Goal: Task Accomplishment & Management: Manage account settings

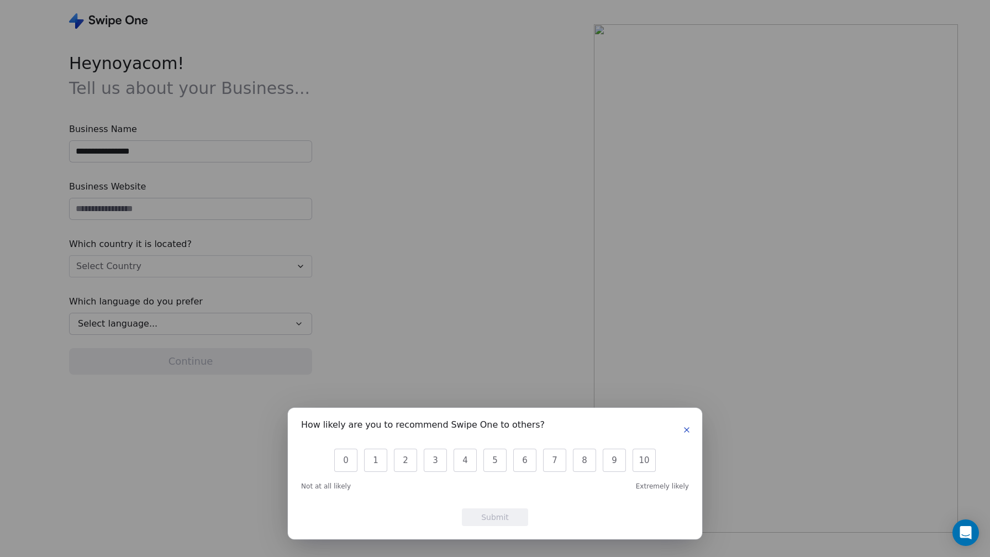
click at [686, 433] on icon "button" at bounding box center [686, 430] width 9 height 9
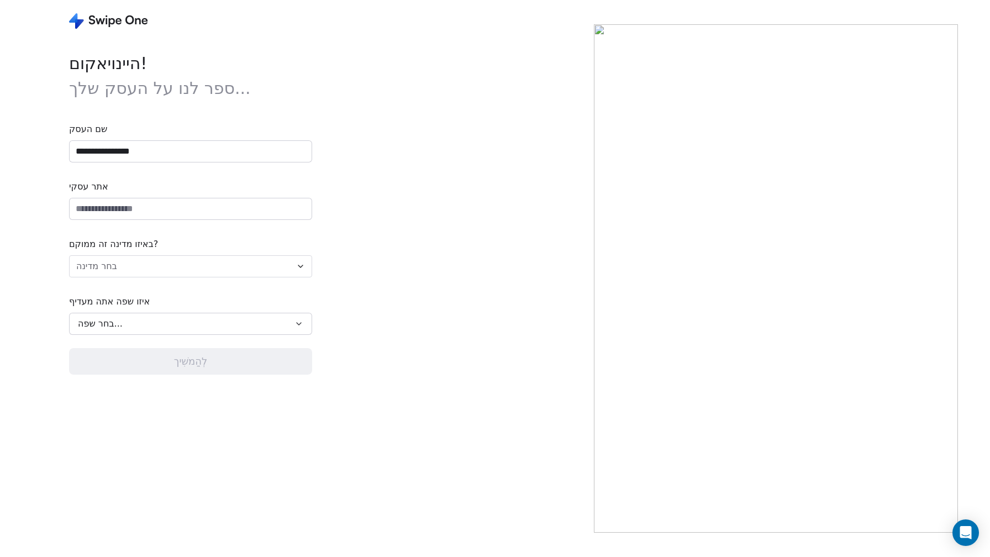
click at [214, 154] on input "**********" at bounding box center [191, 151] width 242 height 21
type input "*"
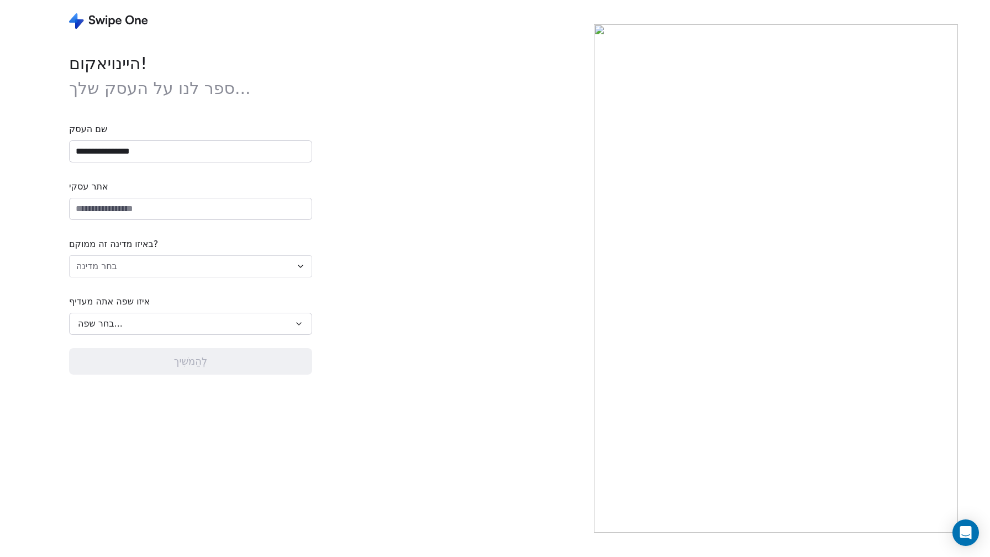
type input "**********"
click at [183, 212] on input "url" at bounding box center [191, 208] width 242 height 21
type input "*"
type input "**********"
click at [231, 268] on html "**********" at bounding box center [495, 278] width 990 height 557
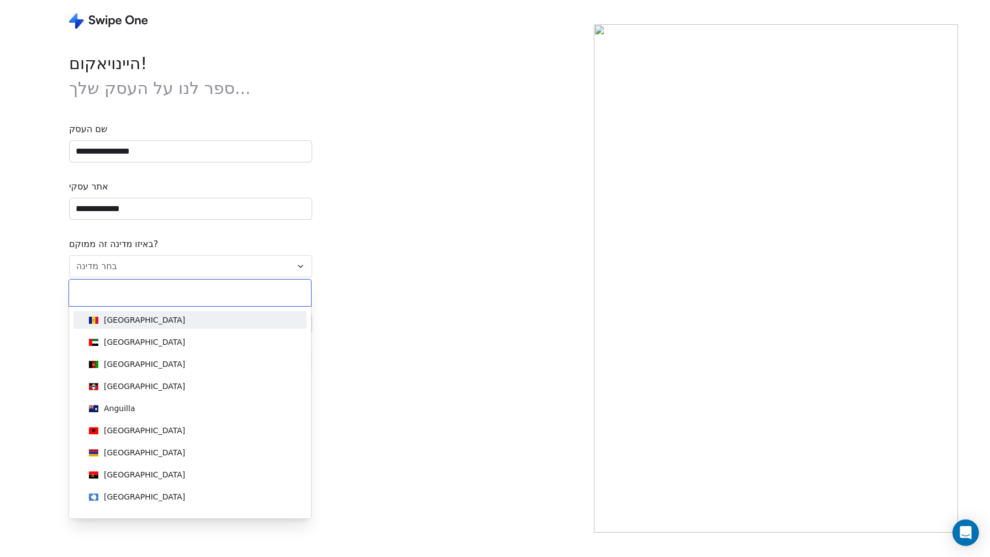
type input "*"
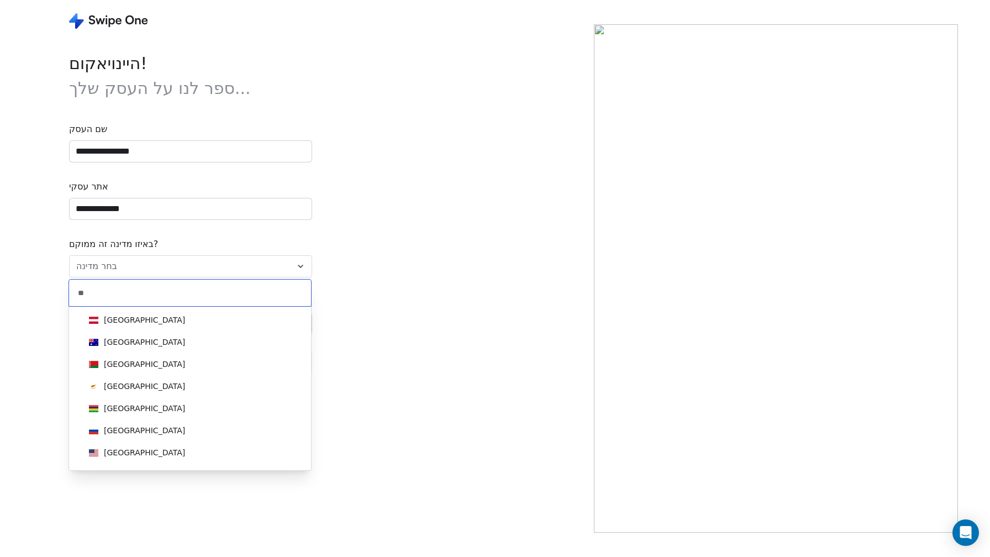
type input "*"
type input "***"
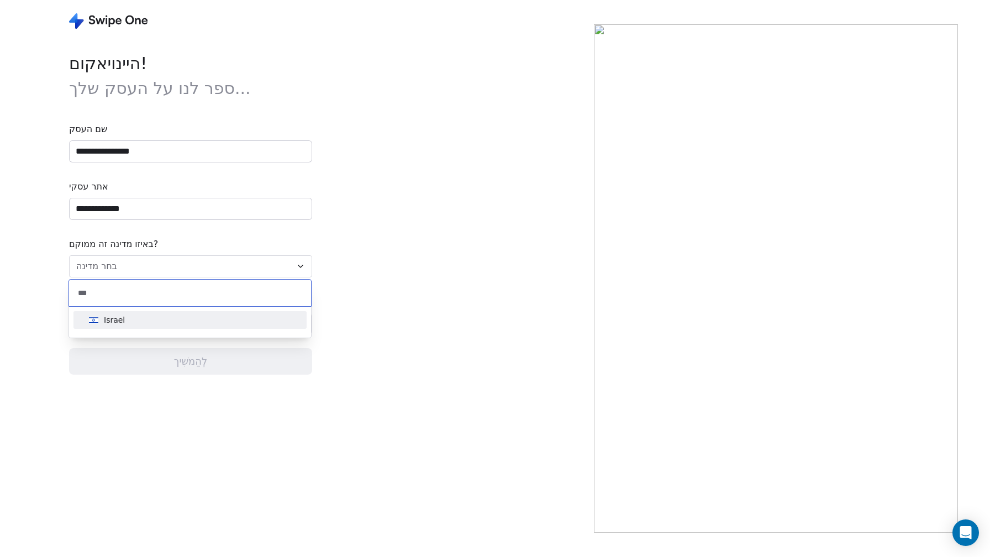
click at [205, 326] on div "Israel" at bounding box center [190, 320] width 224 height 18
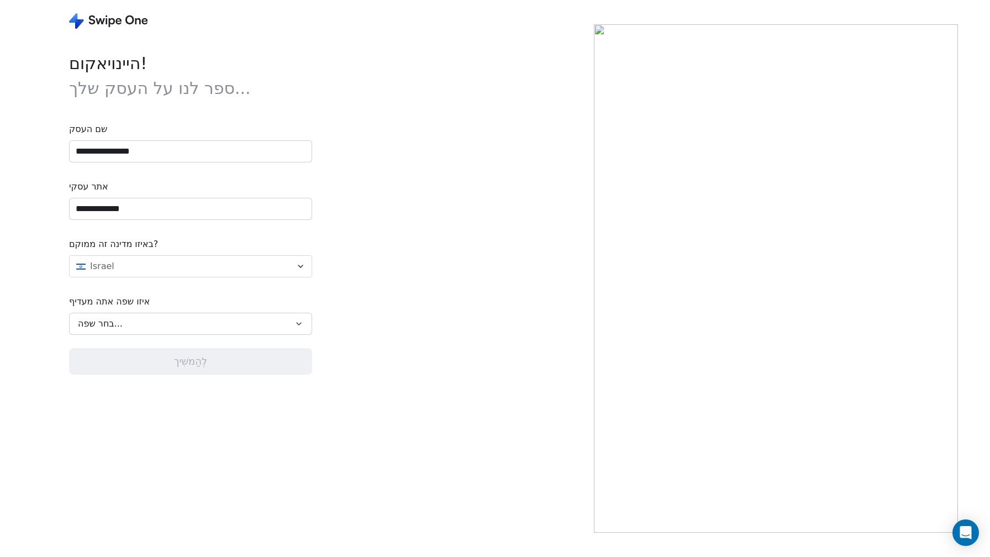
click at [205, 326] on div "בחר שפה..." at bounding box center [183, 323] width 210 height 13
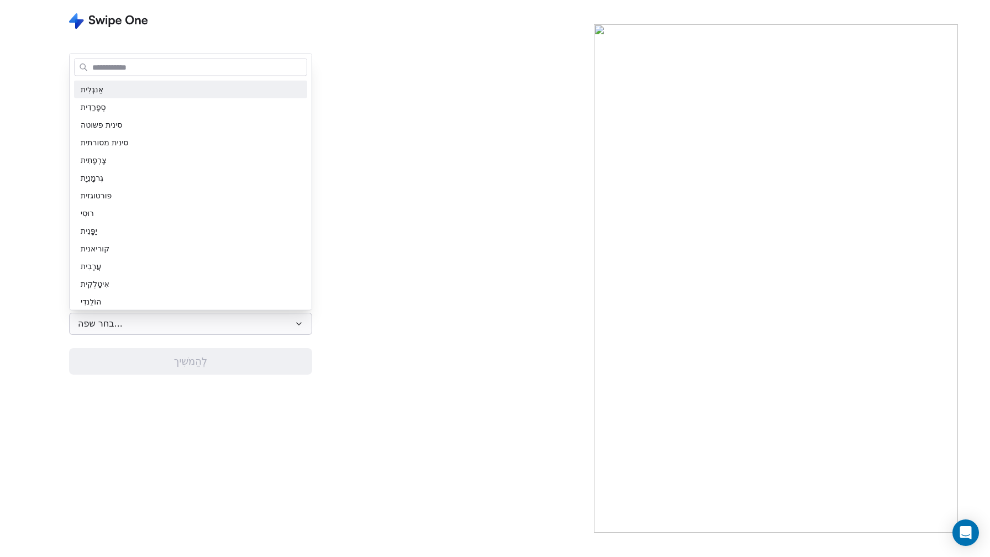
click at [201, 62] on input "text" at bounding box center [198, 67] width 217 height 16
type input "*"
type input "**"
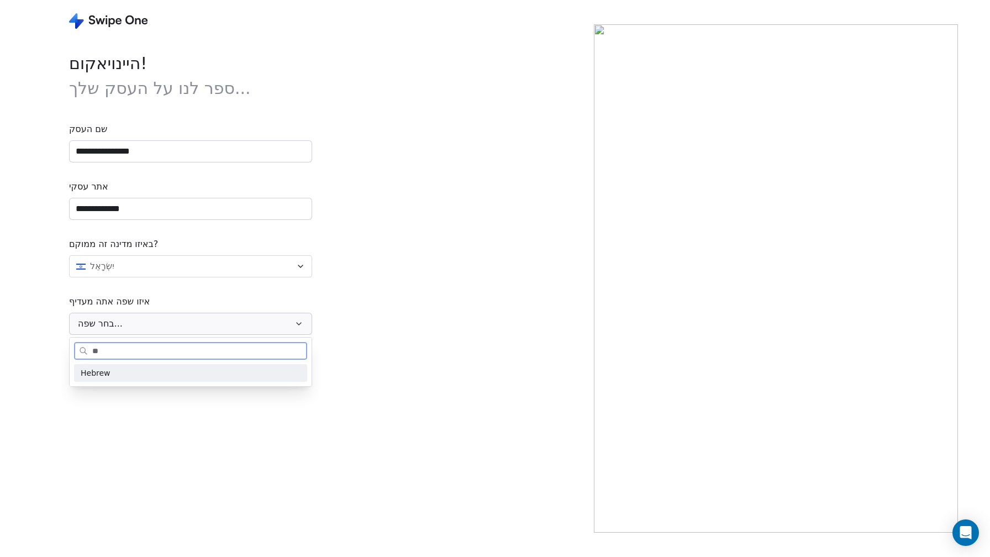
click at [241, 376] on div "Hebrew" at bounding box center [191, 373] width 220 height 12
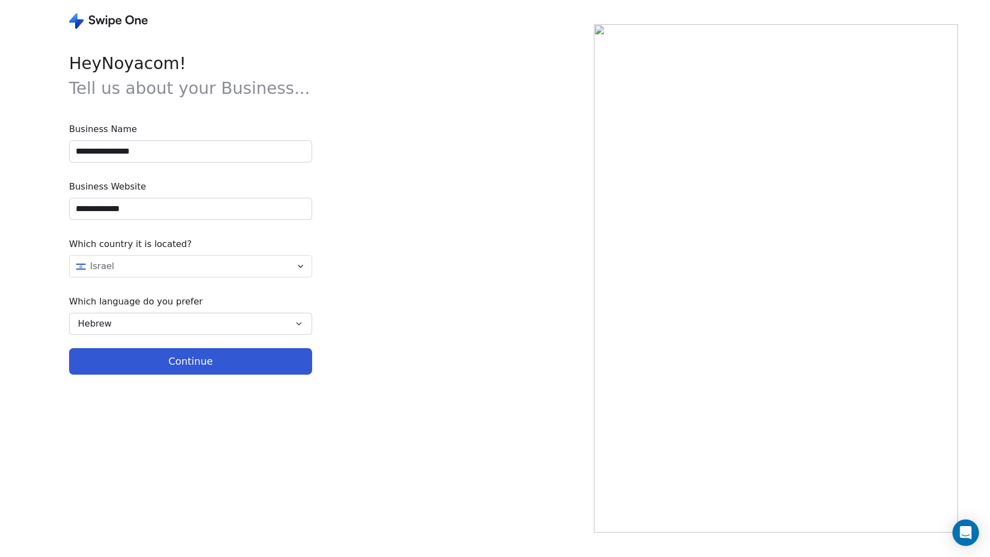
click at [208, 363] on button "Continue" at bounding box center [190, 361] width 243 height 27
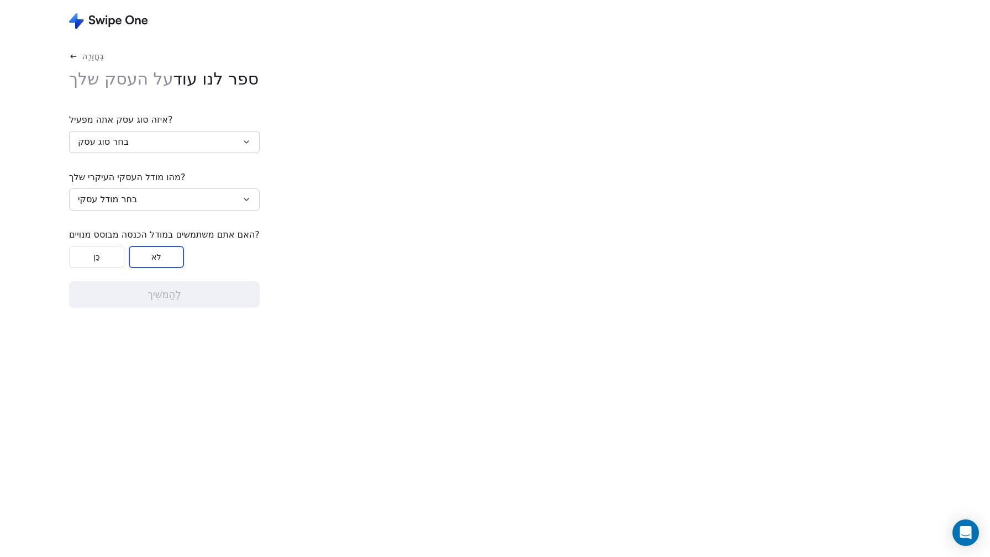
click at [201, 146] on button "בחר סוג עסק" at bounding box center [164, 142] width 191 height 22
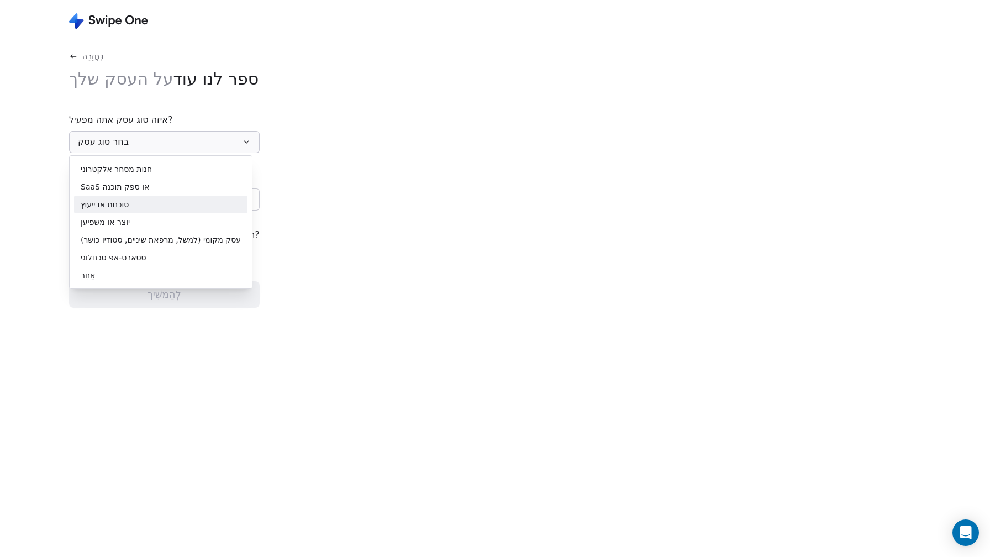
click at [200, 210] on div "סוכנות או ייעוץ" at bounding box center [161, 205] width 160 height 12
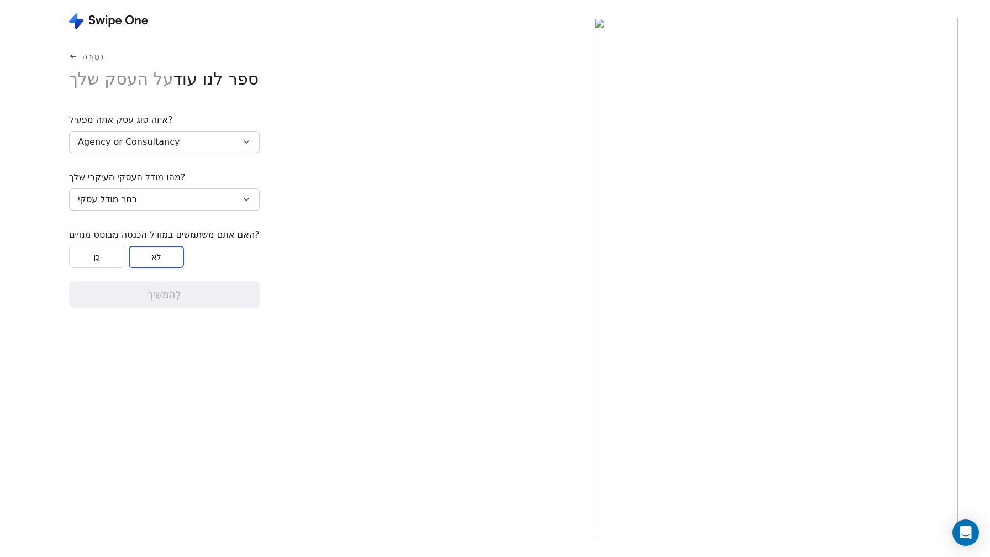
click at [203, 202] on button "בחר מודל עסקי" at bounding box center [164, 199] width 191 height 22
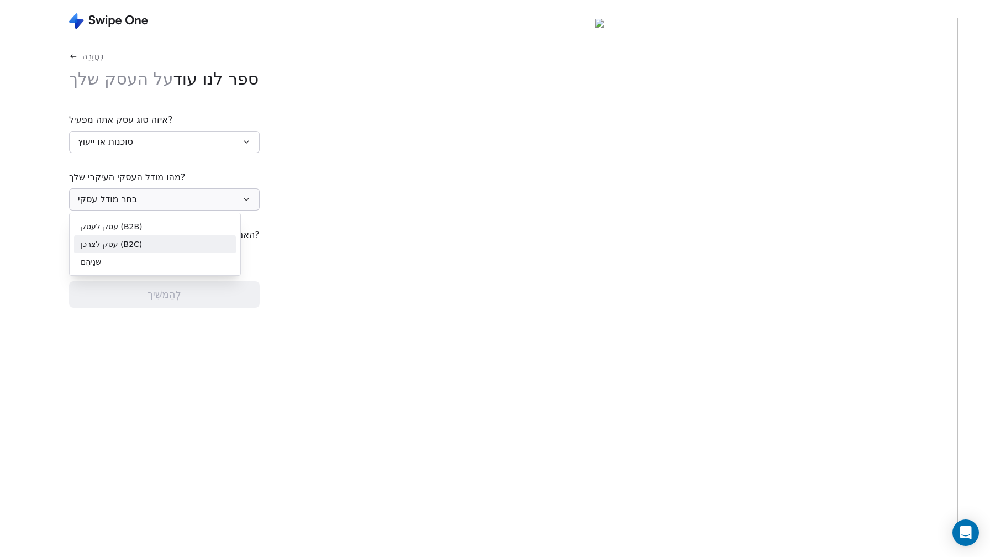
click at [205, 246] on div "עסק לצרכן (B2C)" at bounding box center [155, 245] width 149 height 12
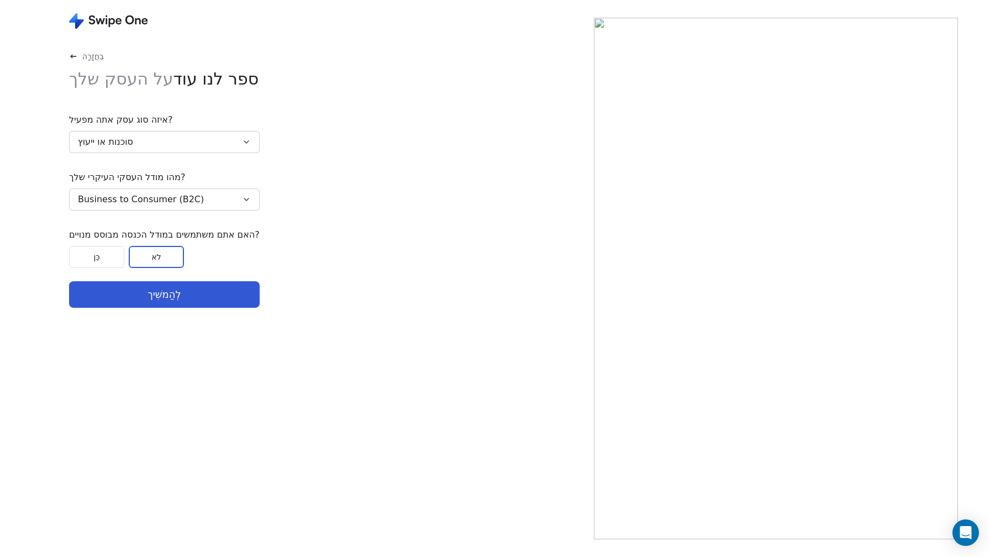
click at [206, 190] on button "Business to Consumer (B2C)" at bounding box center [164, 199] width 191 height 22
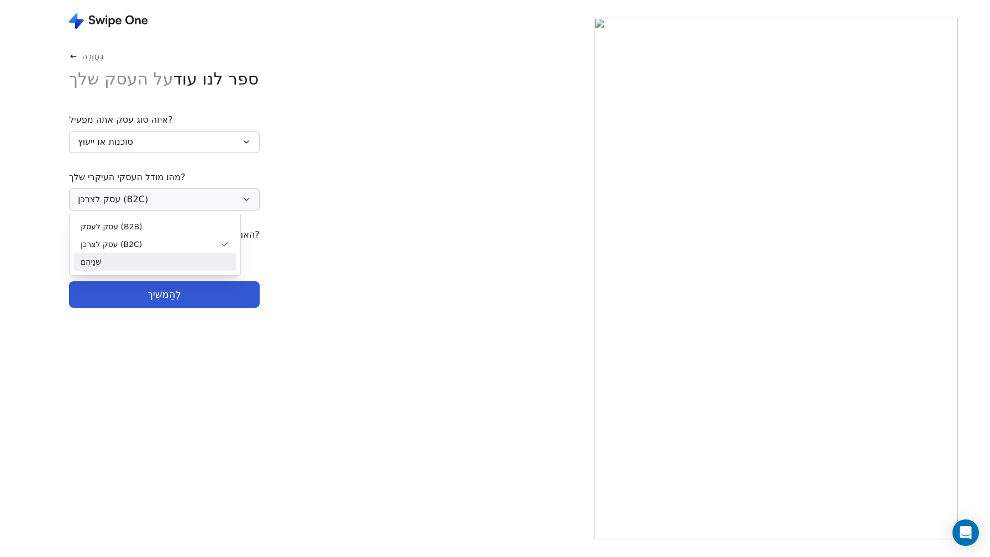
click at [202, 260] on div "שְׁנֵיהֶם" at bounding box center [155, 262] width 149 height 12
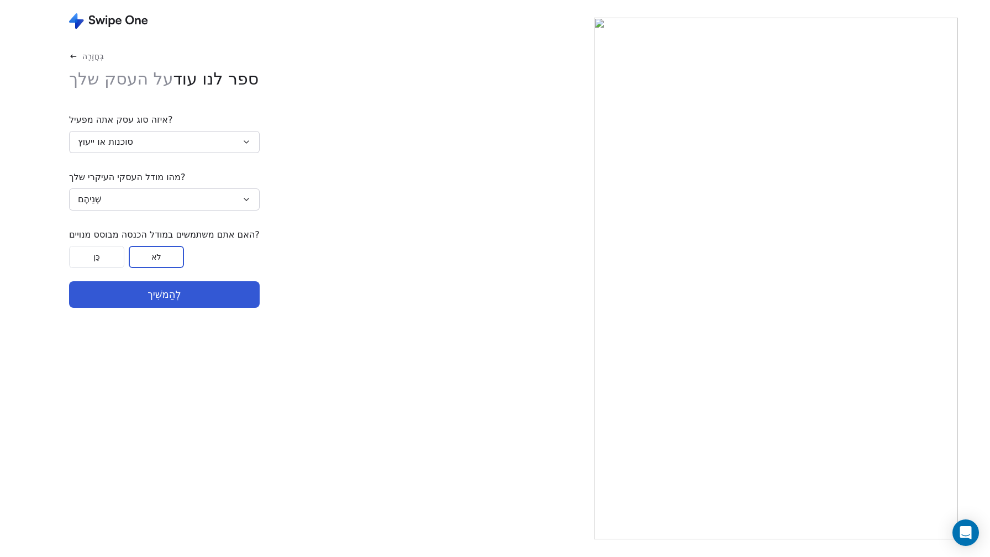
click at [154, 296] on font "לְהַמשִׁיך" at bounding box center [164, 294] width 33 height 12
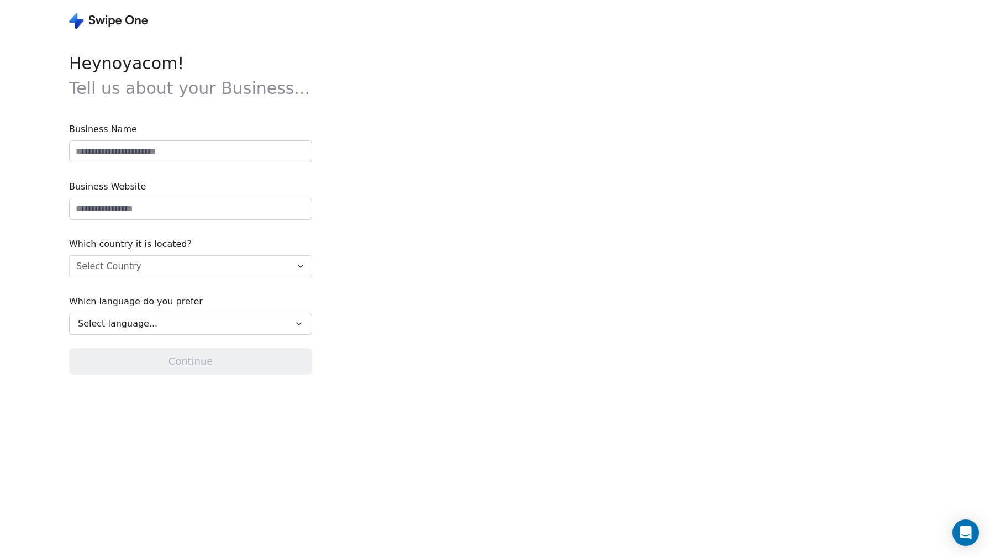
type input "**********"
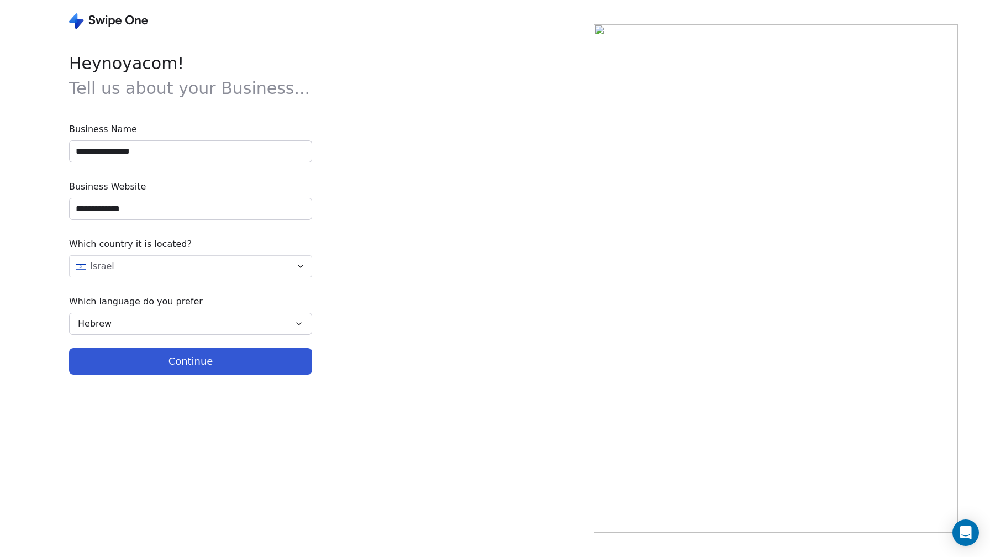
click at [242, 354] on button "Continue" at bounding box center [190, 361] width 243 height 27
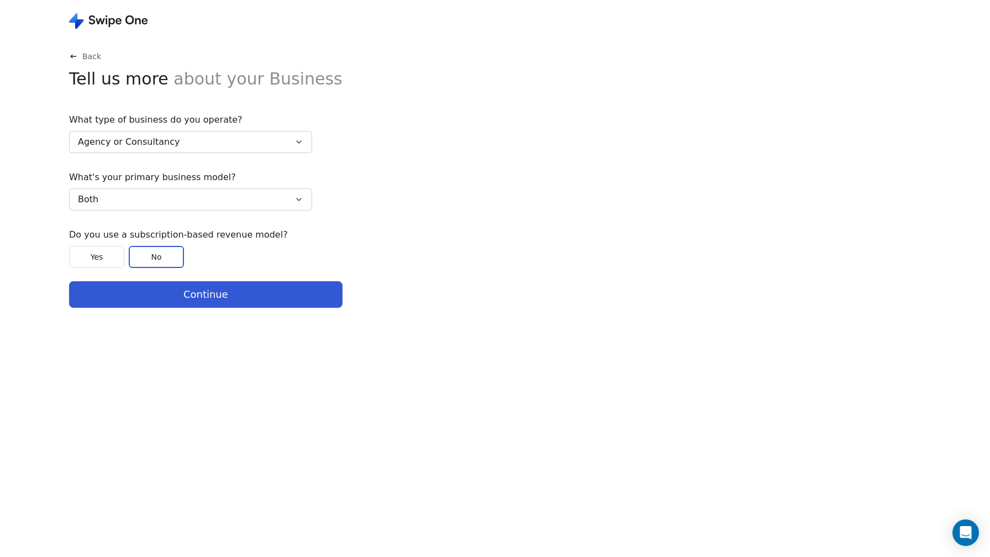
click at [209, 296] on button "Continue" at bounding box center [206, 294] width 274 height 27
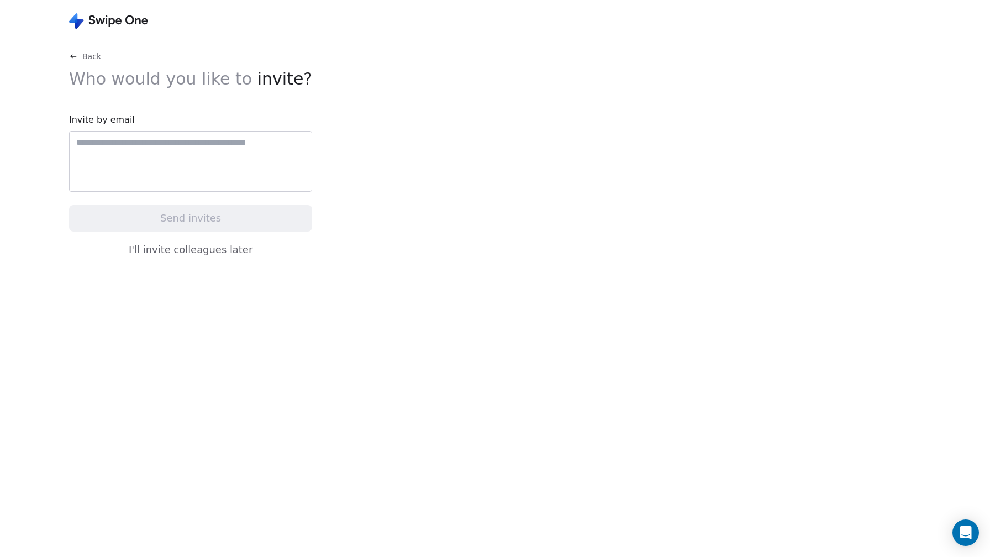
click at [199, 149] on div at bounding box center [190, 161] width 243 height 61
click at [167, 144] on input "text" at bounding box center [190, 142] width 233 height 13
type input "**********"
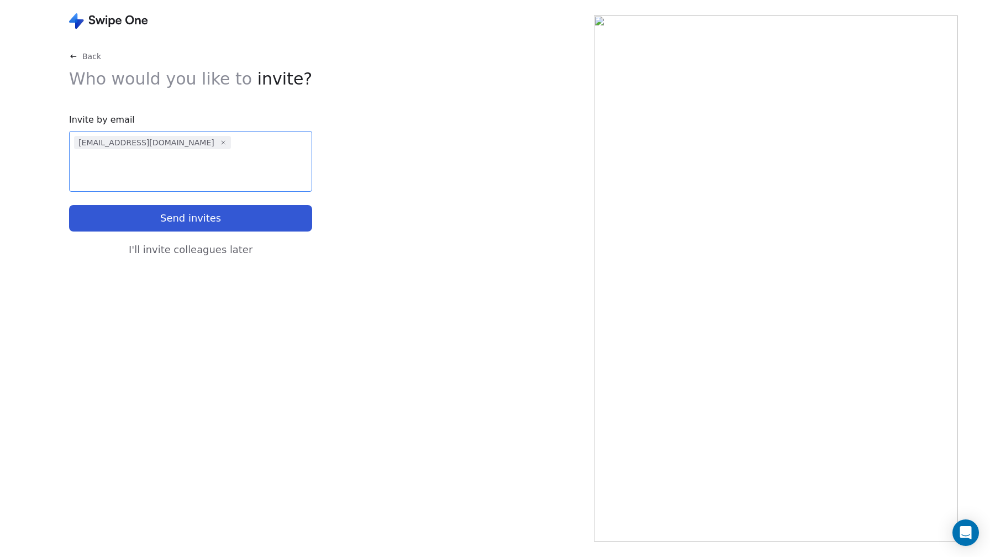
click at [239, 253] on button "I'll invite colleagues later" at bounding box center [190, 249] width 243 height 23
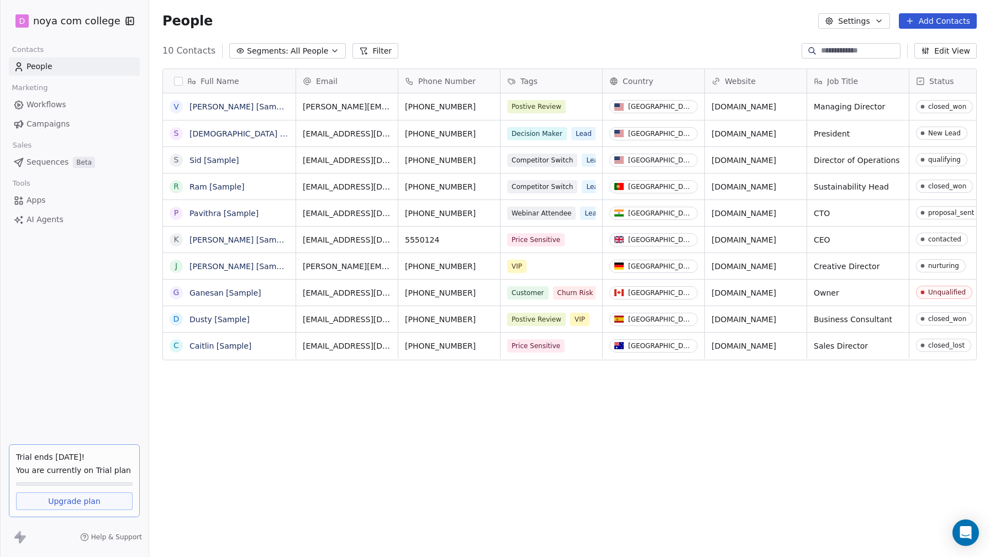
scroll to position [490, 841]
click at [873, 24] on button "Settings" at bounding box center [853, 20] width 71 height 15
click at [490, 28] on html "D noya com college Contacts People Marketing Workflows Campaigns Sales Sequence…" at bounding box center [495, 278] width 990 height 557
click at [333, 51] on icon "button" at bounding box center [335, 51] width 4 height 2
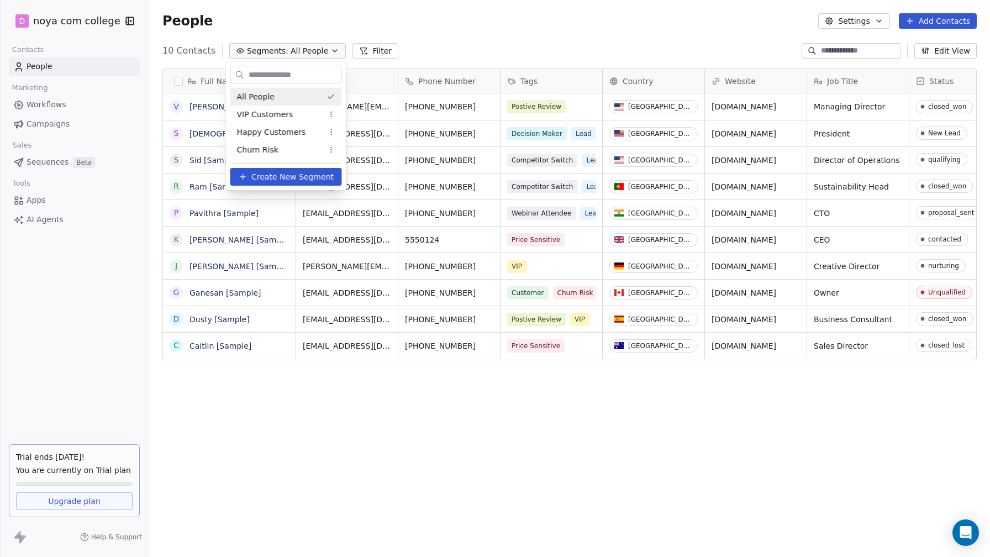
click at [325, 51] on html "D noya com college Contacts People Marketing Workflows Campaigns Sales Sequence…" at bounding box center [495, 278] width 990 height 557
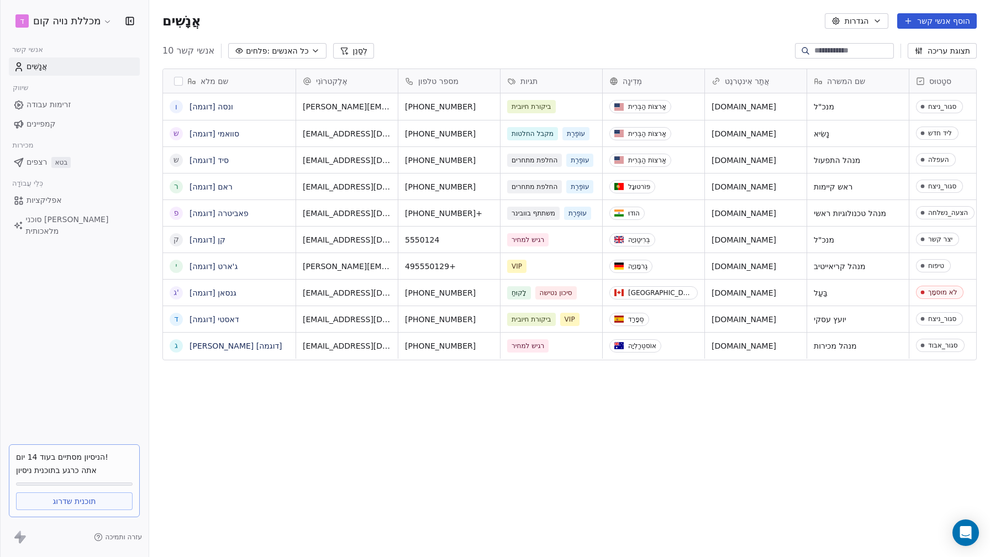
click at [125, 195] on link "אפליקציות" at bounding box center [74, 200] width 131 height 18
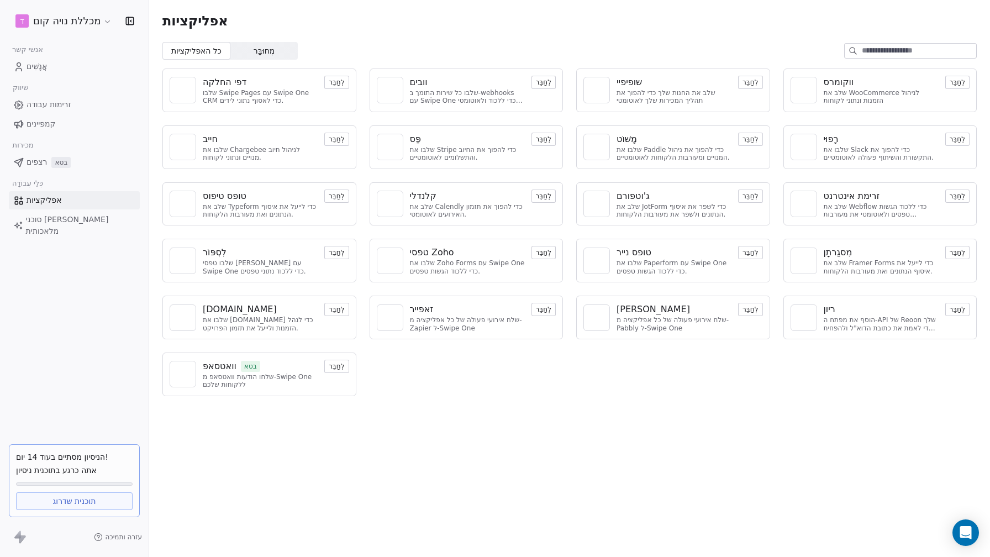
click at [260, 51] on font "מְחוּבָּר" at bounding box center [264, 50] width 21 height 9
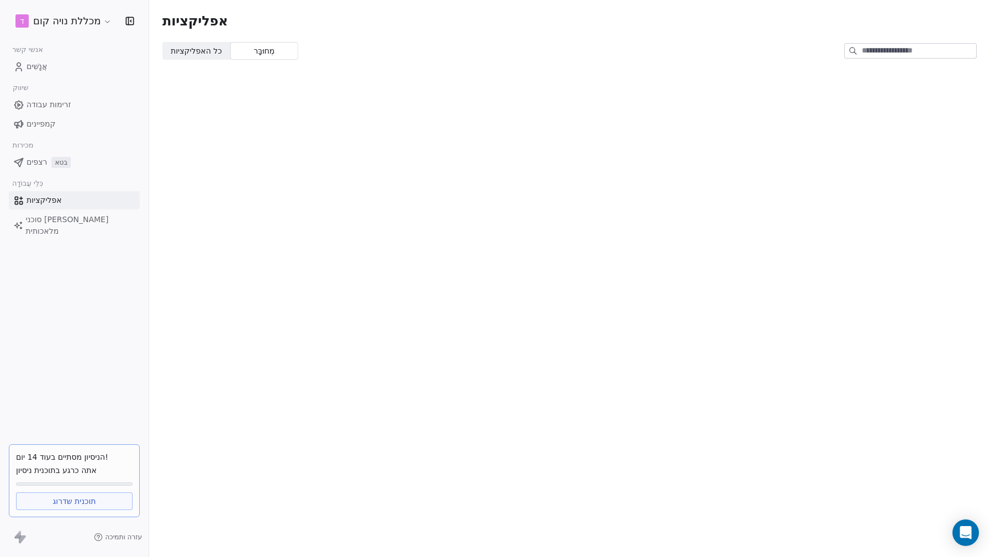
click at [188, 51] on font "כל האפליקציות" at bounding box center [196, 50] width 51 height 9
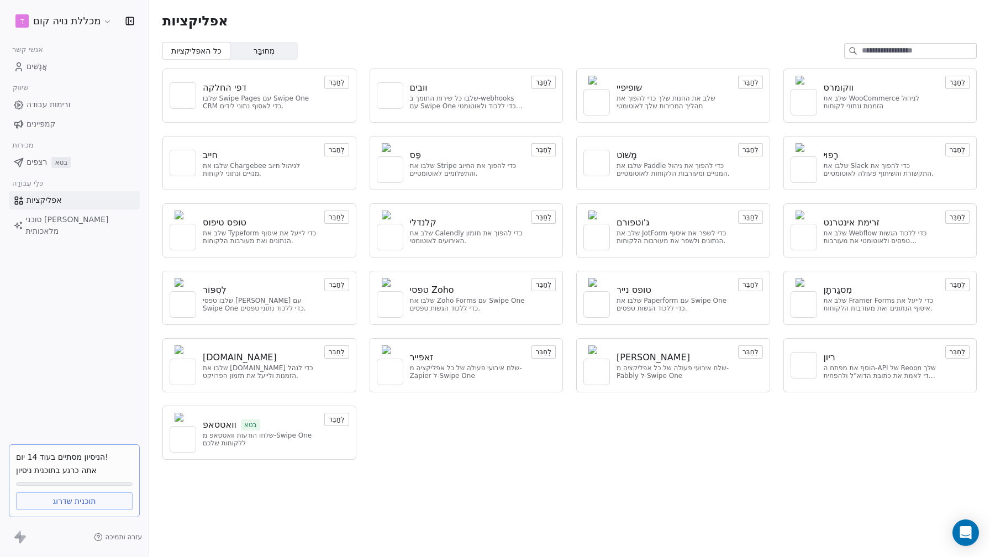
click at [81, 222] on font "סוכני בינה מלאכותית" at bounding box center [67, 225] width 83 height 20
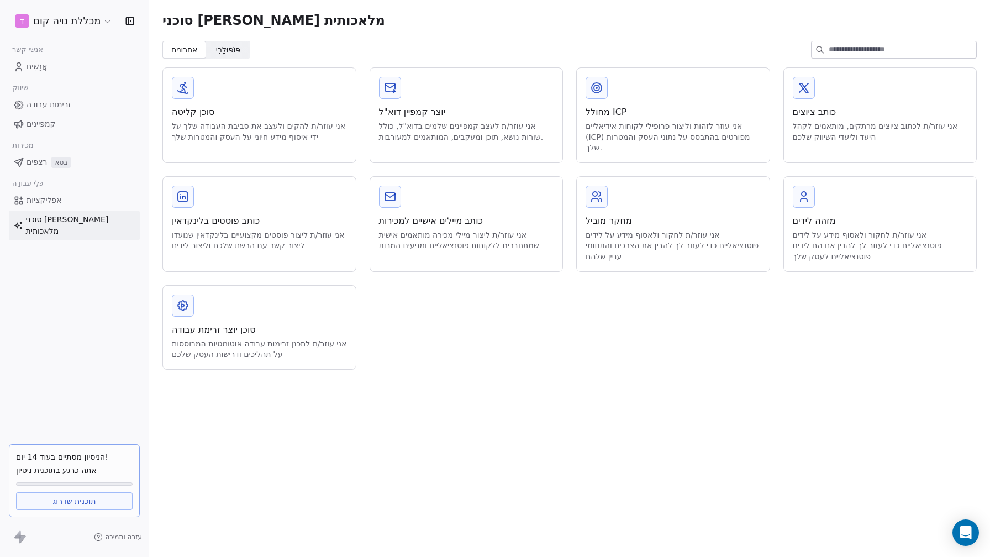
click at [81, 507] on link "תוכנית שדרוג" at bounding box center [74, 501] width 117 height 18
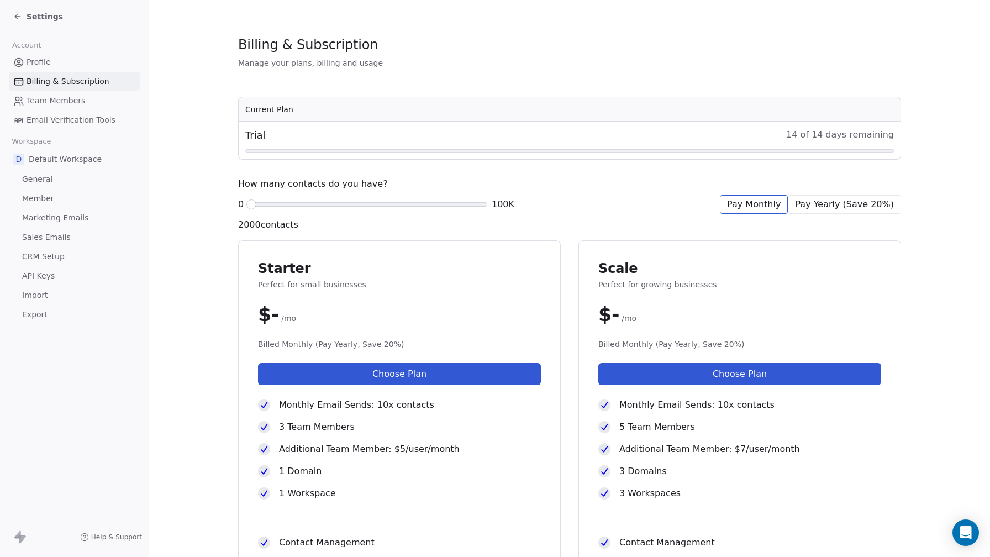
click at [508, 283] on span "Perfect for small businesses" at bounding box center [399, 284] width 283 height 11
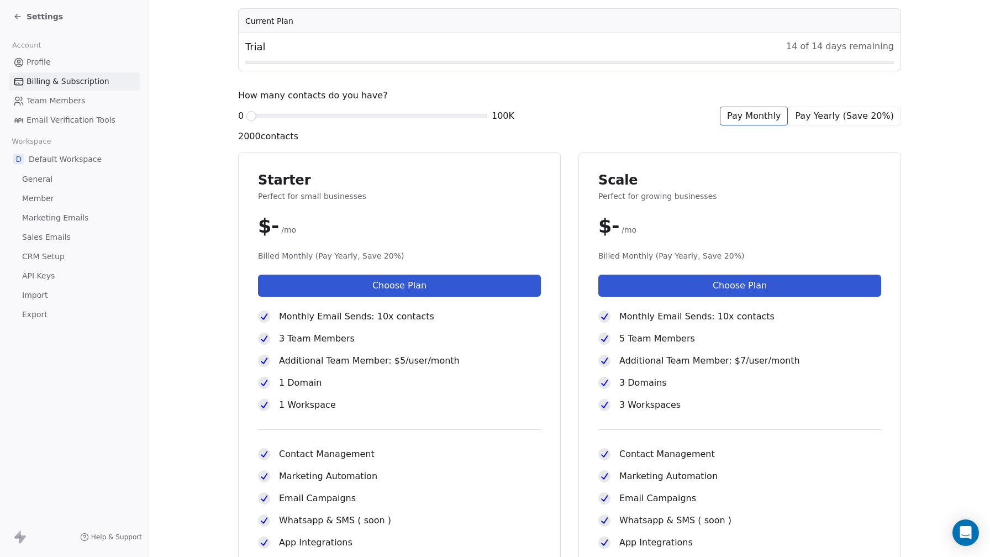
scroll to position [112, 0]
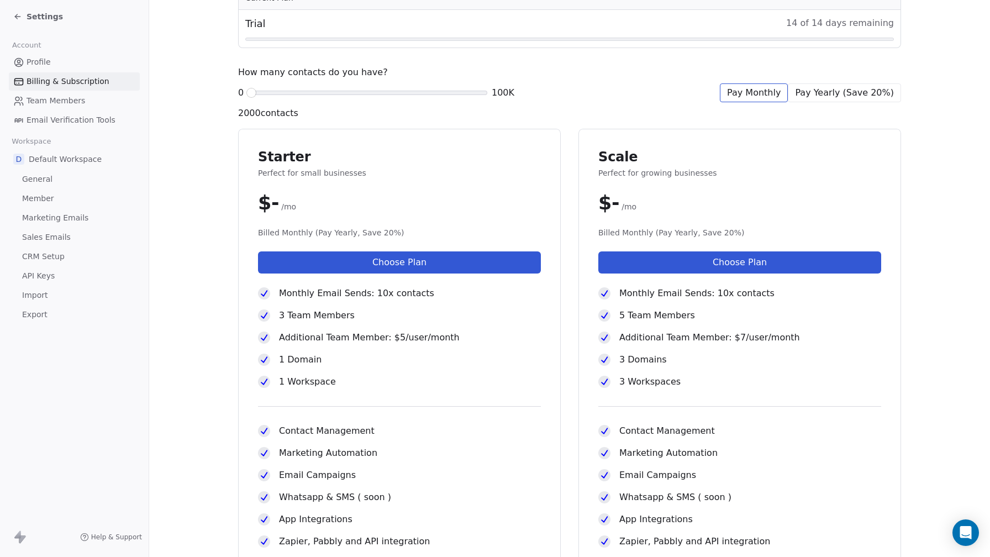
click at [832, 91] on span "Pay Yearly (Save 20%)" at bounding box center [844, 92] width 99 height 13
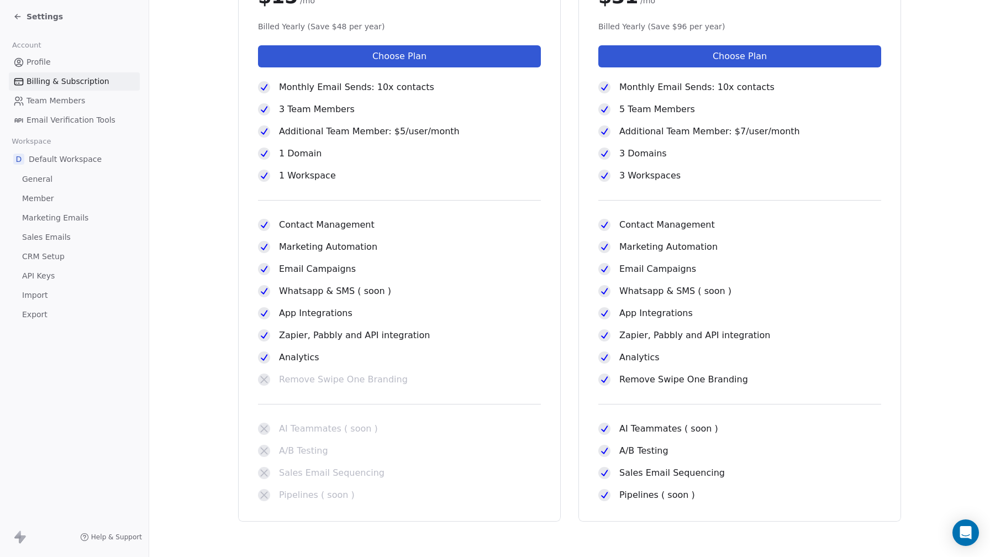
scroll to position [0, 0]
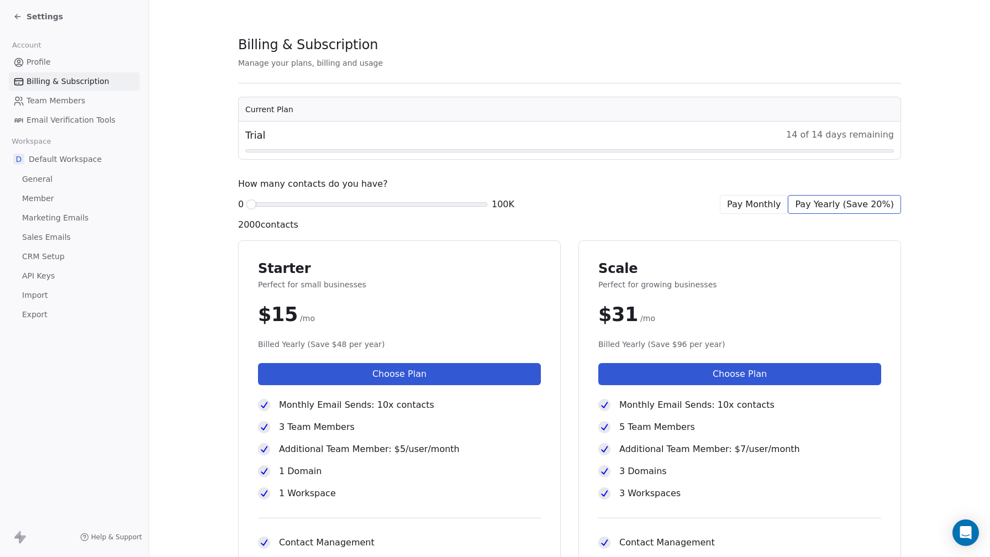
click at [770, 195] on div "Pay Monthly" at bounding box center [754, 204] width 68 height 19
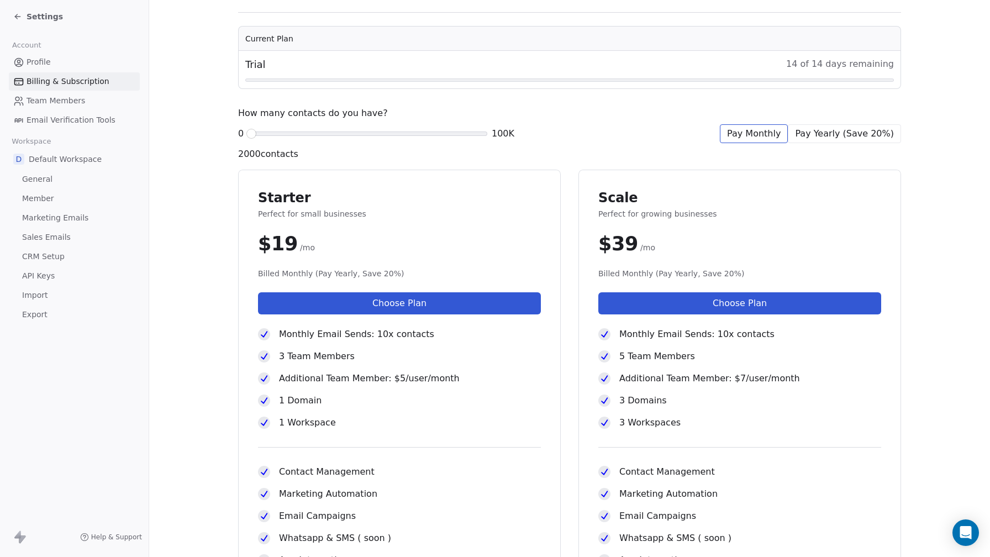
scroll to position [72, 0]
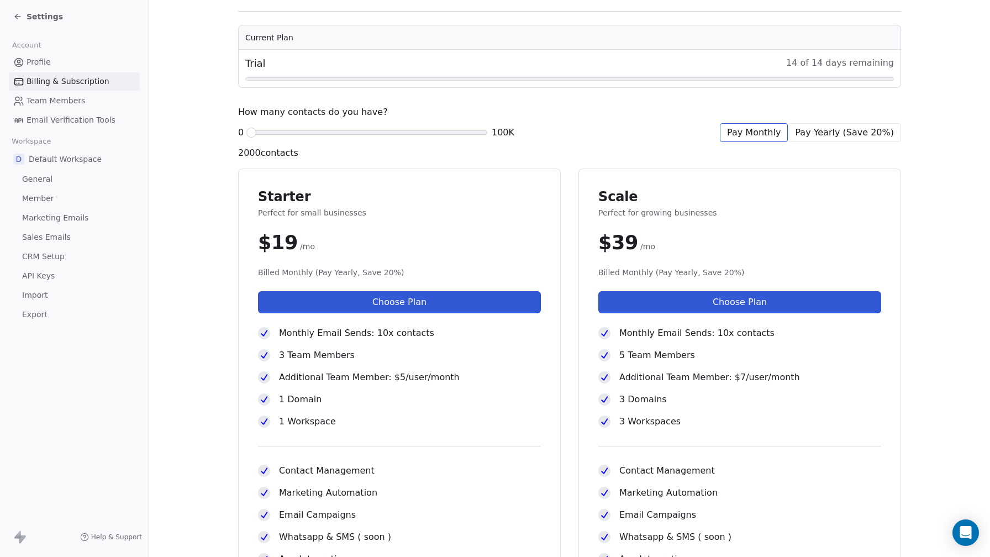
click at [831, 129] on span "Pay Yearly (Save 20%)" at bounding box center [844, 132] width 99 height 13
click at [762, 127] on span "Pay Monthly" at bounding box center [754, 132] width 54 height 13
click at [818, 130] on span "Pay Yearly (Save 20%)" at bounding box center [844, 132] width 99 height 13
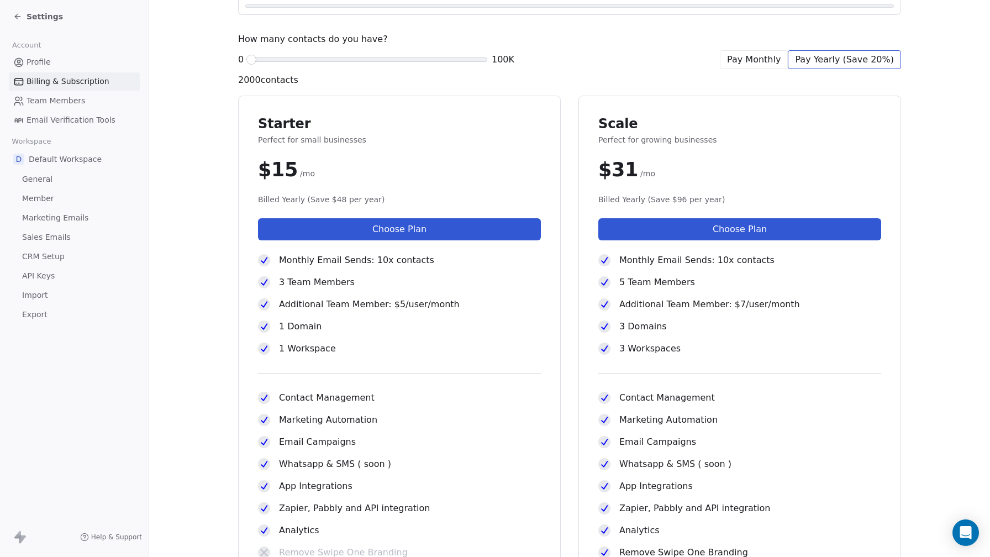
scroll to position [146, 0]
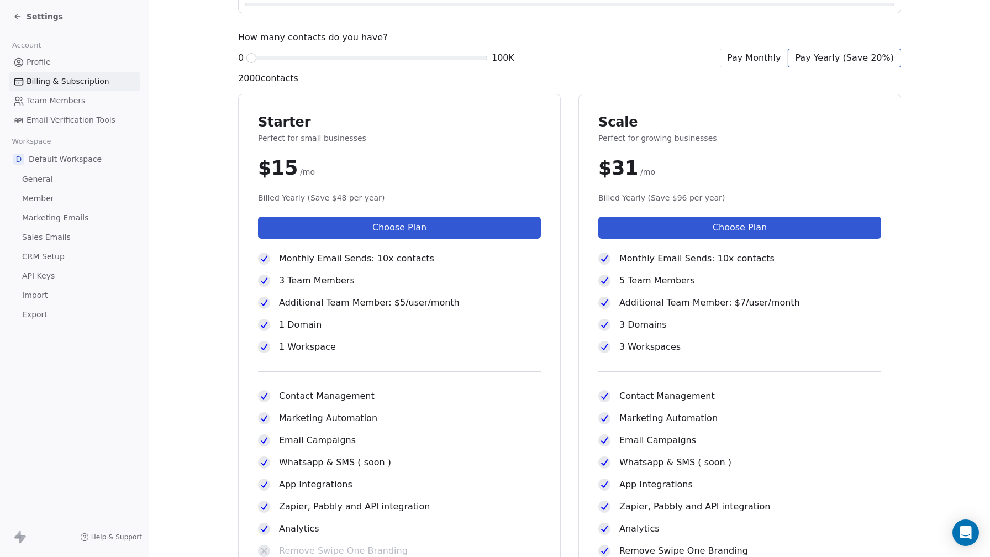
click at [752, 255] on span "Monthly Email Sends: 10x contacts" at bounding box center [696, 258] width 155 height 13
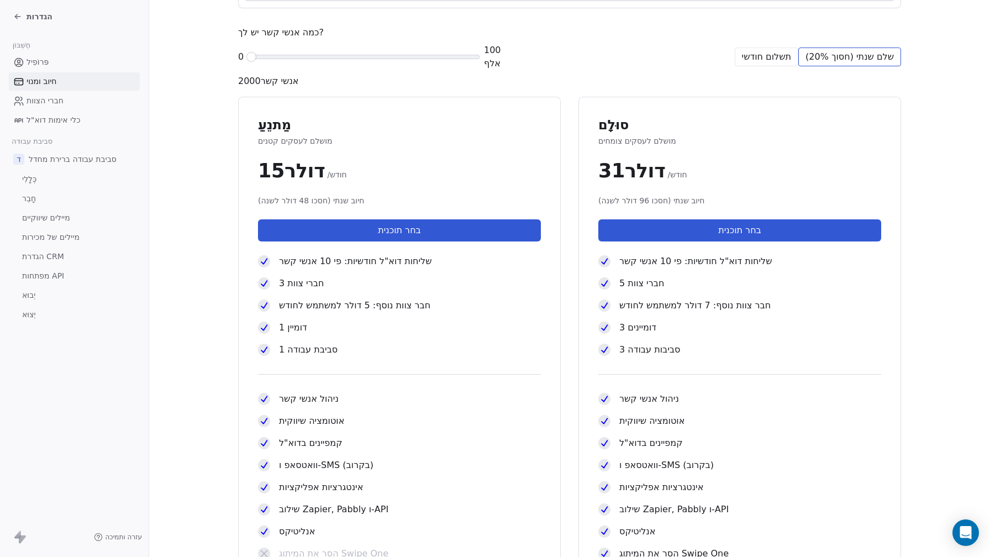
scroll to position [150, 0]
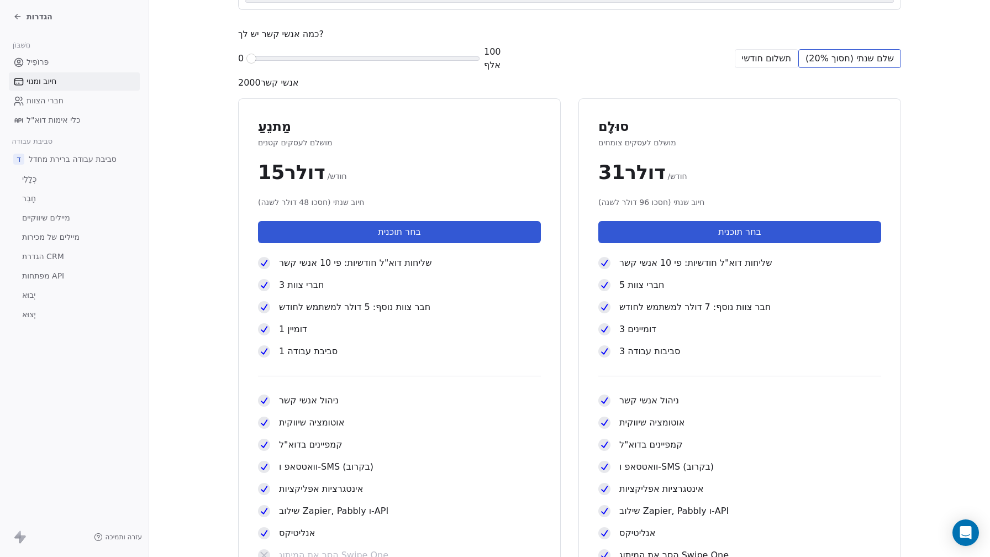
click at [728, 230] on font "בחר תוכנית" at bounding box center [739, 232] width 43 height 10
click at [735, 236] on font "בחר תוכנית" at bounding box center [739, 232] width 43 height 10
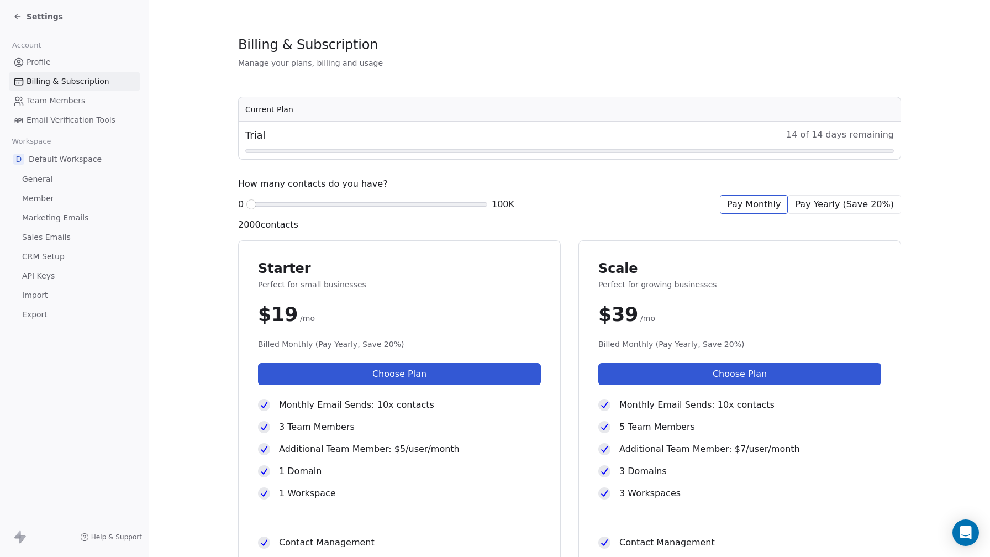
click at [869, 189] on div "How many contacts do you have?" at bounding box center [569, 183] width 663 height 13
click at [872, 202] on span "Pay Yearly (Save 20%)" at bounding box center [844, 204] width 99 height 13
click at [398, 381] on button "Choose Plan" at bounding box center [399, 374] width 283 height 22
click at [800, 382] on button "Choose Plan" at bounding box center [739, 374] width 283 height 22
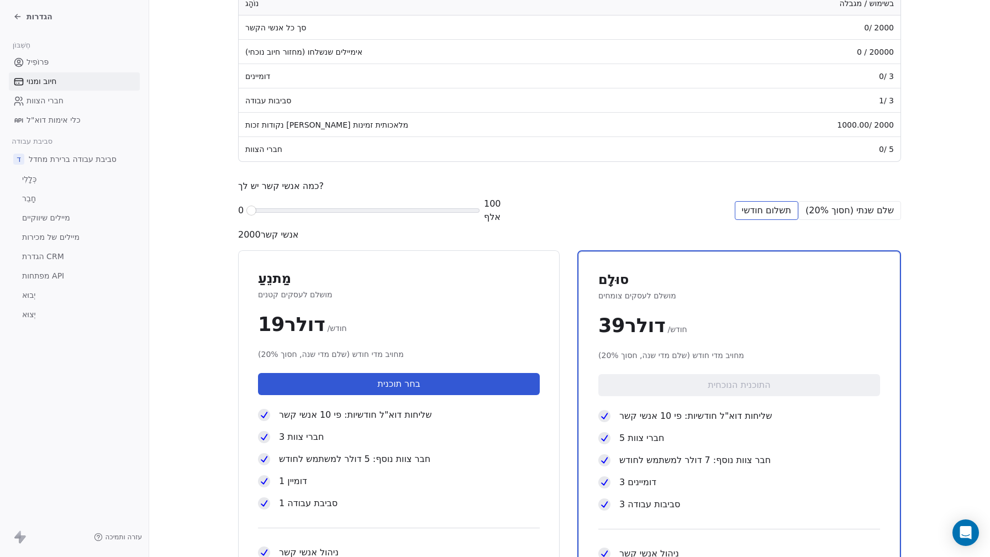
scroll to position [198, 0]
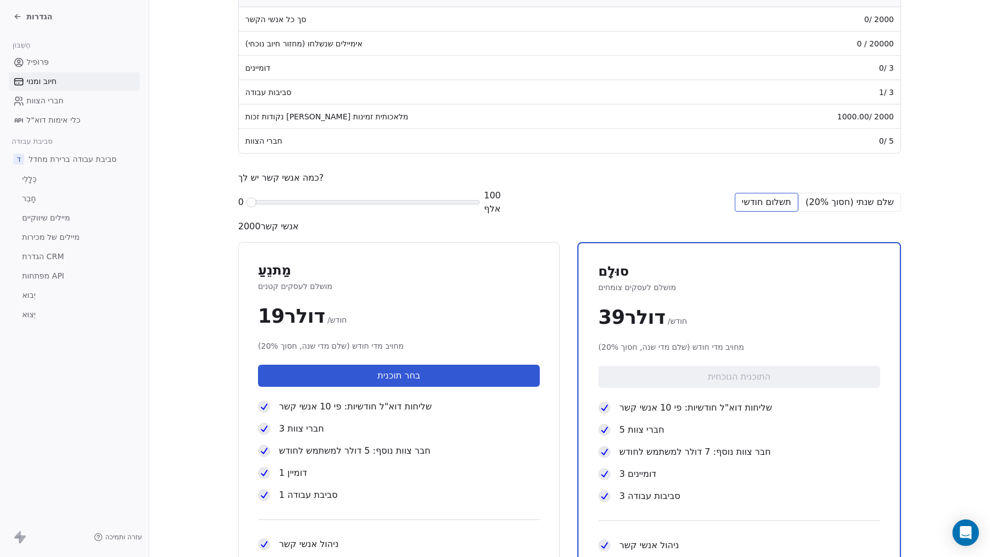
click at [471, 203] on span at bounding box center [364, 202] width 232 height 4
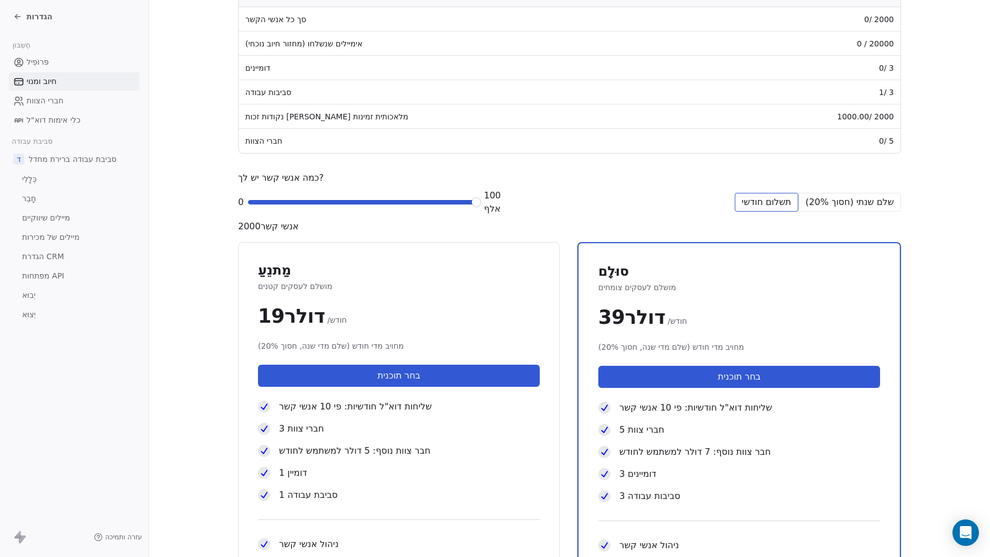
click at [480, 202] on span at bounding box center [476, 202] width 7 height 7
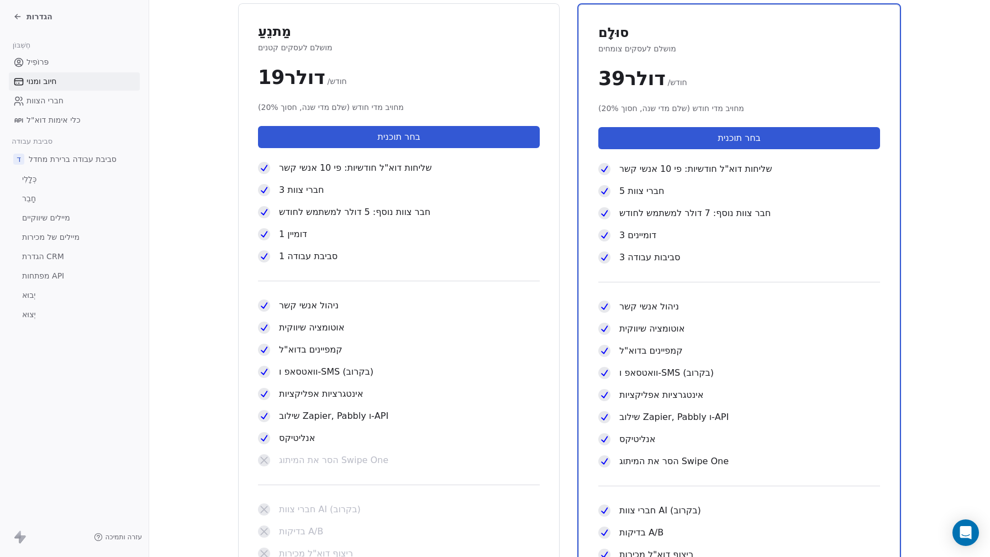
scroll to position [0, 0]
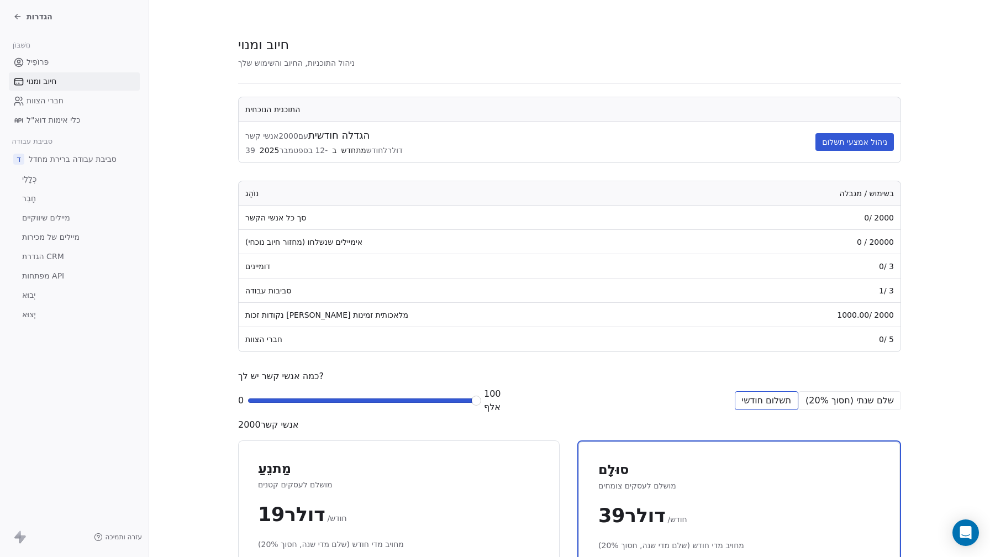
click at [75, 255] on link "הגדרת CRM" at bounding box center [74, 257] width 131 height 18
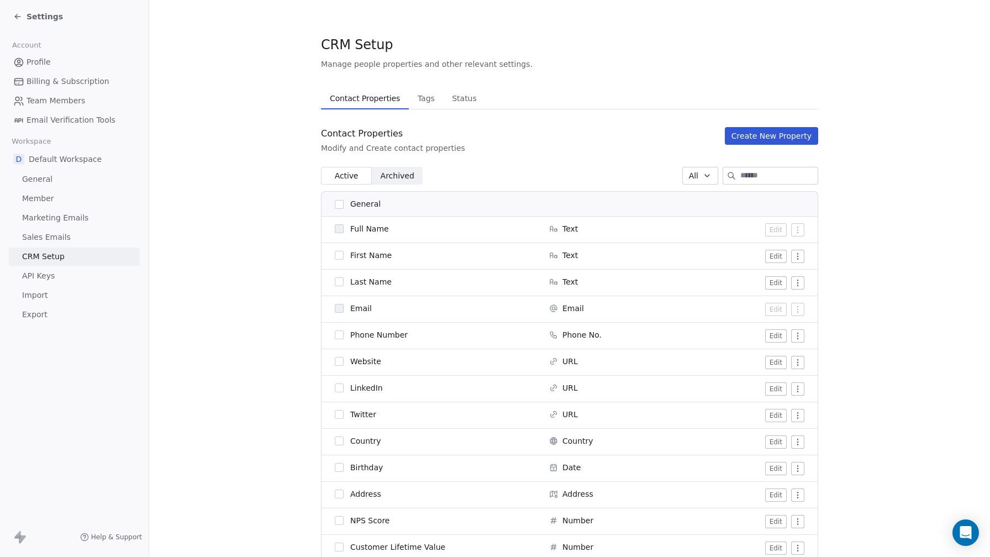
click at [315, 220] on section "CRM Setup Manage people properties and other relevant settings. Contact Propert…" at bounding box center [569, 517] width 841 height 1034
click at [44, 63] on span "Profile" at bounding box center [39, 62] width 24 height 12
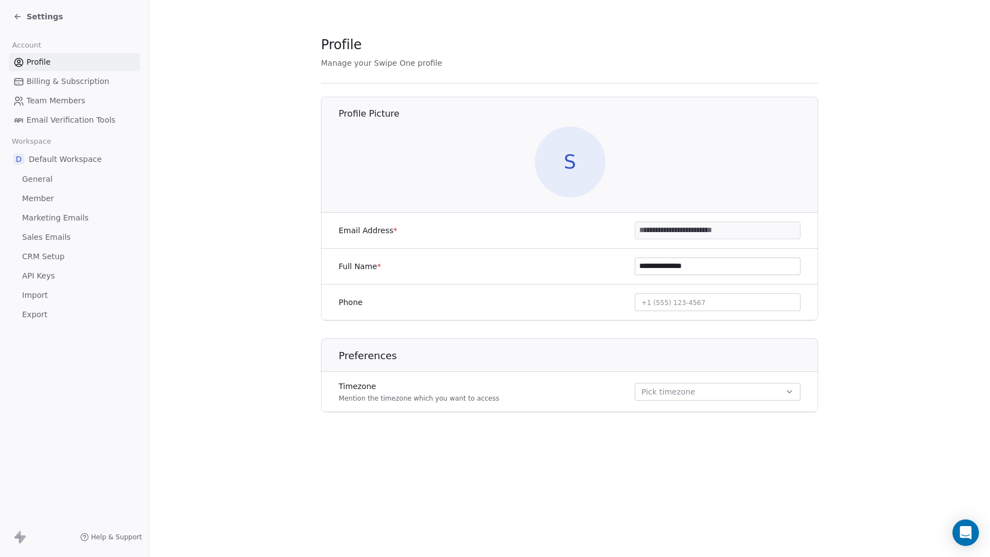
click at [730, 304] on button "+1 (555) 123-4567" at bounding box center [718, 302] width 166 height 18
type input "**********"
click at [573, 149] on span "S" at bounding box center [570, 162] width 71 height 71
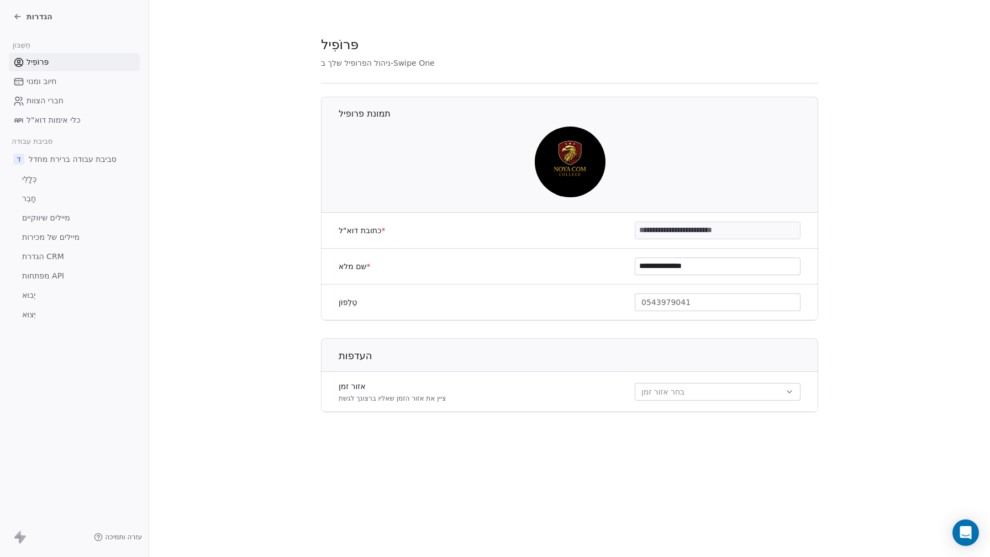
click at [738, 391] on button "בחר אזור זמן" at bounding box center [718, 392] width 166 height 18
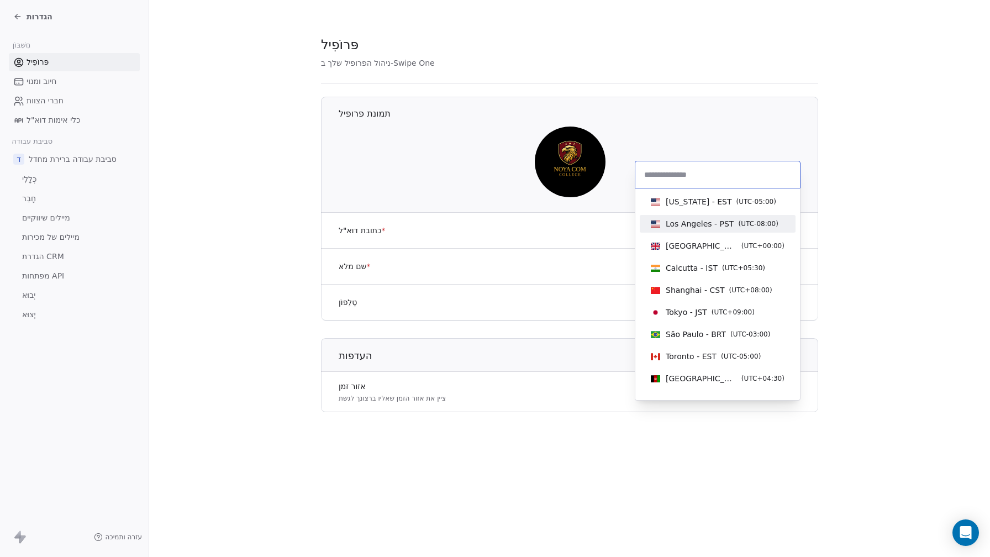
type input "*"
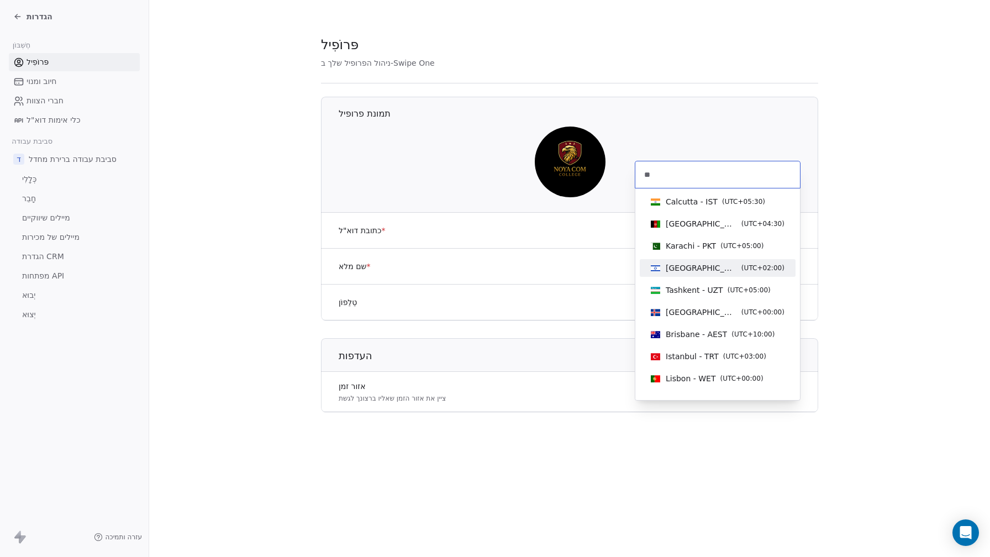
type input "**"
click at [743, 260] on div "Tel Aviv - IST ( UTC+02:00 )" at bounding box center [718, 268] width 156 height 18
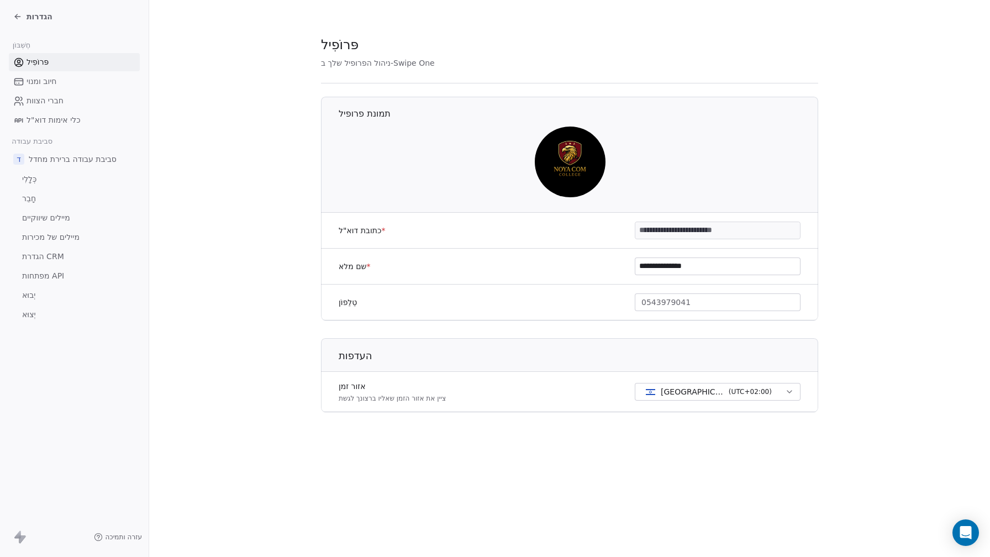
click at [635, 383] on button "תל אביב - IST ( UTC+02:00 )" at bounding box center [718, 392] width 166 height 18
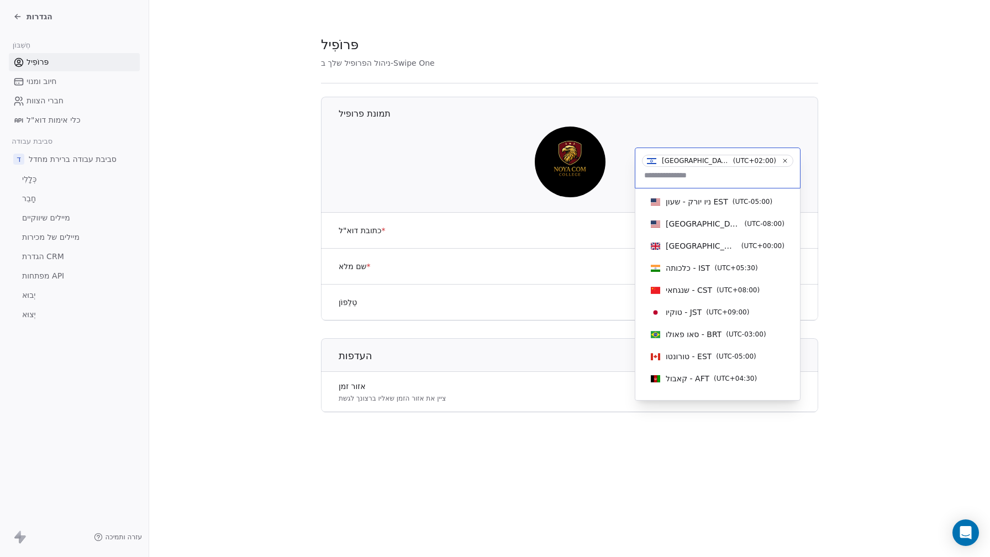
click at [581, 430] on html "**********" at bounding box center [495, 278] width 990 height 557
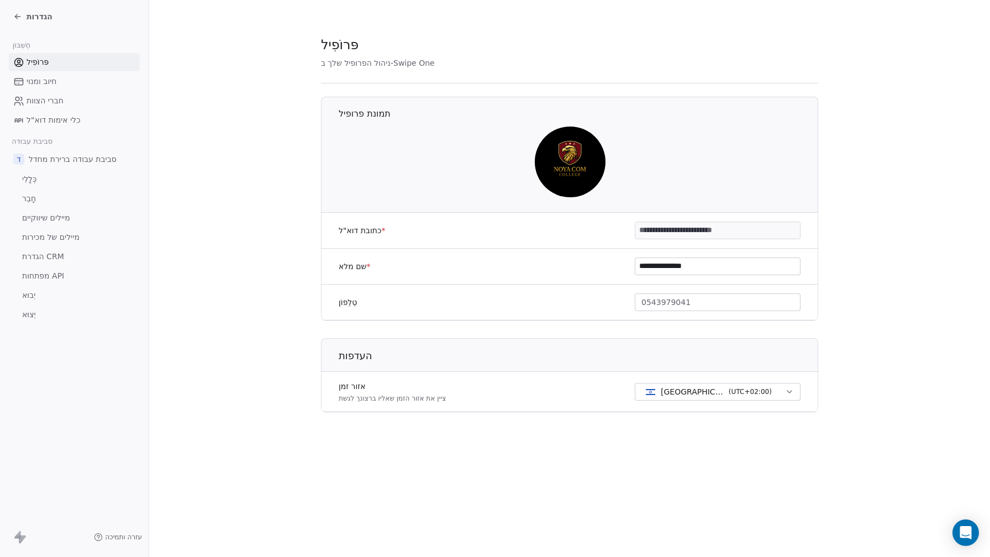
click at [71, 75] on link "חיוב ומנוי" at bounding box center [74, 81] width 131 height 18
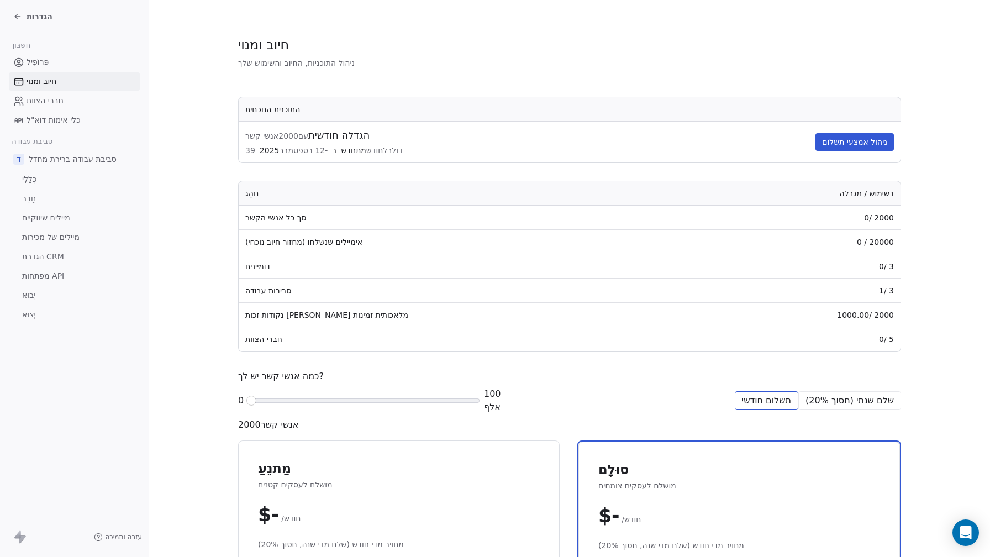
click at [80, 103] on link "חברי הצוות" at bounding box center [74, 101] width 131 height 18
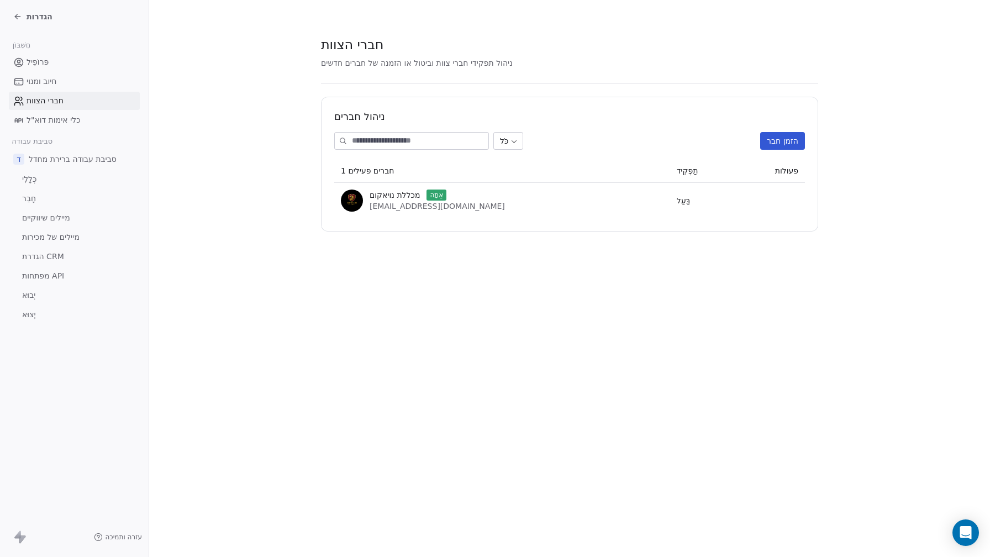
click at [402, 150] on div "ניהול חברים כֹּל הזמן חבר 1 חברים פעילים תַפְקִיד פעולות מכללת נויאקום אַתָה no…" at bounding box center [569, 164] width 497 height 135
click at [411, 143] on input at bounding box center [420, 141] width 136 height 17
paste input "**********"
type input "**********"
click at [790, 138] on font "הזמן חבר" at bounding box center [782, 140] width 31 height 9
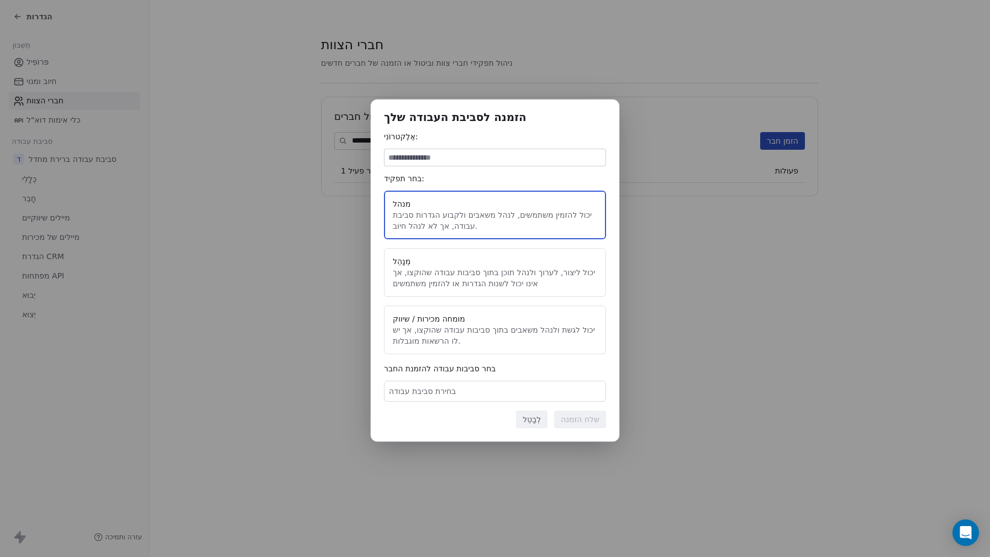
click at [515, 325] on button "מומחה מכירות / שיווק יכול לגשת ולנהל משאבים בתוך סביבות עבודה שהוקצו, אך יש לו …" at bounding box center [495, 330] width 222 height 49
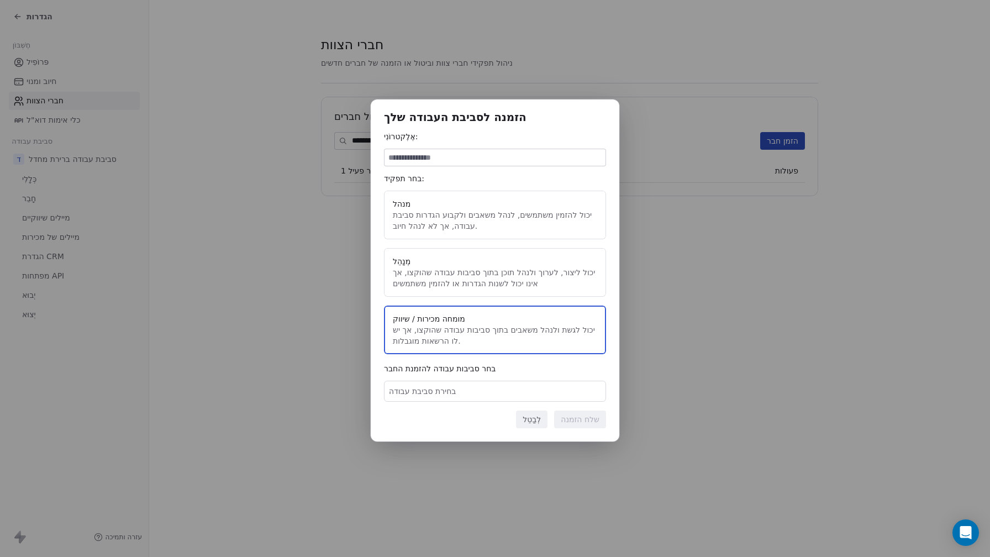
click at [553, 389] on div "בחירת סביבת עבודה" at bounding box center [495, 391] width 222 height 21
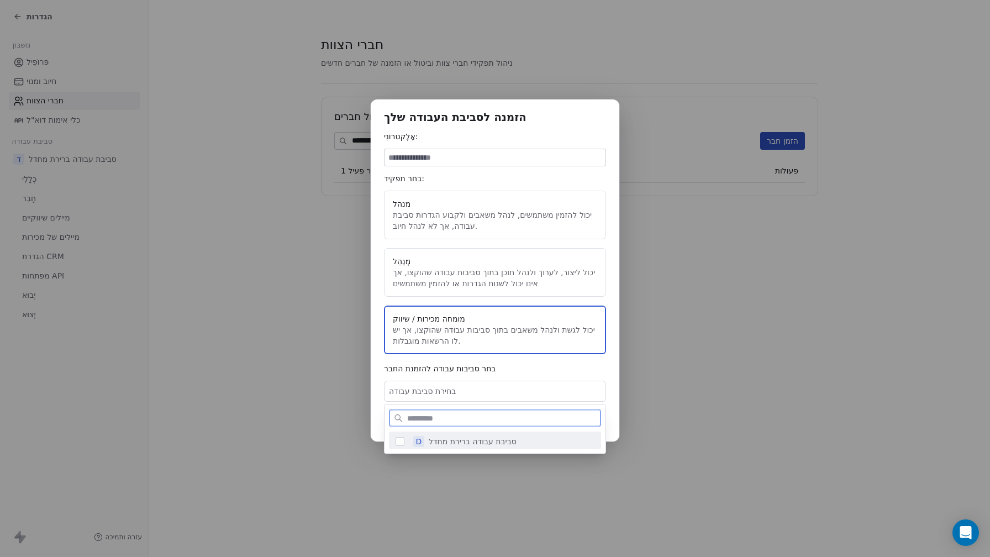
click at [526, 437] on div "D סביבת עבודה ברירת מחדל" at bounding box center [502, 442] width 186 height 20
click at [560, 367] on div "הזמנה לסביבת העבודה שלך אֶלֶקטרוֹנִי: בחר תפקיד: מנהל יכול להזמין משתמשים, לנהל…" at bounding box center [495, 278] width 990 height 393
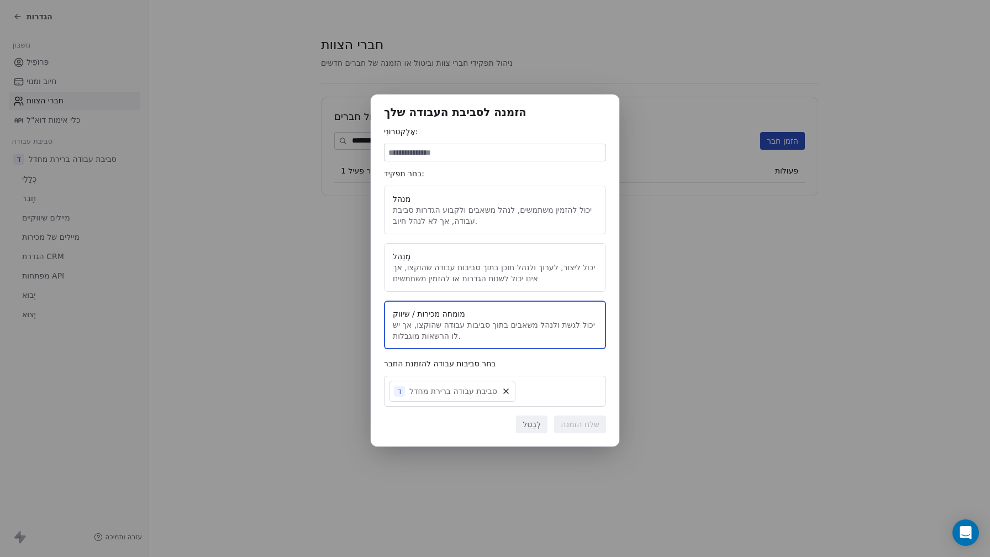
click at [526, 320] on button "מומחה מכירות / שיווק יכול לגשת ולנהל משאבים בתוך סביבות עבודה שהוקצו, אך יש לו …" at bounding box center [495, 325] width 222 height 49
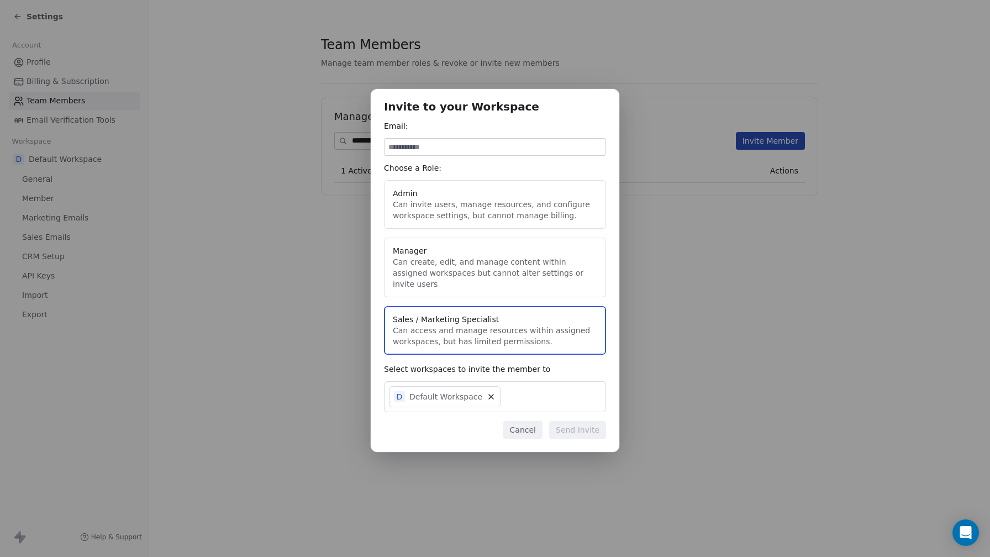
click at [559, 386] on div "D Default Workspace" at bounding box center [495, 396] width 222 height 31
click at [472, 443] on span "Default Workspace" at bounding box center [465, 446] width 73 height 11
click at [520, 240] on div "Invite to your Workspace Email: Choose a Role: Admin Can invite users, manage r…" at bounding box center [495, 278] width 990 height 414
click at [513, 155] on input at bounding box center [495, 147] width 221 height 17
paste input "**********"
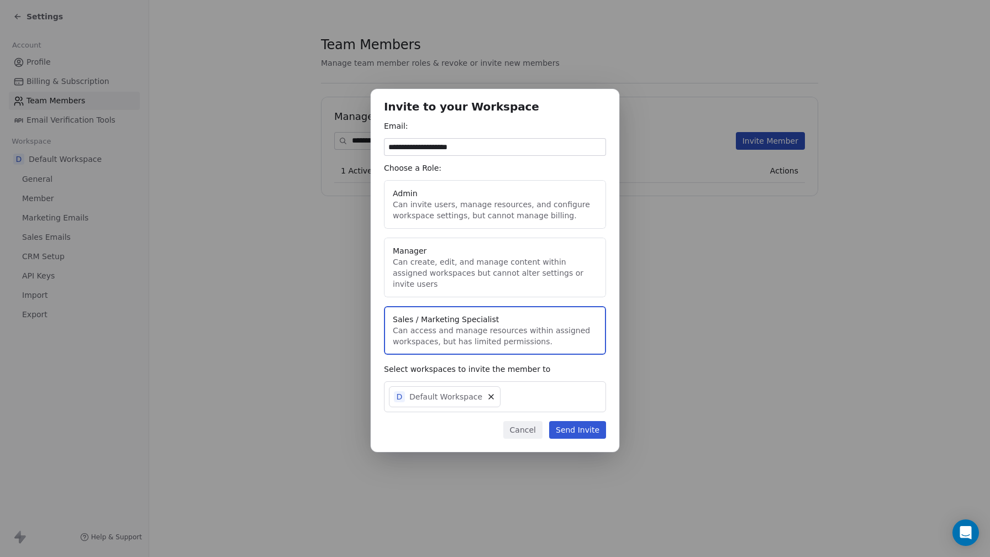
type input "**********"
click at [574, 432] on button "Send Invite" at bounding box center [577, 430] width 57 height 18
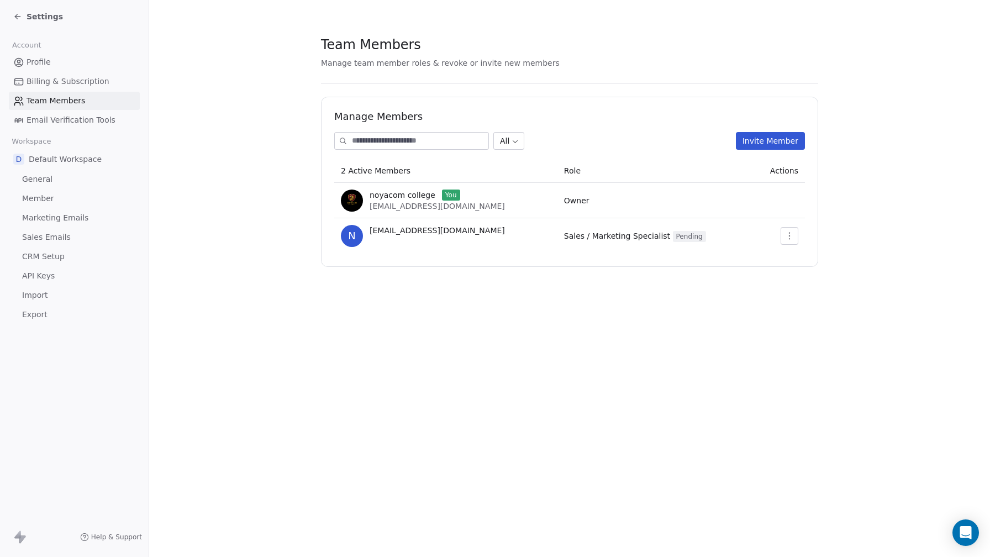
click at [376, 229] on span "[EMAIL_ADDRESS][DOMAIN_NAME]" at bounding box center [437, 230] width 135 height 11
click at [418, 291] on section "Team Members Manage team member roles & revoke or invite new members Manage Mem…" at bounding box center [569, 151] width 841 height 302
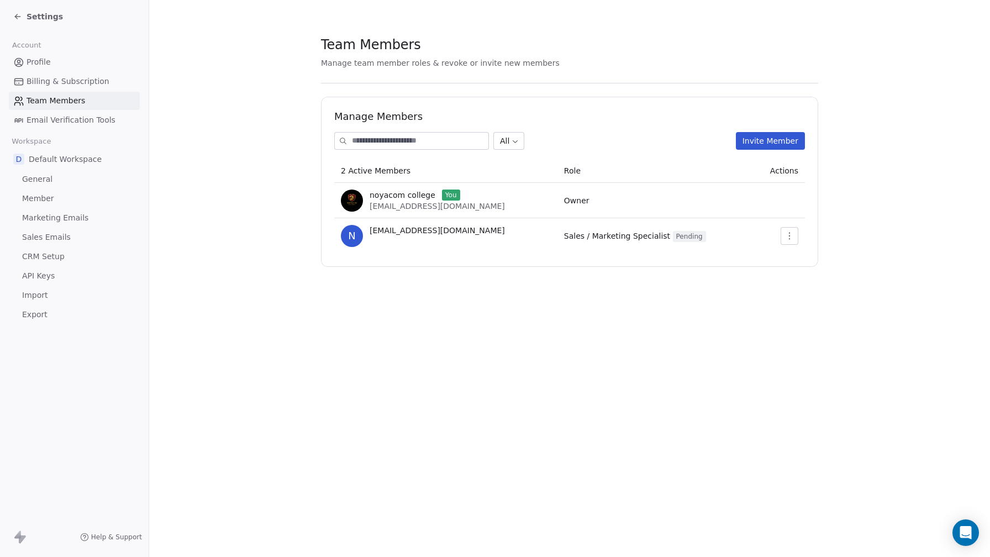
drag, startPoint x: 418, startPoint y: 291, endPoint x: 412, endPoint y: 353, distance: 62.7
click at [412, 353] on div "Team Members Manage team member roles & revoke or invite new members Manage Mem…" at bounding box center [569, 278] width 841 height 557
click at [119, 60] on link "Profile" at bounding box center [74, 62] width 131 height 18
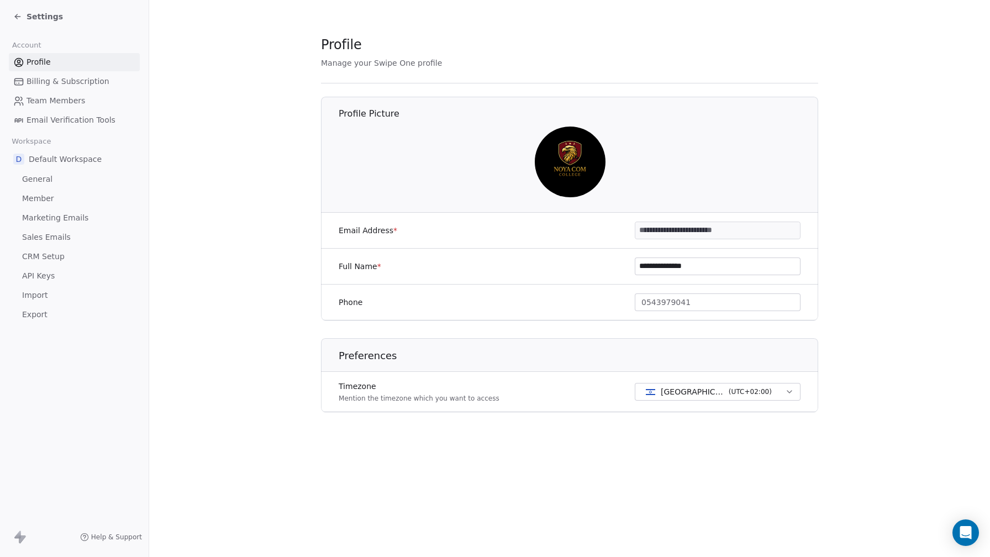
click at [87, 78] on span "Billing & Subscription" at bounding box center [68, 82] width 83 height 12
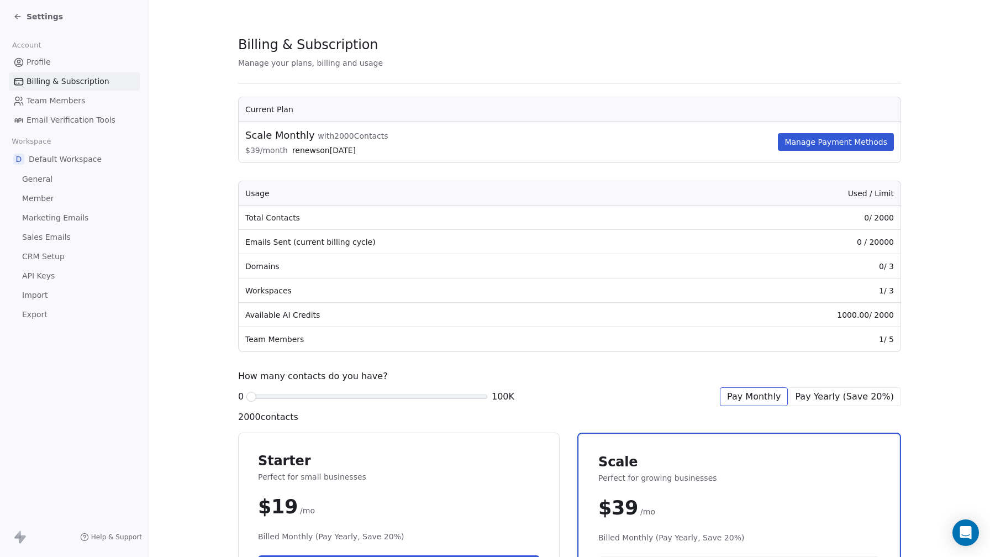
click at [87, 95] on link "Team Members" at bounding box center [74, 101] width 131 height 18
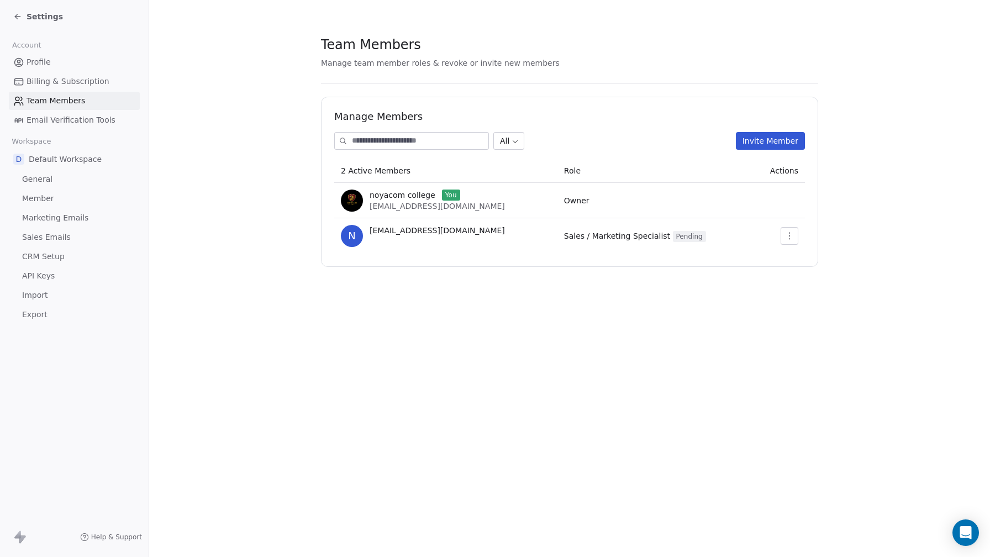
click at [82, 115] on span "Email Verification Tools" at bounding box center [71, 120] width 89 height 12
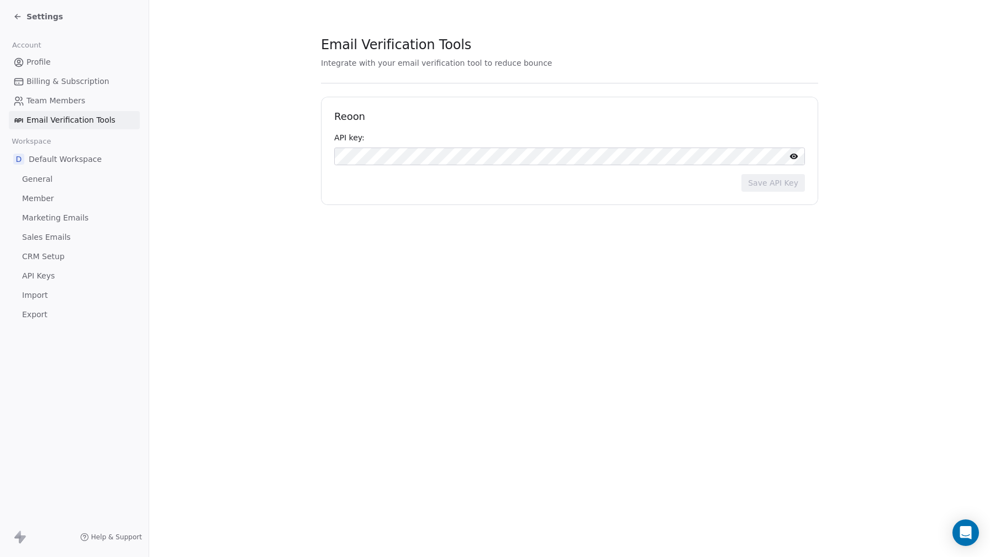
click at [82, 162] on span "Default Workspace" at bounding box center [65, 159] width 73 height 11
click at [14, 154] on span "D" at bounding box center [18, 159] width 11 height 11
click at [27, 174] on span "General" at bounding box center [37, 180] width 30 height 12
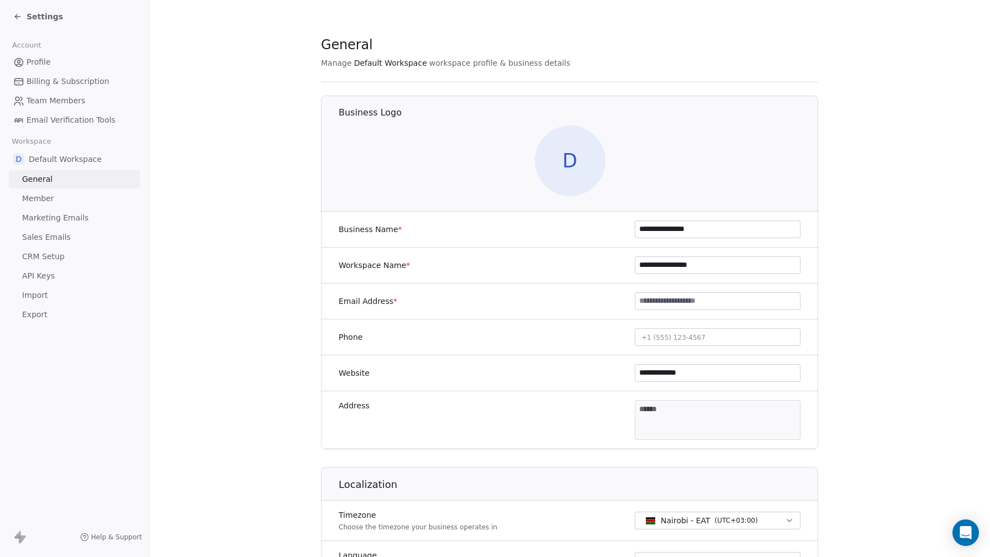
click at [44, 212] on span "Marketing Emails" at bounding box center [55, 218] width 66 height 12
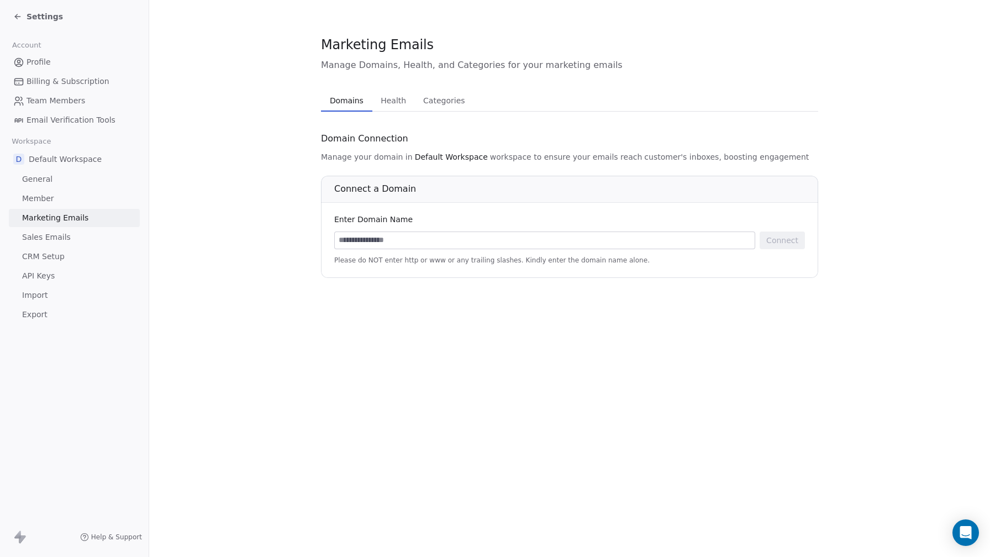
click at [55, 237] on span "Sales Emails" at bounding box center [46, 238] width 49 height 12
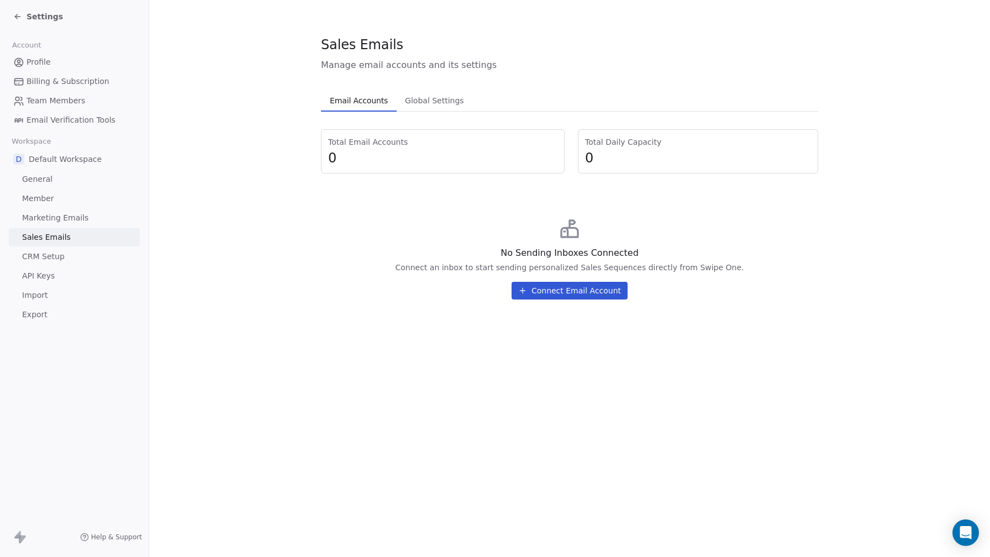
click at [57, 259] on span "CRM Setup" at bounding box center [43, 257] width 43 height 12
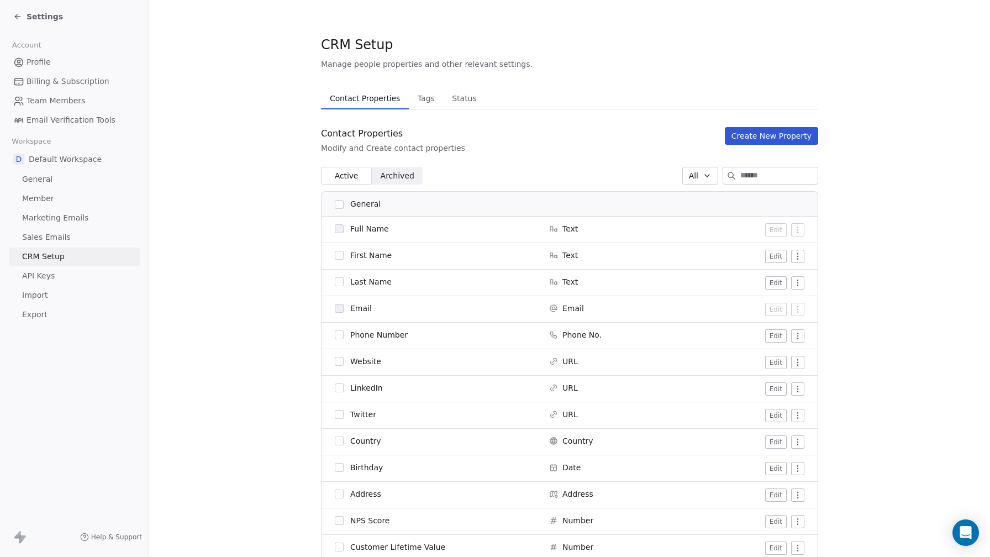
click at [369, 232] on span "Full Name" at bounding box center [369, 228] width 39 height 11
click at [342, 204] on button "button" at bounding box center [339, 204] width 9 height 9
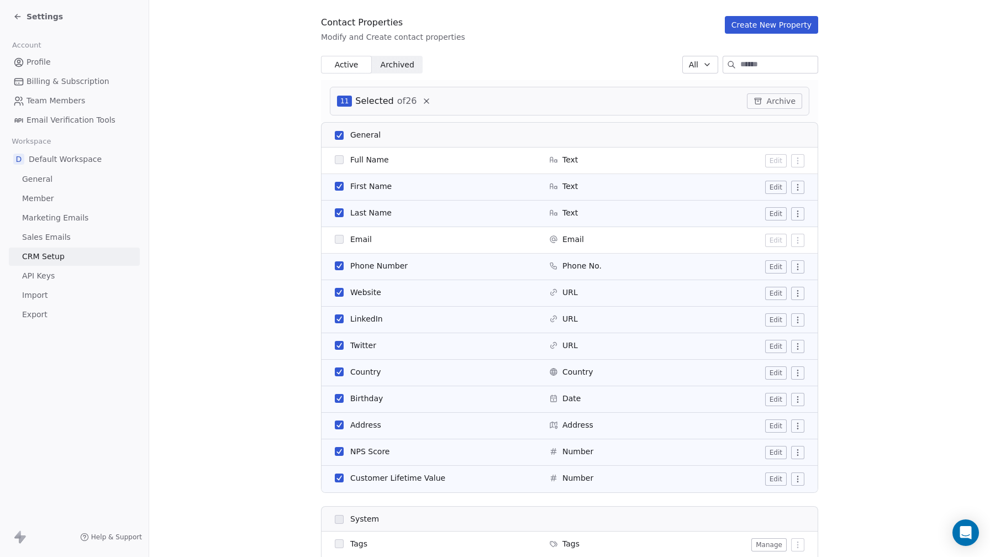
scroll to position [112, 0]
click at [780, 190] on button "Edit" at bounding box center [776, 186] width 22 height 13
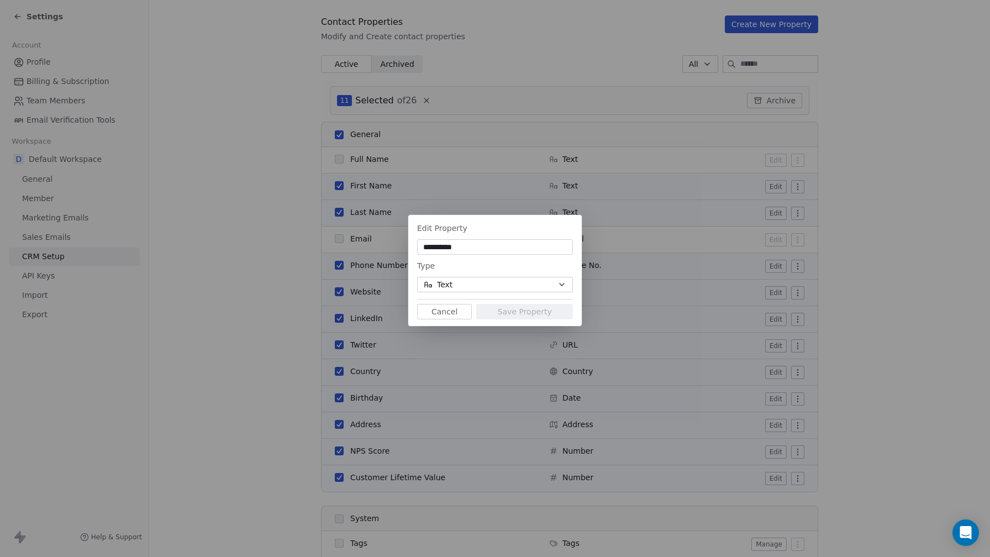
type input "*"
type input "**"
click at [467, 243] on input "**" at bounding box center [494, 246] width 151 height 11
click at [481, 290] on button "Text" at bounding box center [495, 284] width 156 height 15
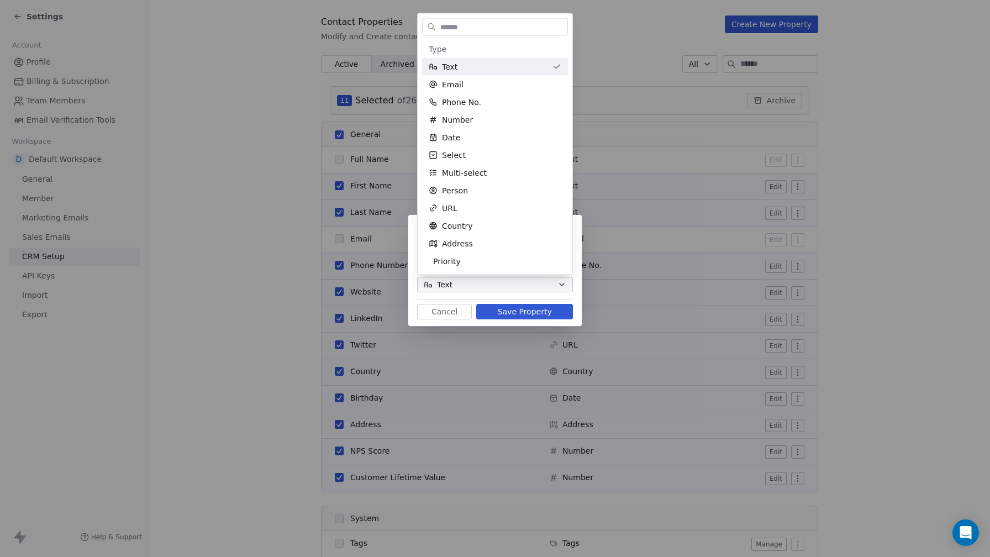
click at [481, 290] on div "Edit Property ** Type Text Cancel Save Property" at bounding box center [495, 278] width 990 height 162
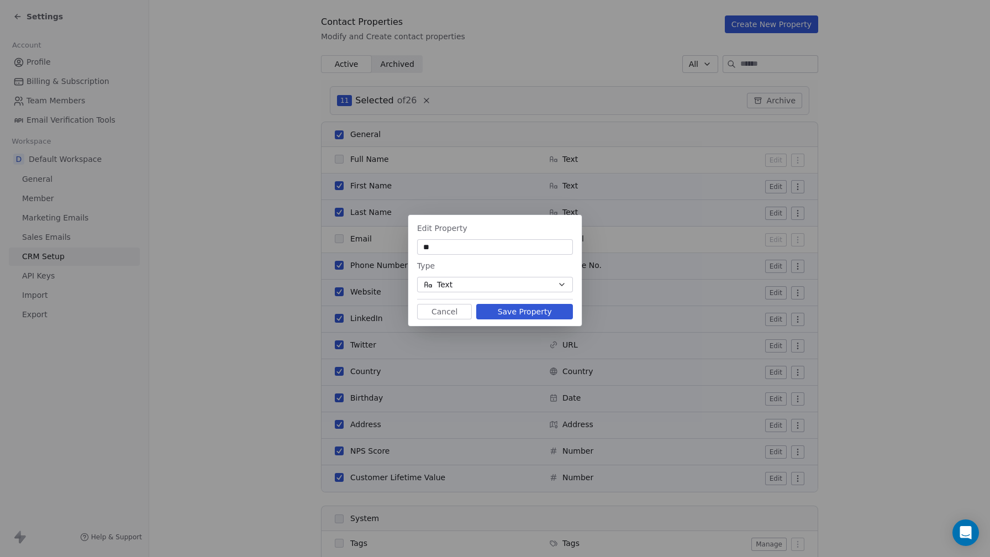
click at [498, 313] on button "Save Property" at bounding box center [524, 311] width 97 height 15
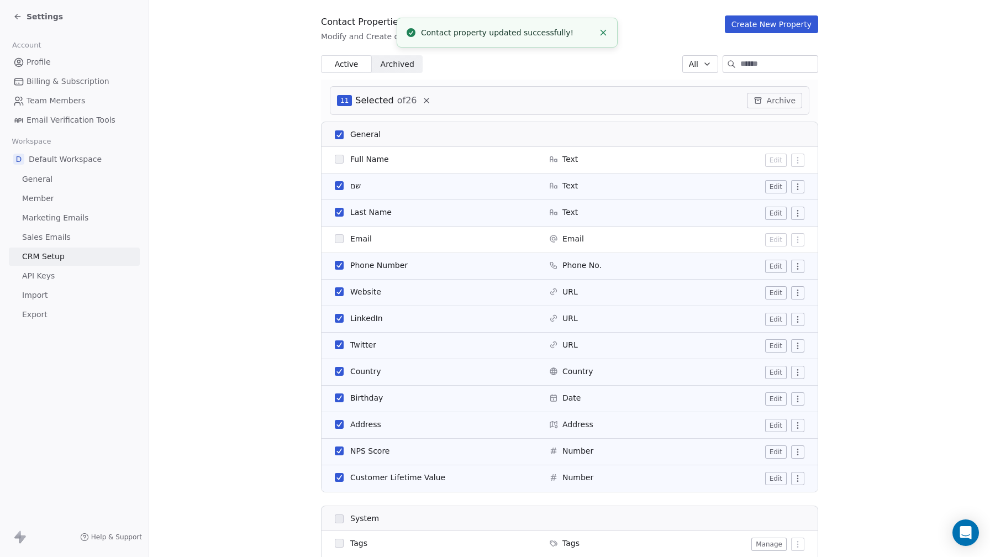
click at [365, 212] on span "Last Name" at bounding box center [370, 212] width 41 height 11
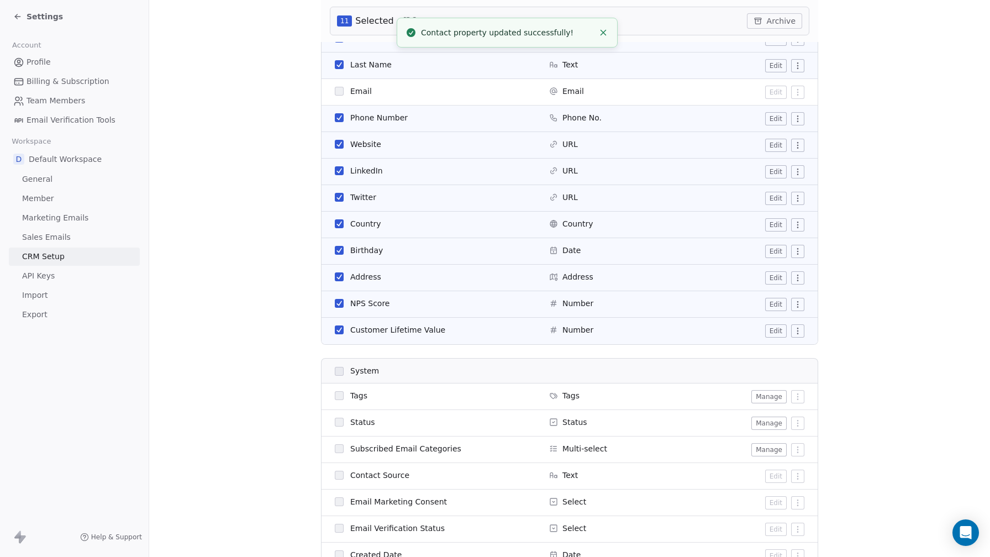
scroll to position [0, 0]
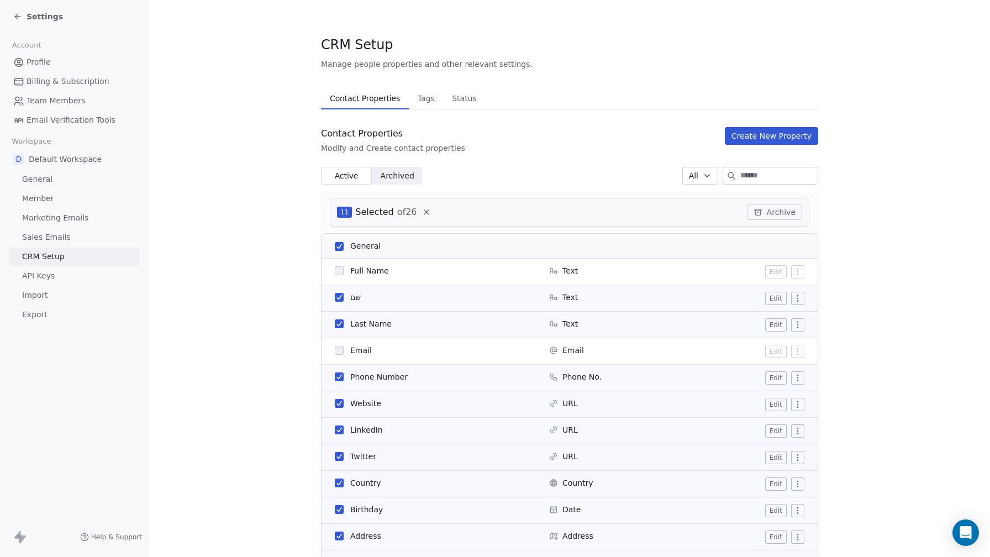
click at [774, 329] on button "Edit" at bounding box center [776, 324] width 22 height 13
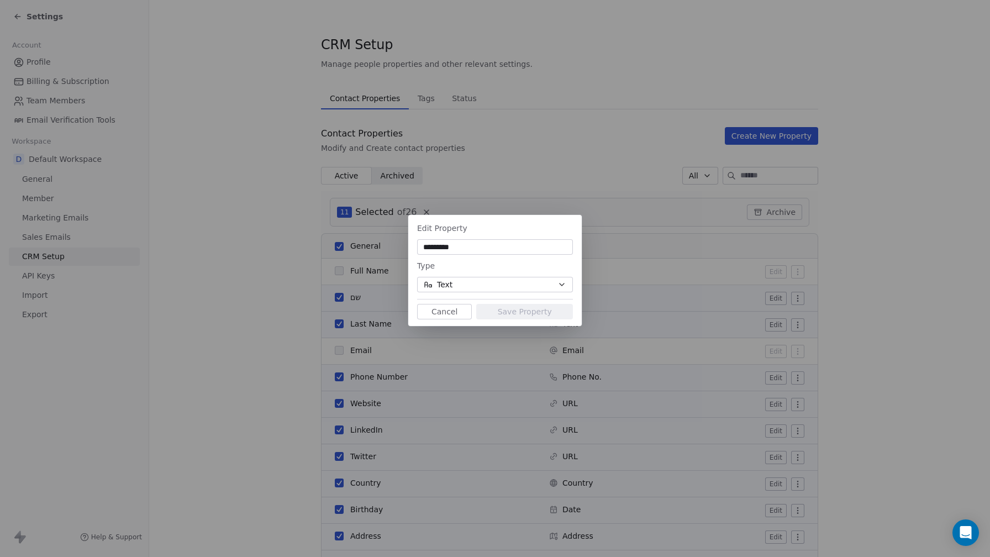
scroll to position [140, 0]
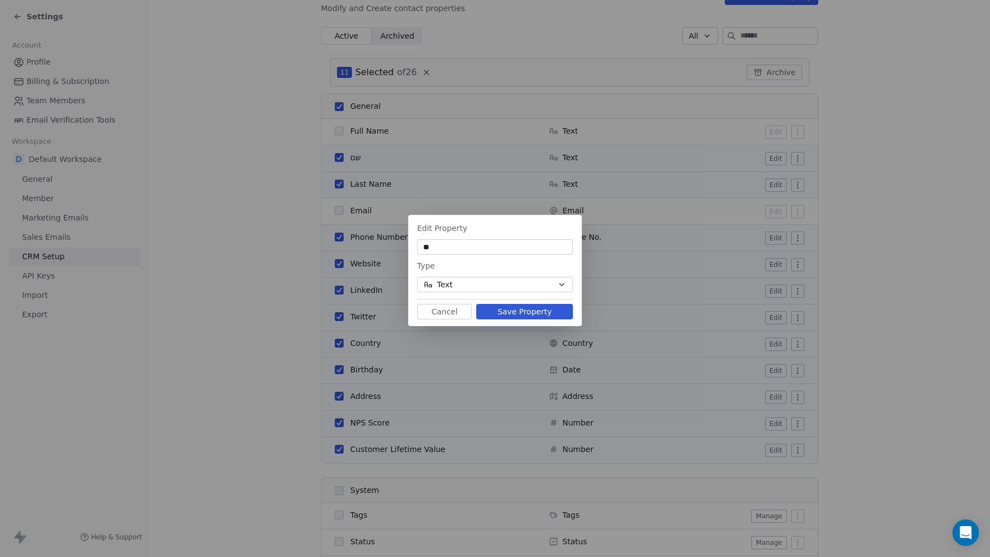
click at [495, 279] on button "Text" at bounding box center [495, 284] width 156 height 15
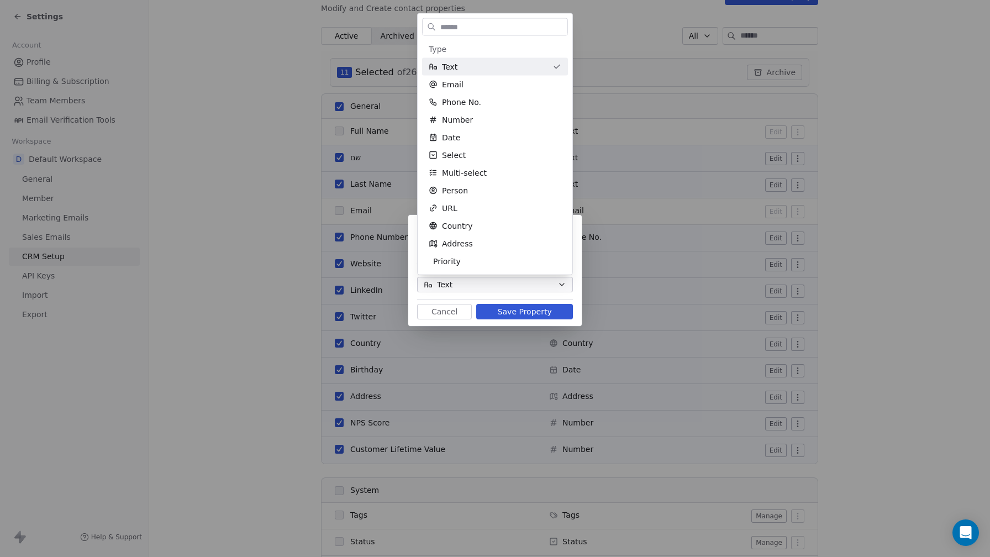
click at [542, 277] on div "Edit Property ** Type Text Cancel Save Property" at bounding box center [495, 278] width 990 height 162
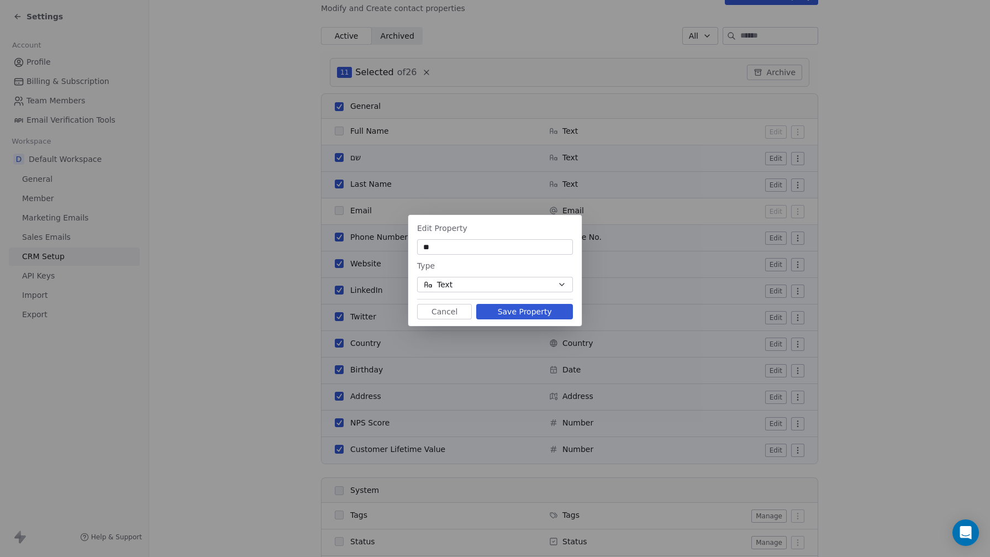
click at [517, 253] on div "**" at bounding box center [495, 246] width 156 height 15
click at [422, 245] on input "**" at bounding box center [494, 246] width 151 height 11
click at [435, 243] on input "**" at bounding box center [494, 246] width 151 height 11
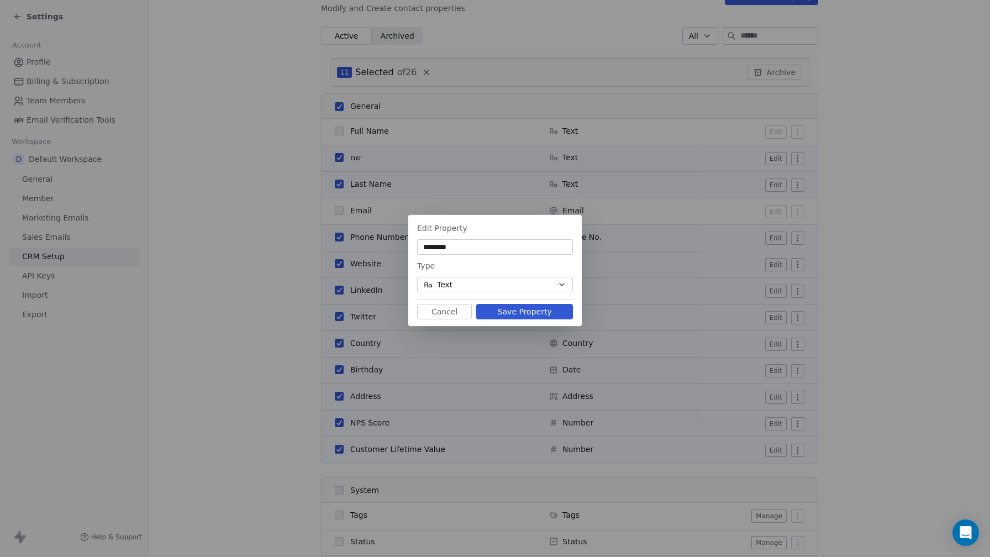
type input "********"
click at [508, 307] on button "Save Property" at bounding box center [524, 311] width 97 height 15
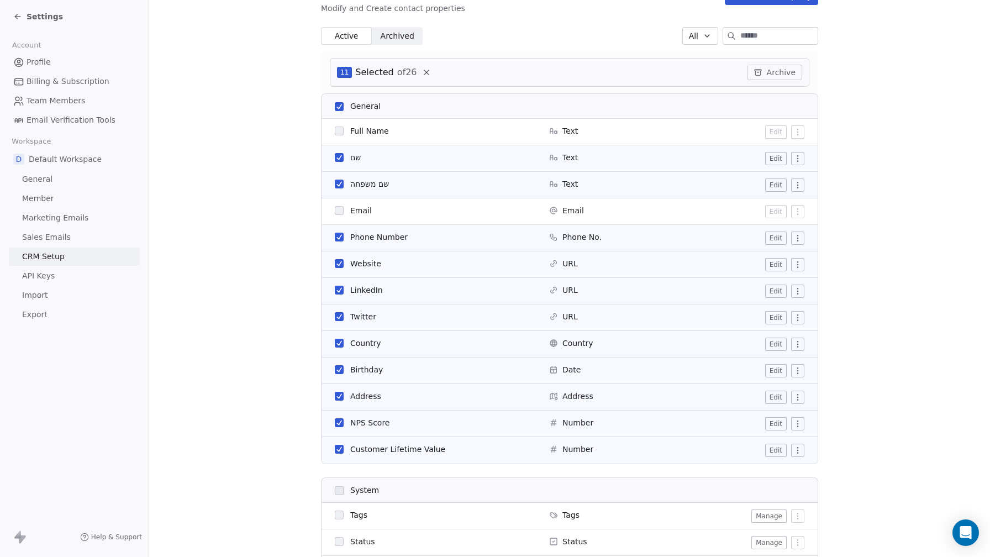
click at [783, 184] on button "Edit" at bounding box center [776, 184] width 22 height 13
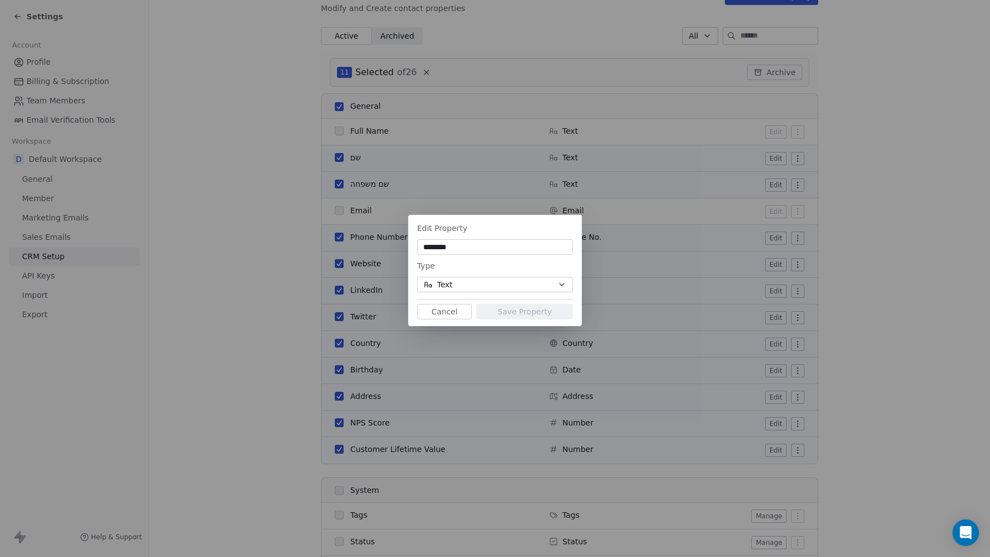
click at [447, 248] on input "********" at bounding box center [494, 246] width 151 height 11
type input "*****"
click at [504, 315] on button "Save Property" at bounding box center [524, 311] width 97 height 15
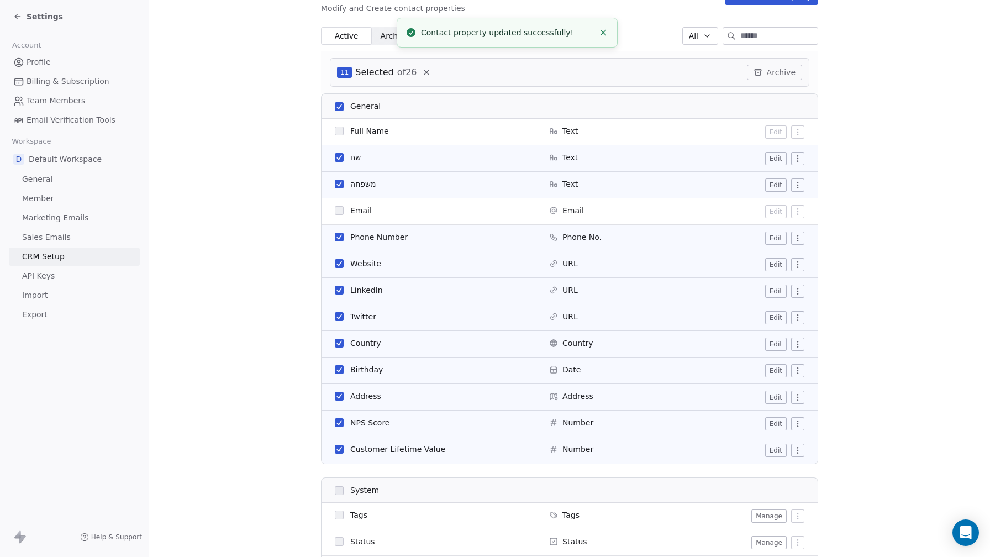
click at [773, 157] on button "Edit" at bounding box center [776, 158] width 22 height 13
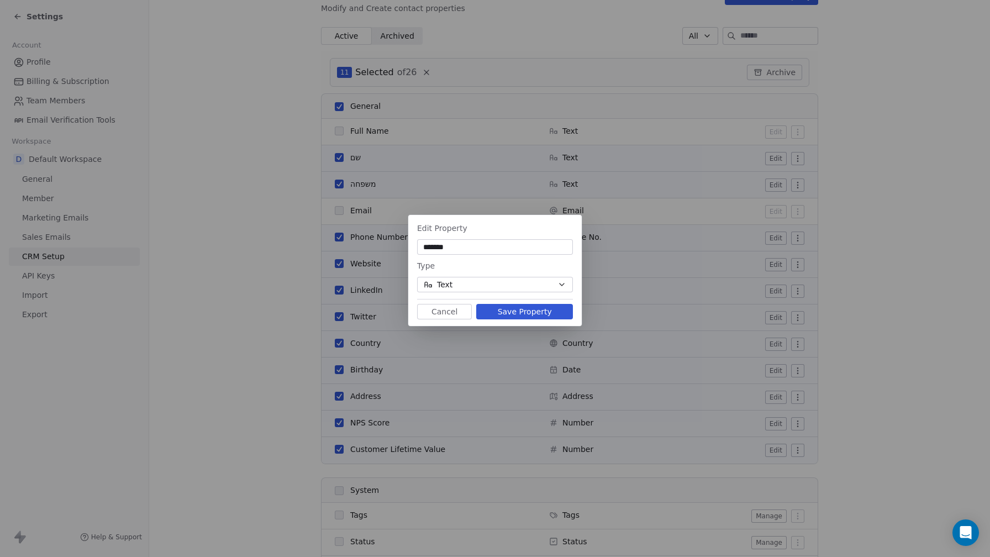
type input "*******"
click at [522, 307] on button "Save Property" at bounding box center [524, 311] width 97 height 15
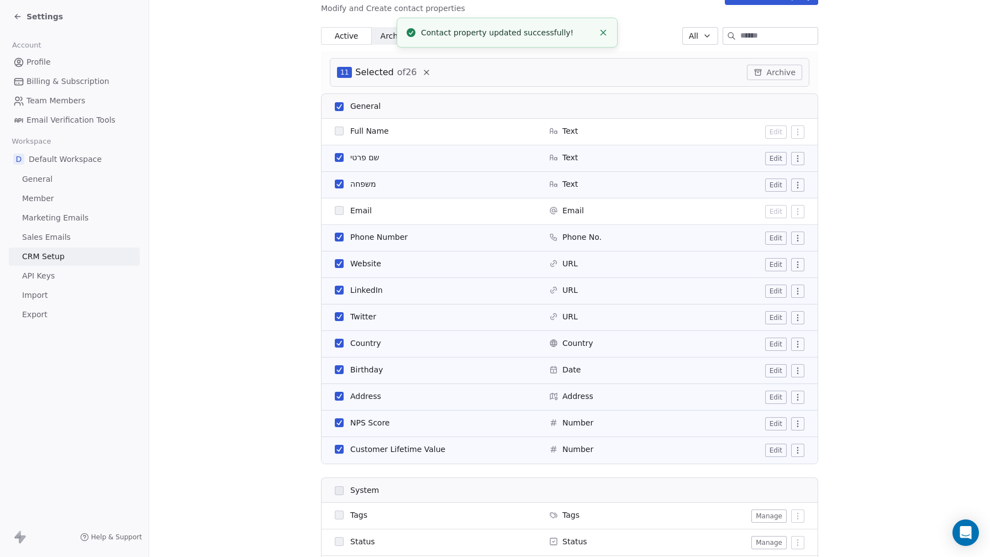
click at [781, 234] on button "Edit" at bounding box center [776, 238] width 22 height 13
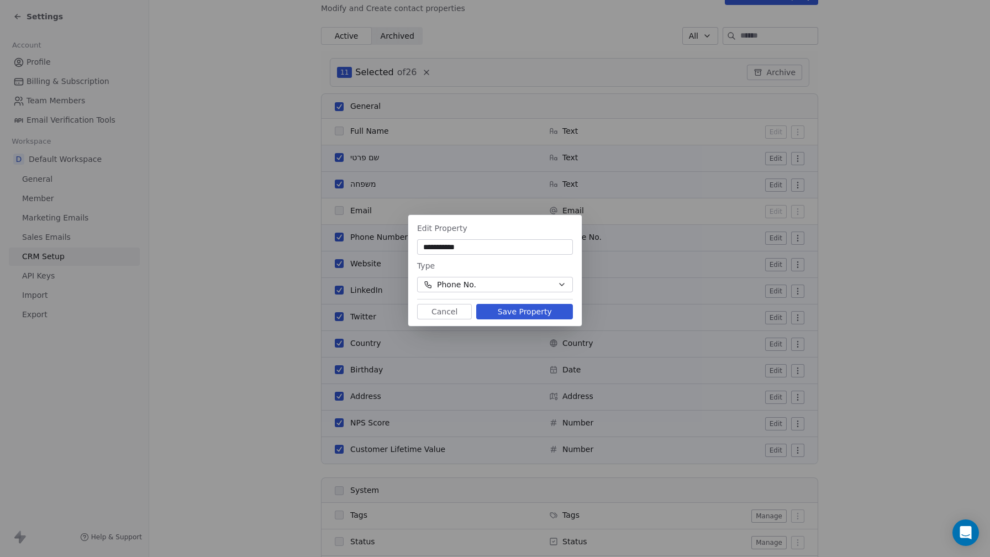
type input "**********"
click at [502, 313] on button "Save Property" at bounding box center [524, 311] width 97 height 15
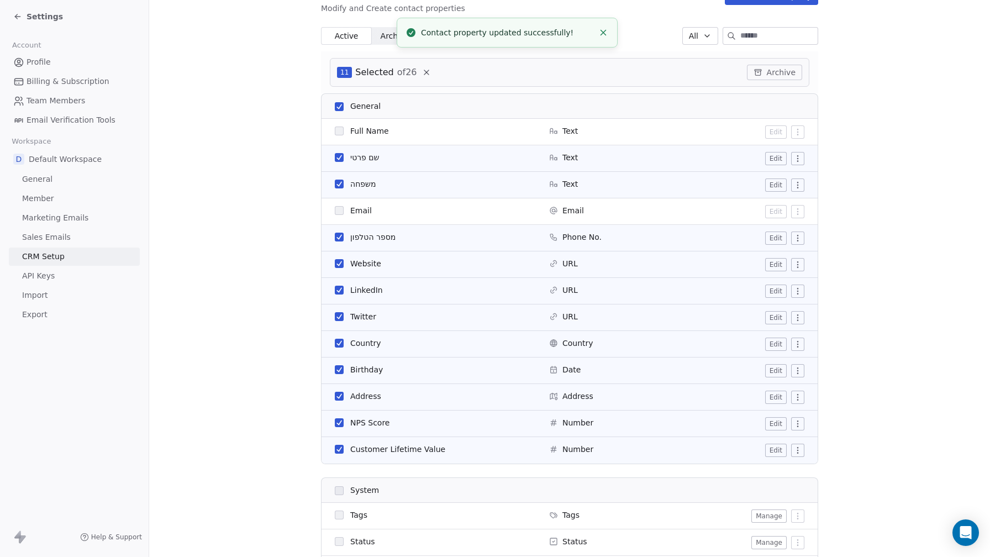
click at [772, 262] on button "Edit" at bounding box center [776, 264] width 22 height 13
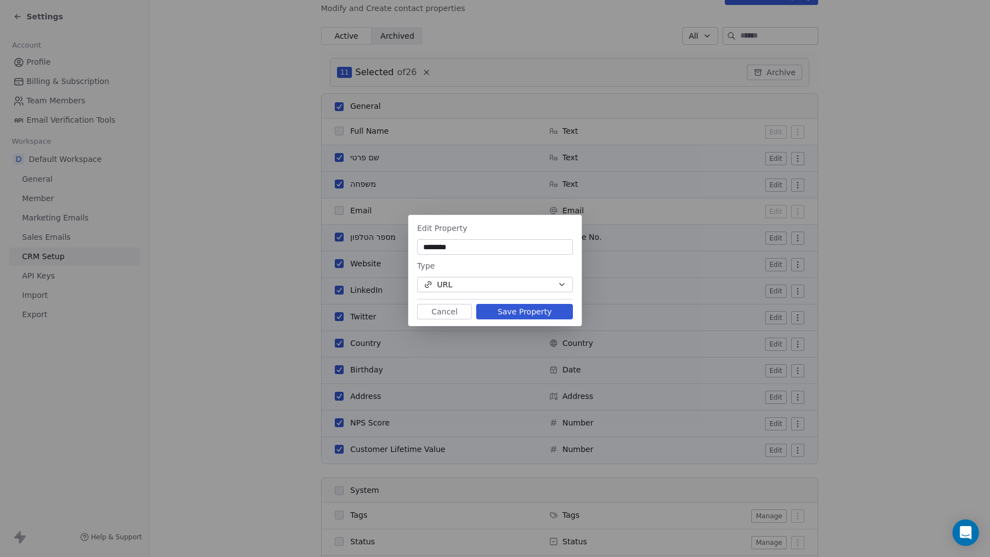
type input "********"
click at [506, 305] on button "Save Property" at bounding box center [524, 311] width 97 height 15
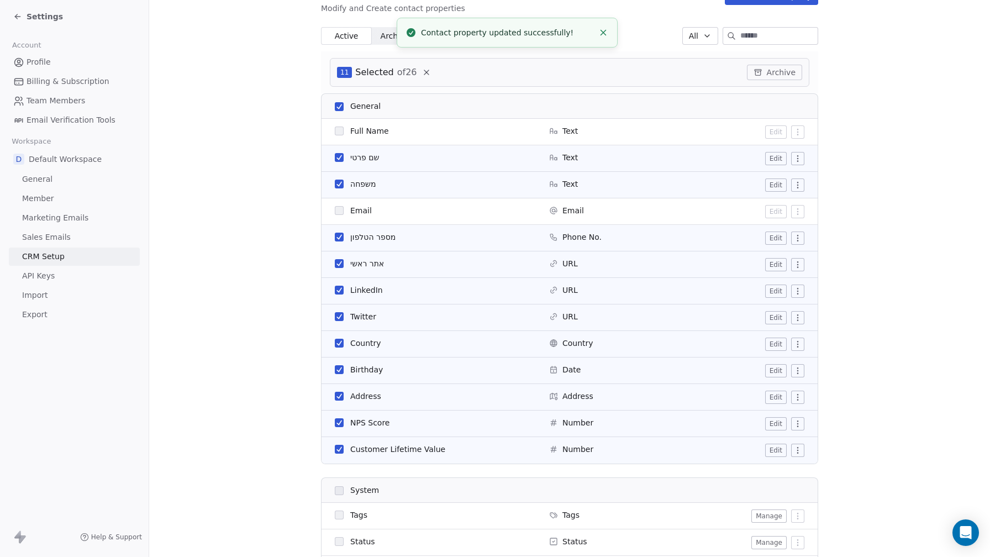
click at [777, 266] on button "Edit" at bounding box center [776, 264] width 22 height 13
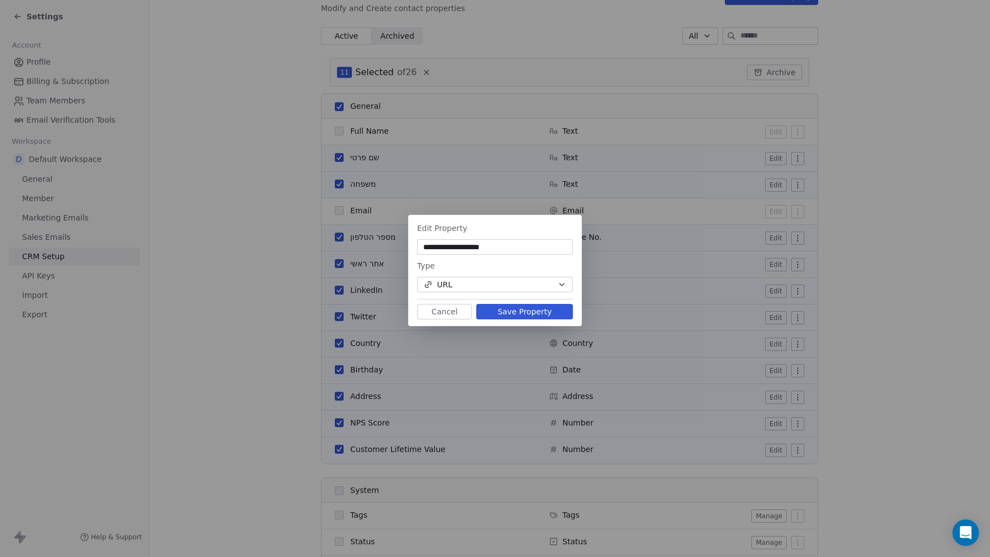
type input "**********"
click at [514, 309] on button "Save Property" at bounding box center [524, 311] width 97 height 15
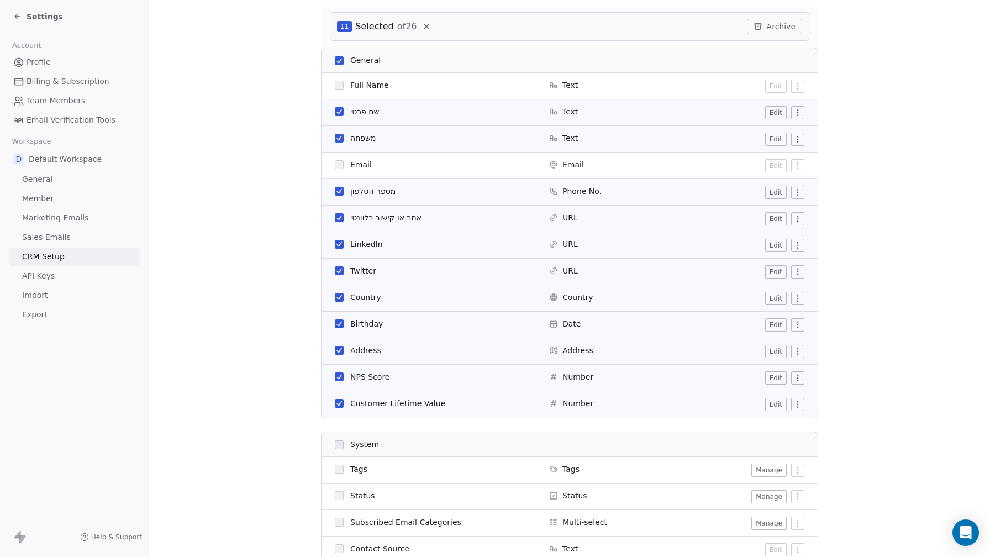
scroll to position [187, 0]
click at [775, 300] on button "Edit" at bounding box center [776, 297] width 22 height 13
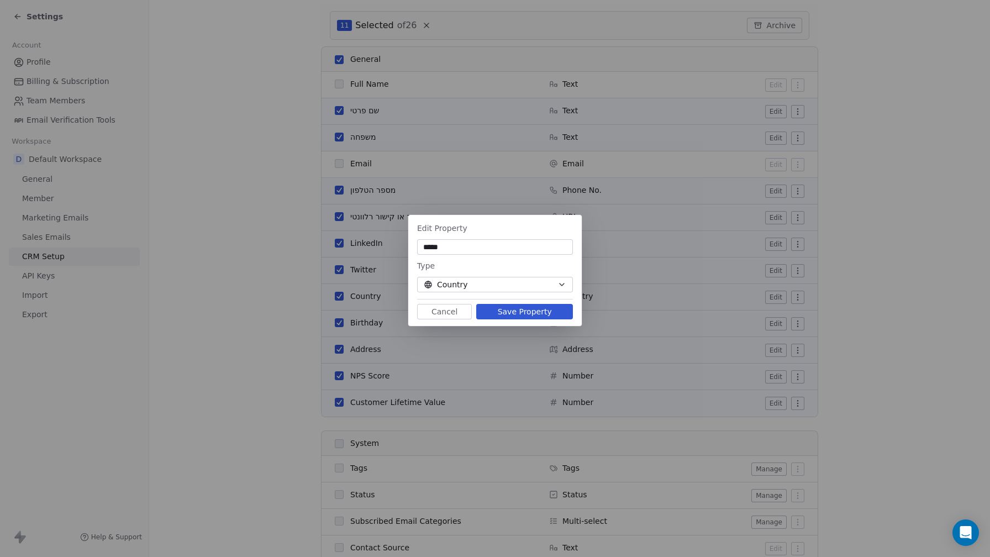
type input "*****"
click at [517, 306] on button "Save Property" at bounding box center [524, 311] width 97 height 15
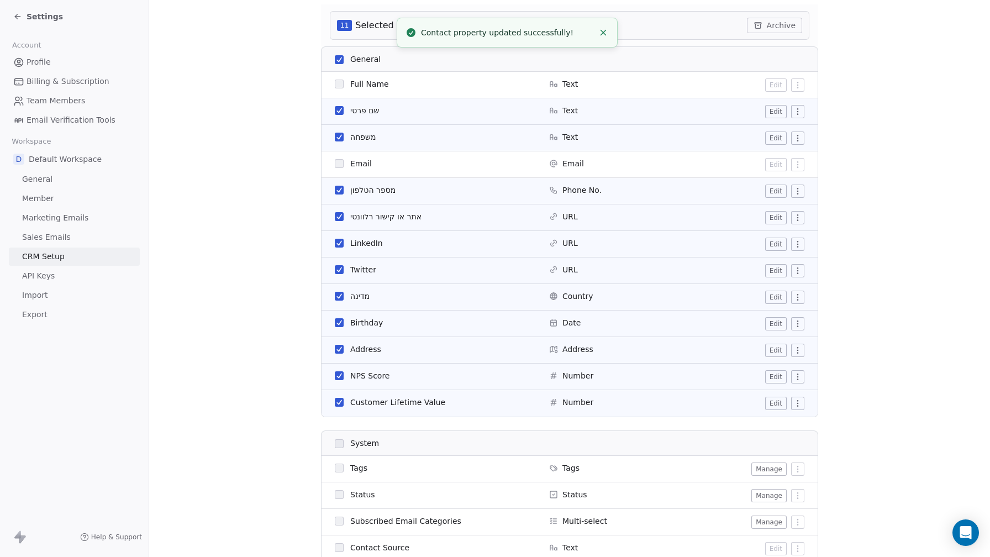
click at [779, 319] on button "Edit" at bounding box center [776, 323] width 22 height 13
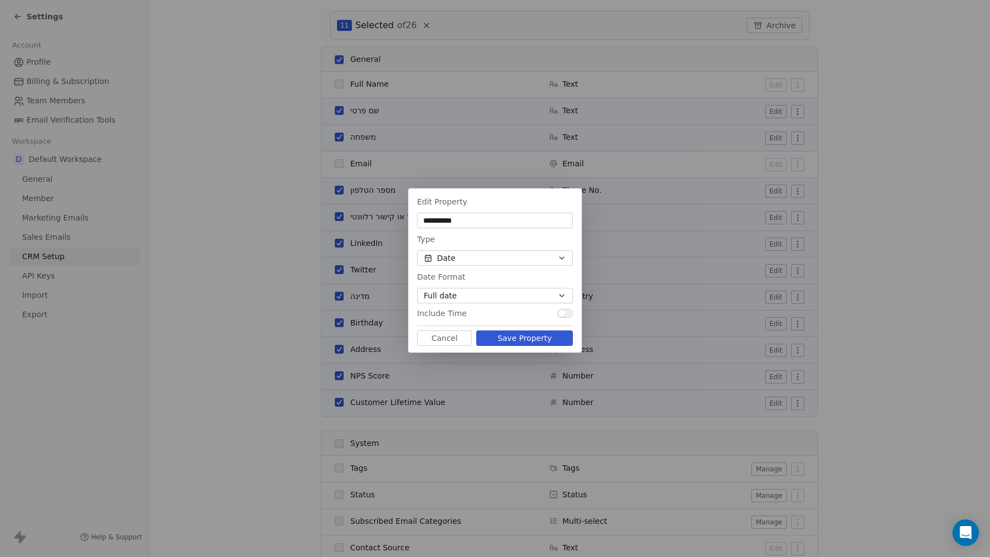
type input "**********"
click at [534, 339] on button "Save Property" at bounding box center [524, 337] width 97 height 15
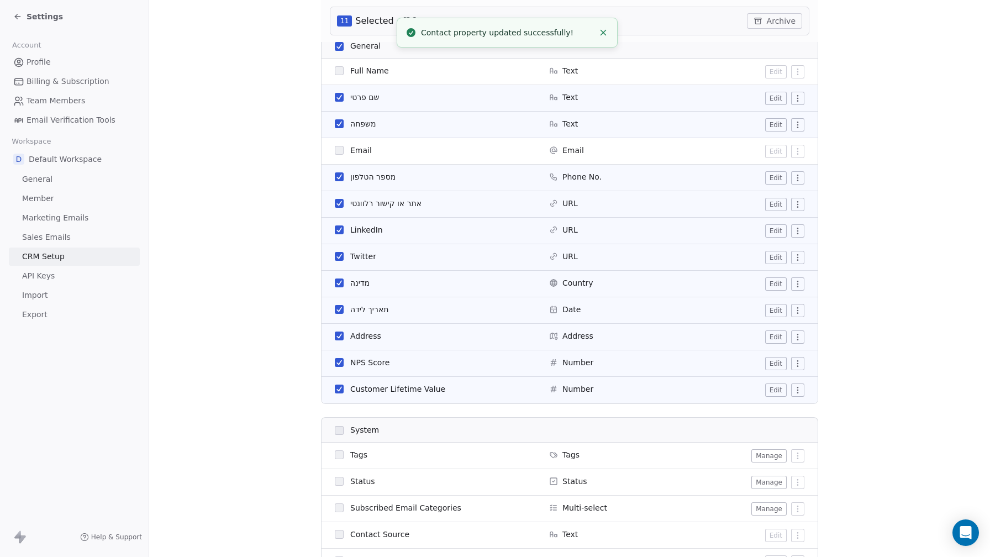
scroll to position [204, 0]
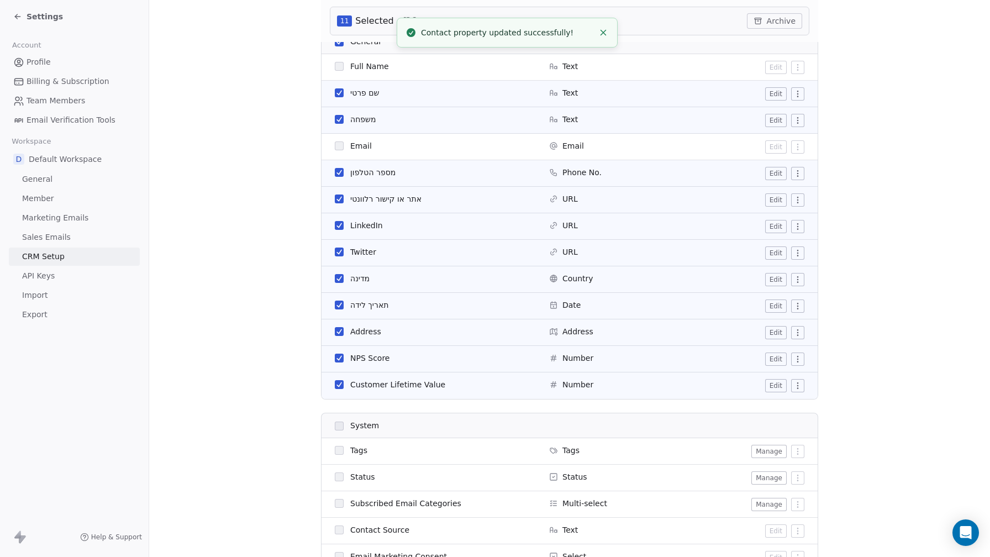
click at [770, 333] on button "Edit" at bounding box center [776, 332] width 22 height 13
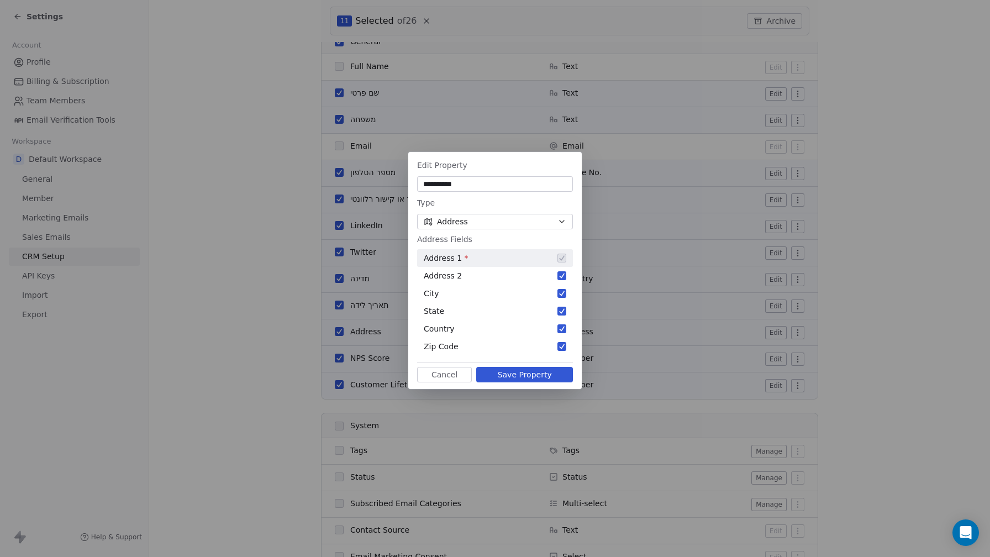
type input "**********"
click at [542, 377] on button "Save Property" at bounding box center [524, 374] width 97 height 15
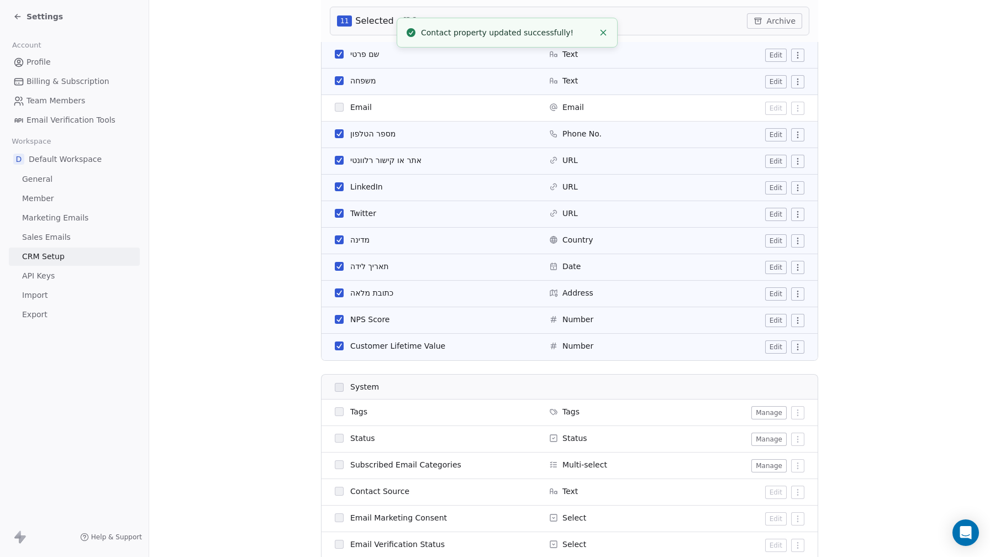
scroll to position [244, 0]
click at [371, 318] on span "NPS Score" at bounding box center [369, 318] width 39 height 11
click at [354, 317] on span "NPS Score" at bounding box center [369, 318] width 39 height 11
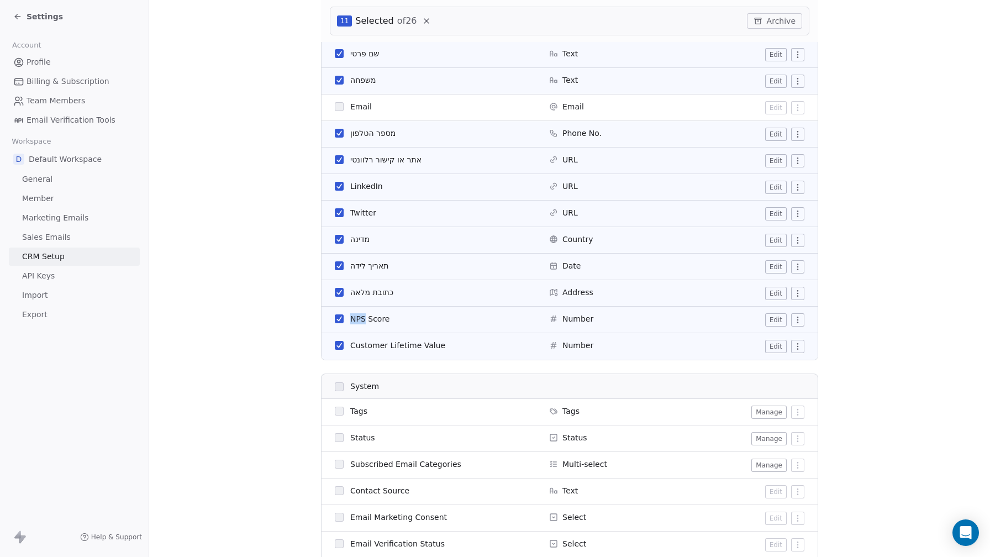
click at [354, 317] on span "NPS Score" at bounding box center [369, 318] width 39 height 11
copy tr "NPS Score"
click at [776, 318] on button "Edit" at bounding box center [776, 319] width 22 height 13
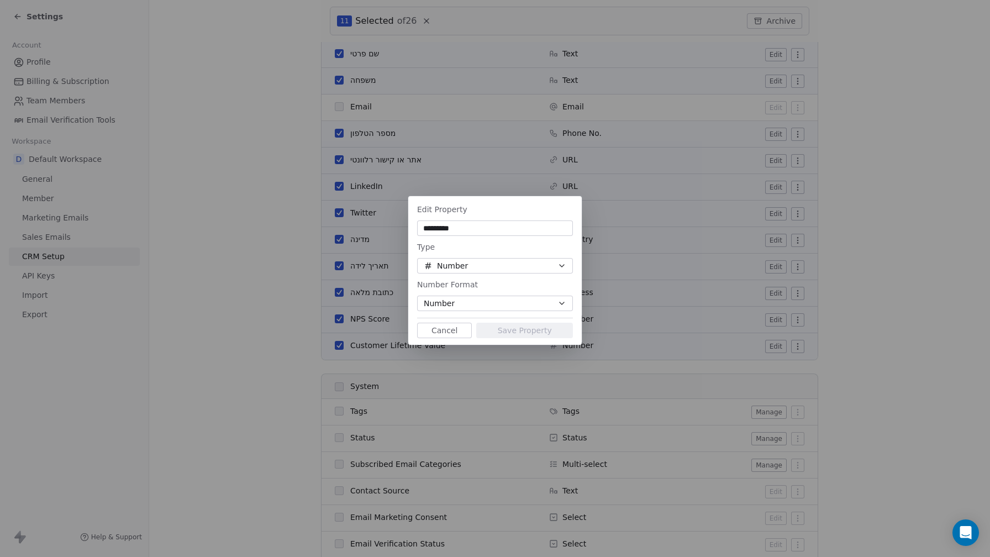
scroll to position [140, 0]
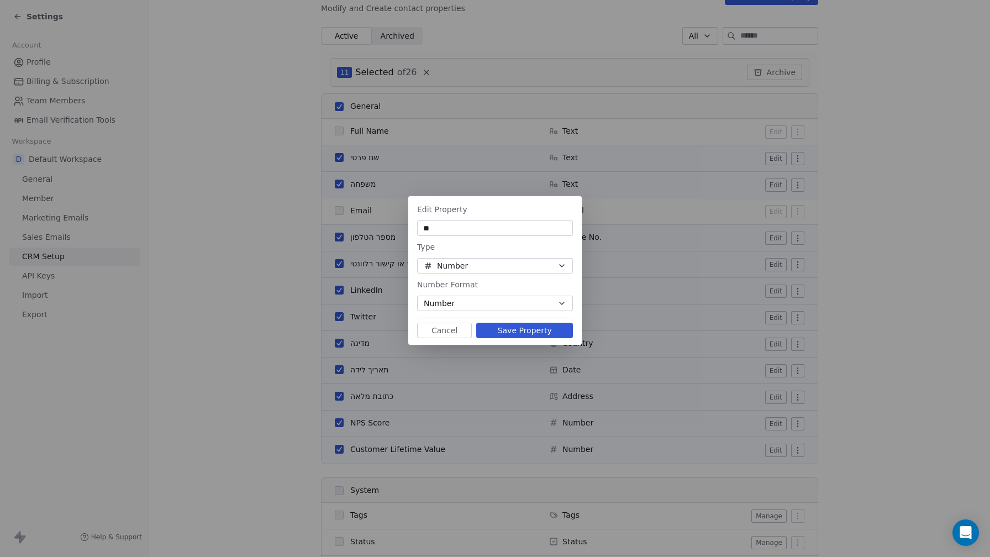
type input "*"
type input "******"
click at [966, 533] on div "Open Intercom Messenger" at bounding box center [966, 532] width 27 height 27
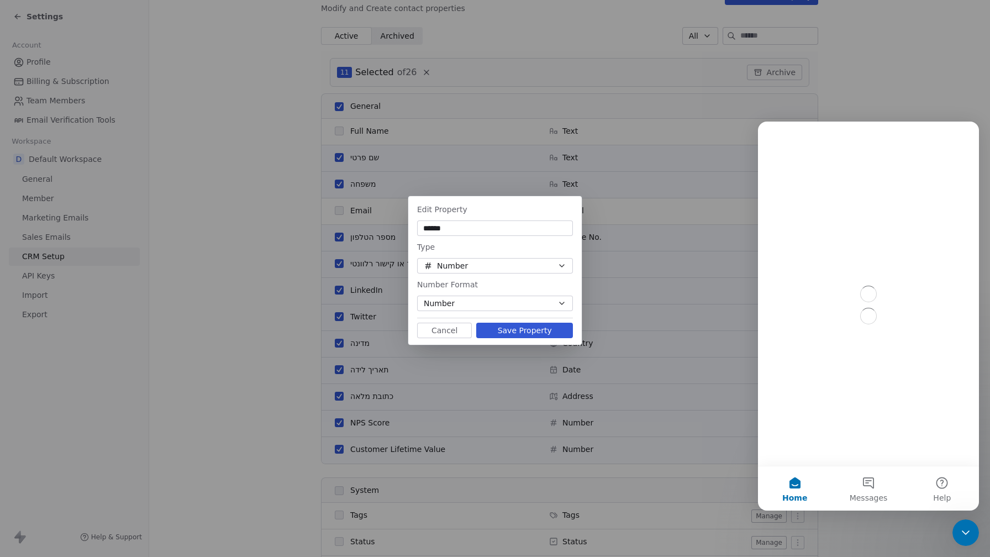
scroll to position [0, 0]
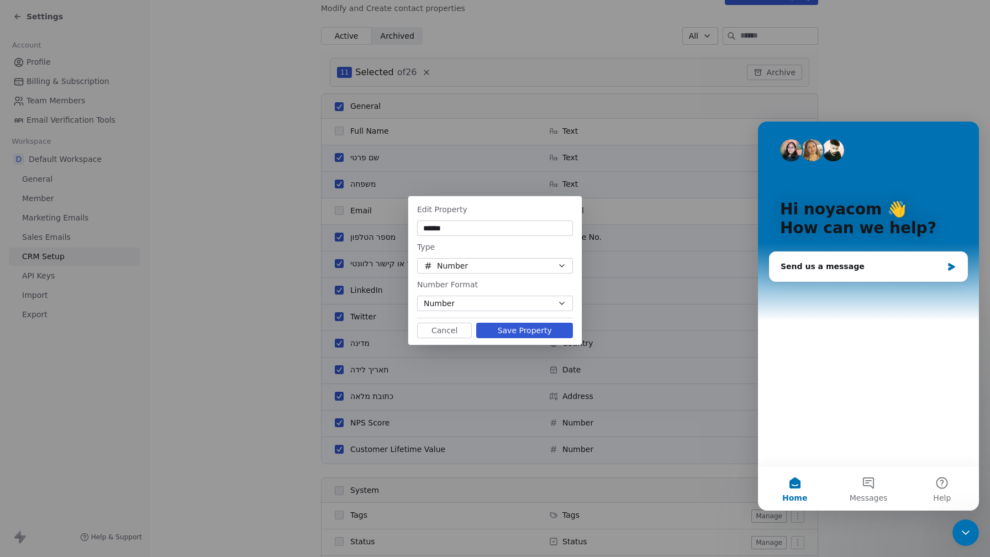
click at [485, 231] on input "******" at bounding box center [494, 228] width 151 height 11
click at [495, 279] on div "Number Format" at bounding box center [495, 284] width 156 height 13
click at [485, 231] on input "******" at bounding box center [494, 228] width 151 height 11
click at [516, 331] on button "Save Property" at bounding box center [524, 330] width 97 height 15
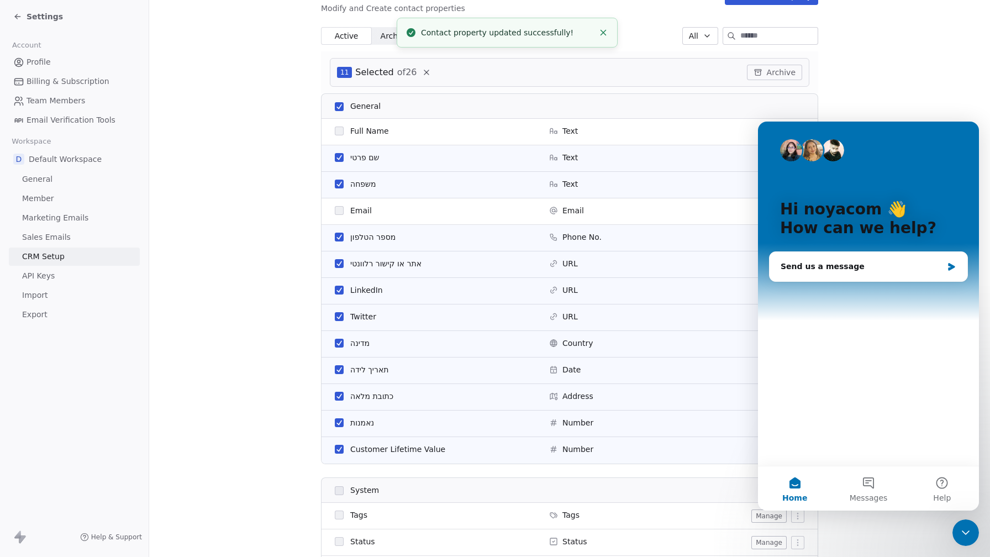
click at [915, 74] on section "CRM Setup Manage people properties and other relevant settings. Contact Propert…" at bounding box center [569, 398] width 841 height 1076
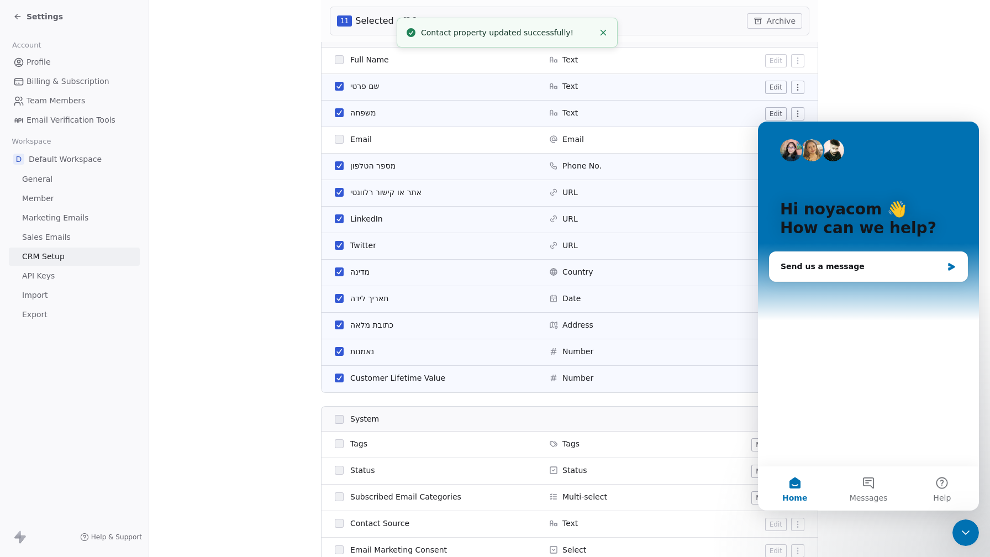
scroll to position [217, 0]
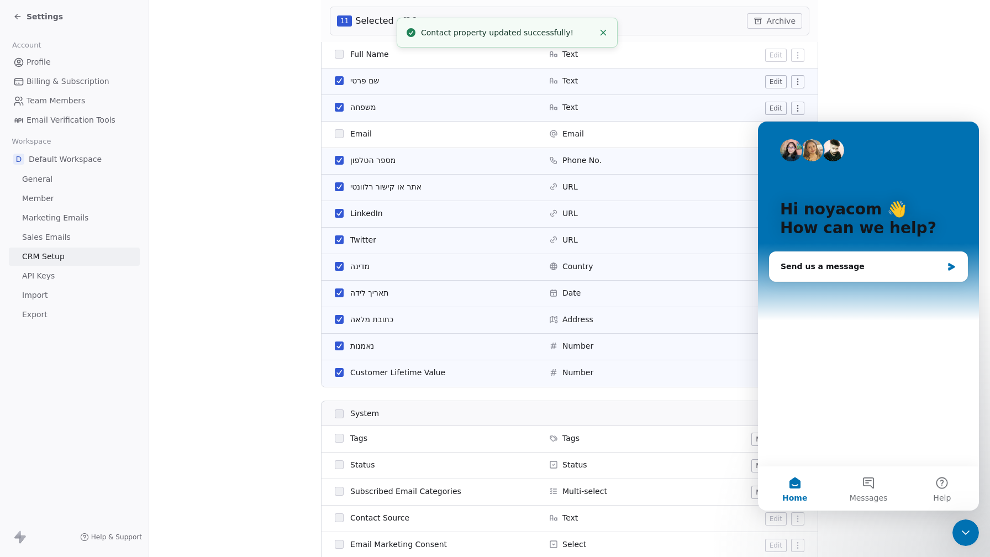
click at [933, 527] on section "CRM Setup Manage people properties and other relevant settings. Contact Propert…" at bounding box center [569, 321] width 841 height 1076
click at [962, 528] on icon "Close Intercom Messenger" at bounding box center [965, 532] width 13 height 13
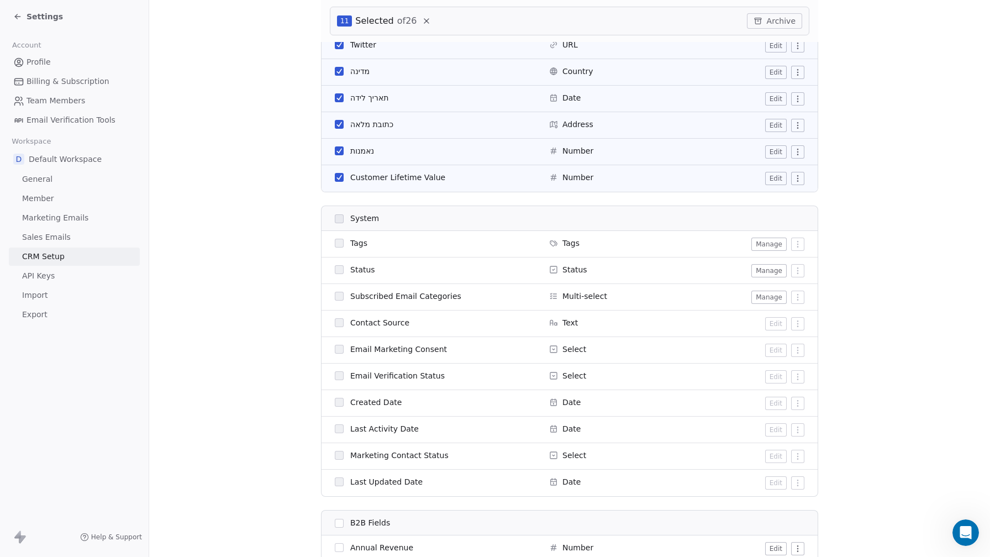
scroll to position [413, 0]
click at [772, 240] on button "Manage" at bounding box center [769, 243] width 35 height 13
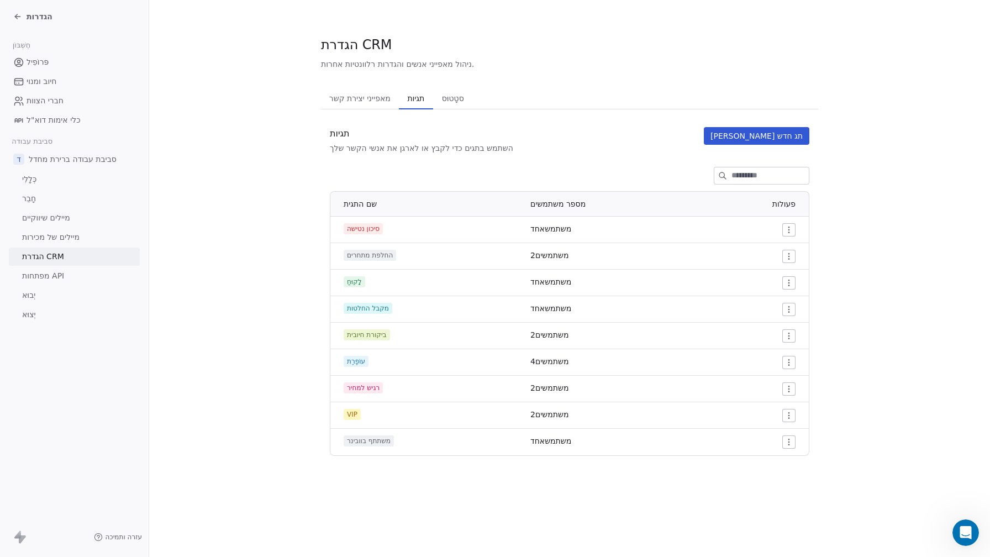
click at [447, 97] on font "סטָטוּס" at bounding box center [453, 98] width 22 height 9
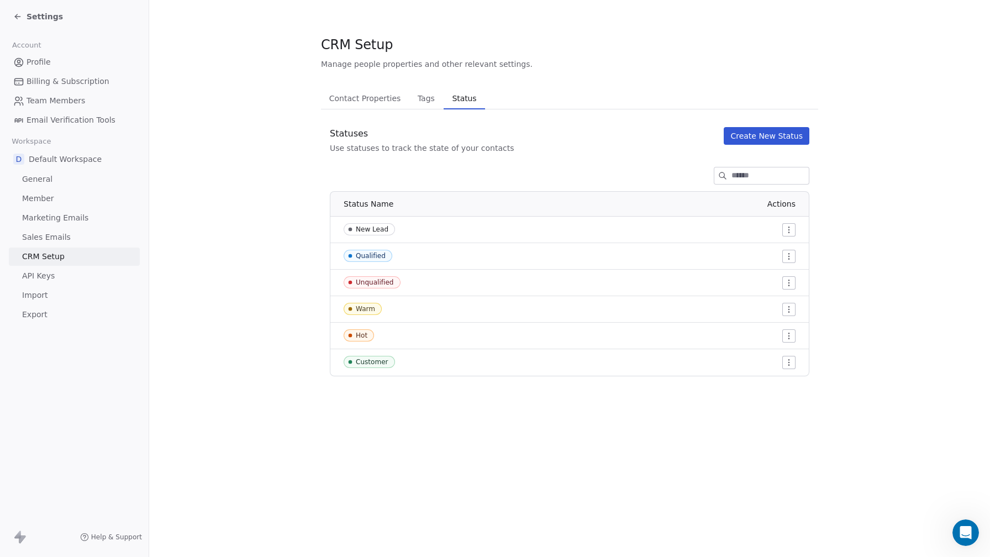
click at [786, 236] on html "Settings Account Profile Billing & Subscription Team Members Email Verification…" at bounding box center [495, 278] width 990 height 557
click at [773, 251] on span "Edit" at bounding box center [769, 251] width 15 height 11
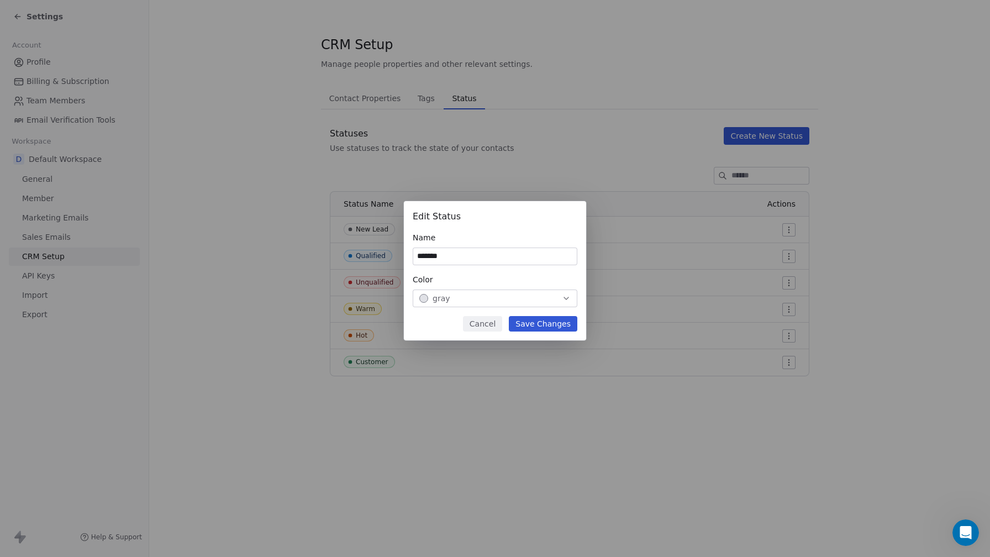
type input "*******"
click at [542, 322] on button "Save Changes" at bounding box center [543, 323] width 69 height 15
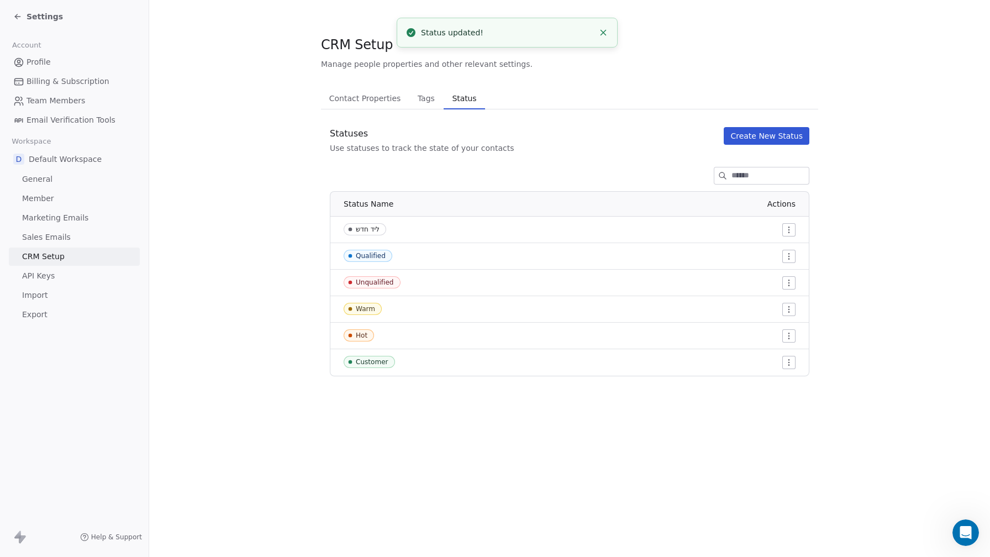
click at [366, 255] on div "Qualified" at bounding box center [371, 256] width 30 height 8
click at [505, 187] on div "Statuses Use statuses to track the state of your contacts Create New Status Sta…" at bounding box center [569, 251] width 497 height 249
click at [786, 253] on html "Settings Account Profile Billing & Subscription Team Members Email Verification…" at bounding box center [495, 278] width 990 height 557
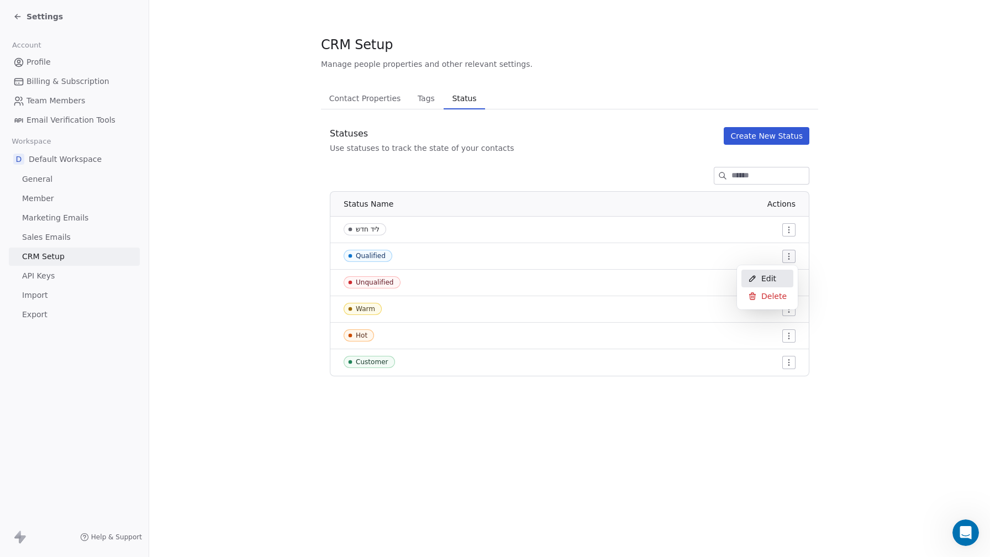
click at [779, 278] on div "Edit" at bounding box center [768, 279] width 52 height 18
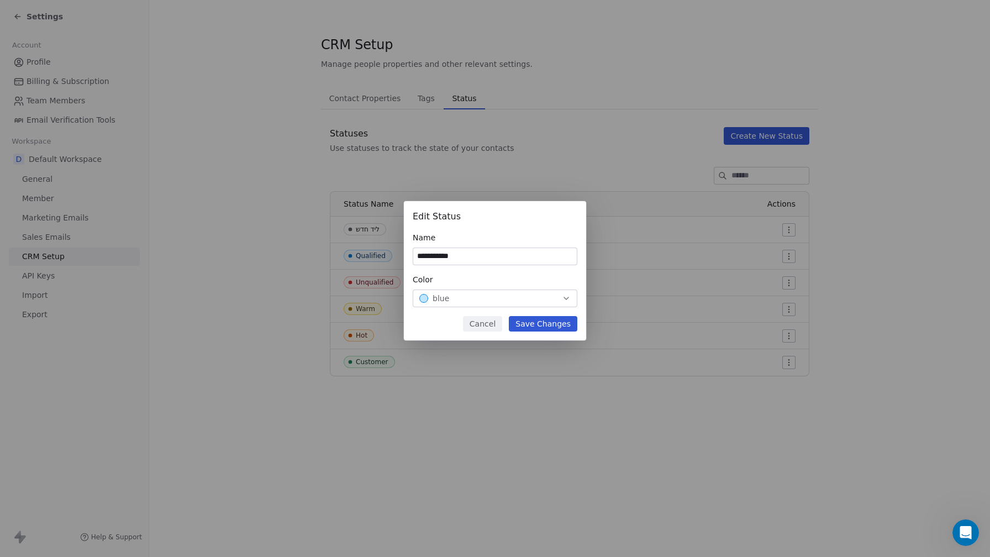
type input "**********"
click at [558, 306] on button "blue" at bounding box center [495, 299] width 165 height 18
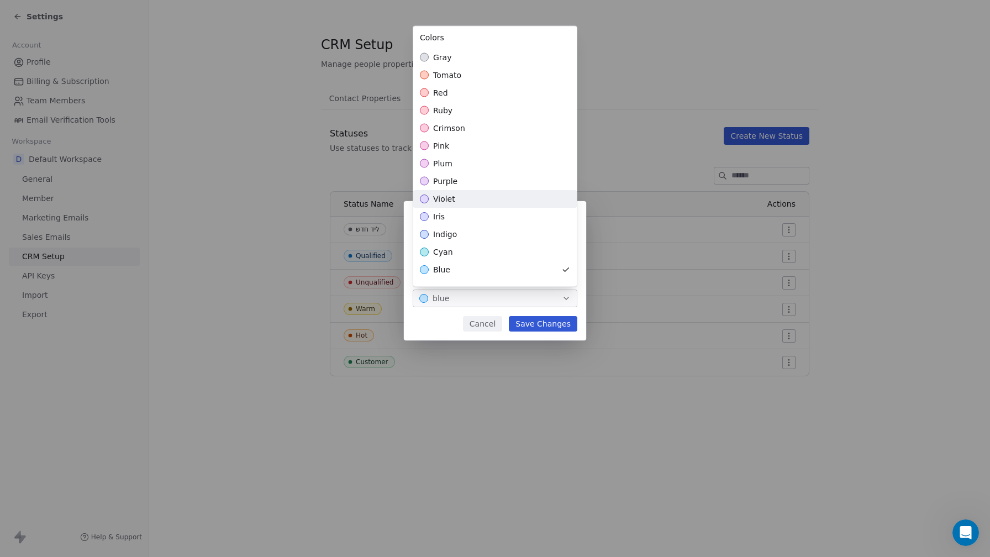
click at [503, 198] on div "violet" at bounding box center [495, 199] width 164 height 18
click at [546, 328] on div "**********" at bounding box center [495, 278] width 990 height 190
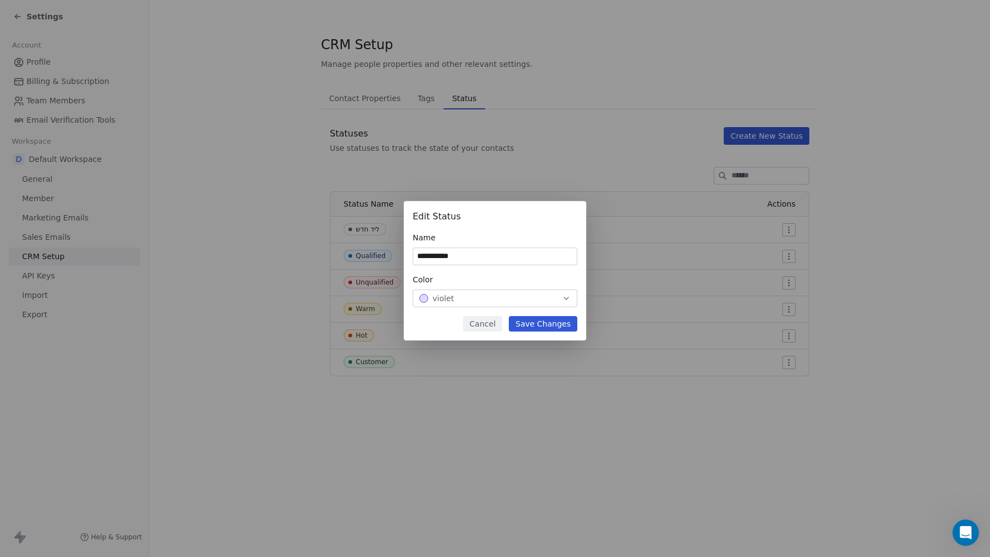
click at [546, 328] on button "Save Changes" at bounding box center [543, 323] width 69 height 15
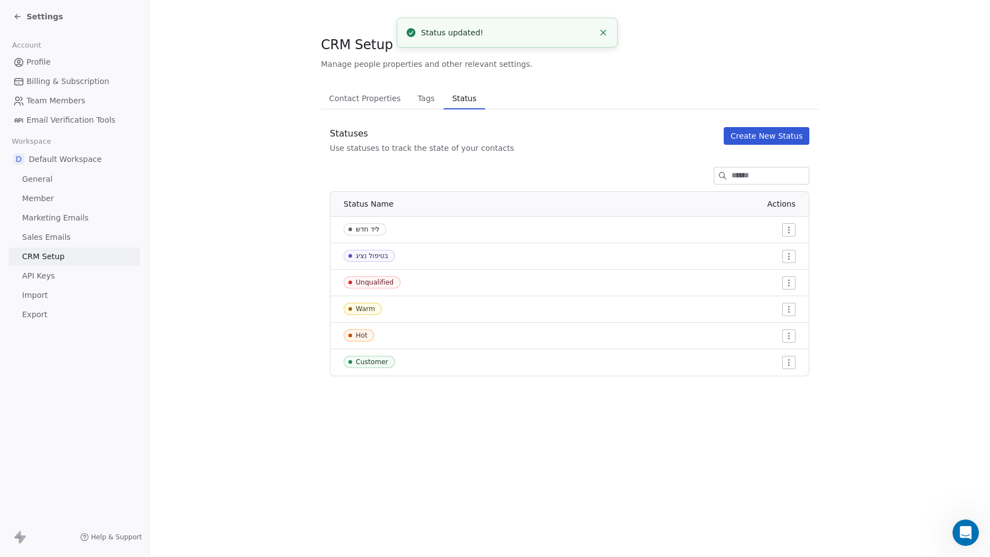
click at [380, 280] on div "Unqualified" at bounding box center [375, 283] width 38 height 8
click at [794, 280] on html "Settings Account Profile Billing & Subscription Team Members Email Verification…" at bounding box center [495, 278] width 990 height 557
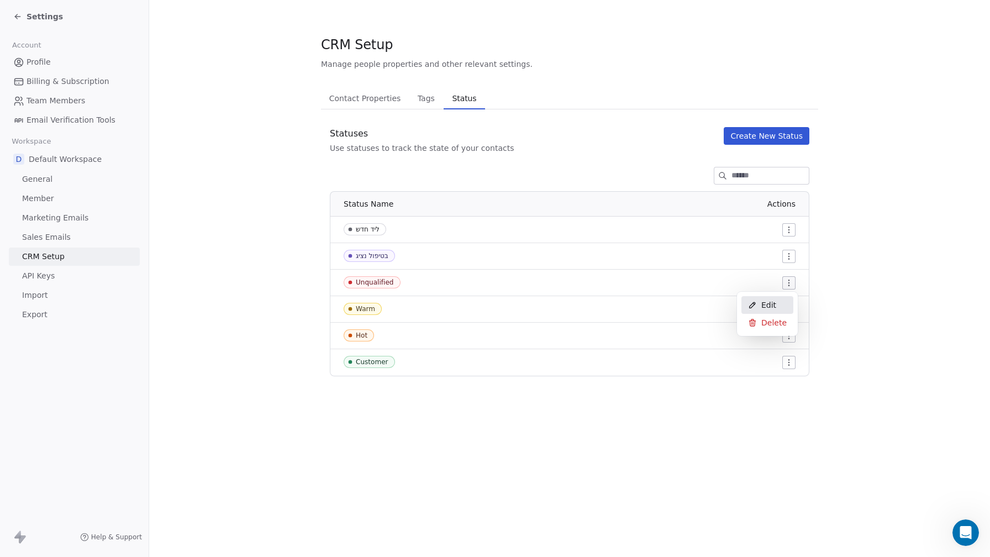
click at [775, 302] on div "Edit" at bounding box center [768, 305] width 52 height 18
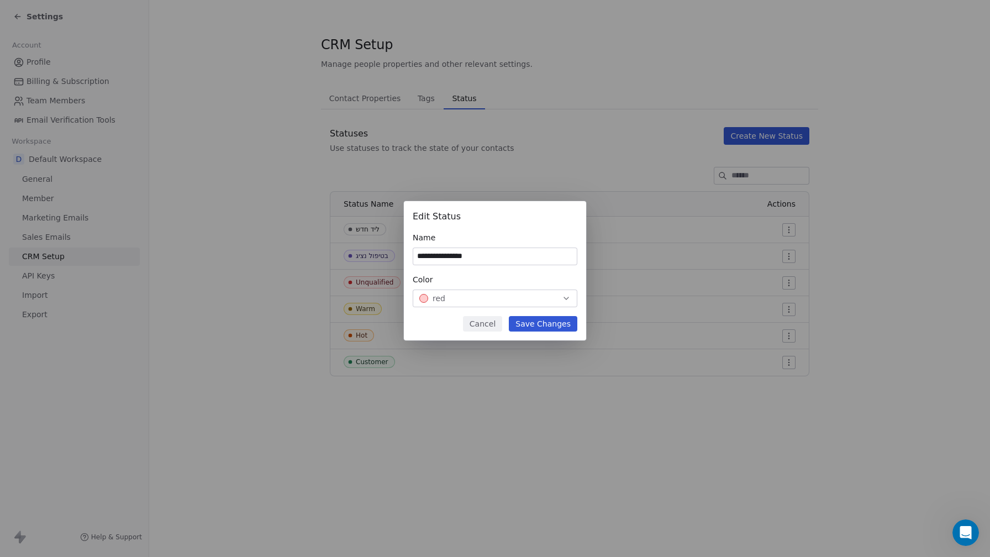
type input "**********"
click at [554, 322] on button "Save Changes" at bounding box center [543, 323] width 69 height 15
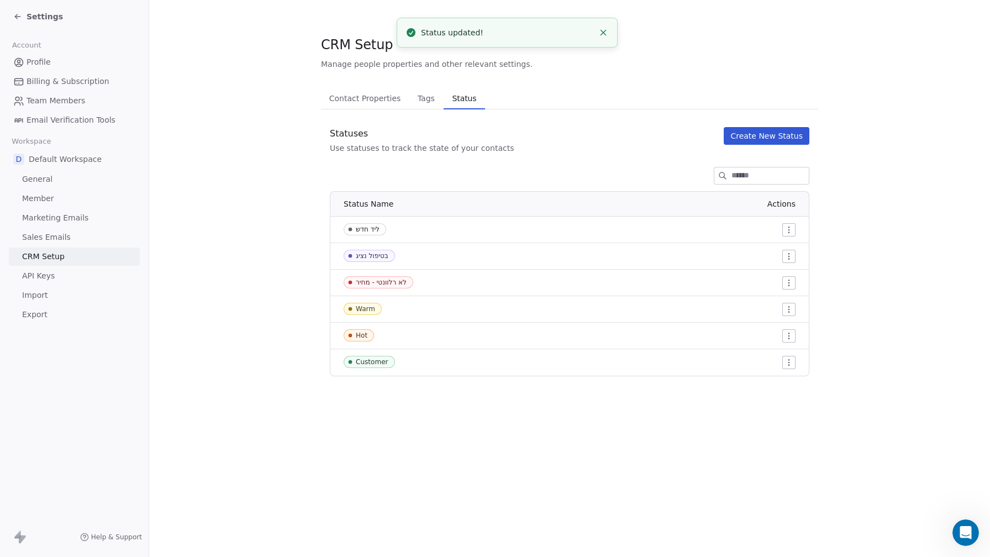
click at [753, 141] on button "Create New Status" at bounding box center [767, 136] width 86 height 18
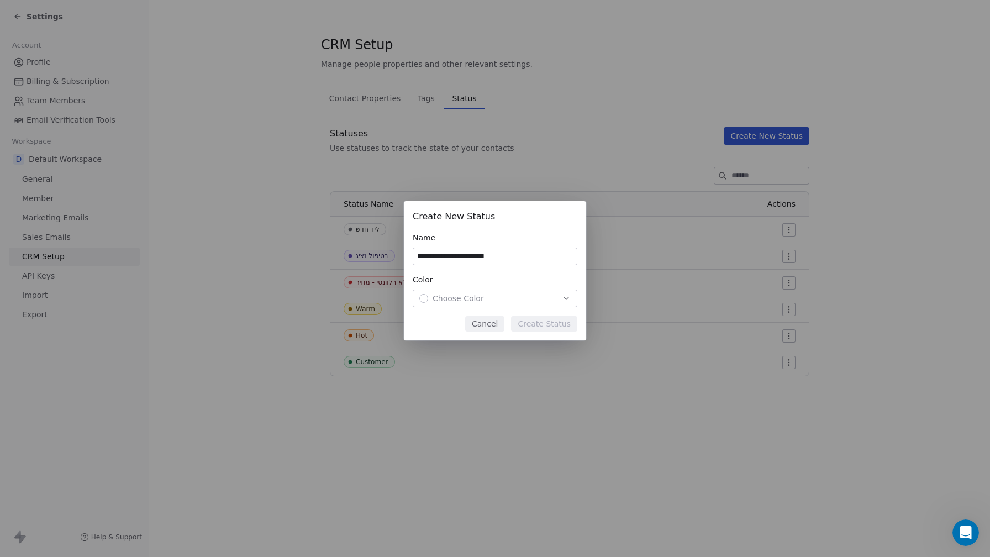
type input "**********"
click at [483, 295] on div "Choose Color" at bounding box center [494, 298] width 151 height 11
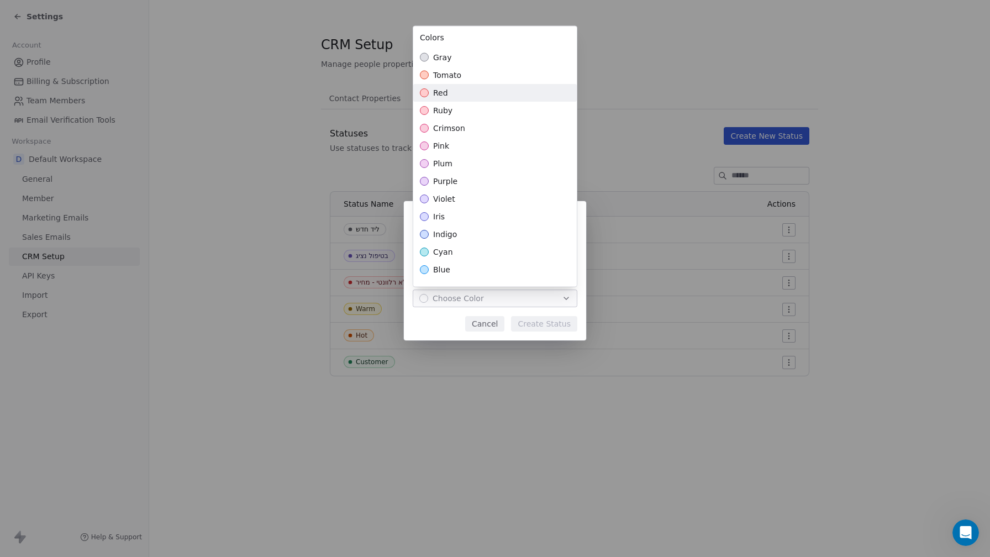
click at [477, 88] on div "red" at bounding box center [495, 93] width 164 height 18
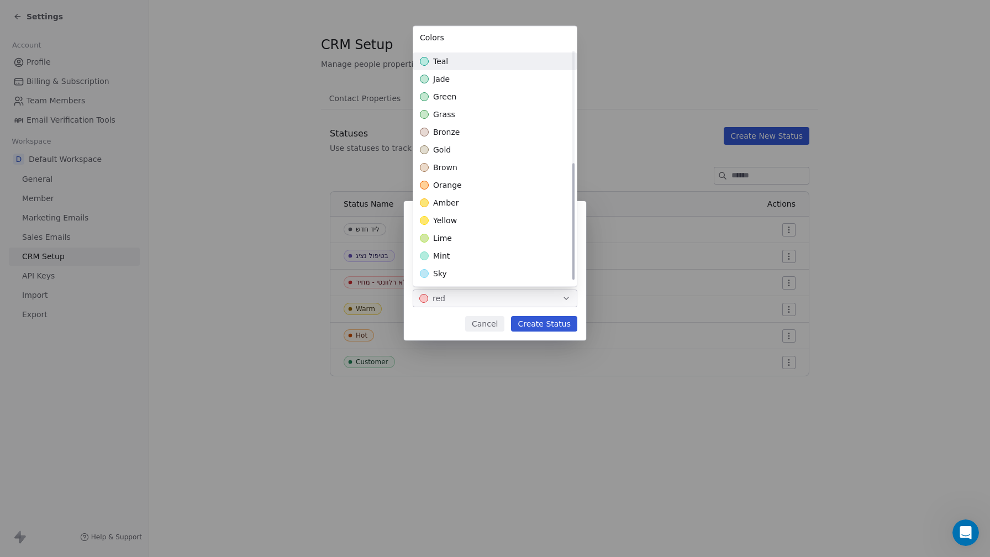
click at [537, 325] on div "**********" at bounding box center [495, 278] width 990 height 190
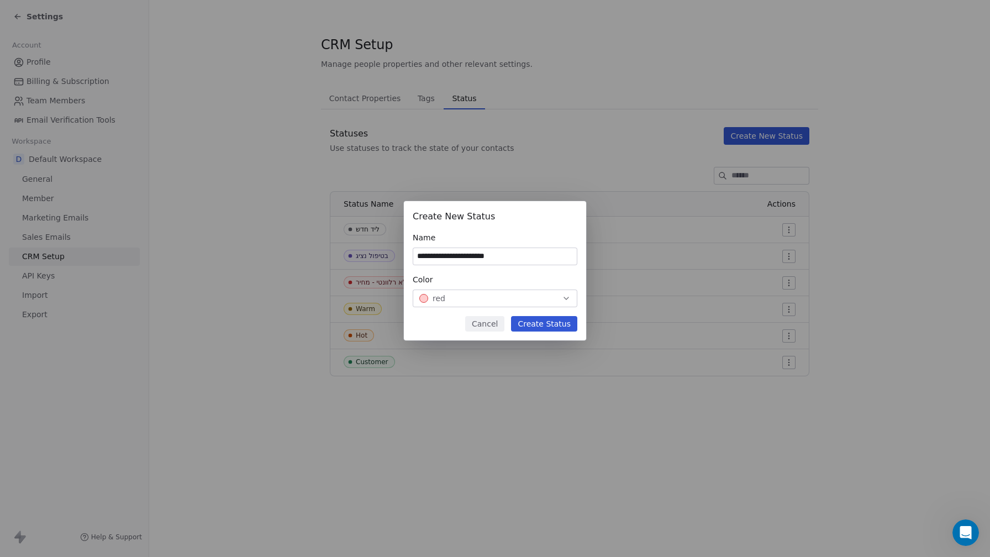
click at [537, 325] on button "Create Status" at bounding box center [544, 323] width 66 height 15
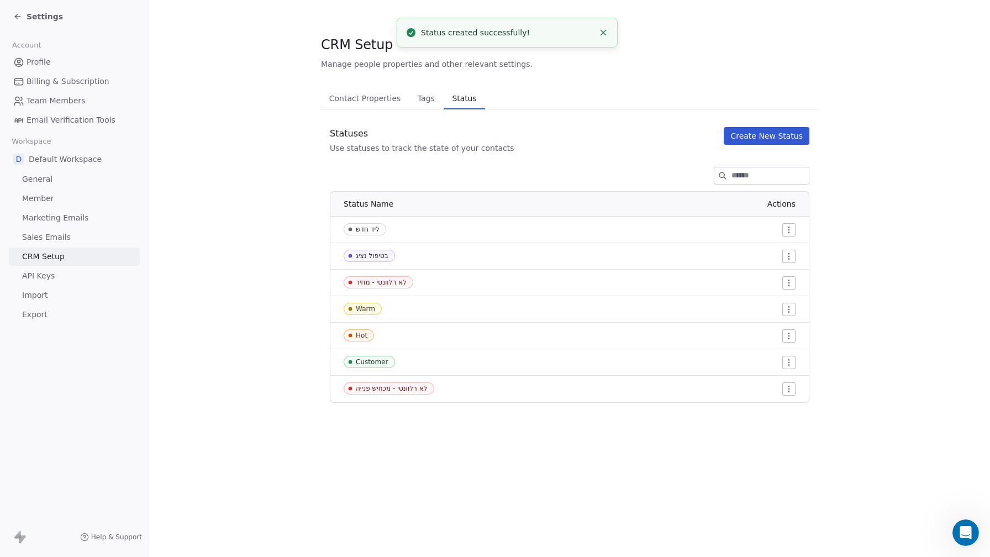
drag, startPoint x: 743, startPoint y: 385, endPoint x: 721, endPoint y: 432, distance: 51.9
click at [721, 432] on section "CRM Setup Manage people properties and other relevant settings. Contact Propert…" at bounding box center [569, 219] width 841 height 438
click at [794, 128] on button "Create New Status" at bounding box center [767, 136] width 86 height 18
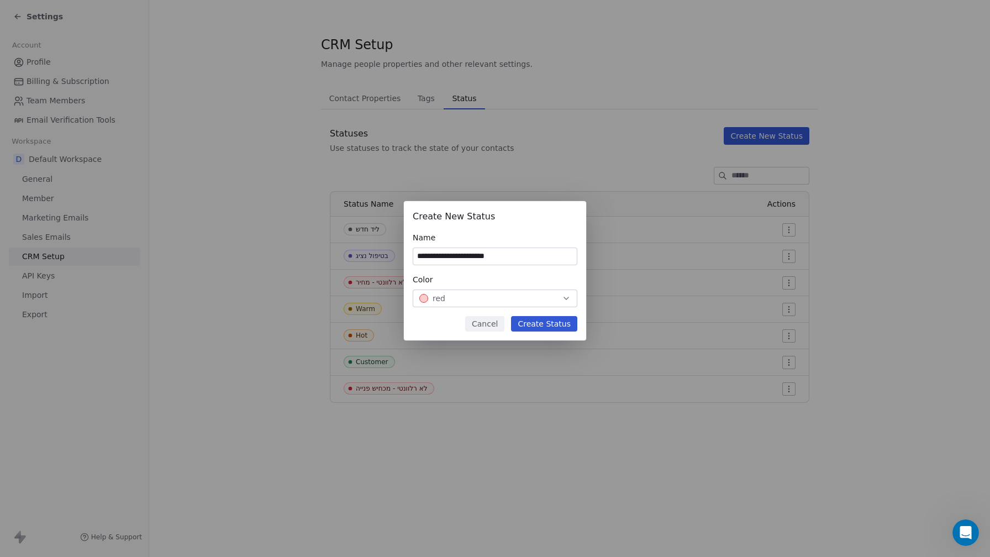
click at [463, 254] on input "**********" at bounding box center [495, 256] width 164 height 17
click at [452, 256] on input "**********" at bounding box center [495, 256] width 164 height 17
click at [454, 257] on input "**********" at bounding box center [495, 256] width 164 height 17
drag, startPoint x: 454, startPoint y: 257, endPoint x: 413, endPoint y: 256, distance: 40.9
click at [413, 256] on input "**********" at bounding box center [495, 256] width 164 height 17
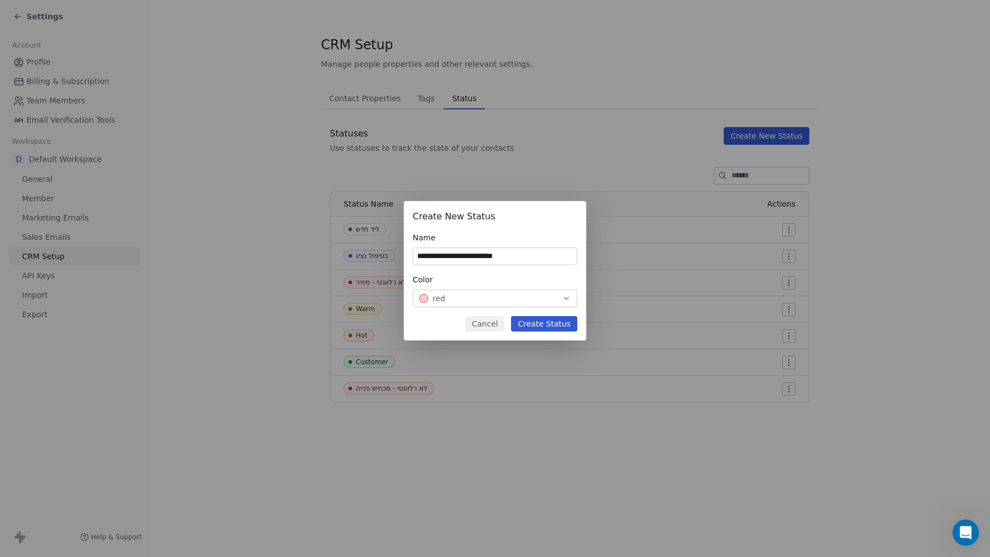
type input "**********"
click at [546, 321] on button "Create Status" at bounding box center [544, 323] width 66 height 15
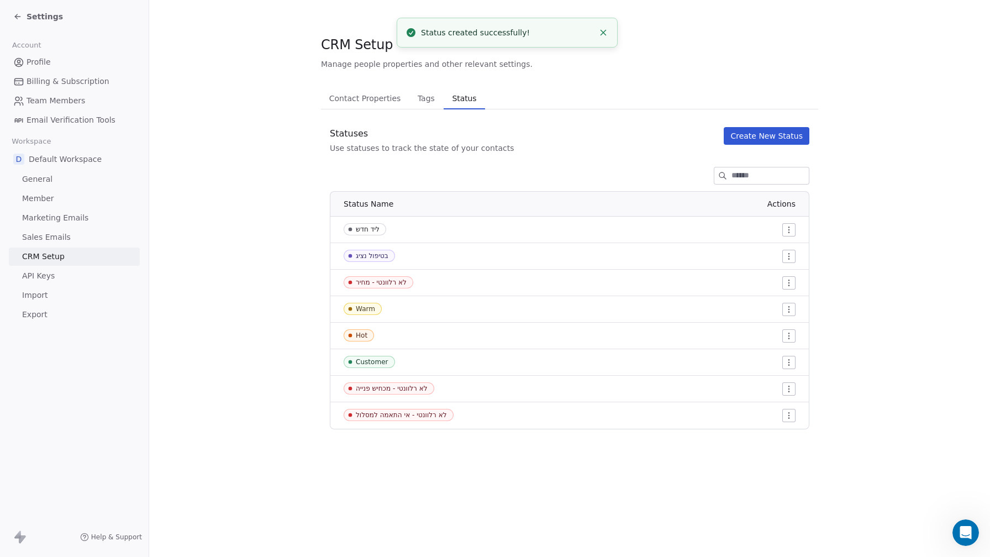
click at [765, 144] on button "Create New Status" at bounding box center [767, 136] width 86 height 18
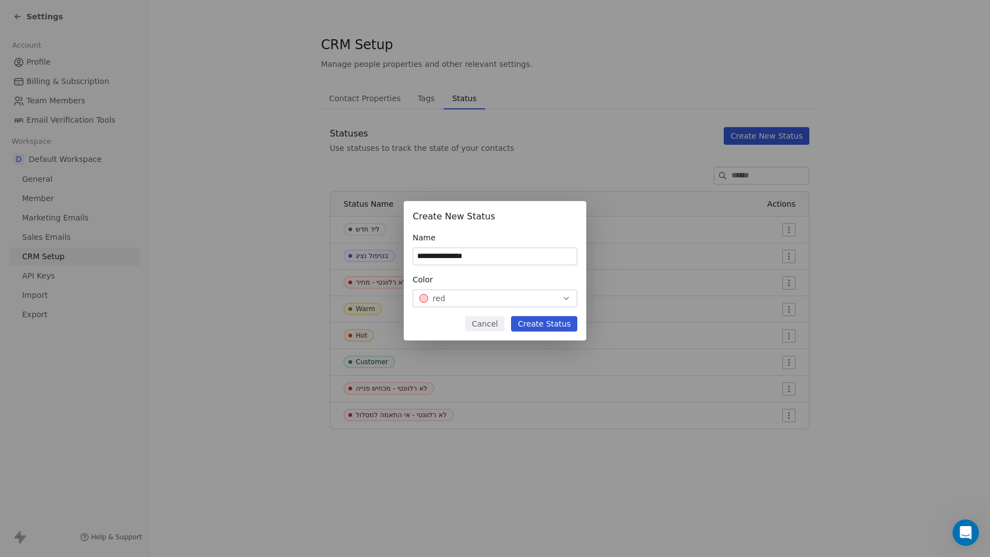
type input "**********"
click at [560, 323] on button "Create Status" at bounding box center [544, 323] width 66 height 15
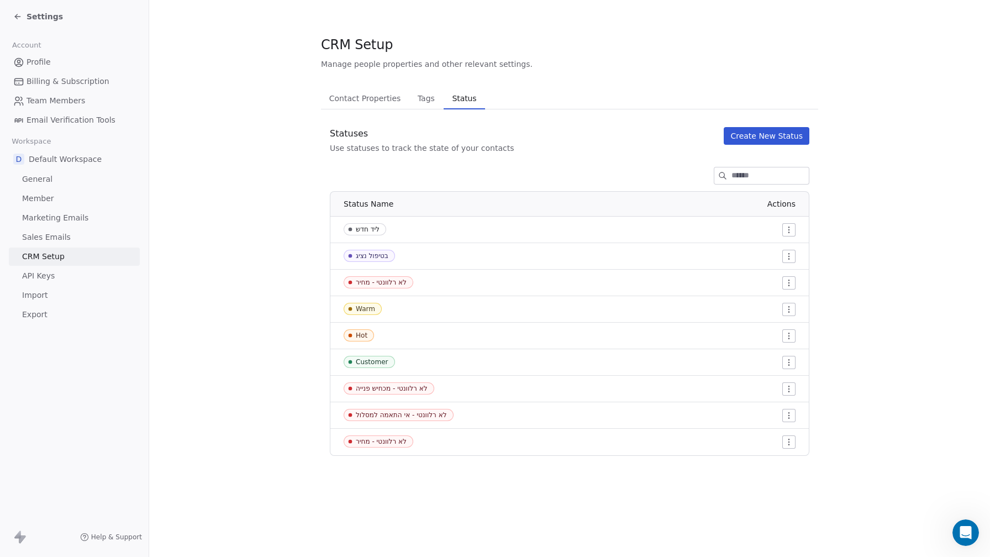
click at [778, 141] on button "Create New Status" at bounding box center [767, 136] width 86 height 18
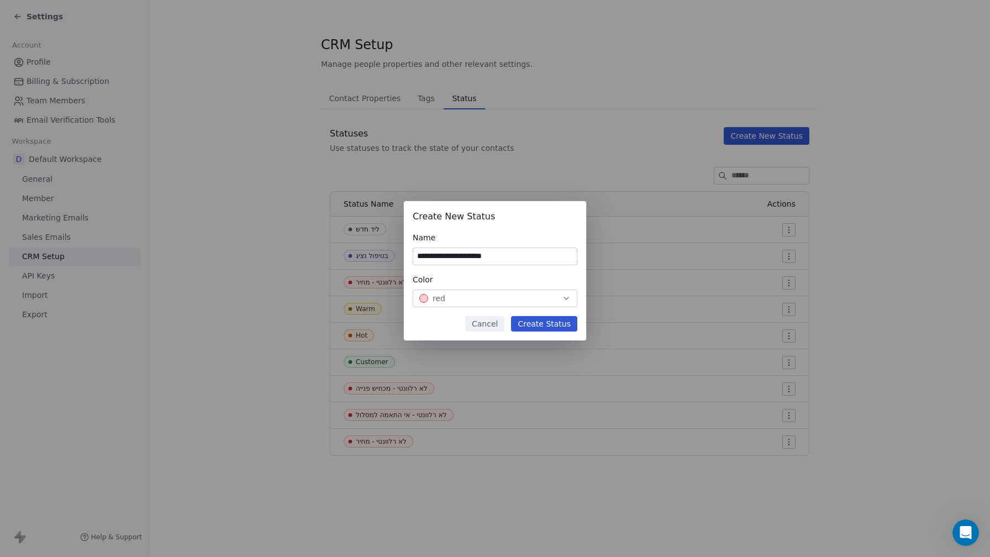
click at [459, 260] on input "**********" at bounding box center [495, 256] width 164 height 17
drag, startPoint x: 459, startPoint y: 260, endPoint x: 507, endPoint y: 258, distance: 48.2
click at [507, 255] on input "**********" at bounding box center [495, 256] width 164 height 17
click at [470, 252] on input "**********" at bounding box center [495, 256] width 164 height 17
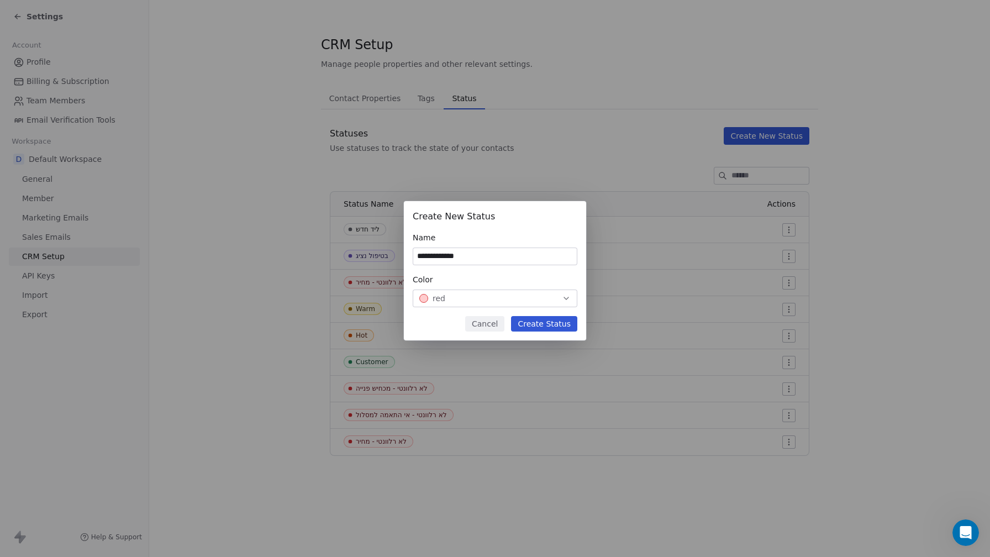
click at [470, 252] on input "**********" at bounding box center [495, 256] width 164 height 17
type input "**********"
click at [440, 301] on span "red" at bounding box center [439, 298] width 13 height 11
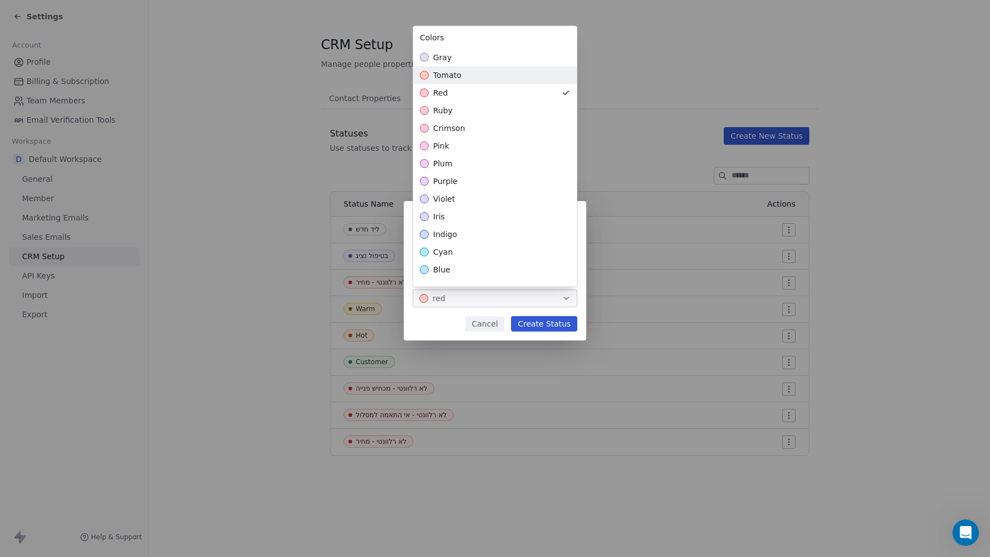
click at [491, 73] on div "tomato" at bounding box center [495, 75] width 164 height 18
click at [543, 326] on div "**********" at bounding box center [495, 278] width 990 height 190
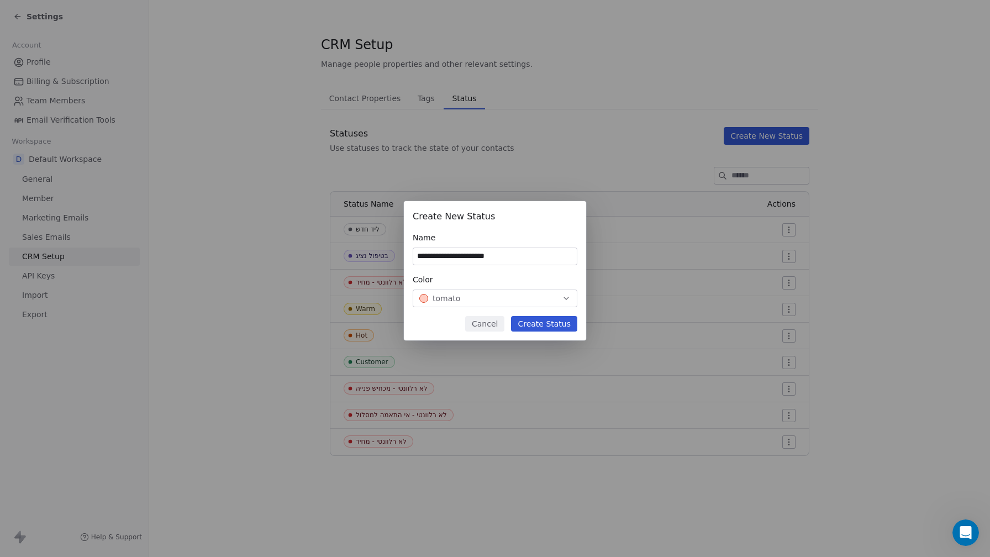
click at [549, 324] on button "Create Status" at bounding box center [544, 323] width 66 height 15
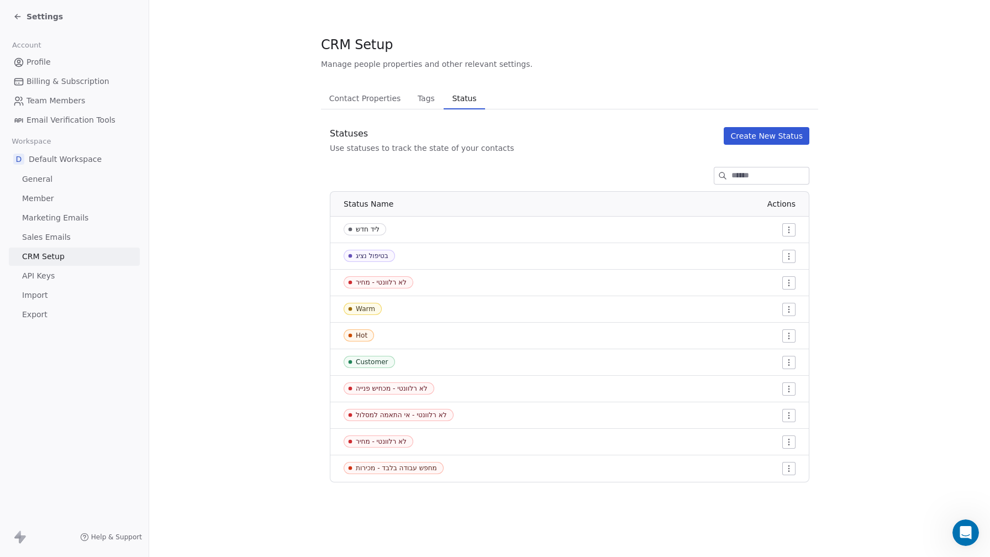
click at [786, 443] on html "Settings Account Profile Billing & Subscription Team Members Email Verification…" at bounding box center [495, 278] width 990 height 557
click at [771, 464] on span "Edit" at bounding box center [769, 464] width 15 height 11
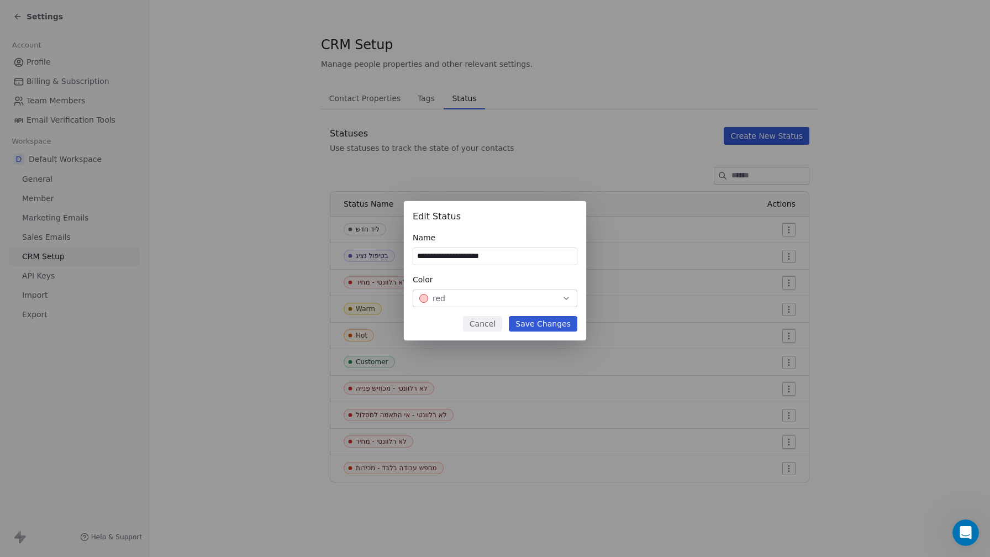
type input "**********"
click at [549, 322] on button "Save Changes" at bounding box center [543, 323] width 69 height 15
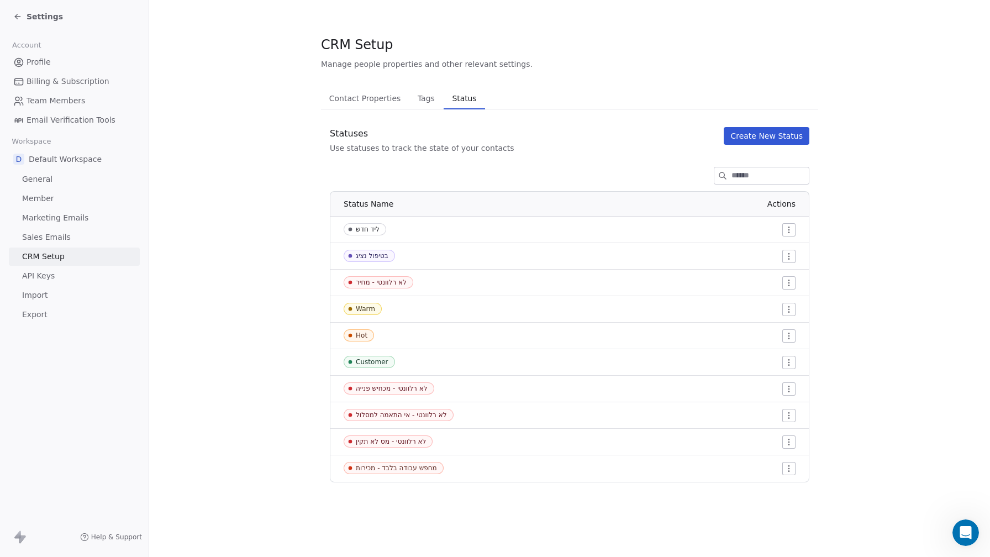
click at [768, 129] on button "Create New Status" at bounding box center [767, 136] width 86 height 18
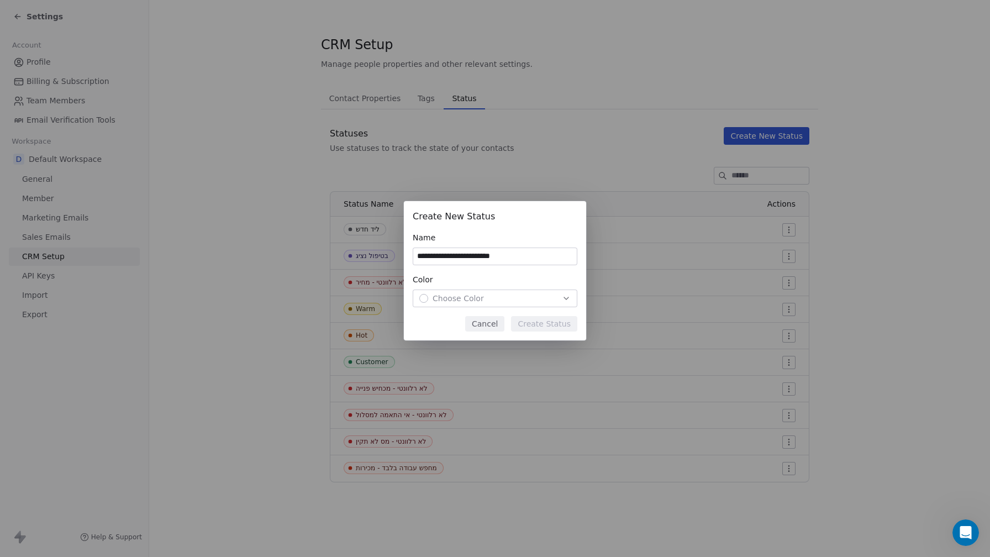
type input "**********"
click at [536, 303] on button "Choose Color" at bounding box center [495, 299] width 165 height 18
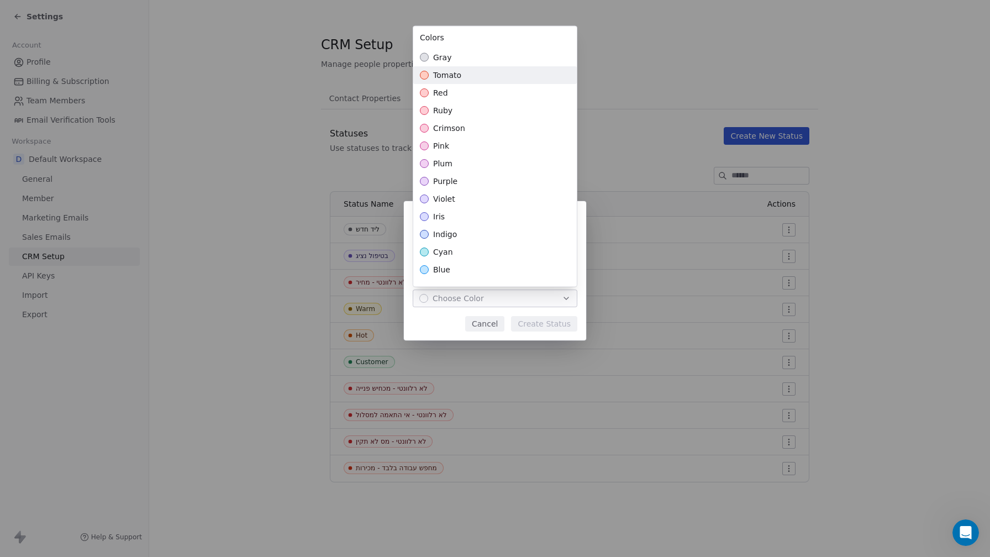
click at [522, 74] on div "tomato" at bounding box center [495, 75] width 164 height 18
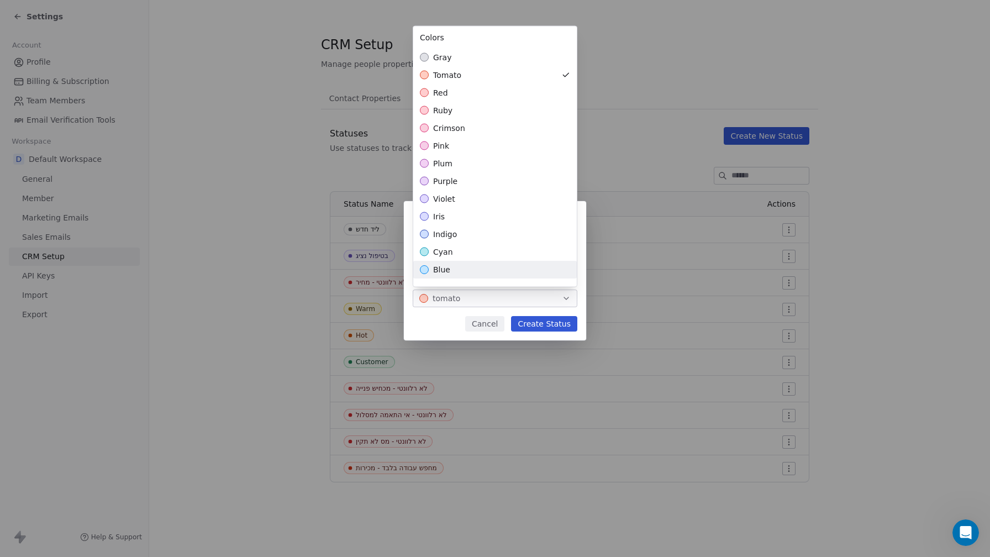
click at [556, 329] on div "**********" at bounding box center [495, 278] width 990 height 190
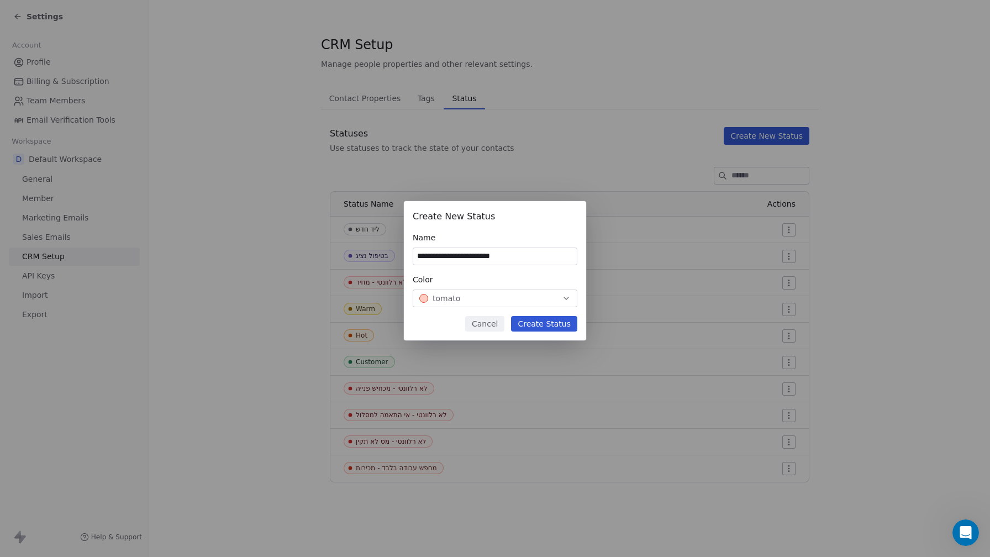
click at [556, 329] on button "Create Status" at bounding box center [544, 323] width 66 height 15
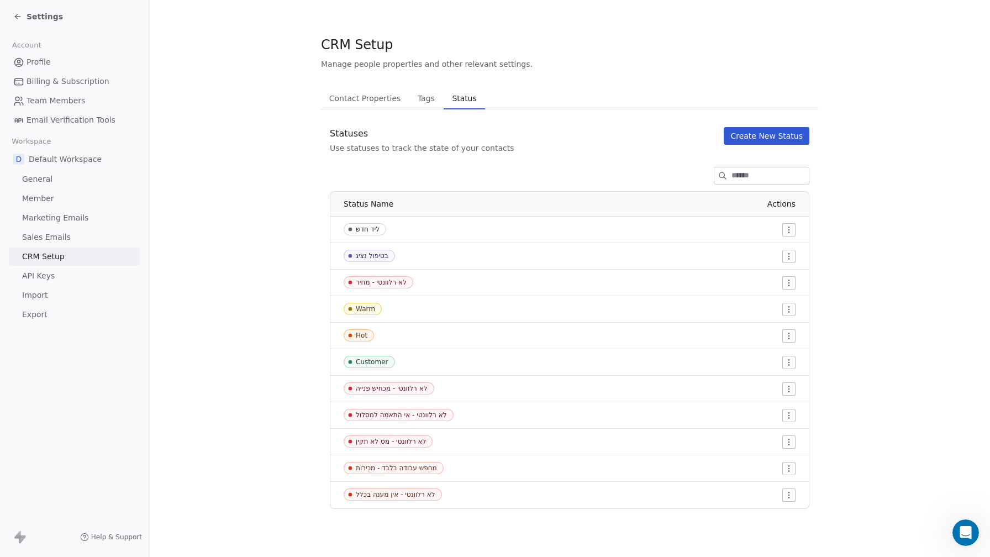
click at [791, 311] on html "Settings Account Profile Billing & Subscription Team Members Email Verification…" at bounding box center [495, 278] width 990 height 557
click at [773, 329] on span "Edit" at bounding box center [769, 331] width 15 height 11
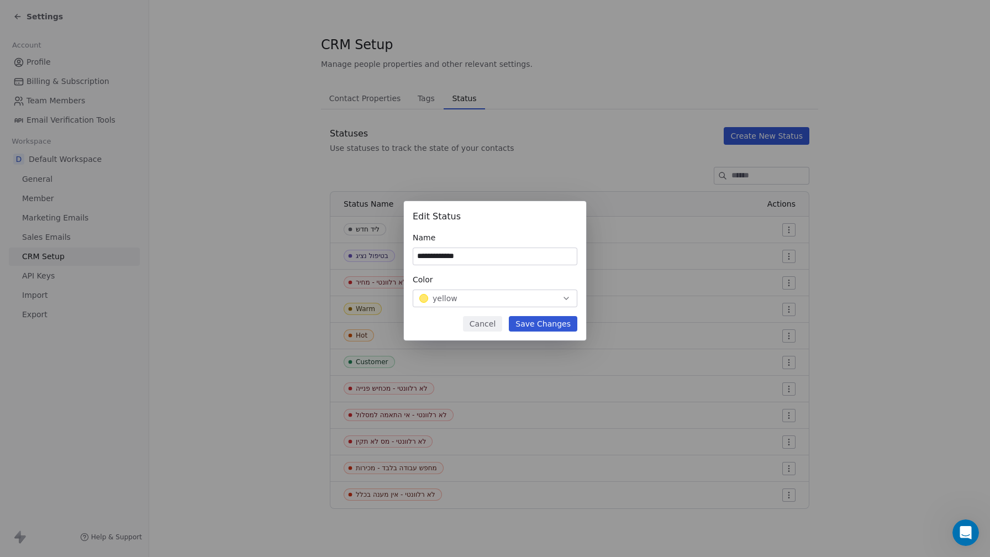
type input "**********"
click at [486, 298] on div "yellow" at bounding box center [494, 298] width 151 height 11
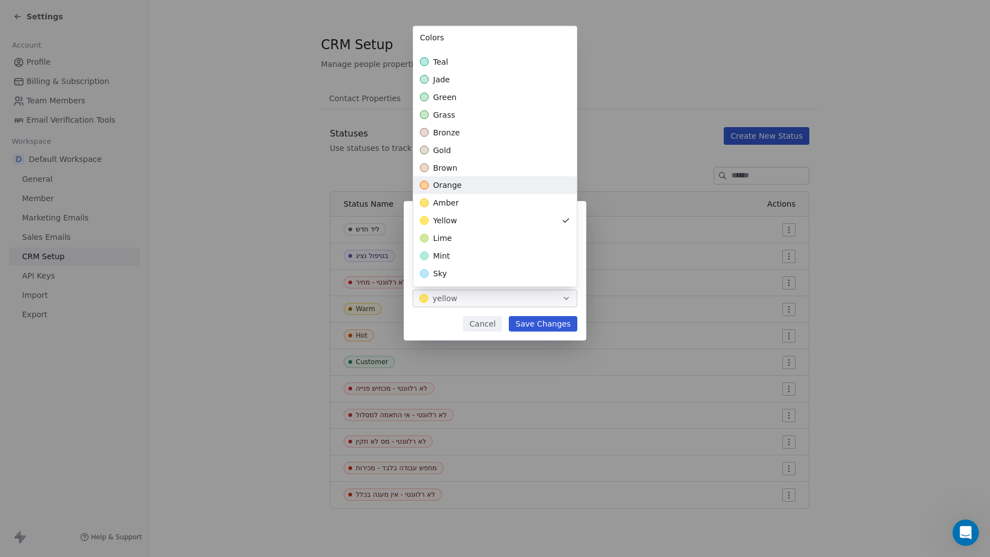
click at [477, 187] on div "orange" at bounding box center [495, 186] width 164 height 18
click at [548, 321] on div "**********" at bounding box center [495, 278] width 990 height 190
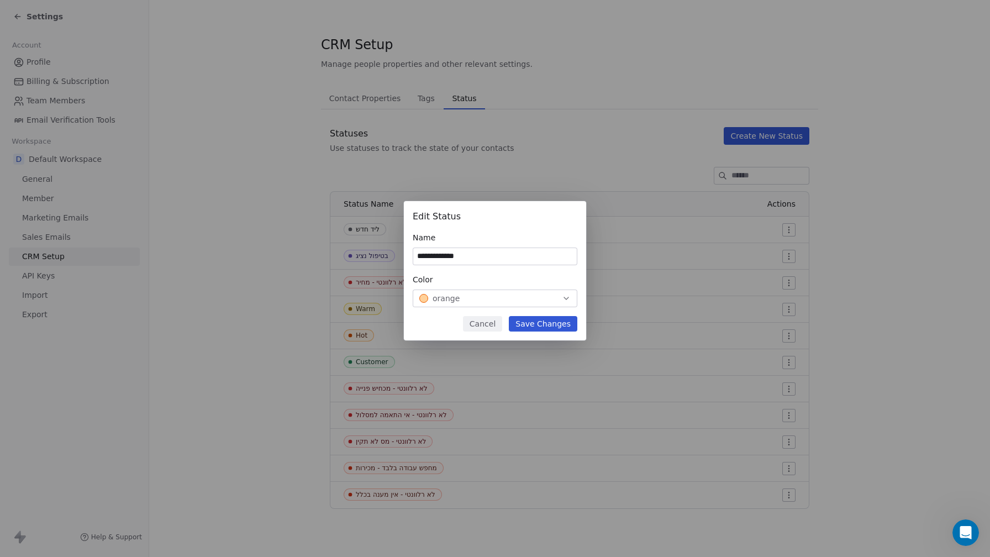
click at [548, 321] on button "Save Changes" at bounding box center [543, 323] width 69 height 15
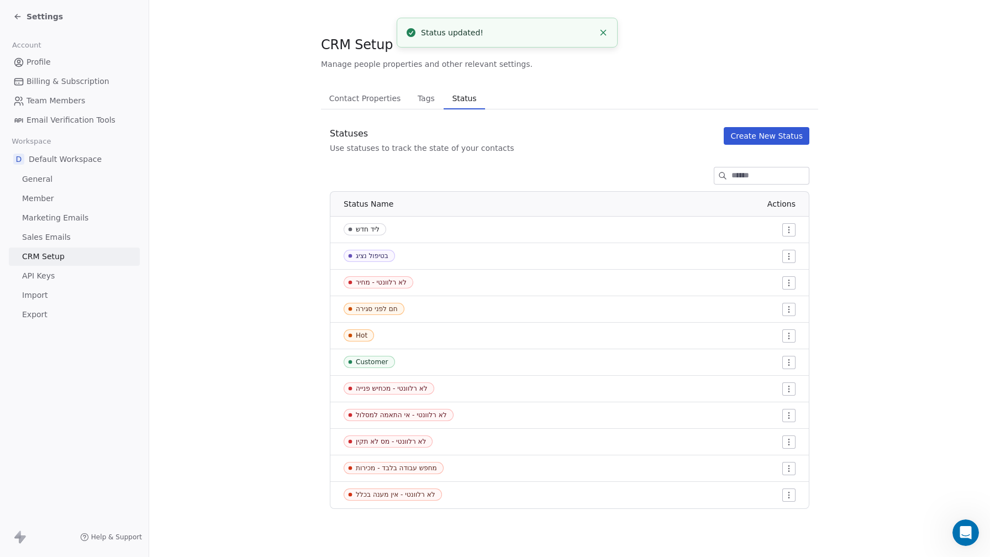
click at [382, 308] on div "חם לפני סגירה" at bounding box center [377, 309] width 42 height 8
click at [792, 336] on html "Settings Account Profile Billing & Subscription Team Members Email Verification…" at bounding box center [495, 278] width 990 height 557
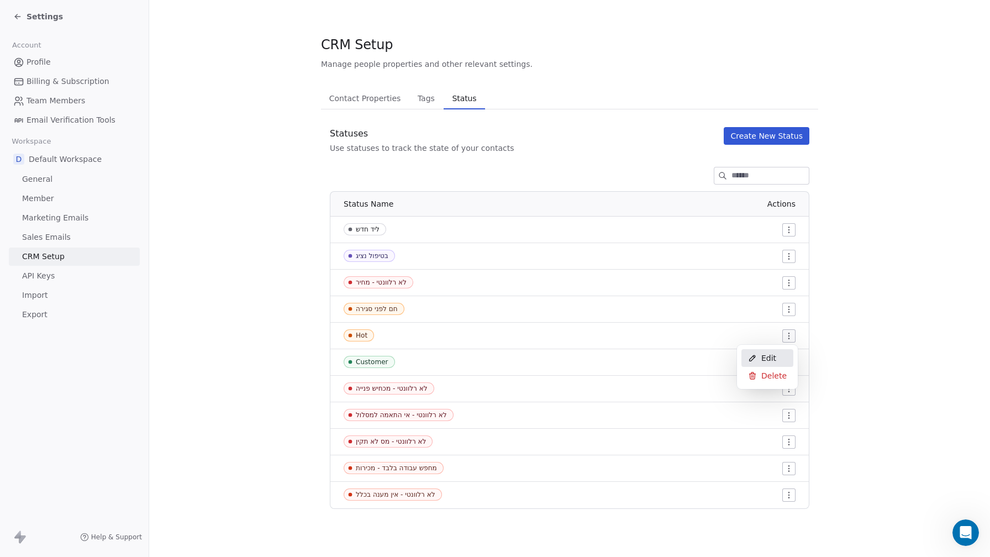
click at [782, 354] on div "Edit" at bounding box center [768, 358] width 52 height 18
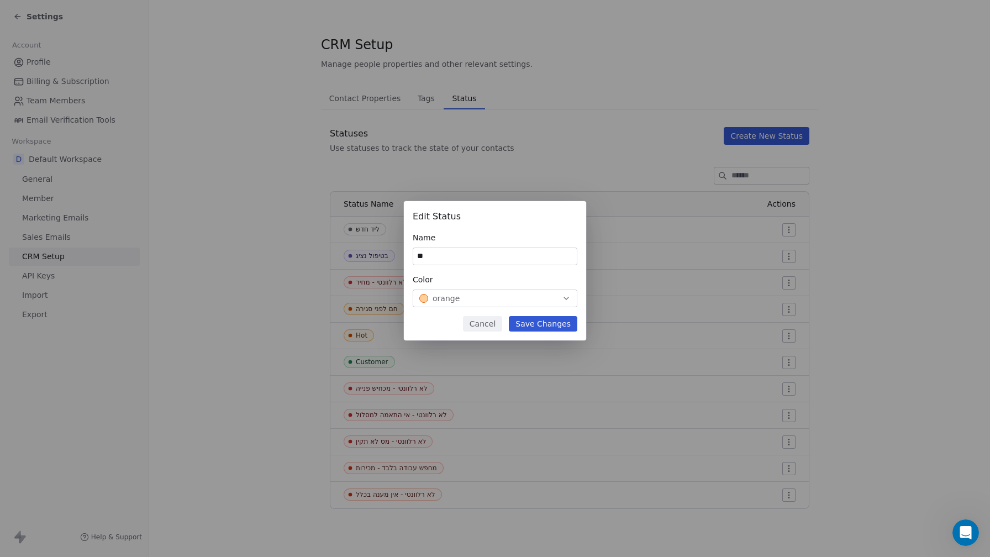
type input "*"
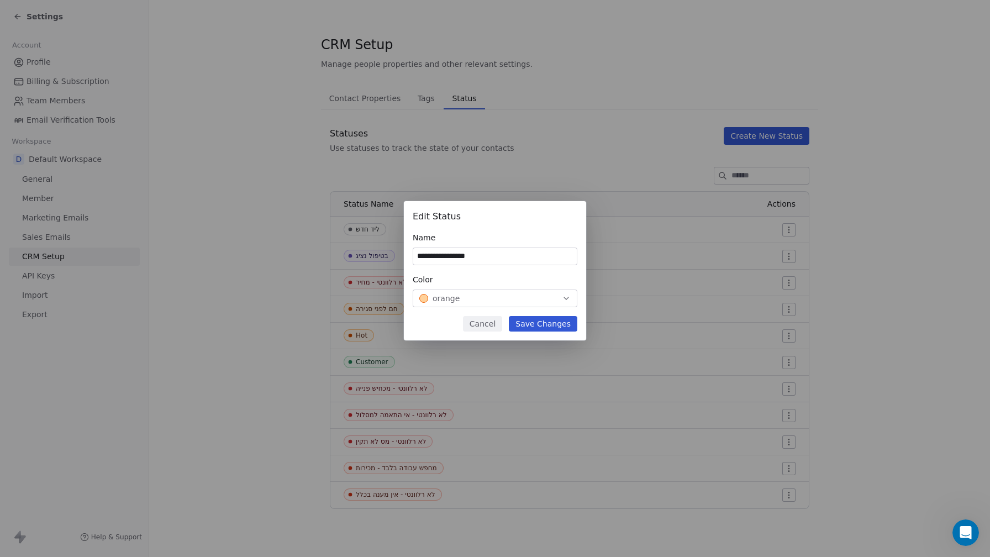
type input "**********"
click at [459, 307] on div "**********" at bounding box center [495, 270] width 182 height 139
click at [467, 298] on div "orange" at bounding box center [494, 298] width 151 height 11
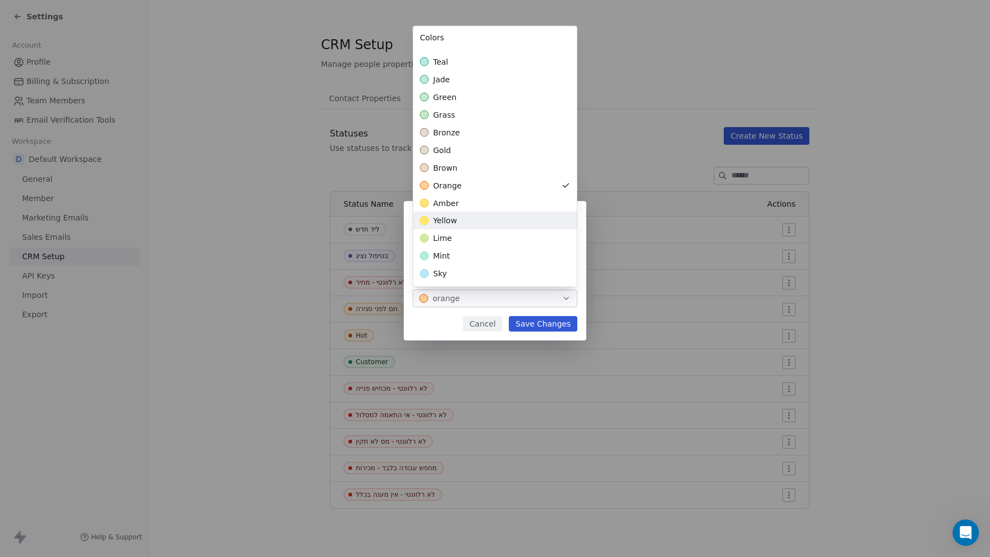
click at [475, 216] on div "yellow" at bounding box center [495, 221] width 164 height 18
click at [542, 325] on div "**********" at bounding box center [495, 278] width 990 height 190
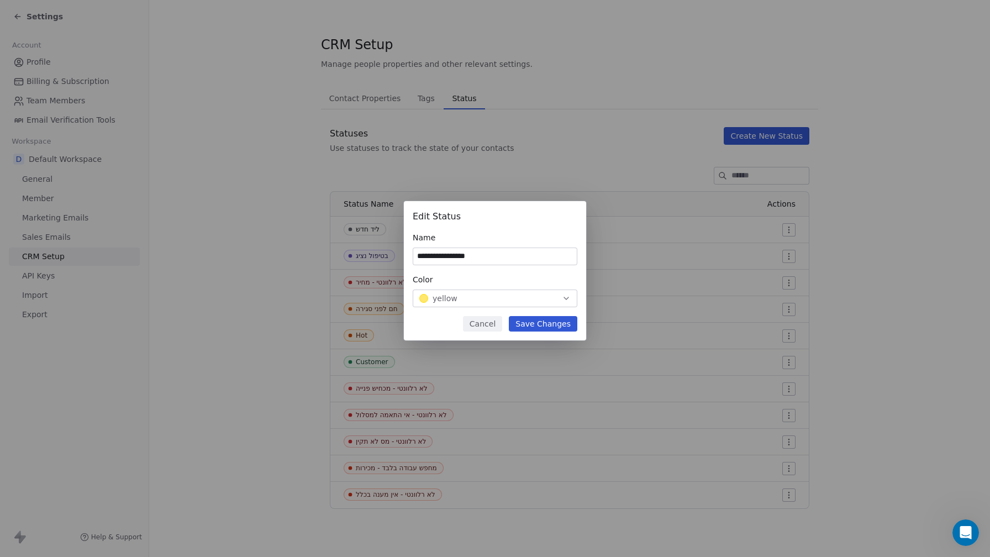
click at [542, 325] on button "Save Changes" at bounding box center [543, 323] width 69 height 15
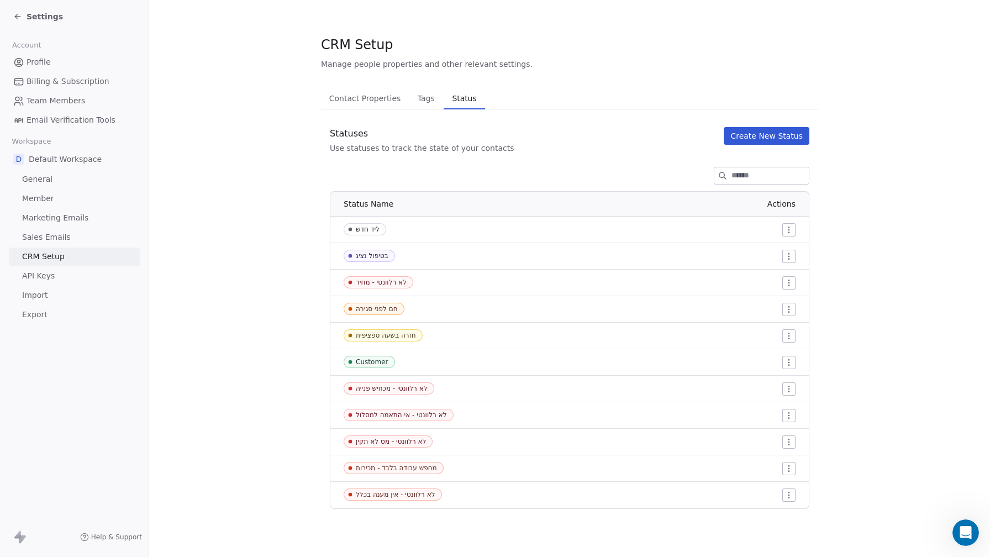
click at [790, 361] on html "Settings Account Profile Billing & Subscription Team Members Email Verification…" at bounding box center [495, 278] width 990 height 557
click at [770, 384] on span "Edit" at bounding box center [769, 384] width 15 height 11
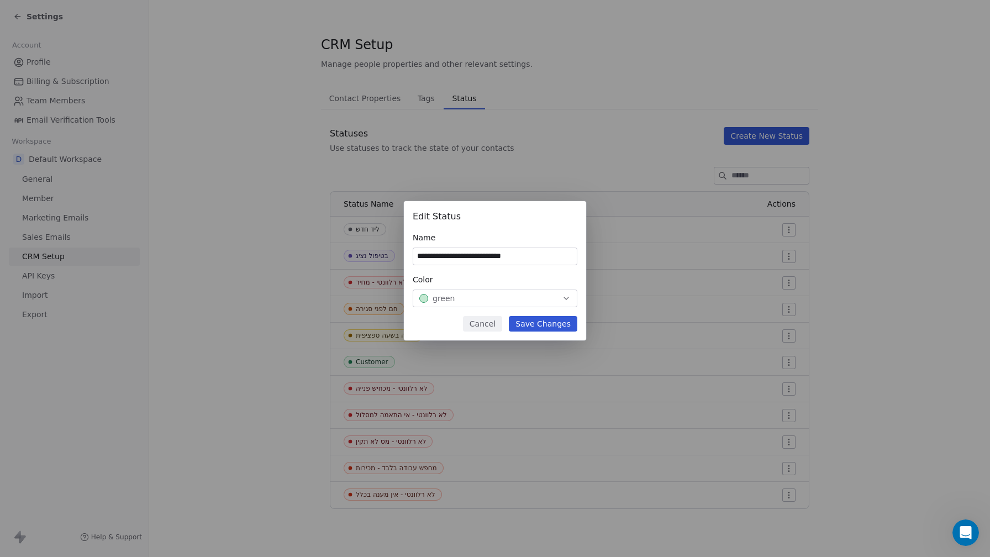
type input "**********"
click at [544, 326] on button "Save Changes" at bounding box center [543, 323] width 69 height 15
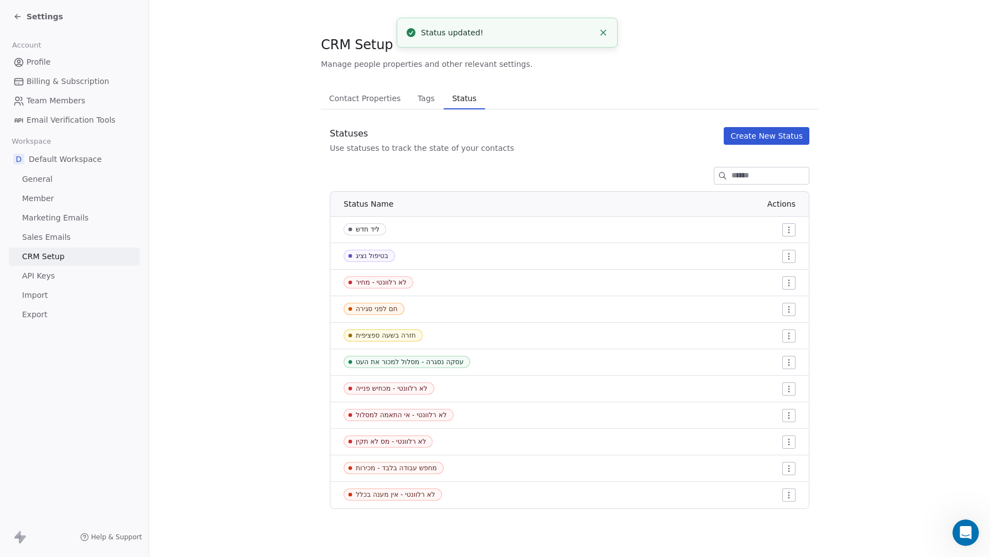
click at [754, 135] on button "Create New Status" at bounding box center [767, 136] width 86 height 18
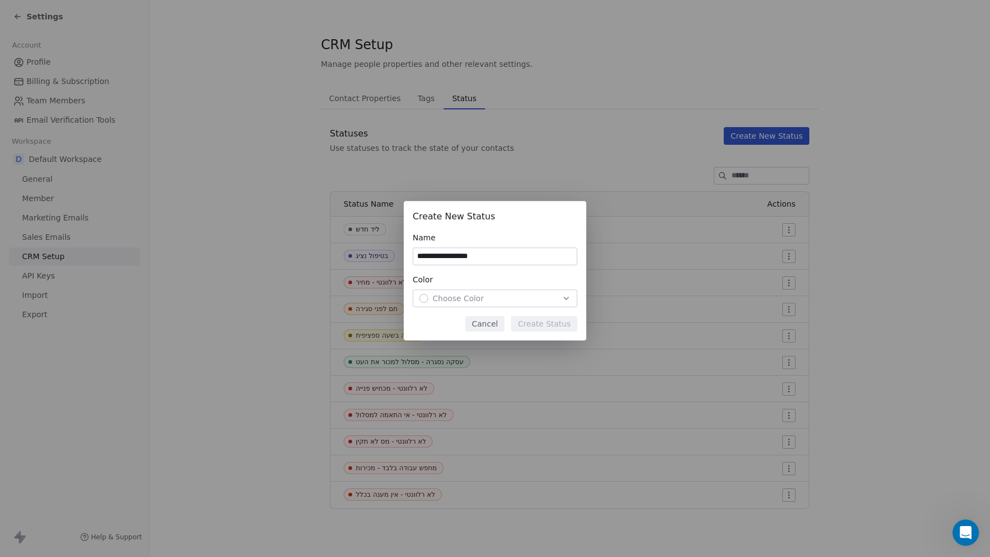
type input "**********"
click at [543, 302] on div "Choose Color" at bounding box center [494, 298] width 151 height 11
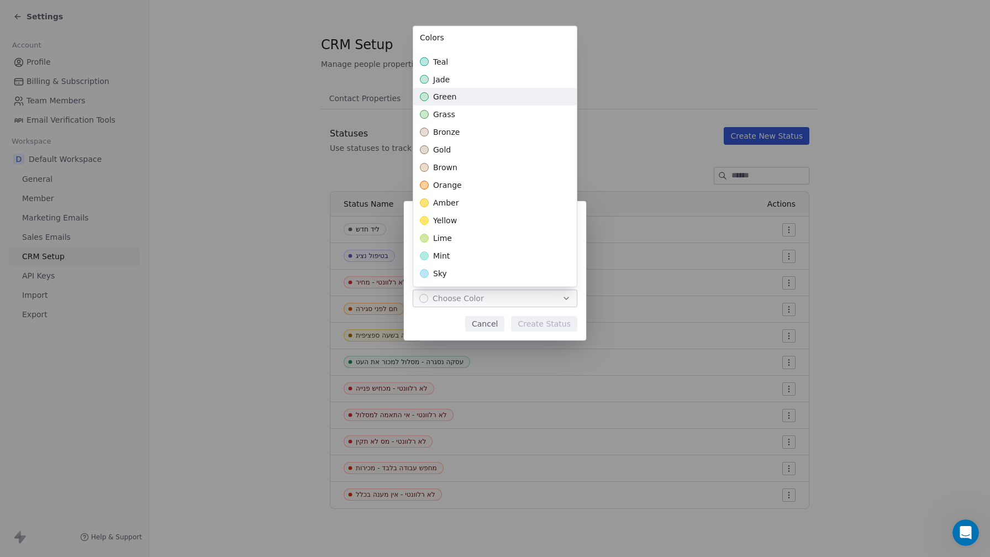
click at [503, 100] on div "green" at bounding box center [495, 97] width 164 height 18
click at [540, 328] on div "**********" at bounding box center [495, 278] width 990 height 190
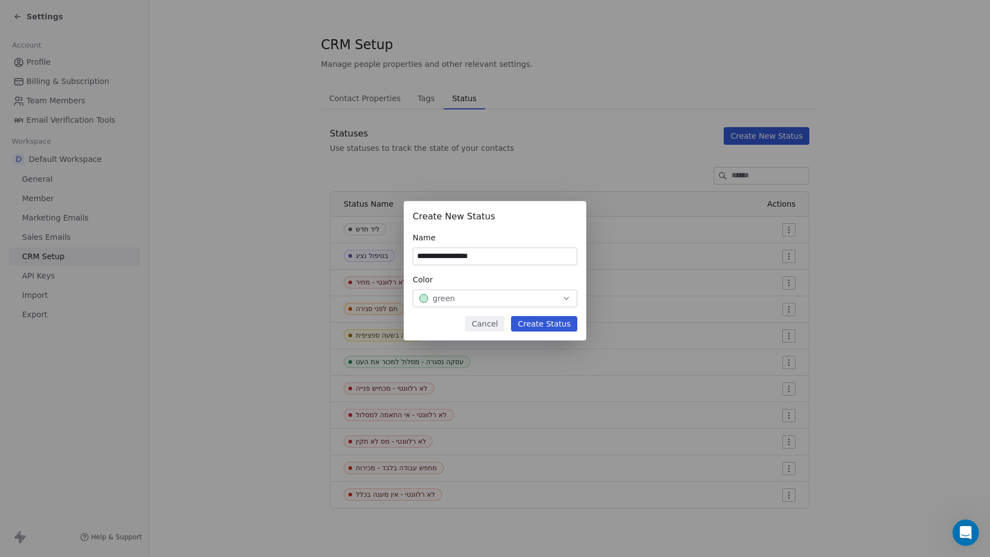
click at [540, 328] on button "Create Status" at bounding box center [544, 323] width 66 height 15
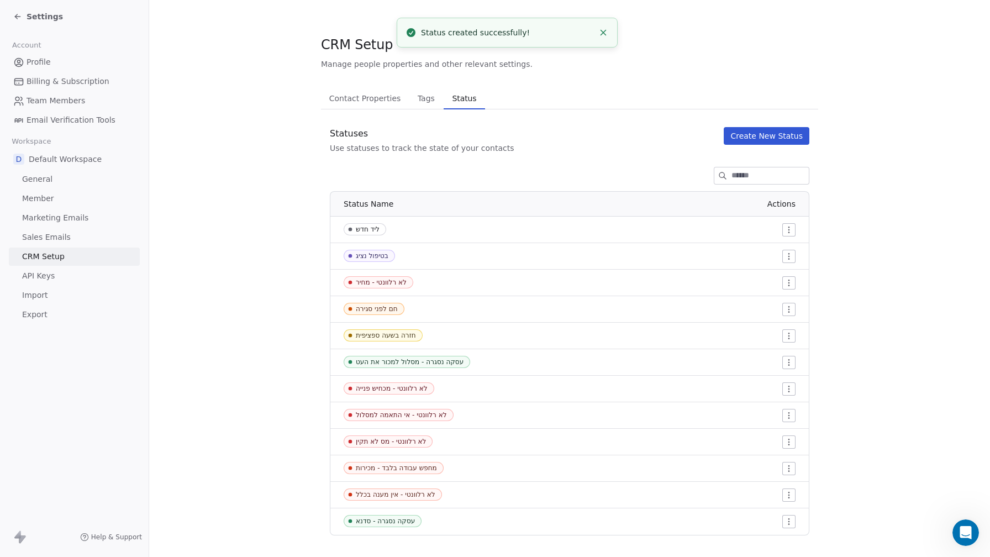
scroll to position [14, 0]
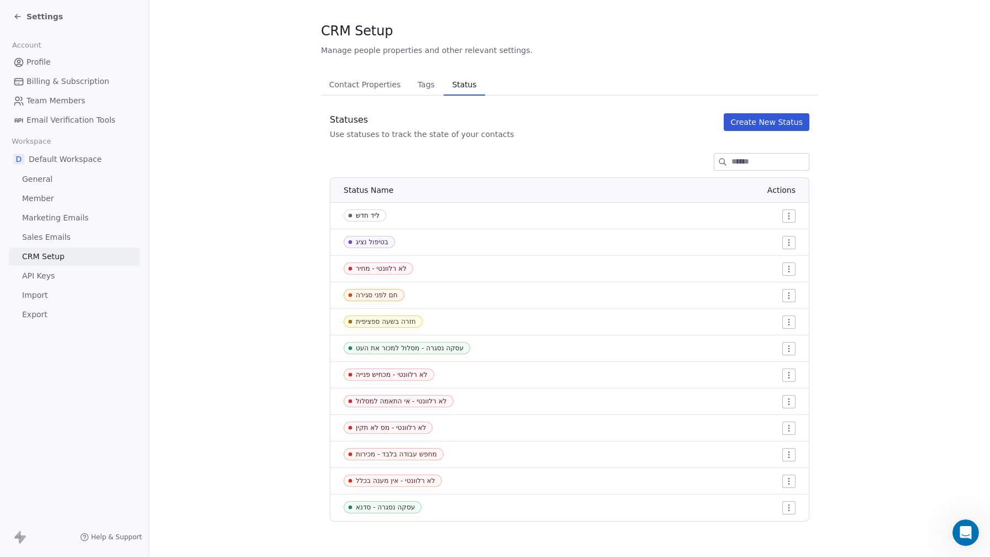
click at [775, 128] on button "Create New Status" at bounding box center [767, 122] width 86 height 18
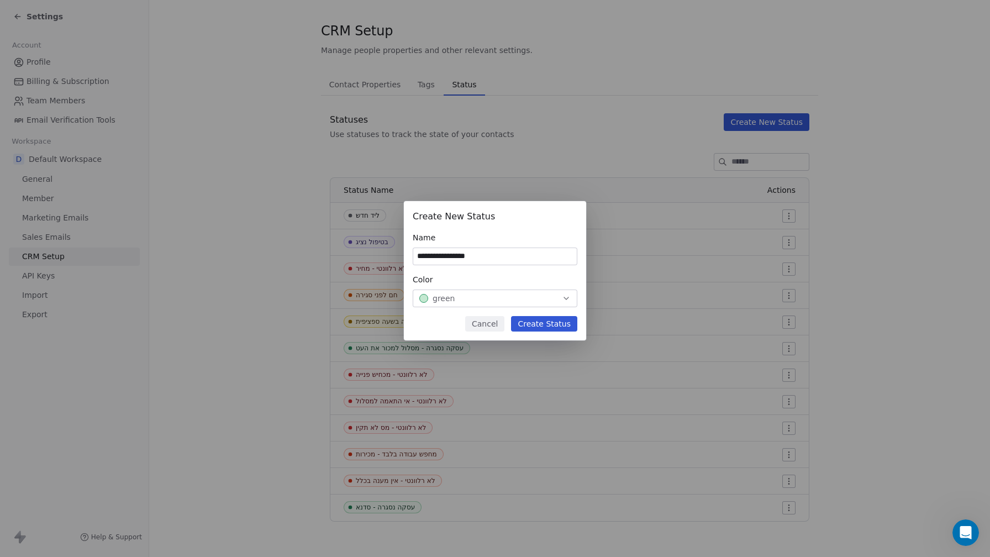
type input "**********"
click at [563, 325] on button "Create Status" at bounding box center [544, 323] width 66 height 15
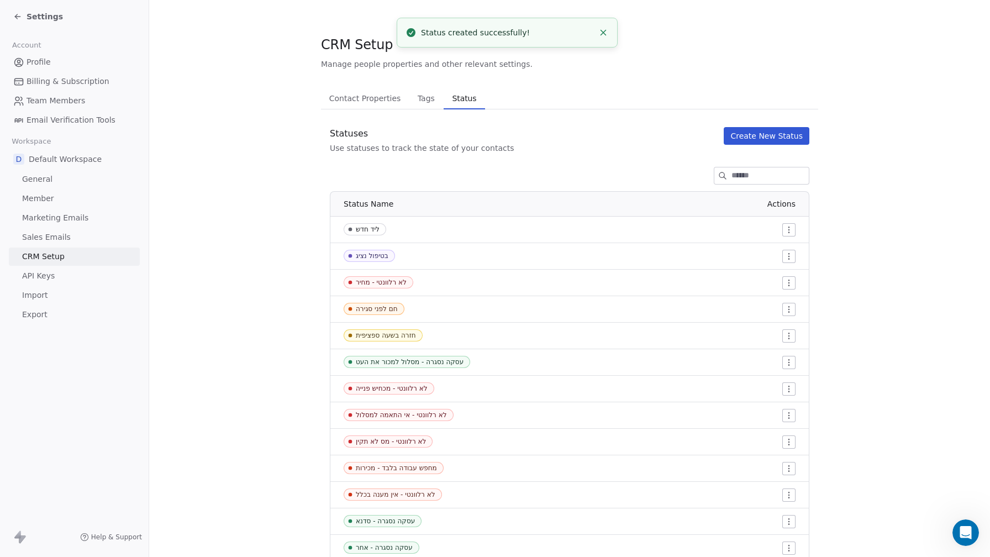
scroll to position [40, 0]
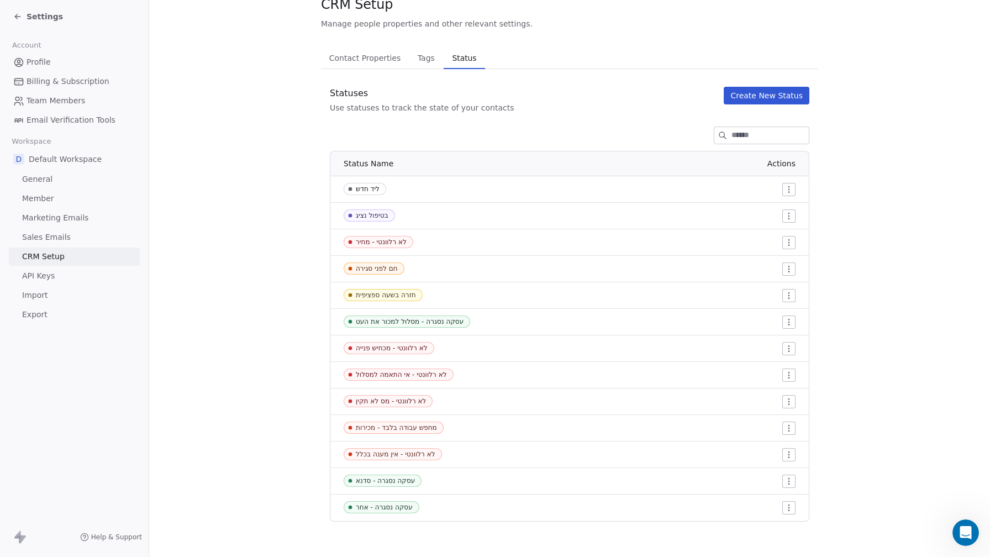
click at [364, 189] on div "ליד חדש" at bounding box center [368, 189] width 24 height 8
click at [790, 187] on html "Settings Account Profile Billing & Subscription Team Members Email Verification…" at bounding box center [495, 278] width 990 height 557
click at [779, 208] on div "Edit" at bounding box center [768, 212] width 52 height 18
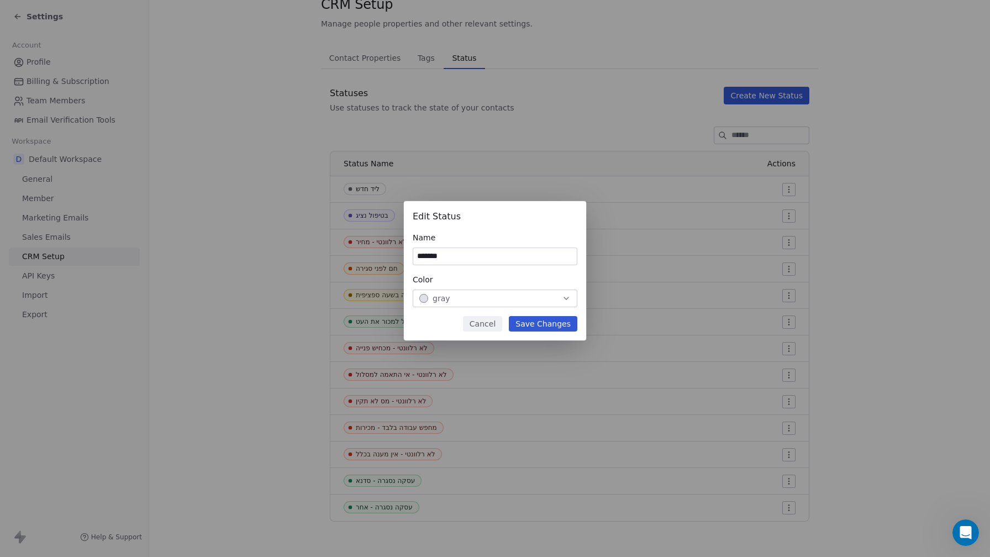
click at [418, 255] on input "*******" at bounding box center [495, 256] width 164 height 17
click at [417, 258] on input "*******" at bounding box center [495, 256] width 164 height 17
type input "**********"
click at [534, 323] on button "Save Changes" at bounding box center [543, 323] width 69 height 15
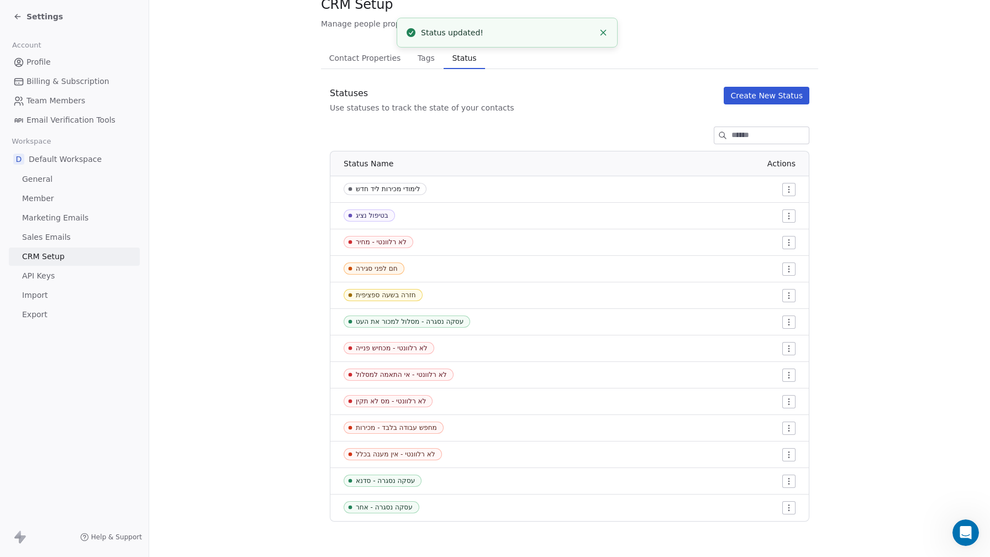
click at [745, 97] on button "Create New Status" at bounding box center [767, 96] width 86 height 18
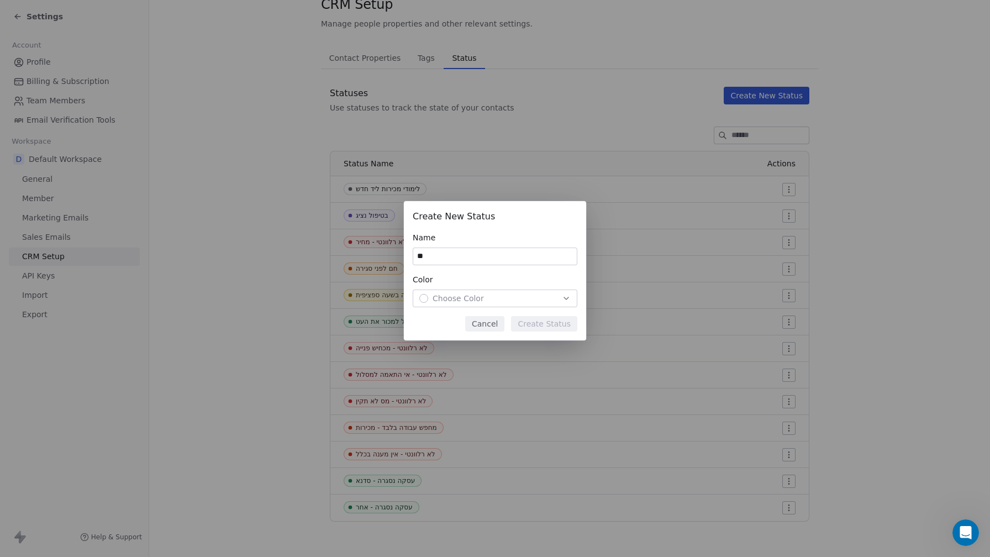
type input "*"
type input "**********"
click at [516, 302] on div "Choose Color" at bounding box center [494, 298] width 151 height 11
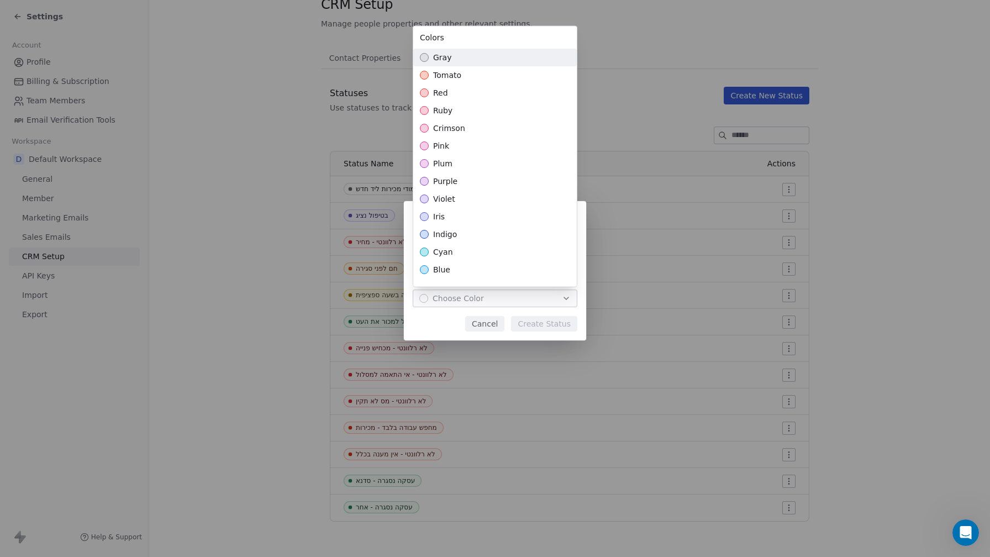
click at [470, 57] on div "gray" at bounding box center [495, 58] width 164 height 18
click at [539, 328] on div "**********" at bounding box center [495, 278] width 990 height 190
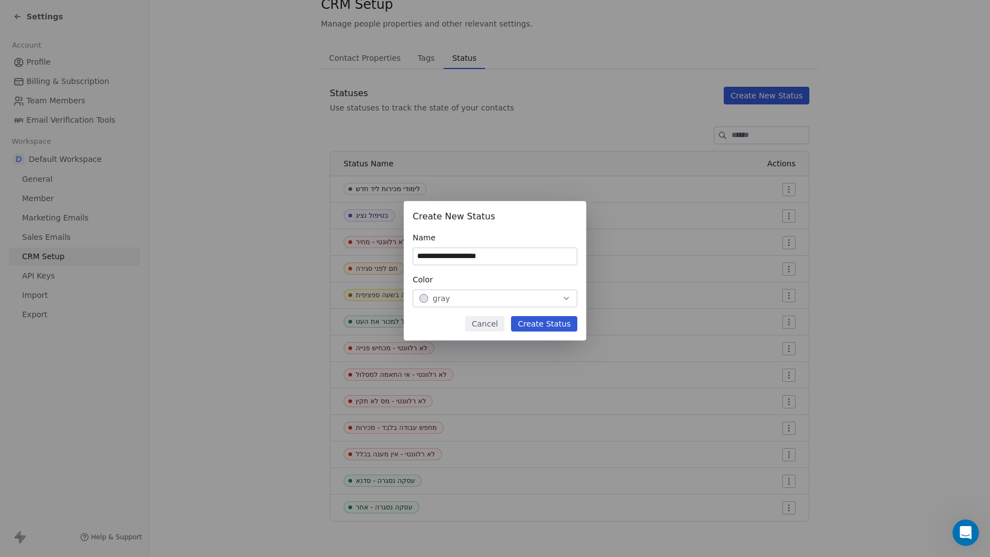
click at [554, 296] on div "gray" at bounding box center [494, 298] width 151 height 11
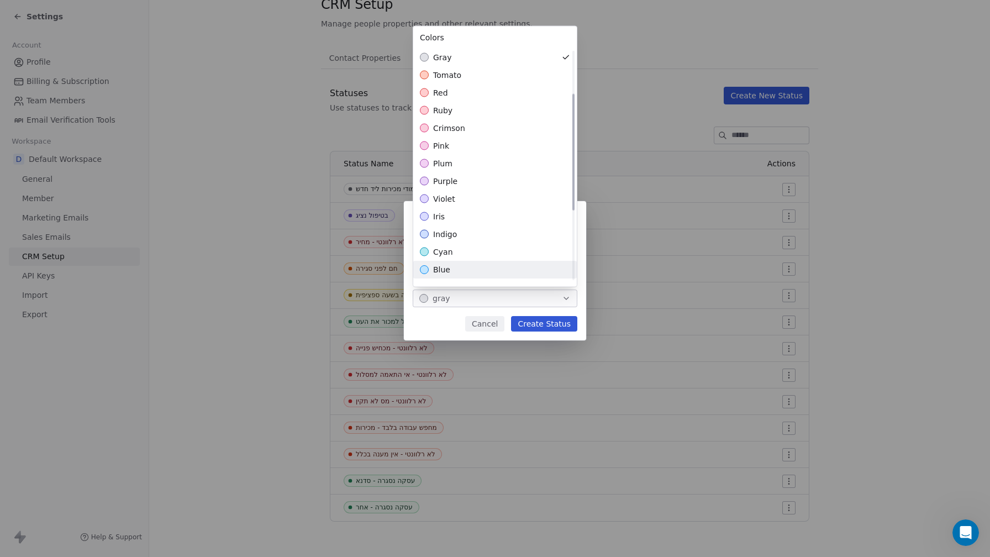
scroll to position [225, 0]
click at [467, 277] on div "sky" at bounding box center [495, 274] width 164 height 18
click at [520, 324] on div "**********" at bounding box center [495, 278] width 990 height 190
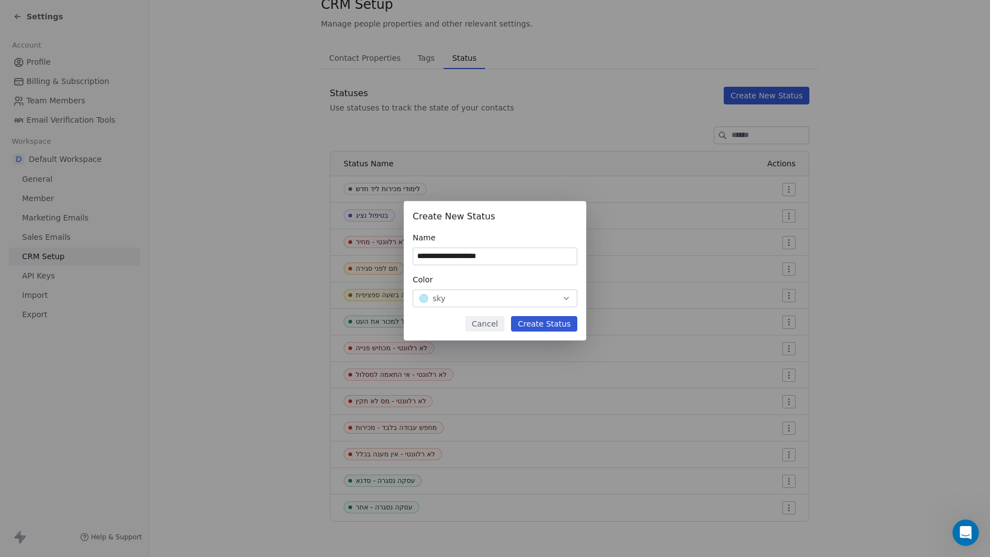
click at [520, 324] on button "Create Status" at bounding box center [544, 323] width 66 height 15
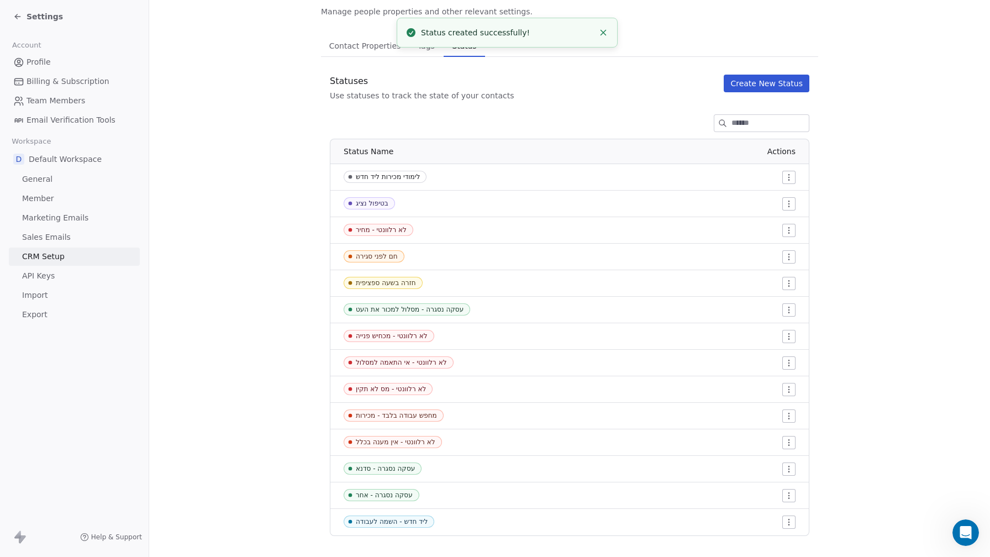
scroll to position [53, 0]
click at [795, 177] on html "Settings Account Profile Billing & Subscription Team Members Email Verification…" at bounding box center [495, 278] width 990 height 557
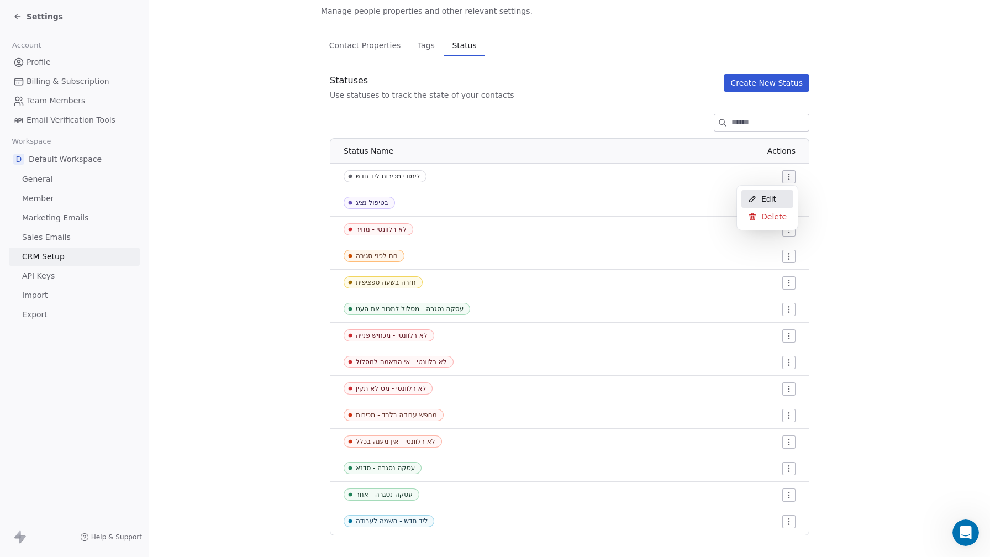
click at [775, 197] on div "Edit" at bounding box center [768, 199] width 52 height 18
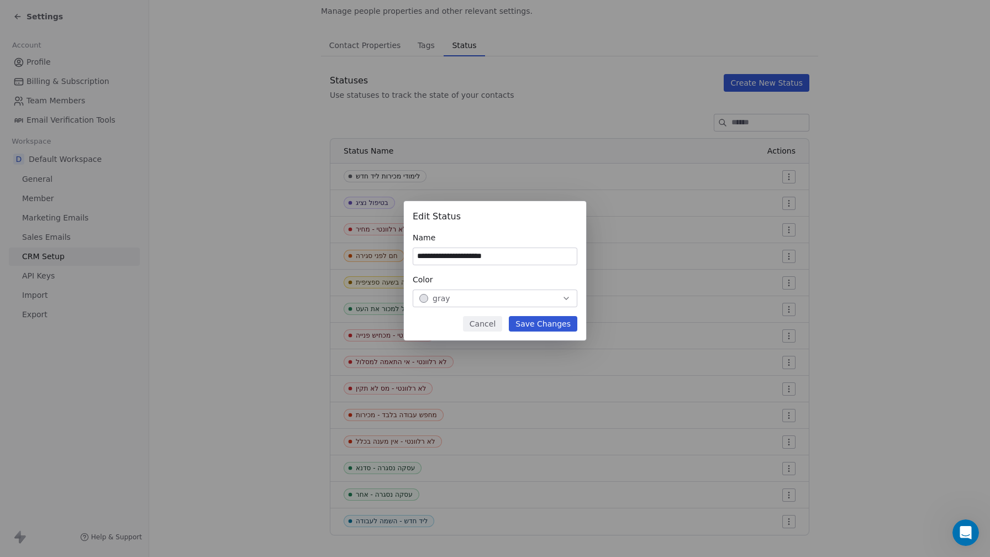
type input "**********"
click at [561, 306] on button "gray" at bounding box center [495, 299] width 165 height 18
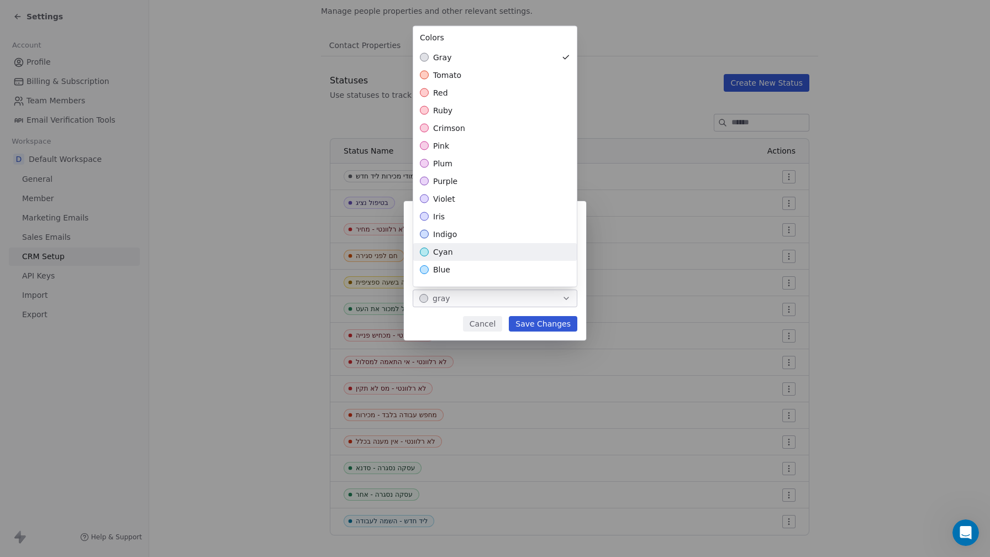
scroll to position [225, 0]
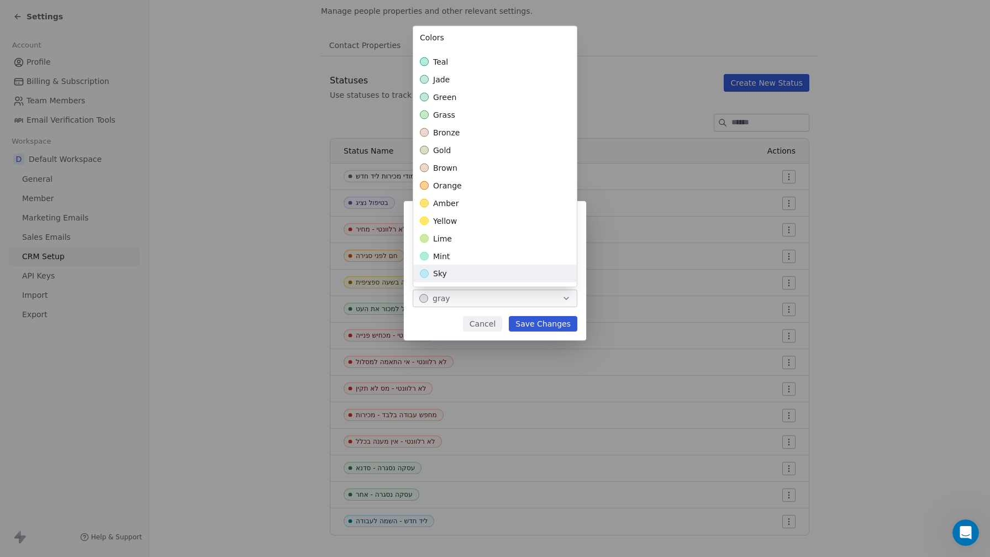
click at [449, 321] on div "**********" at bounding box center [495, 278] width 990 height 190
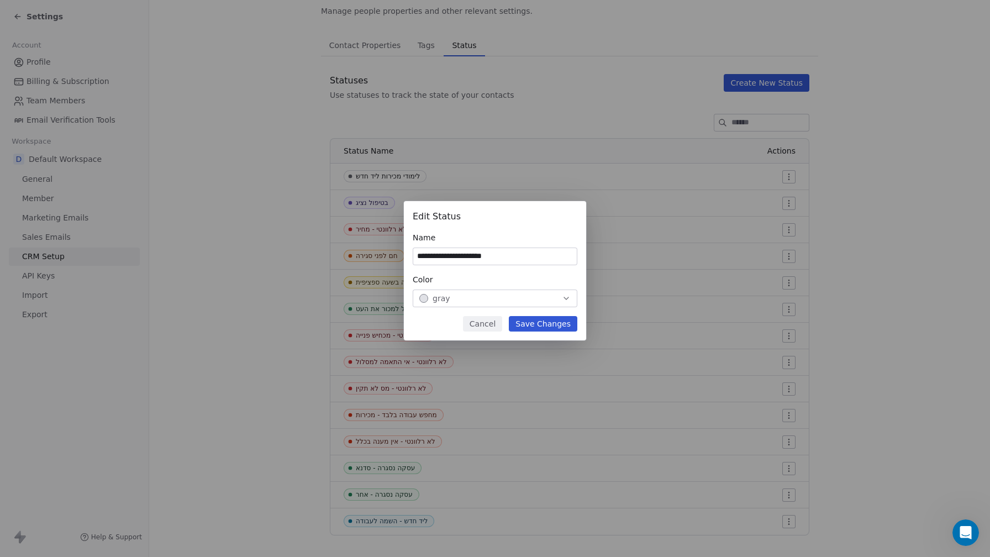
click at [558, 323] on button "Save Changes" at bounding box center [543, 323] width 69 height 15
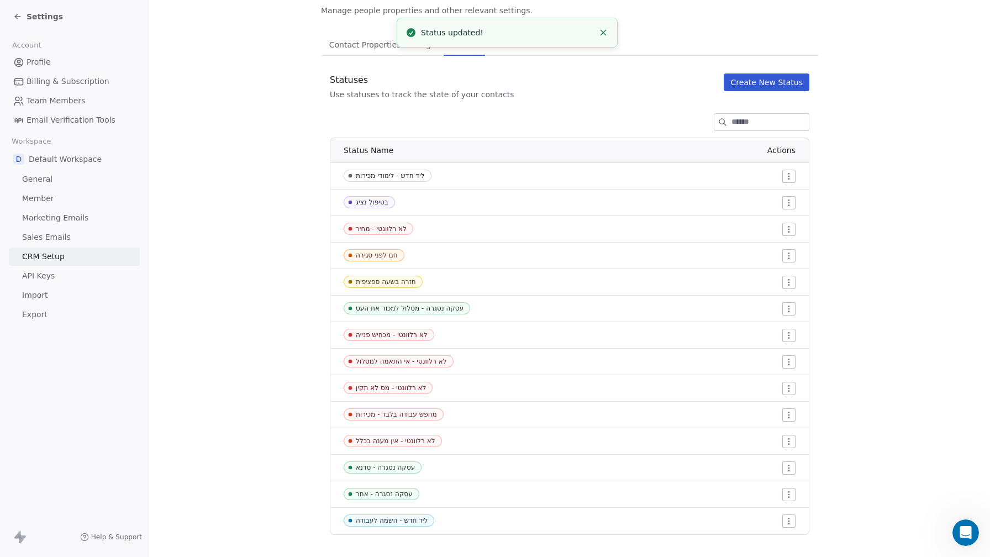
scroll to position [67, 0]
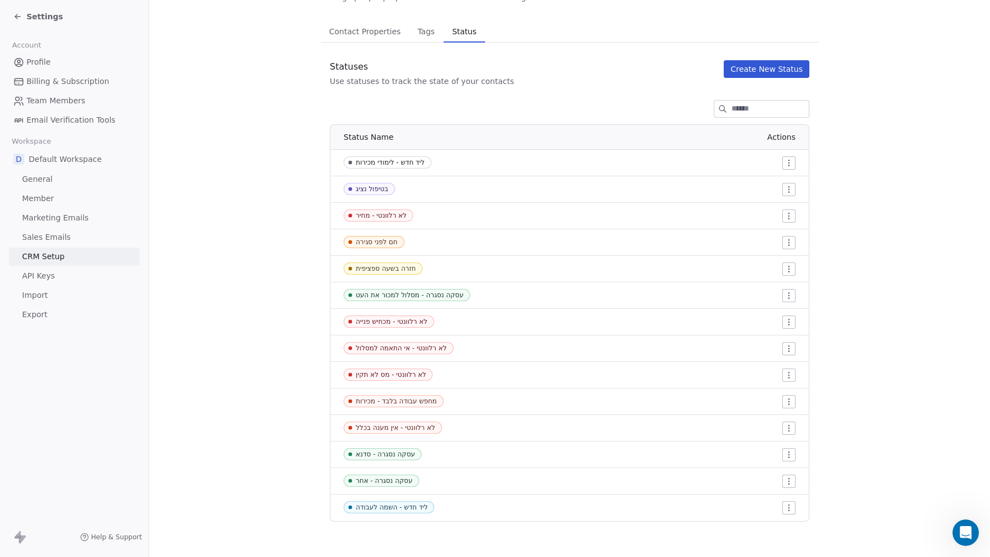
click at [773, 72] on button "Create New Status" at bounding box center [767, 69] width 86 height 18
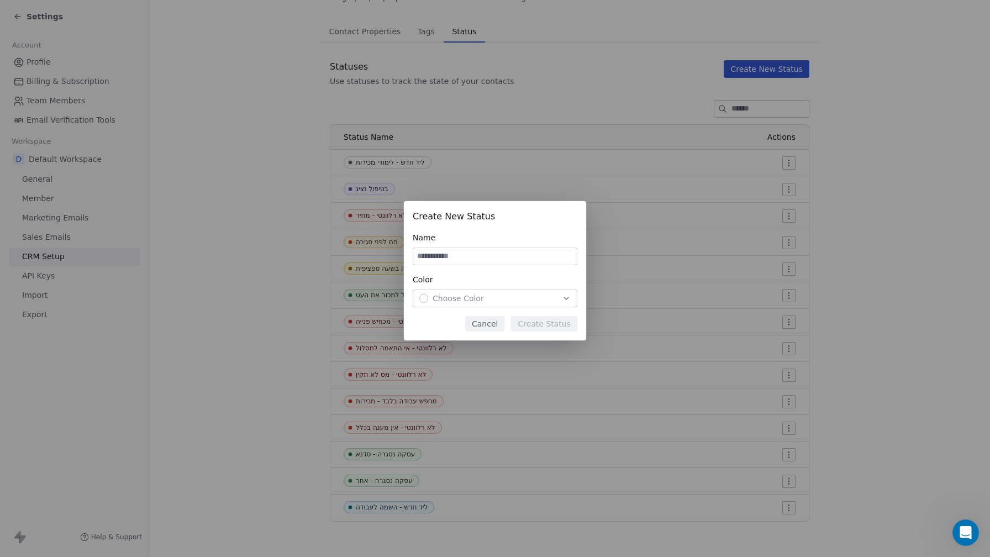
click at [518, 262] on input at bounding box center [495, 256] width 164 height 17
type input "*"
type input "******"
click at [461, 288] on div "Color Choose Color" at bounding box center [495, 290] width 165 height 33
click at [466, 300] on span "Choose Color" at bounding box center [458, 298] width 51 height 11
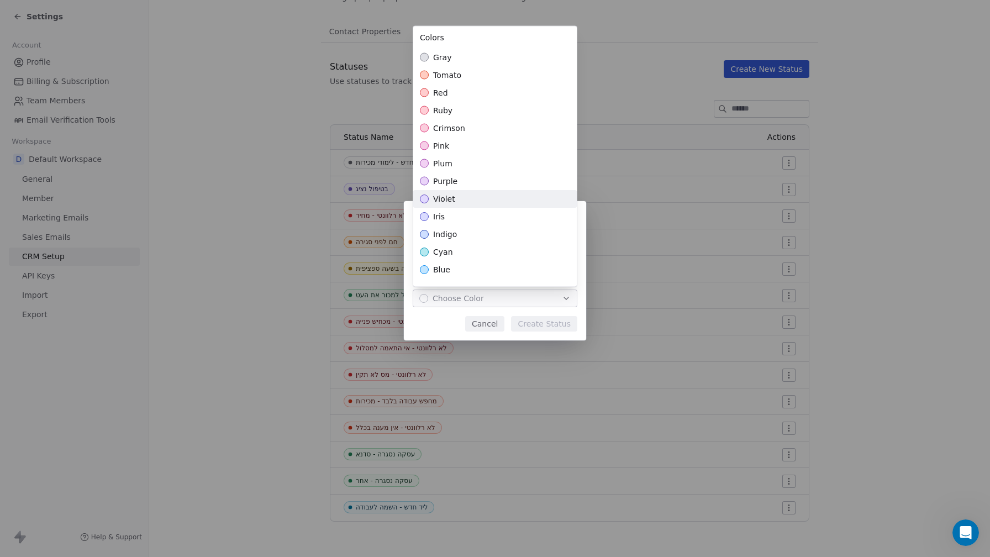
click at [491, 199] on div "violet" at bounding box center [495, 199] width 164 height 18
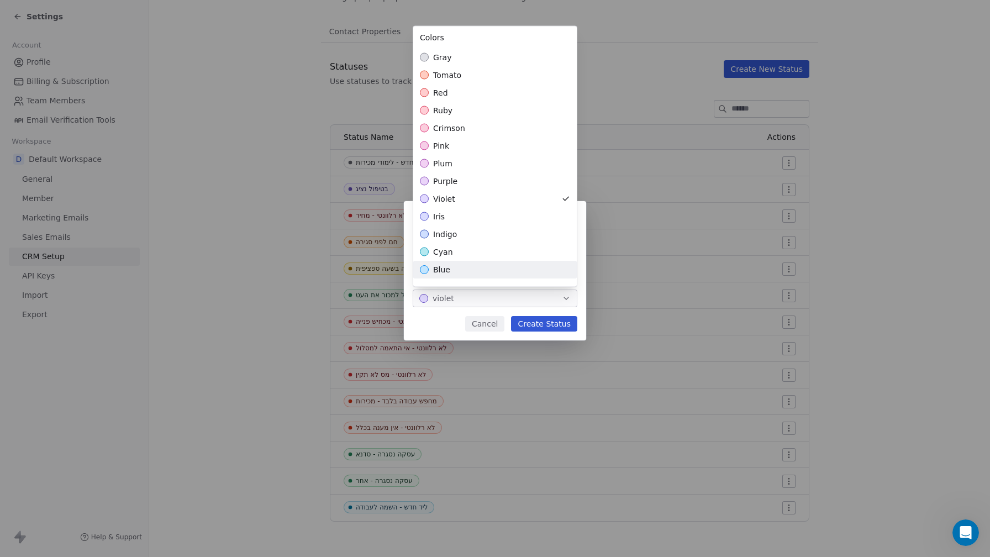
click at [538, 326] on div "Create New Status Name ****** Color violet Cancel Create Status" at bounding box center [495, 278] width 990 height 190
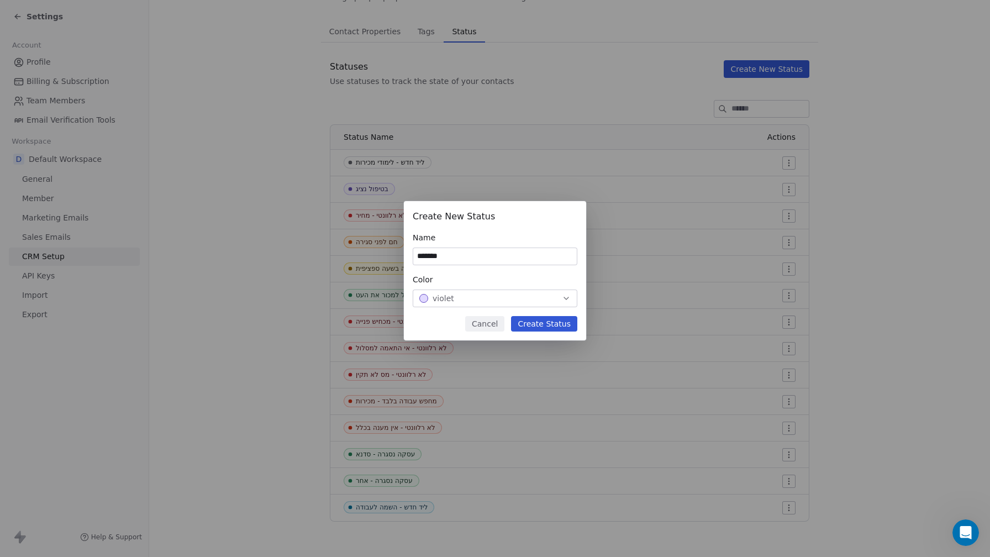
click at [538, 326] on button "Create Status" at bounding box center [544, 323] width 66 height 15
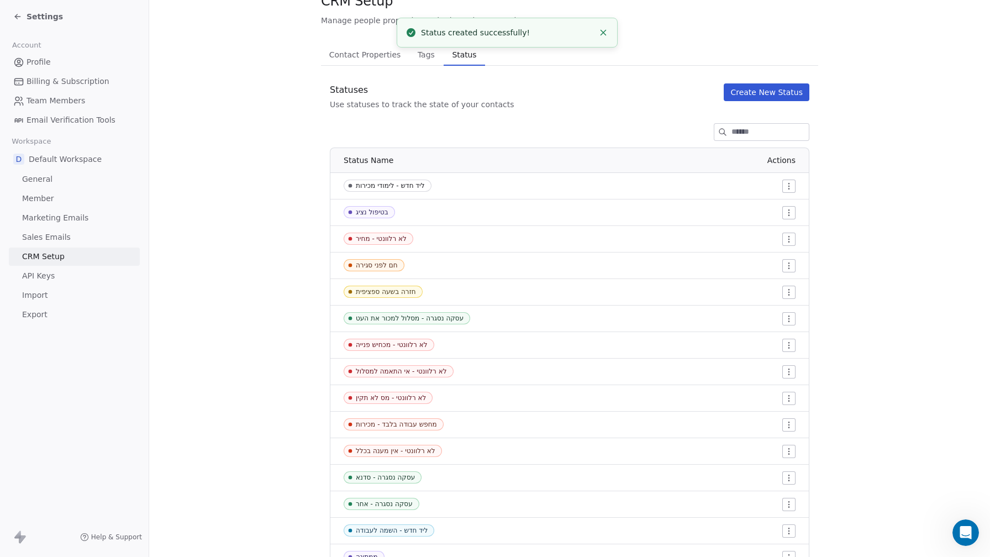
scroll to position [93, 0]
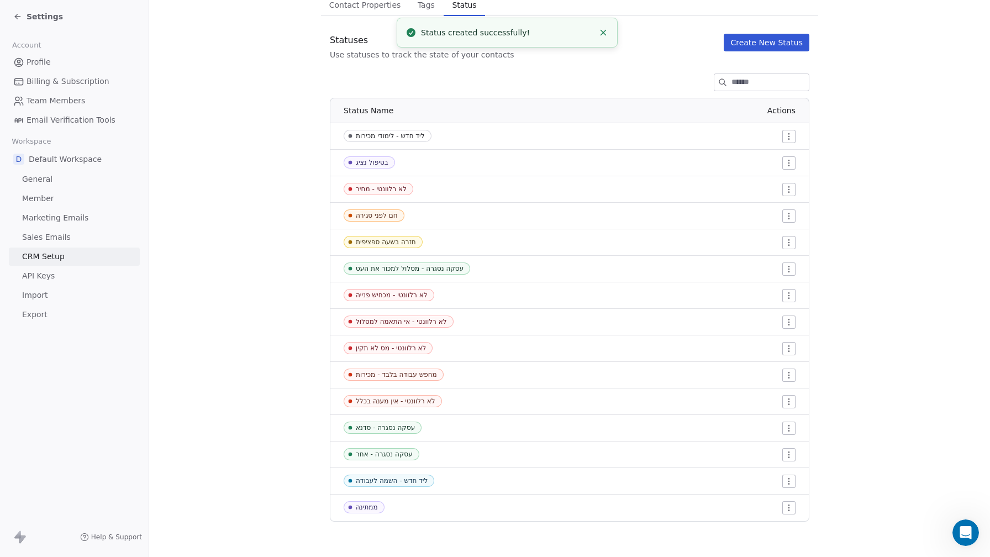
click at [370, 510] on div "ממתינה" at bounding box center [367, 507] width 22 height 8
click at [790, 506] on html "Settings Account Profile Billing & Subscription Team Members Email Verification…" at bounding box center [495, 278] width 990 height 557
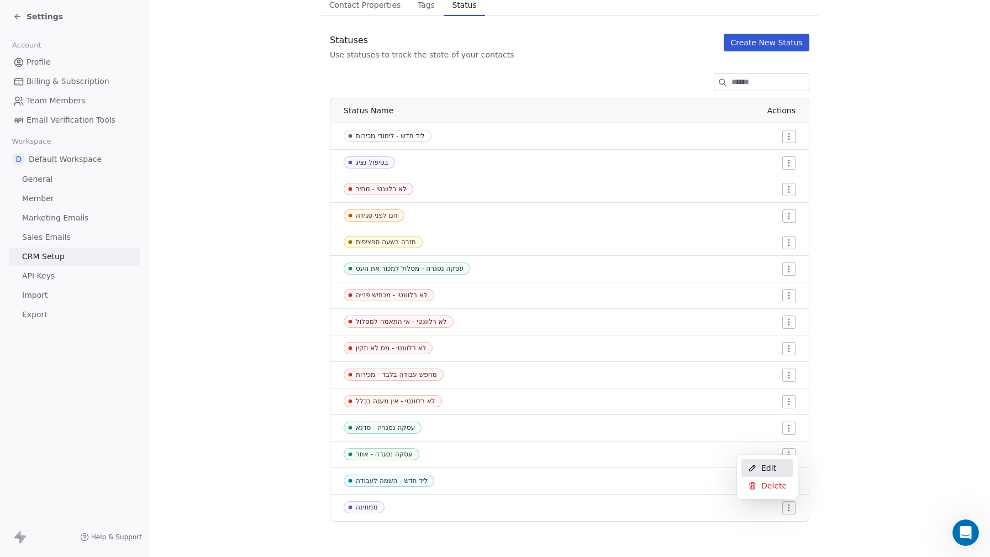
click at [770, 468] on span "Edit" at bounding box center [769, 468] width 15 height 11
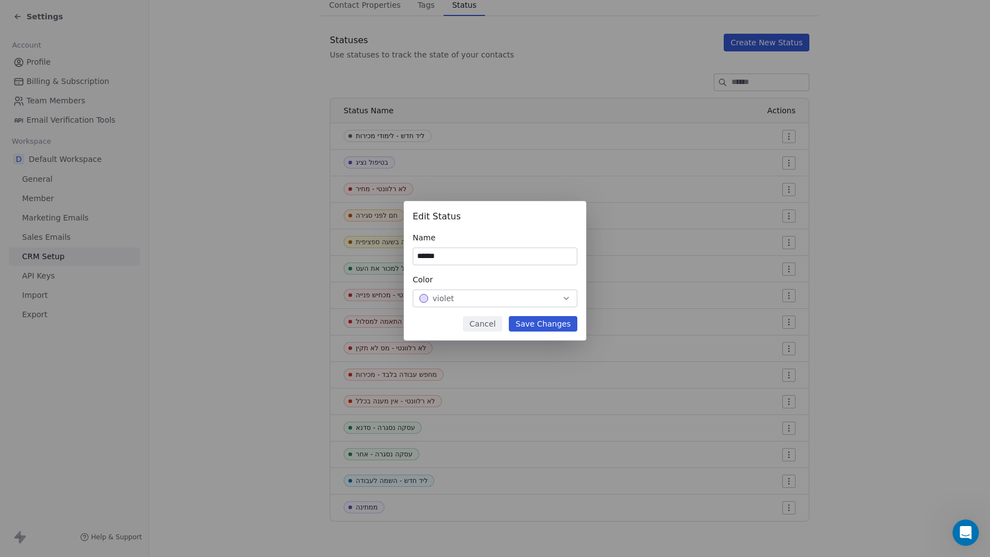
click at [533, 296] on div "violet" at bounding box center [494, 298] width 151 height 11
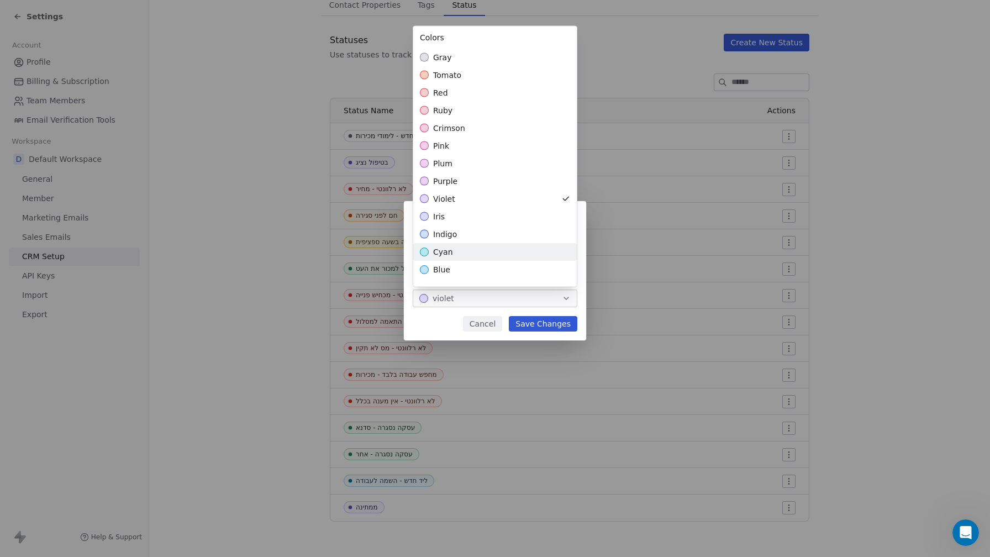
click at [518, 251] on div "cyan" at bounding box center [495, 252] width 164 height 18
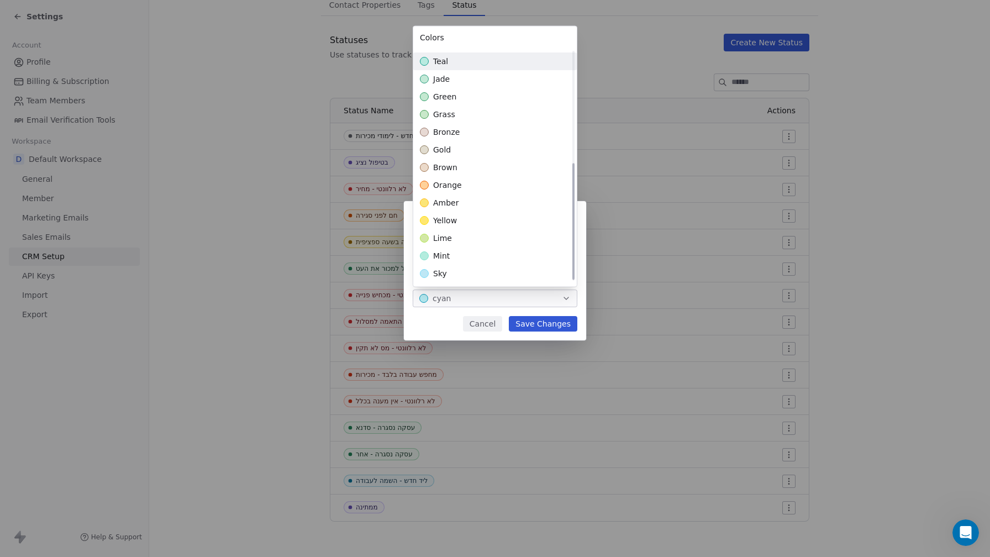
click at [538, 322] on div "Edit Status Name ****** Color cyan Cancel Save Changes" at bounding box center [495, 278] width 990 height 190
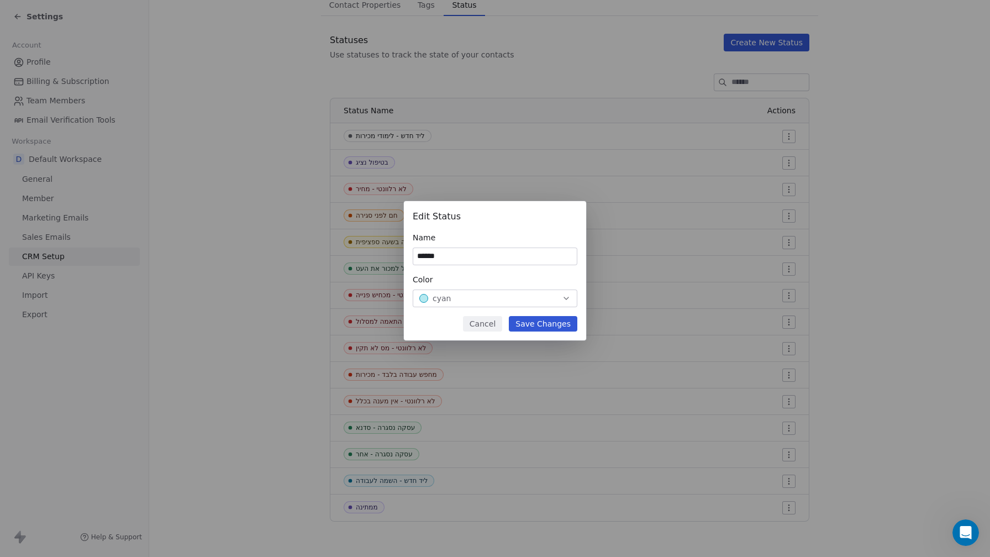
click at [538, 322] on button "Save Changes" at bounding box center [543, 323] width 69 height 15
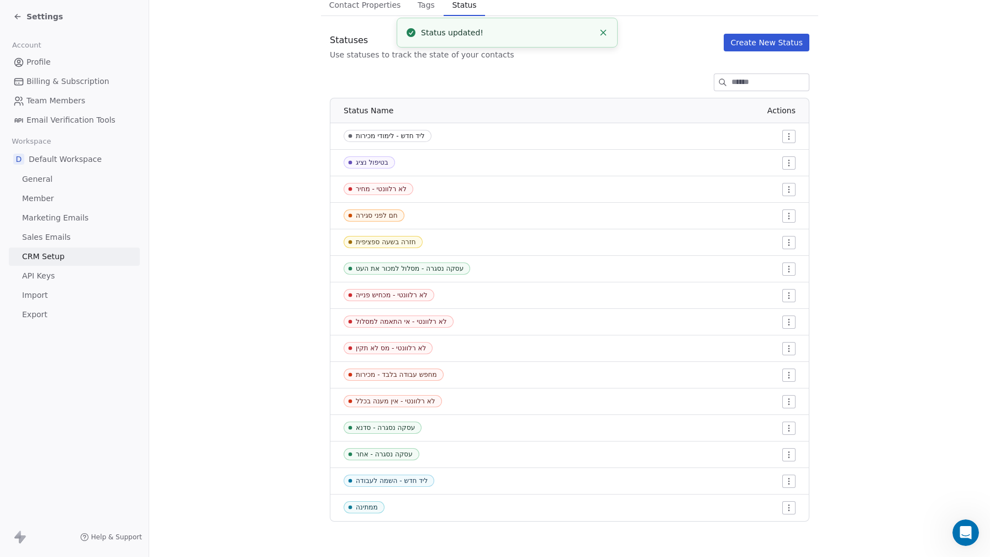
click at [778, 51] on button "Create New Status" at bounding box center [767, 43] width 86 height 18
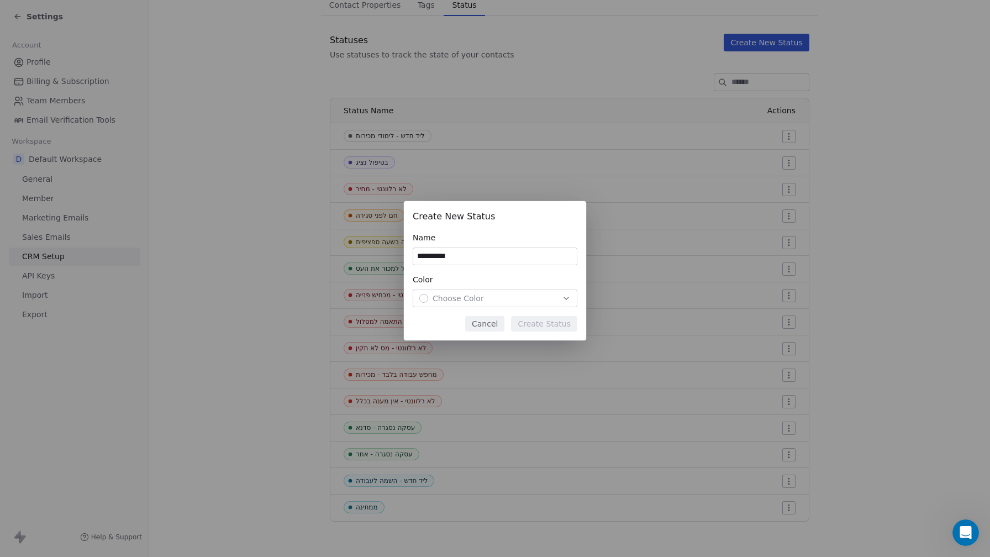
type input "**********"
click at [487, 300] on div "Choose Color" at bounding box center [494, 298] width 151 height 11
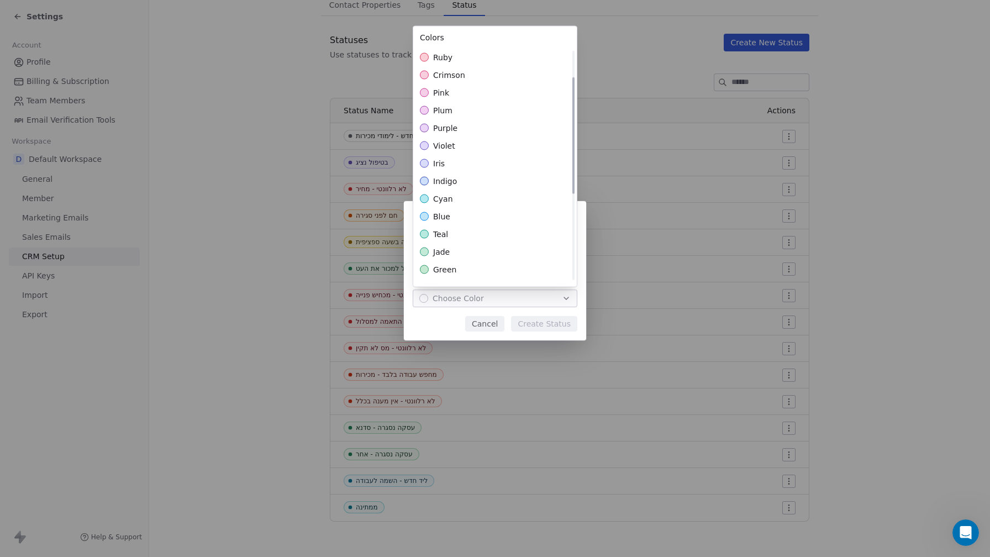
scroll to position [0, 0]
click at [460, 216] on div "iris" at bounding box center [495, 217] width 164 height 18
click at [472, 229] on div "indigo" at bounding box center [495, 234] width 164 height 18
click at [534, 322] on div "**********" at bounding box center [495, 278] width 990 height 190
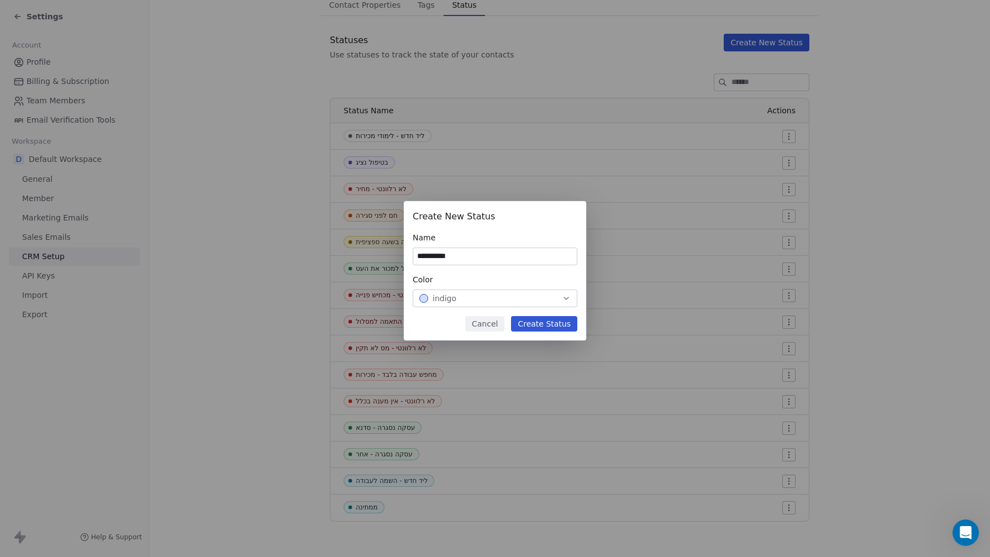
click at [534, 322] on button "Create Status" at bounding box center [544, 323] width 66 height 15
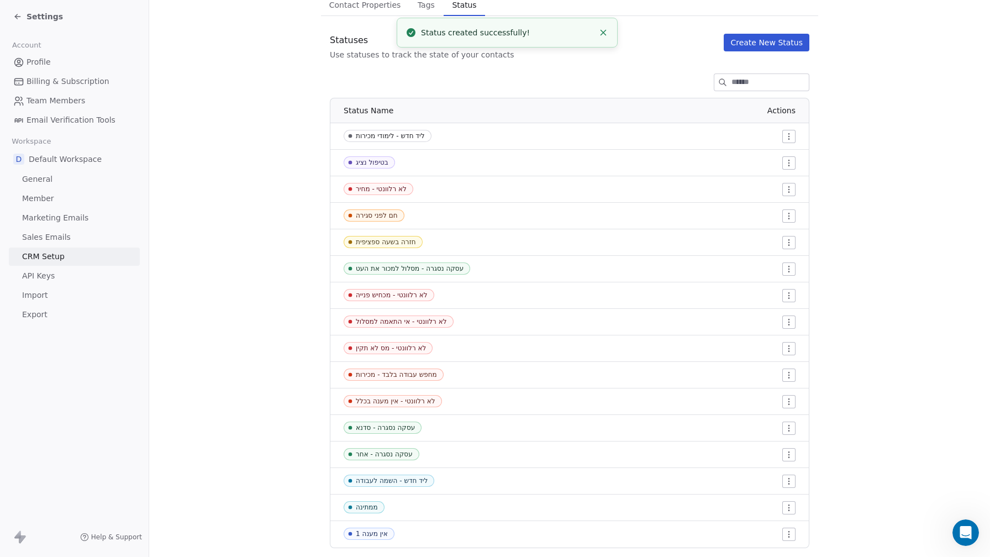
scroll to position [120, 0]
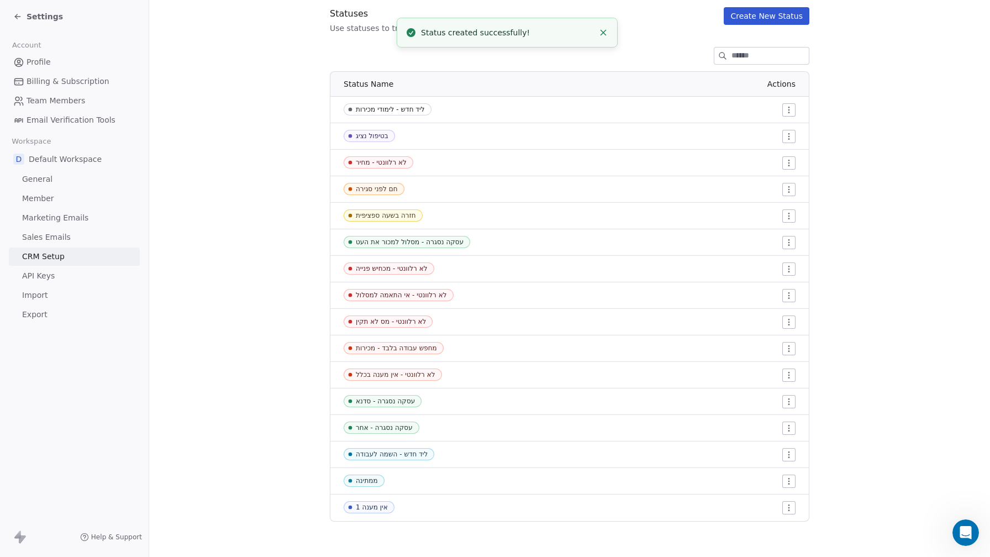
click at [759, 14] on button "Create New Status" at bounding box center [767, 16] width 86 height 18
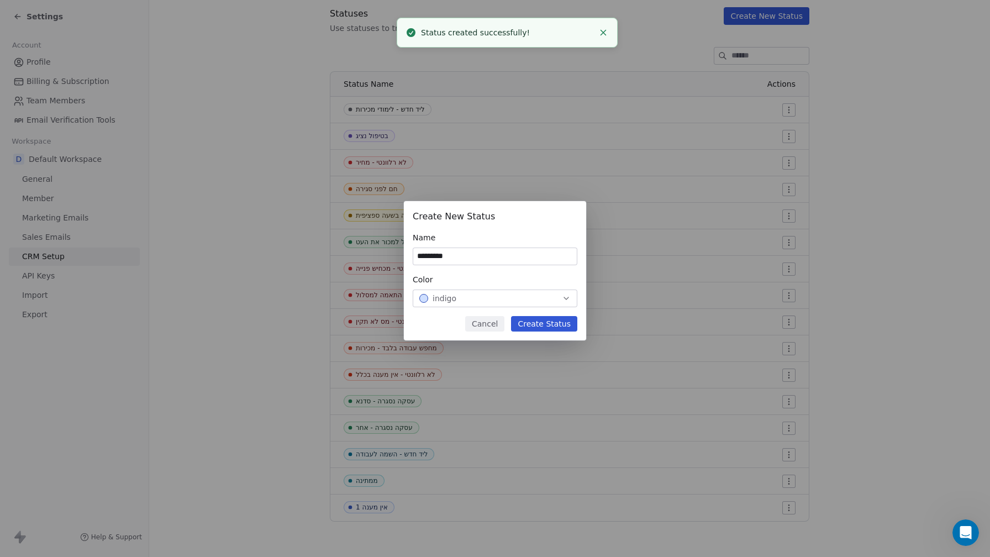
type input "**********"
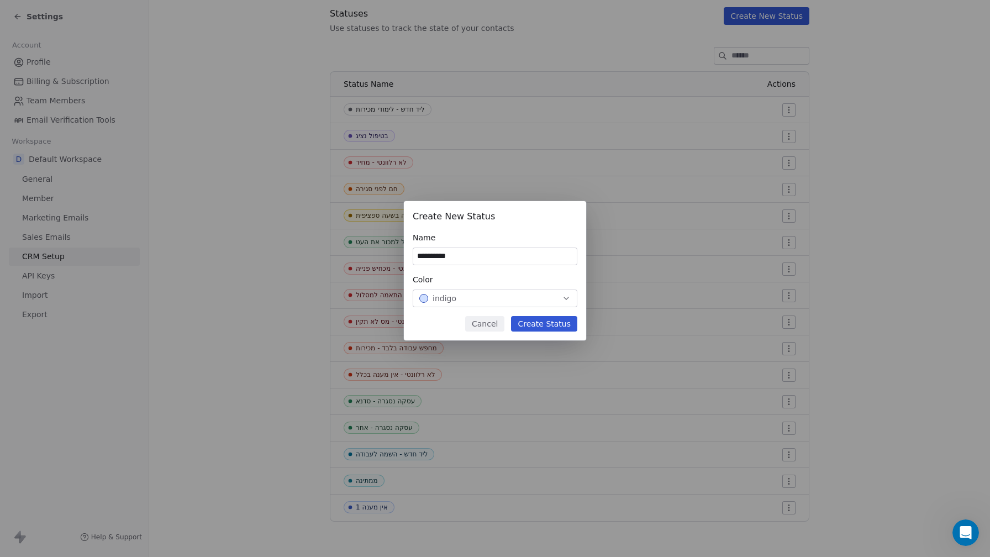
click at [560, 324] on button "Create Status" at bounding box center [544, 323] width 66 height 15
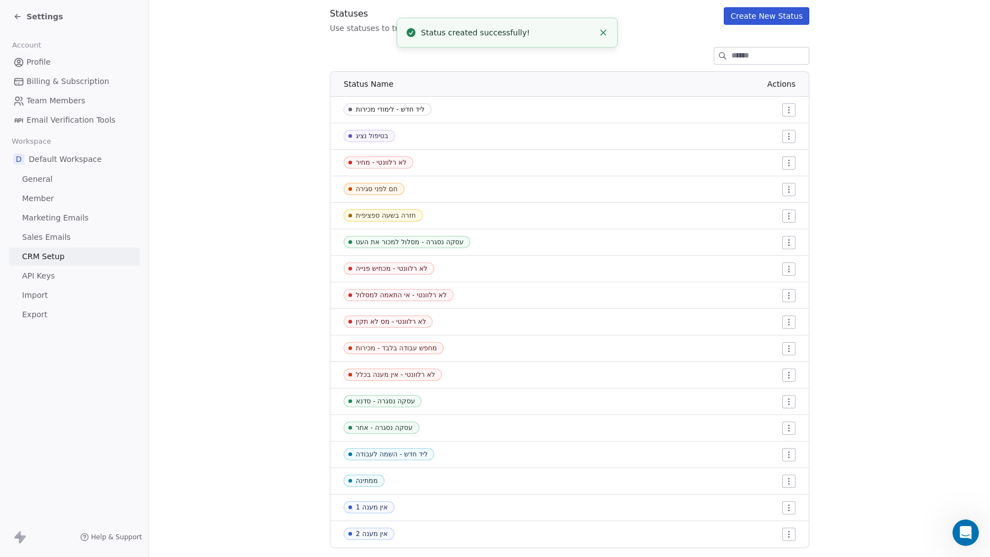
click at [778, 14] on button "Create New Status" at bounding box center [767, 16] width 86 height 18
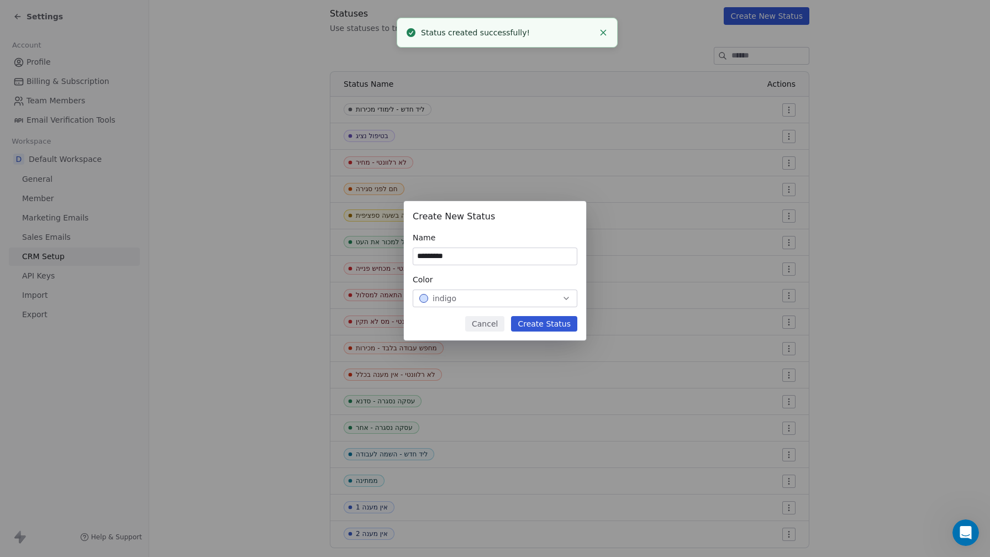
type input "**********"
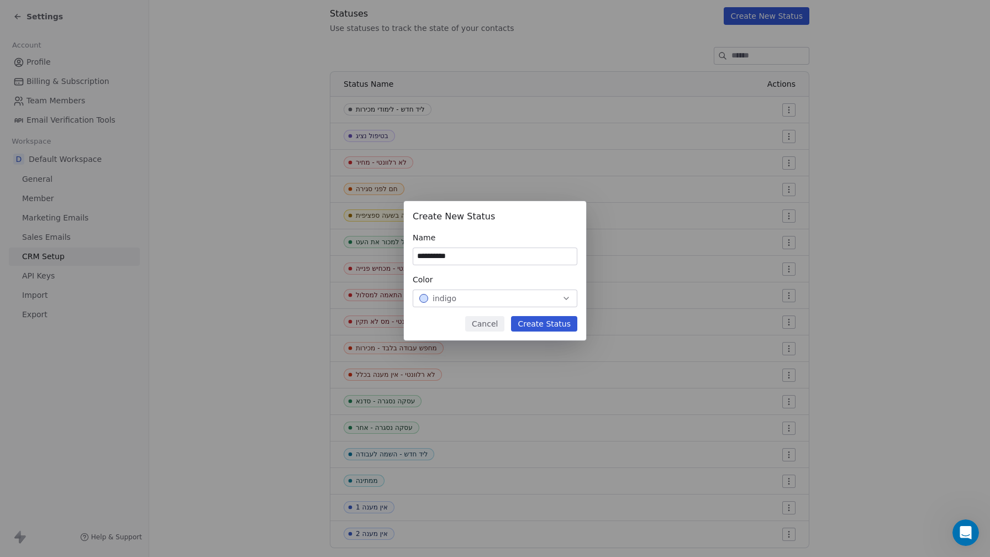
click at [558, 325] on button "Create Status" at bounding box center [544, 323] width 66 height 15
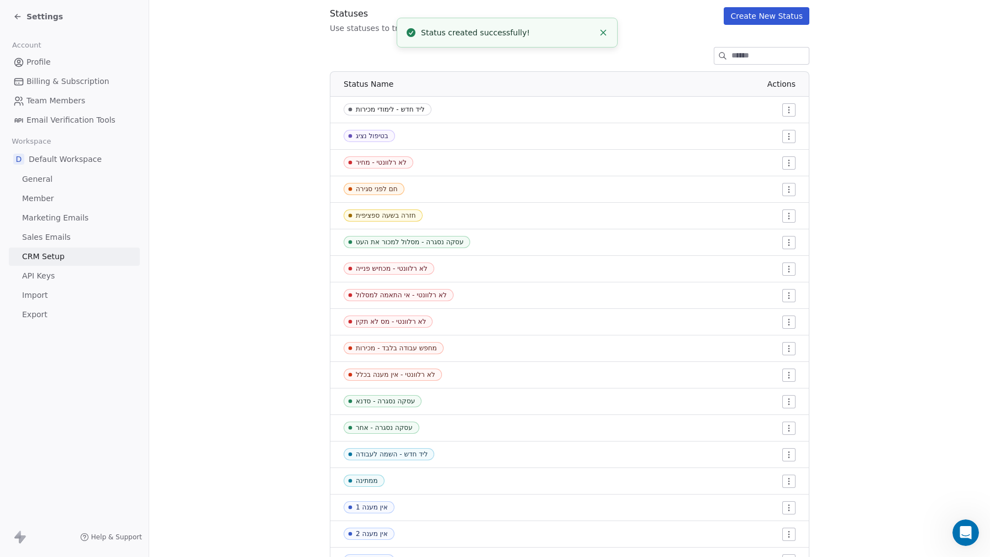
click at [774, 22] on button "Create New Status" at bounding box center [767, 16] width 86 height 18
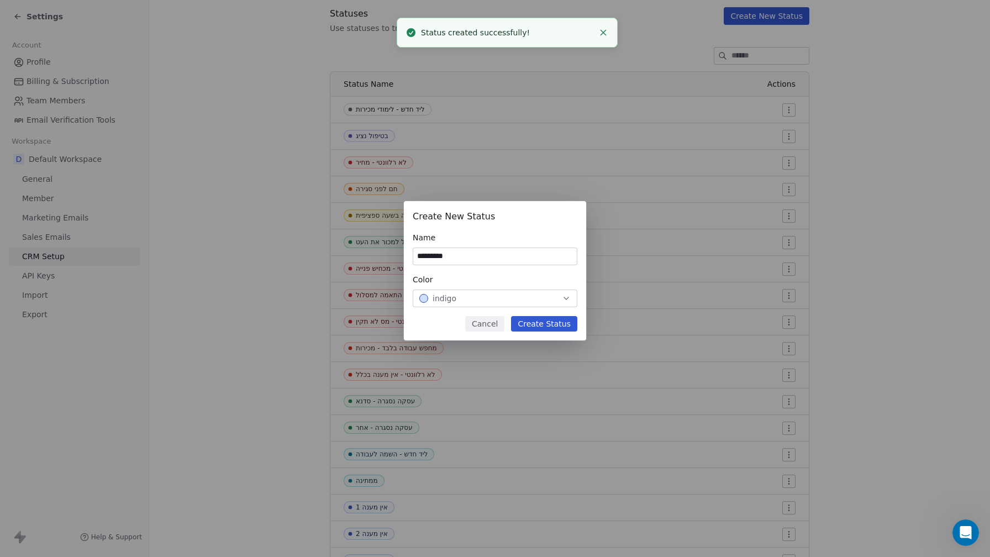
type input "**********"
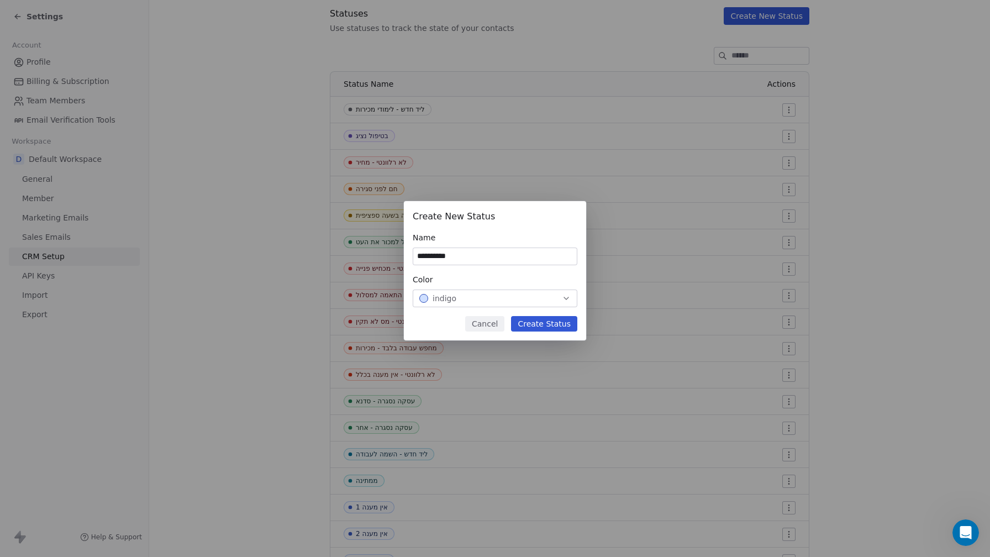
click at [556, 327] on button "Create Status" at bounding box center [544, 323] width 66 height 15
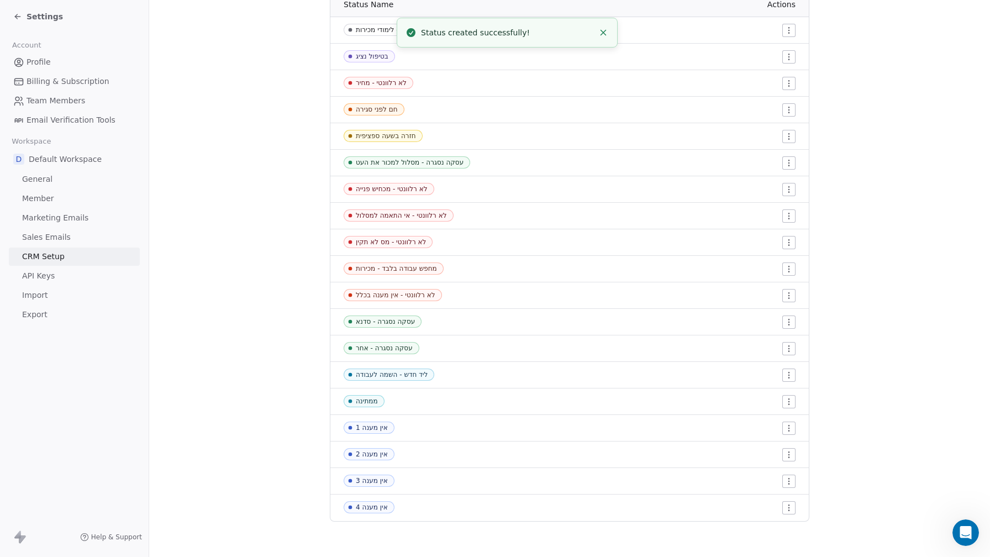
scroll to position [92, 0]
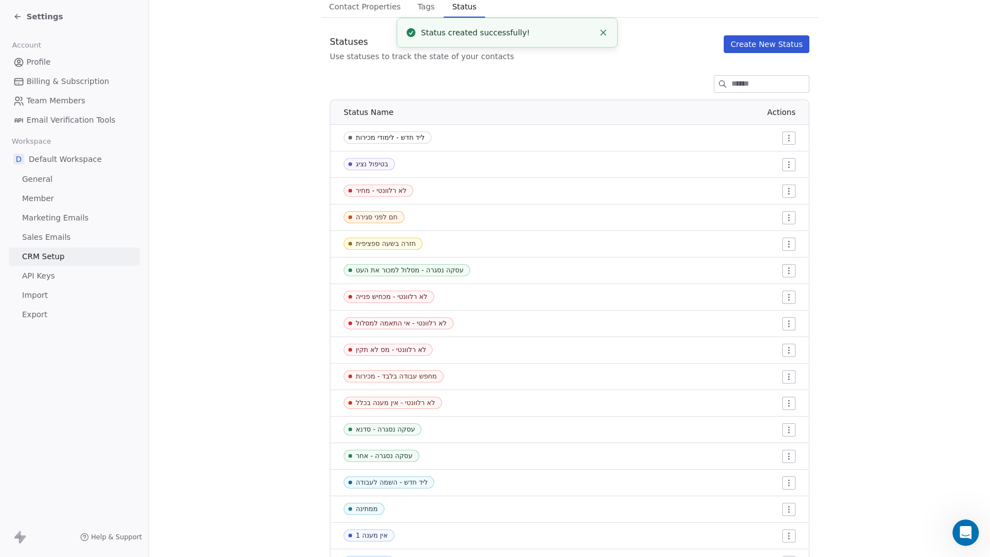
click at [769, 47] on button "Create New Status" at bounding box center [767, 44] width 86 height 18
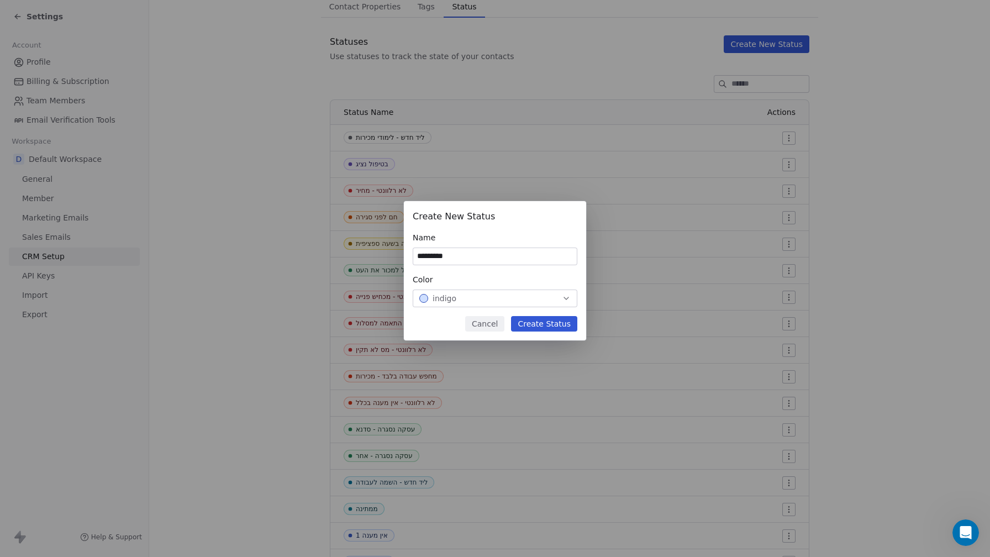
type input "**********"
click at [565, 316] on button "Create Status" at bounding box center [544, 323] width 66 height 15
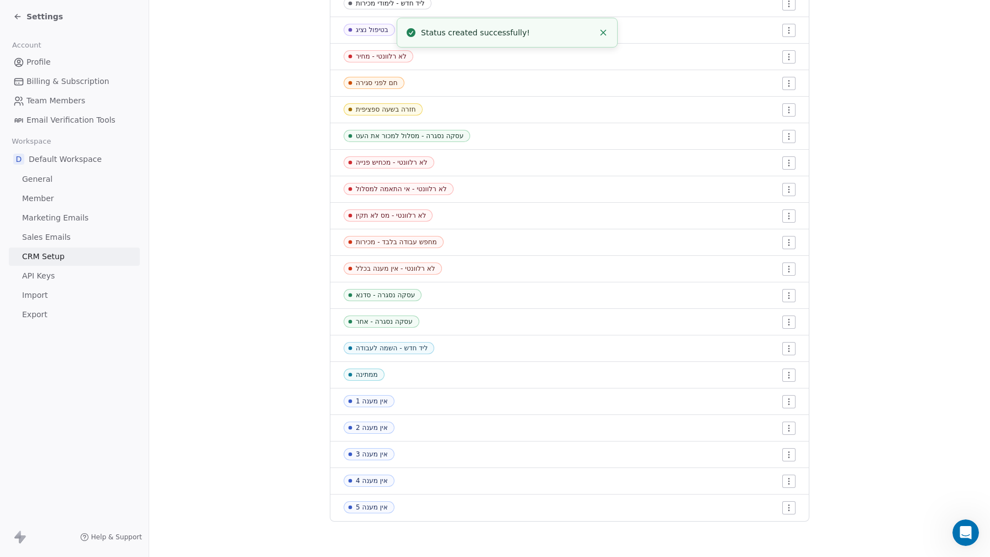
scroll to position [0, 0]
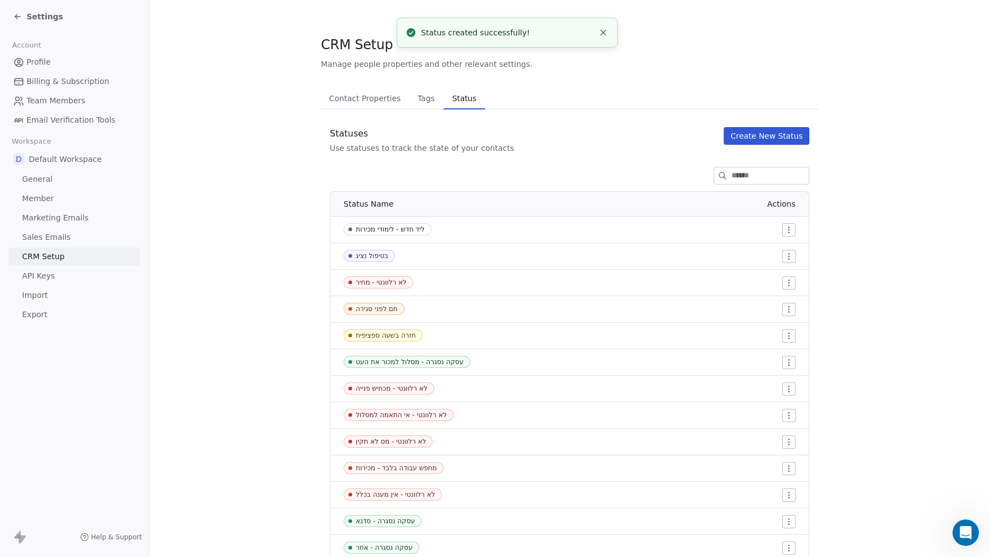
click at [768, 130] on button "Create New Status" at bounding box center [767, 136] width 86 height 18
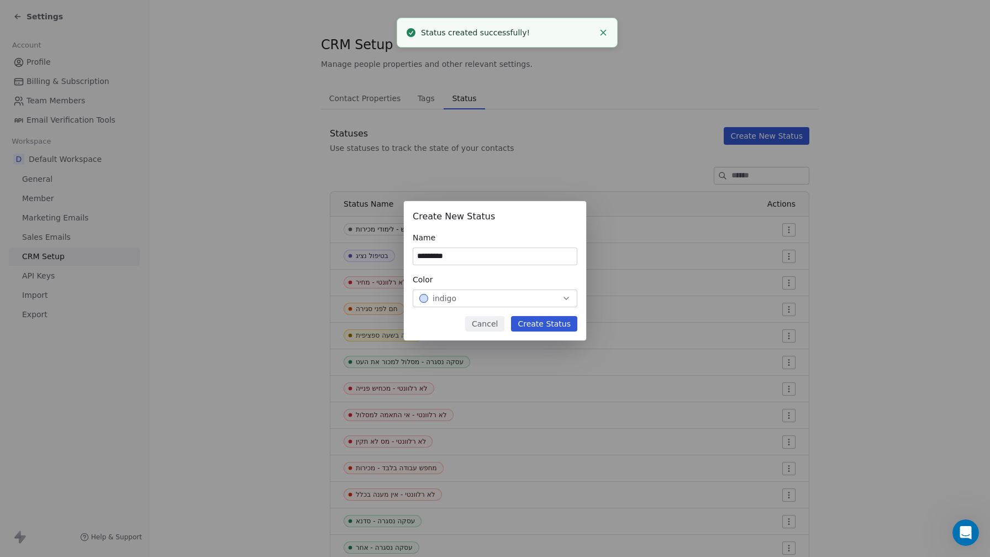
type input "**********"
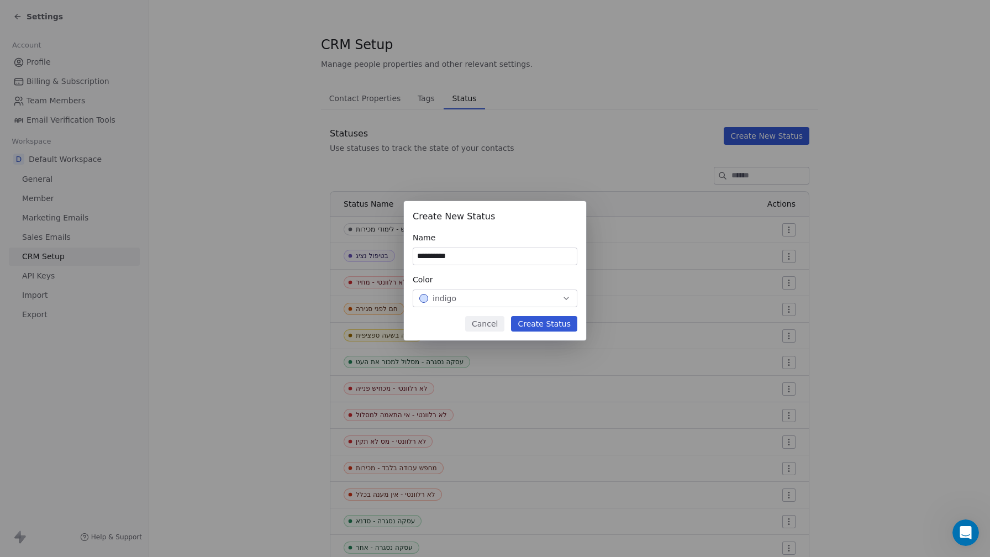
click at [545, 327] on button "Create Status" at bounding box center [544, 323] width 66 height 15
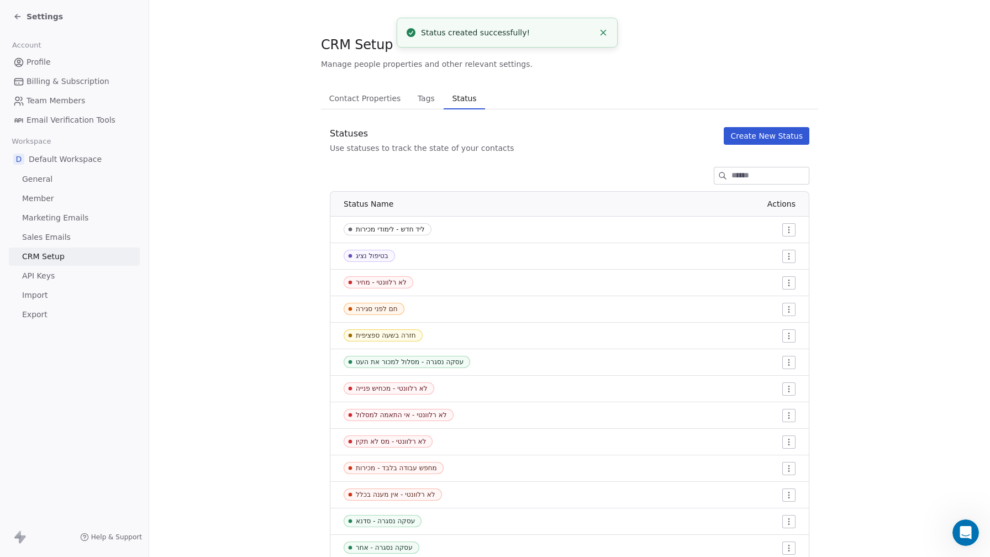
click at [770, 131] on button "Create New Status" at bounding box center [767, 136] width 86 height 18
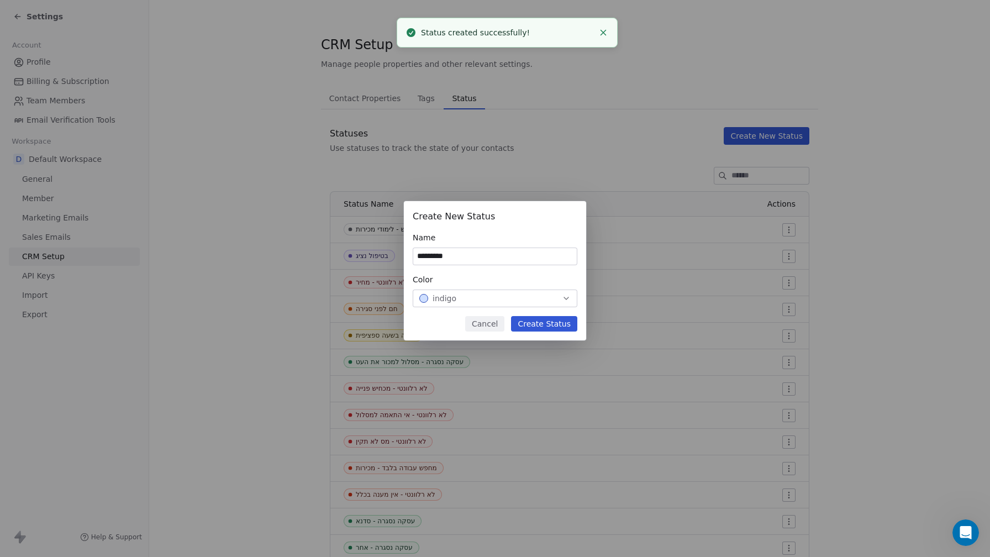
type input "**********"
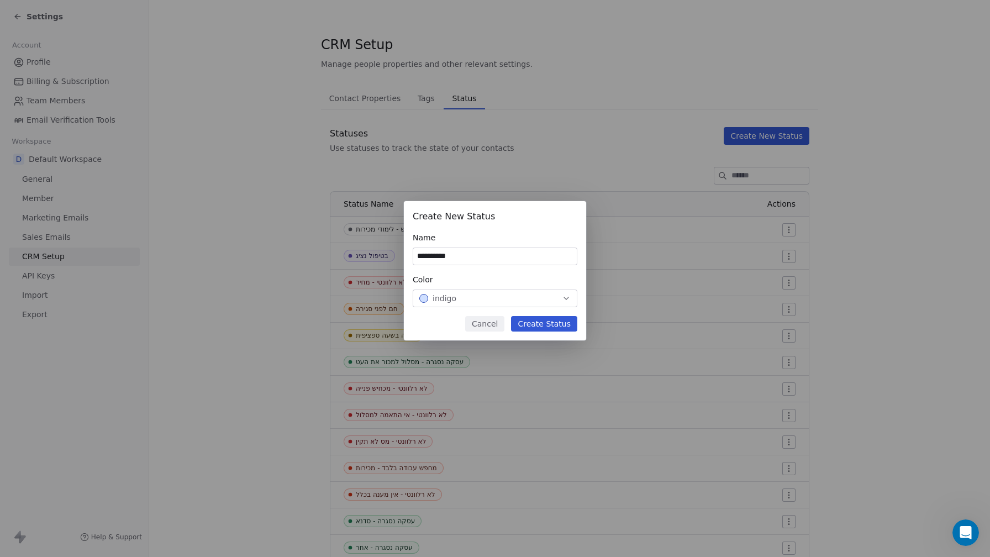
click at [561, 323] on button "Create Status" at bounding box center [544, 323] width 66 height 15
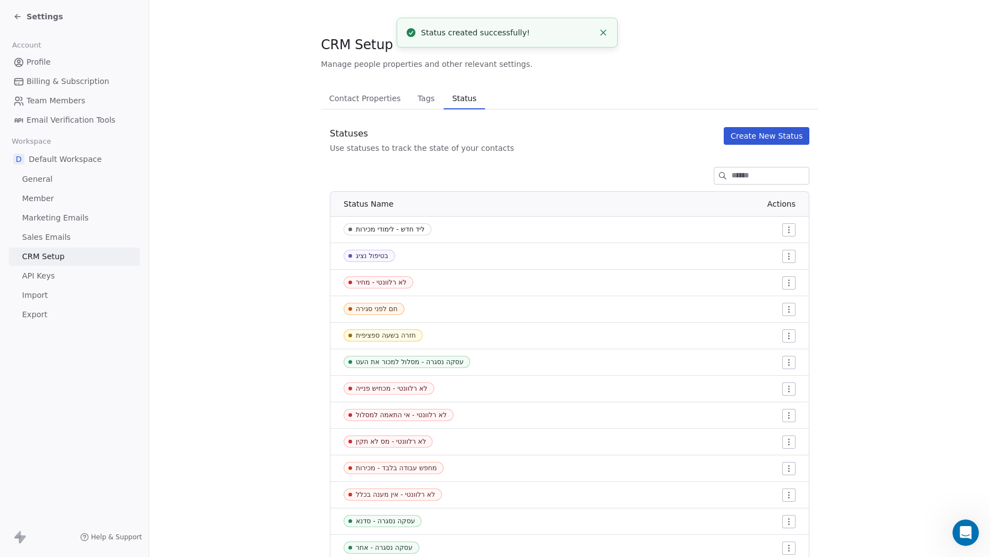
click at [789, 136] on button "Create New Status" at bounding box center [767, 136] width 86 height 18
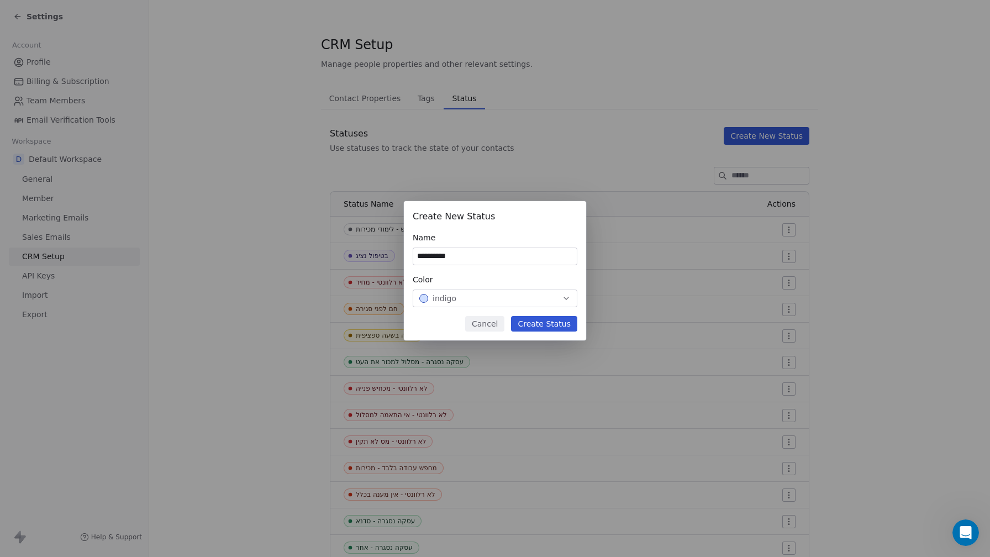
type input "**********"
click at [555, 299] on div "indigo" at bounding box center [494, 298] width 151 height 11
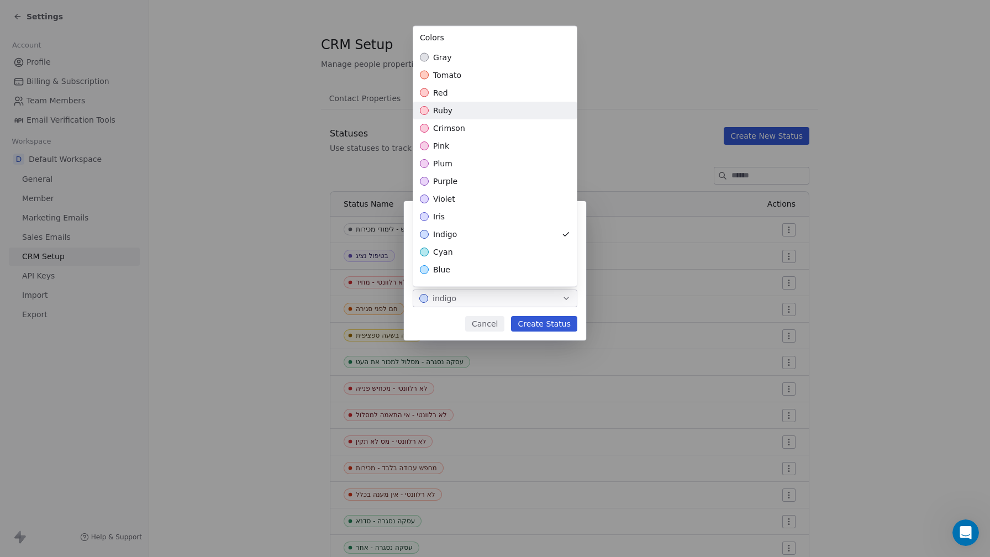
click at [484, 108] on div "ruby" at bounding box center [495, 111] width 164 height 18
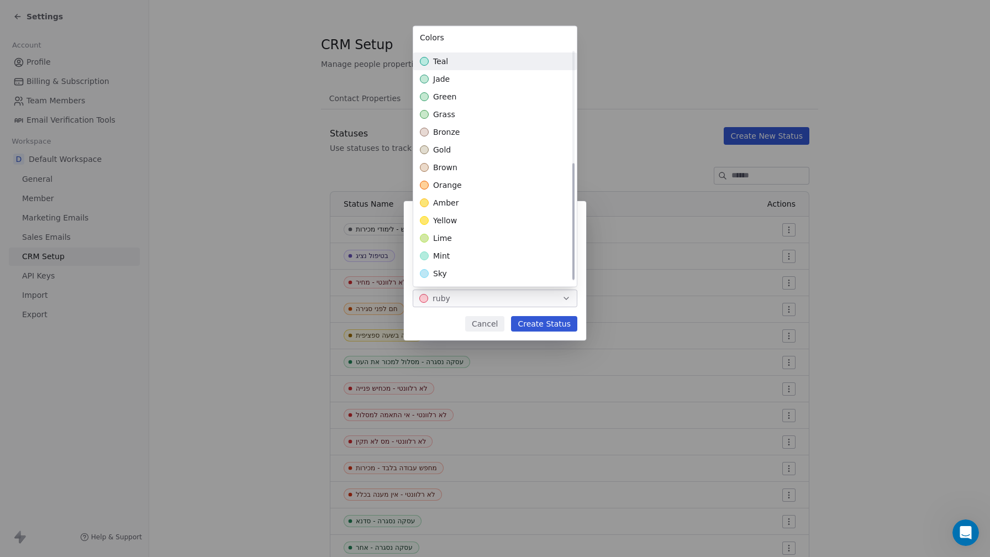
click at [534, 323] on div "**********" at bounding box center [495, 278] width 990 height 190
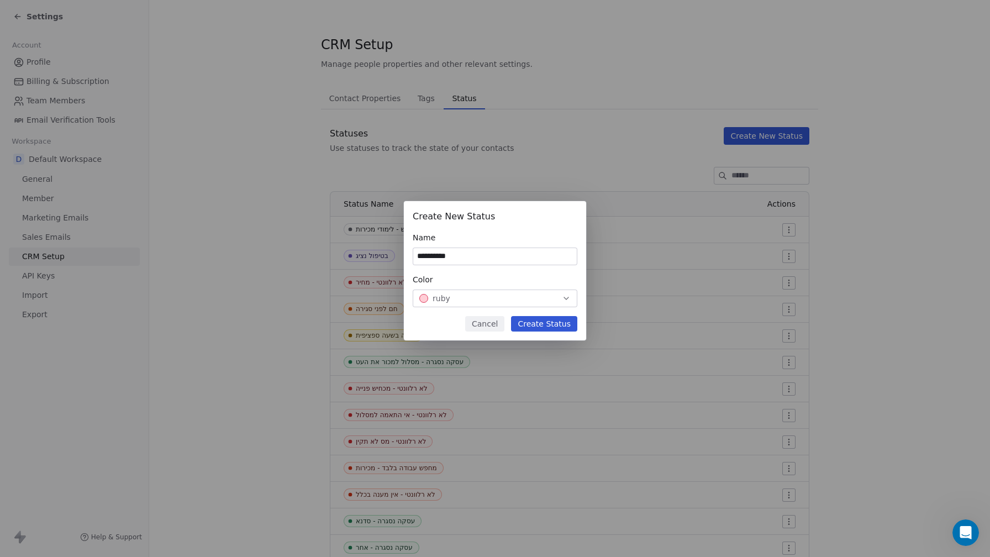
click at [534, 323] on button "Create Status" at bounding box center [544, 323] width 66 height 15
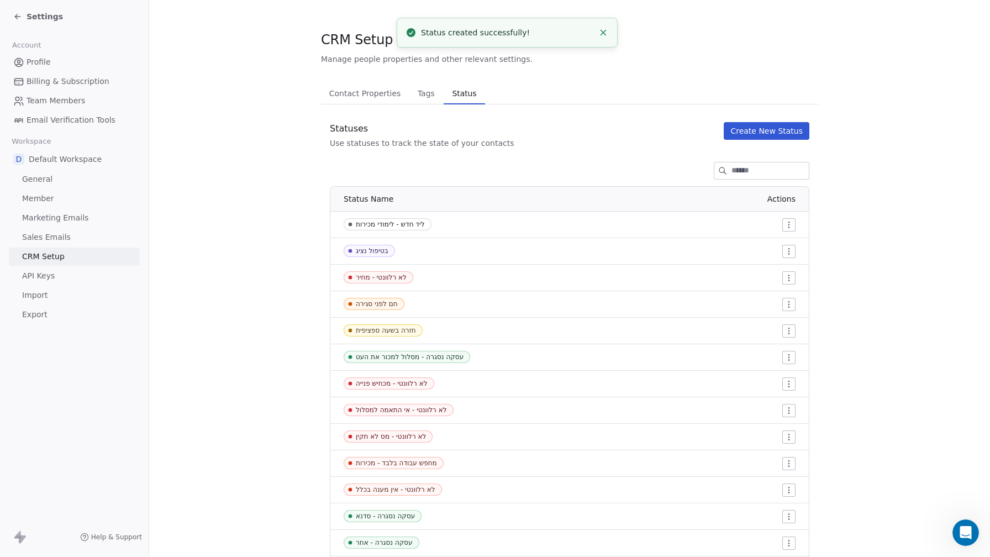
scroll to position [0, 0]
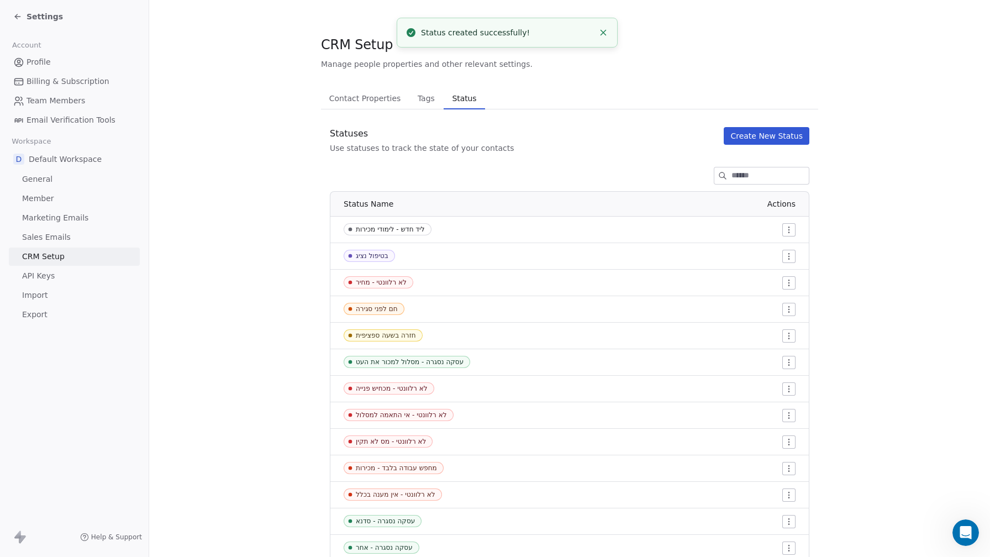
click at [765, 134] on button "Create New Status" at bounding box center [767, 136] width 86 height 18
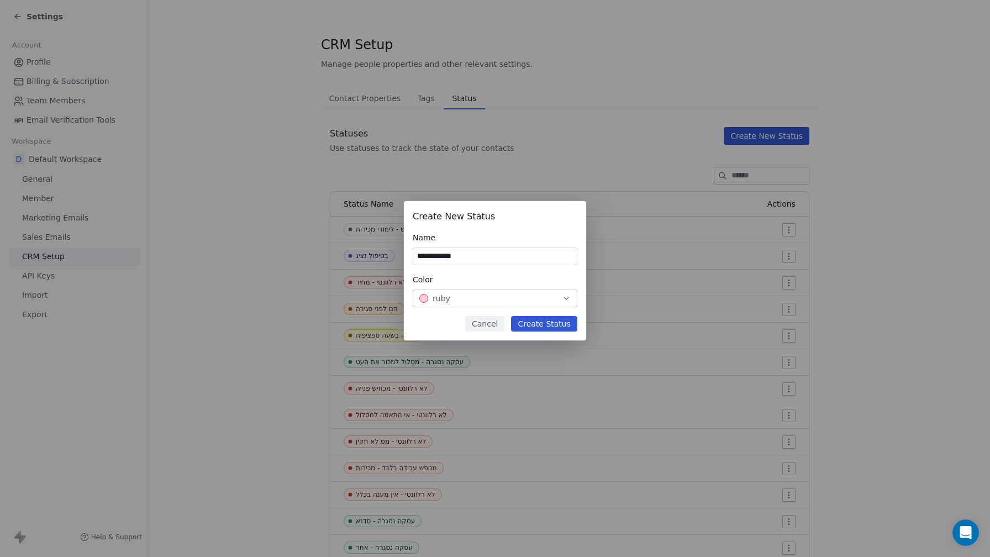
type input "**********"
click at [561, 323] on button "Create Status" at bounding box center [544, 323] width 66 height 15
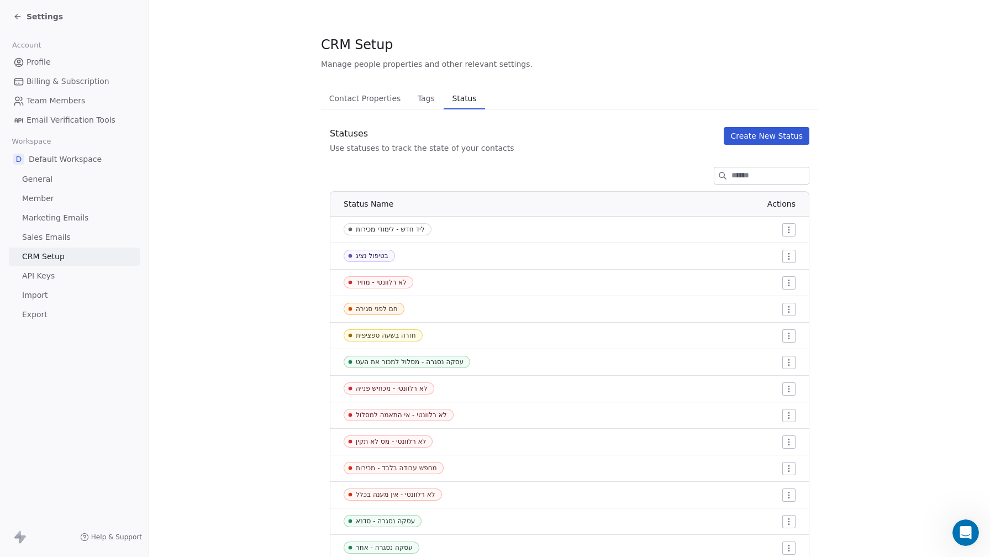
click at [769, 133] on button "Create New Status" at bounding box center [767, 136] width 86 height 18
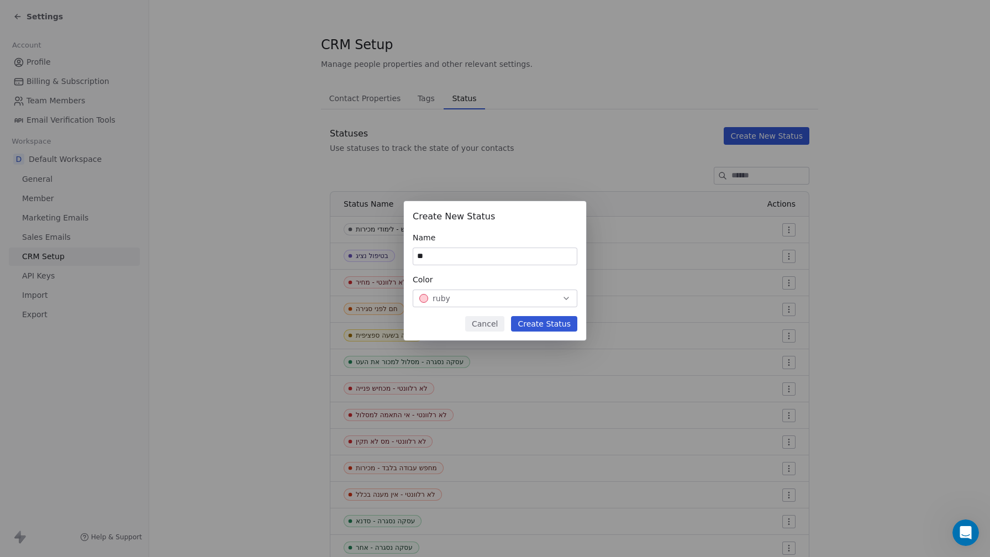
type input "*"
click at [497, 322] on button "Cancel" at bounding box center [484, 323] width 39 height 15
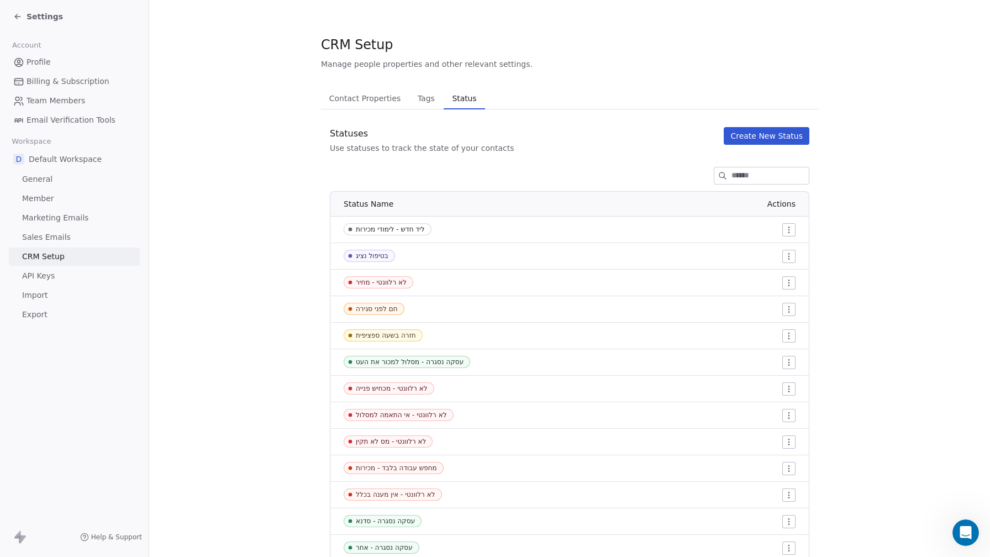
click at [424, 99] on span "Tags" at bounding box center [426, 98] width 26 height 15
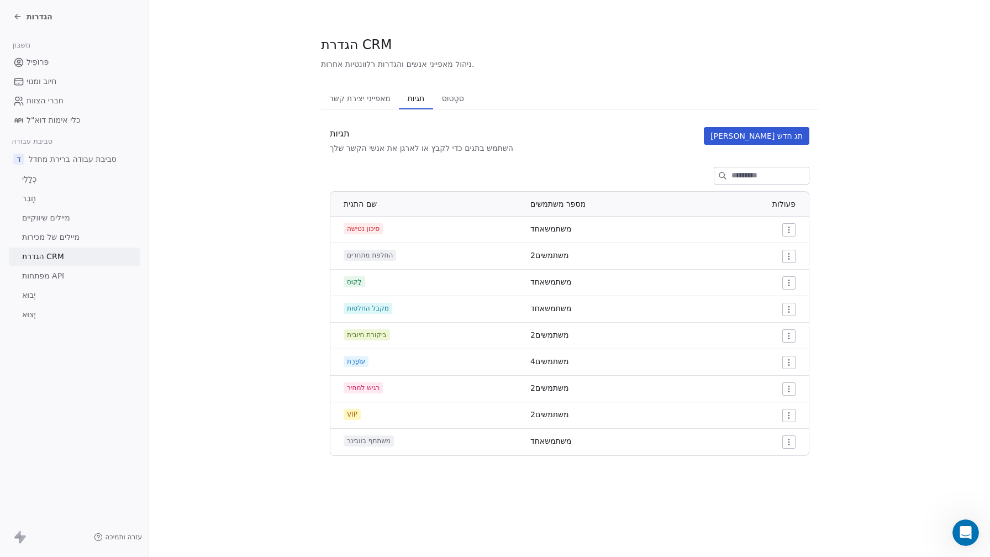
click at [363, 105] on span "מאפייני יצירת קשר" at bounding box center [360, 98] width 70 height 15
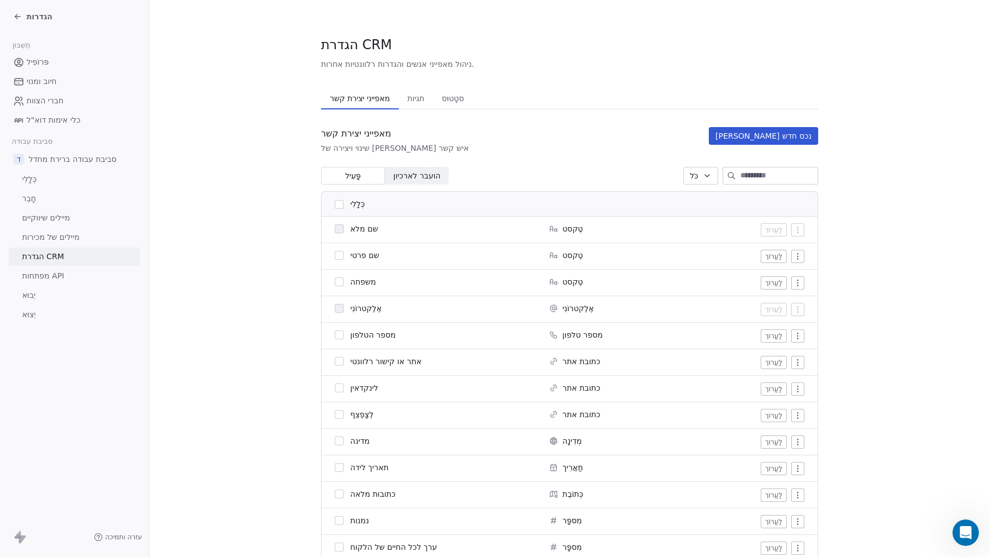
click at [418, 170] on span "הועבר לארכיון" at bounding box center [417, 176] width 48 height 12
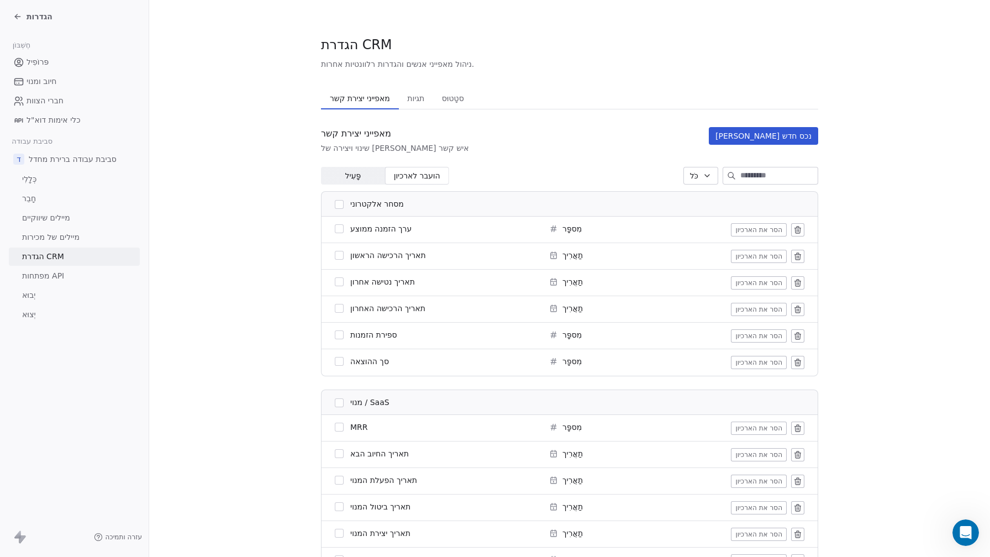
click at [446, 94] on font "סטָטוּס" at bounding box center [453, 98] width 22 height 9
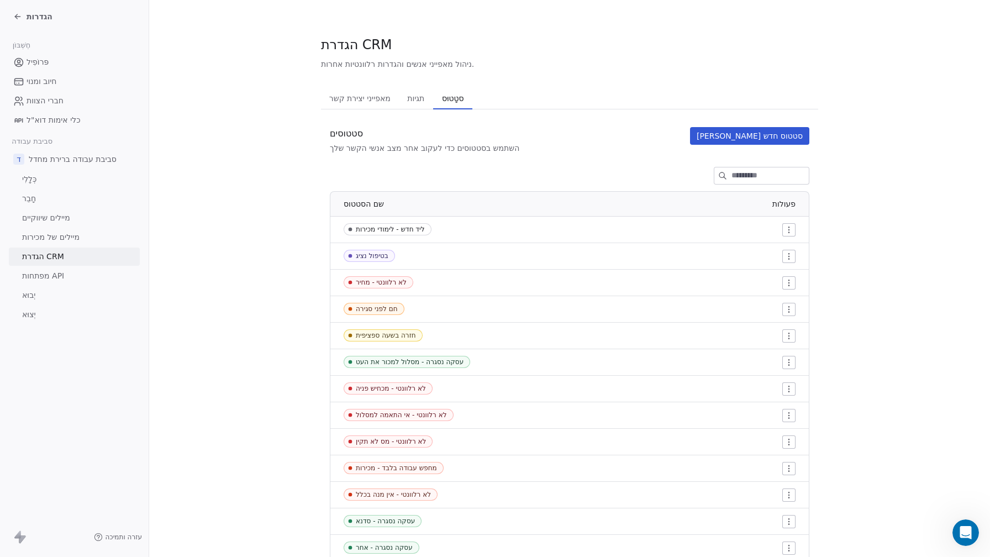
click at [407, 95] on font "תגיות" at bounding box center [415, 98] width 17 height 9
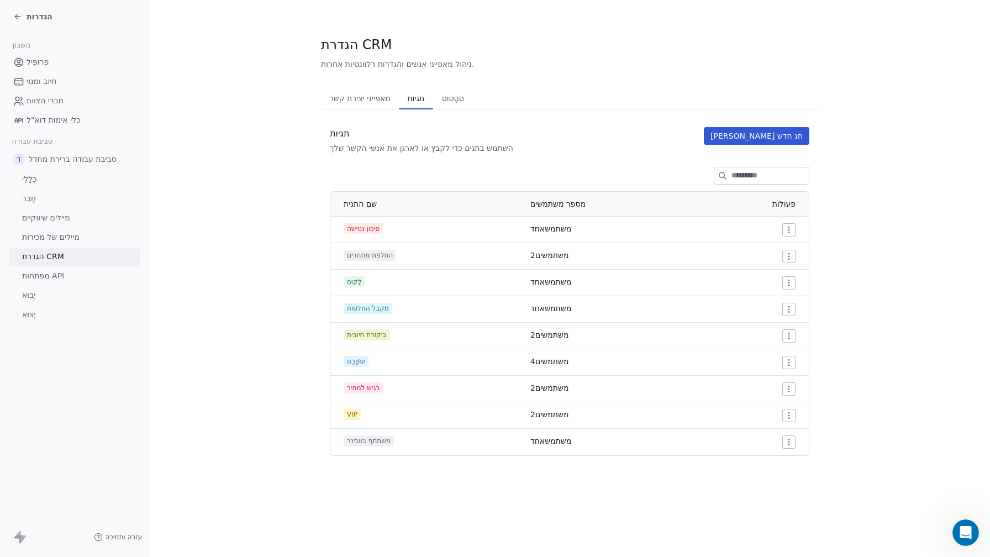
click at [68, 60] on link "פּרוֹפִיל" at bounding box center [74, 62] width 131 height 18
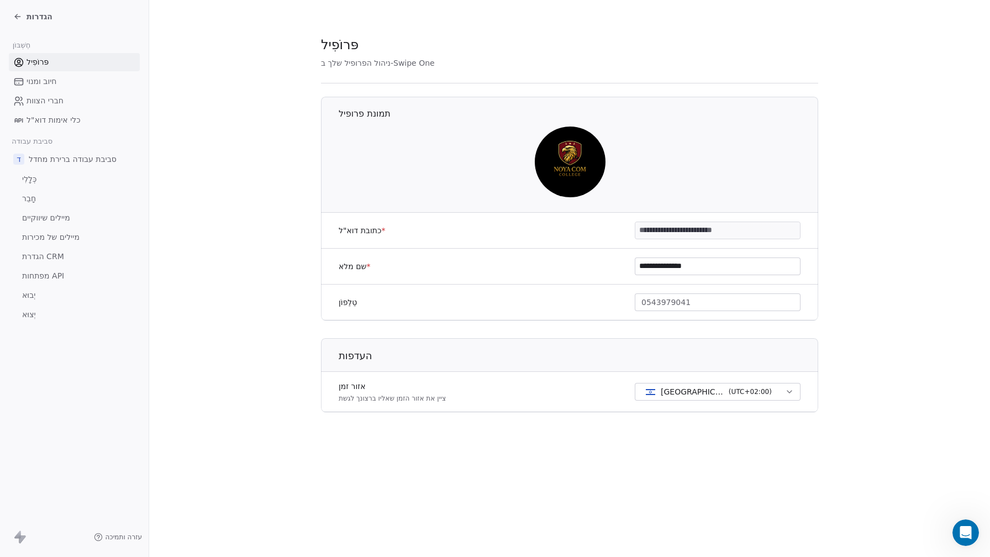
click at [28, 175] on font "כְּלָלִי" at bounding box center [29, 179] width 14 height 9
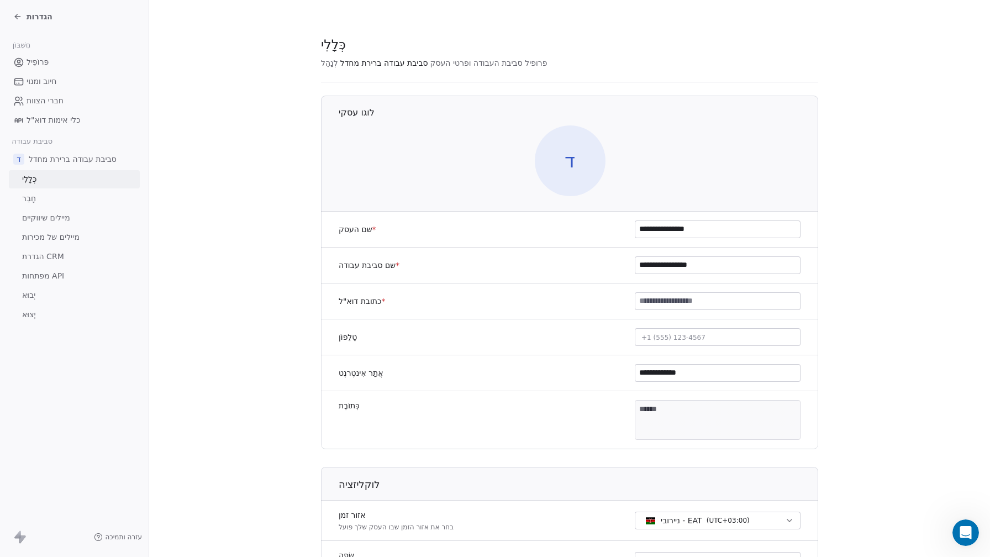
click at [33, 196] on font "חָבֵר" at bounding box center [29, 198] width 14 height 9
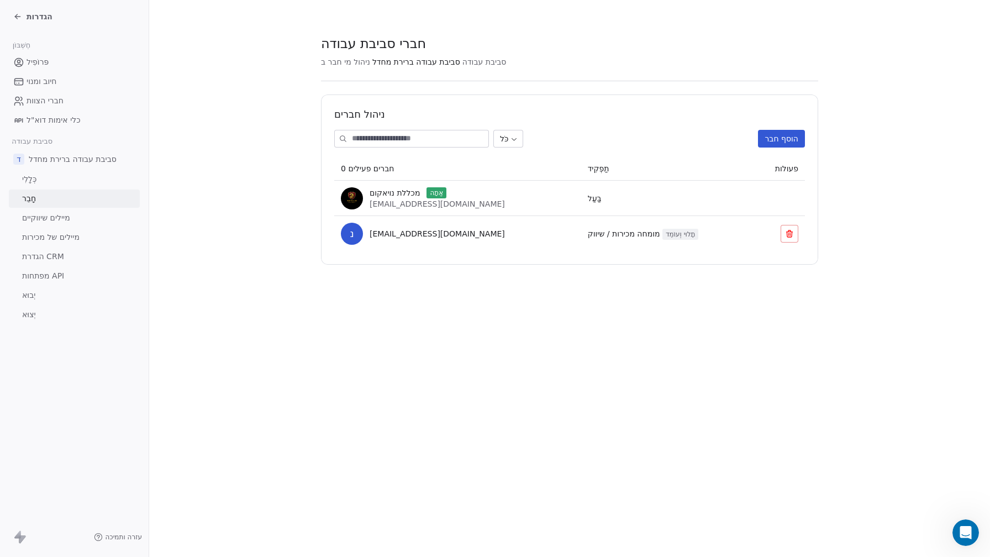
click at [52, 220] on font "מיילים שיווקיים" at bounding box center [46, 217] width 48 height 9
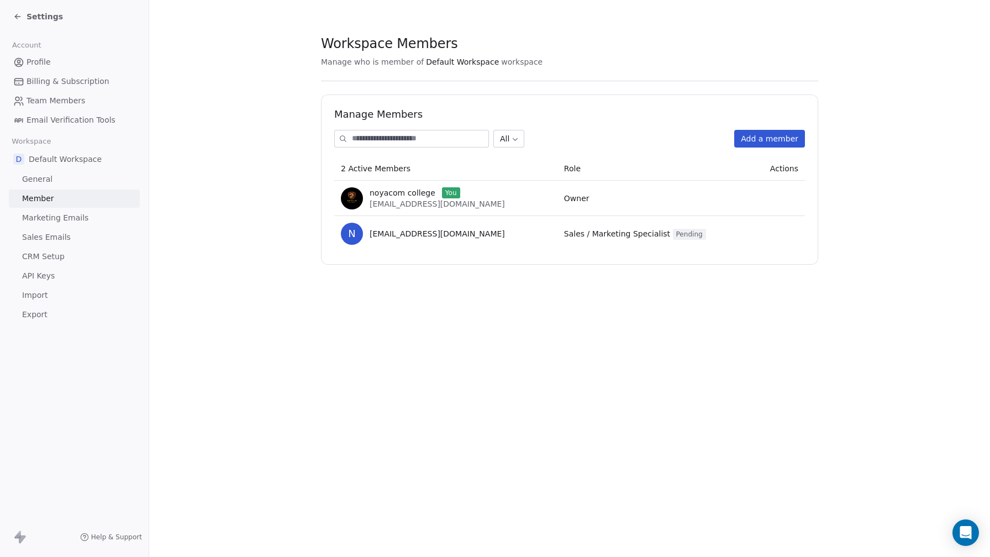
click at [36, 17] on span "Settings" at bounding box center [45, 16] width 36 height 11
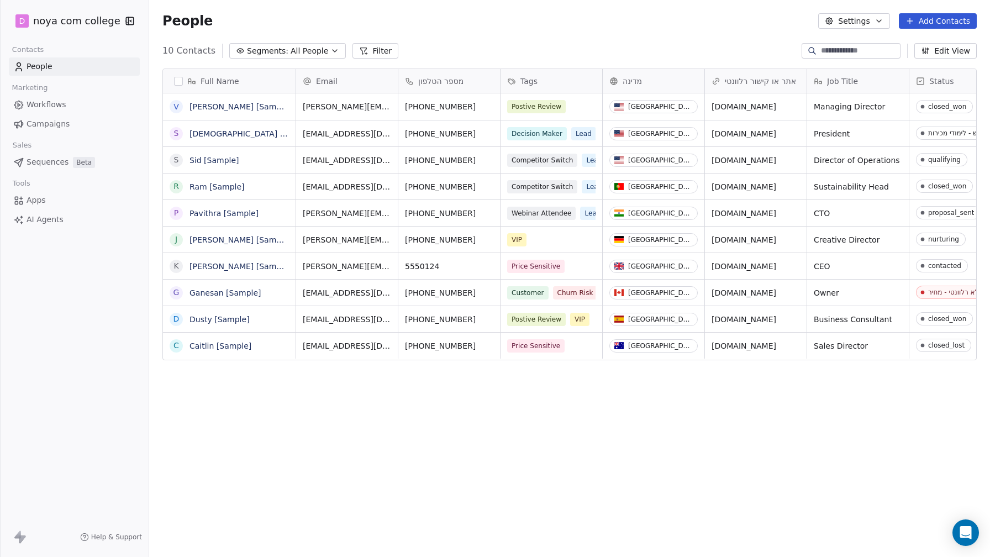
click at [946, 52] on button "Edit View" at bounding box center [946, 50] width 62 height 15
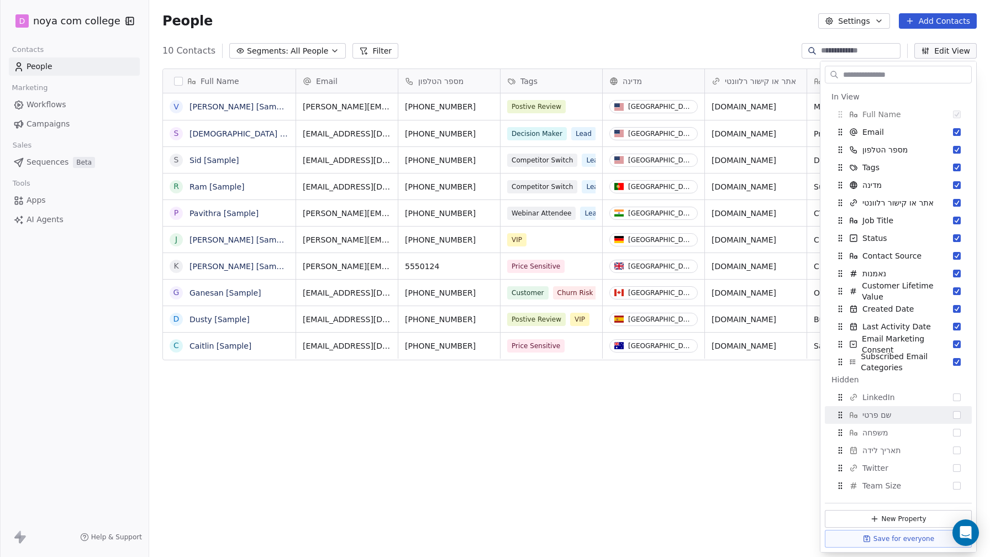
click at [549, 477] on div "Full Name V [PERSON_NAME] [Sample] S [PERSON_NAME] [Sample] S Sid [Sample] R Ra…" at bounding box center [569, 305] width 841 height 490
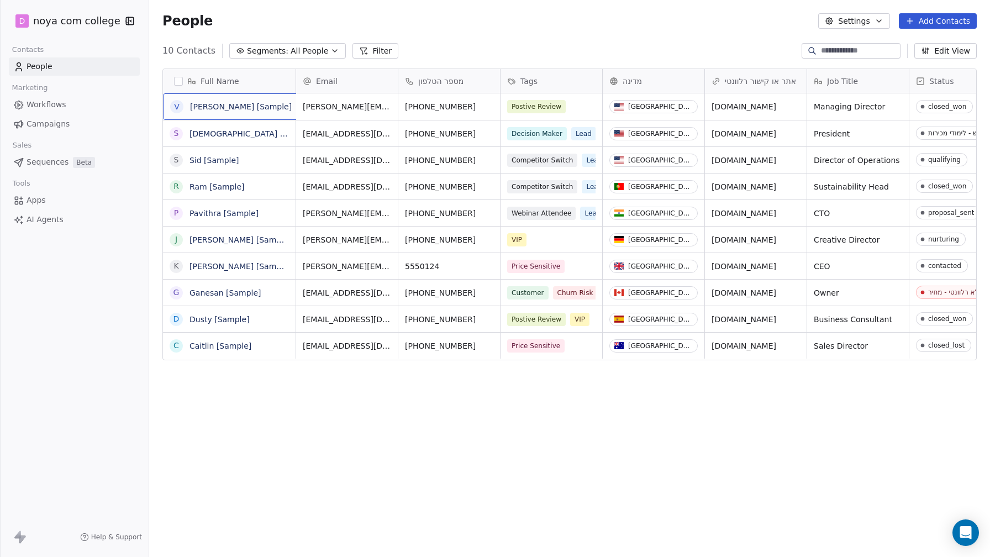
click at [274, 106] on div "V [PERSON_NAME] [Sample]" at bounding box center [241, 106] width 156 height 27
click at [225, 107] on link "Vanessa [Sample]" at bounding box center [241, 106] width 102 height 9
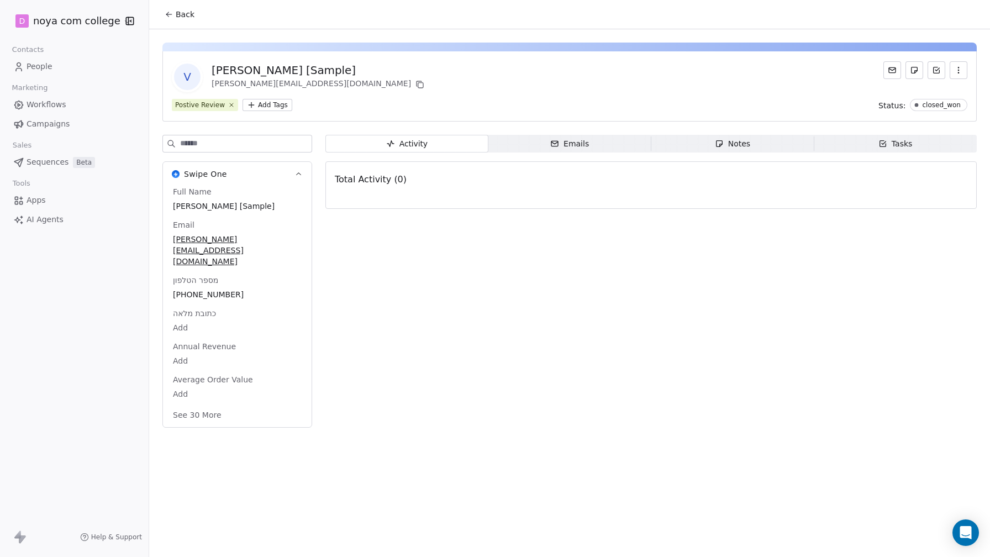
click at [750, 149] on span "Notes Notes" at bounding box center [733, 144] width 163 height 18
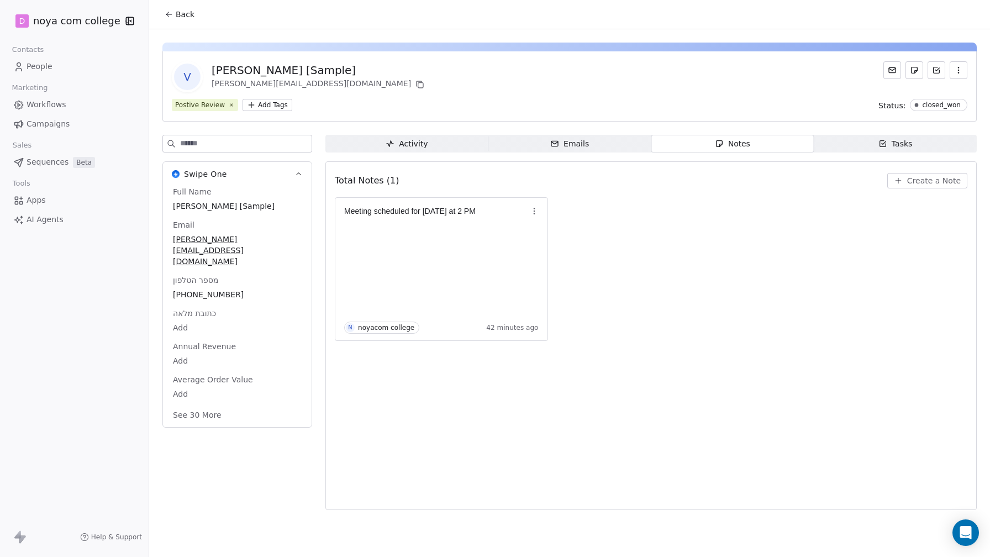
click at [427, 140] on span "Activity Activity" at bounding box center [406, 144] width 163 height 18
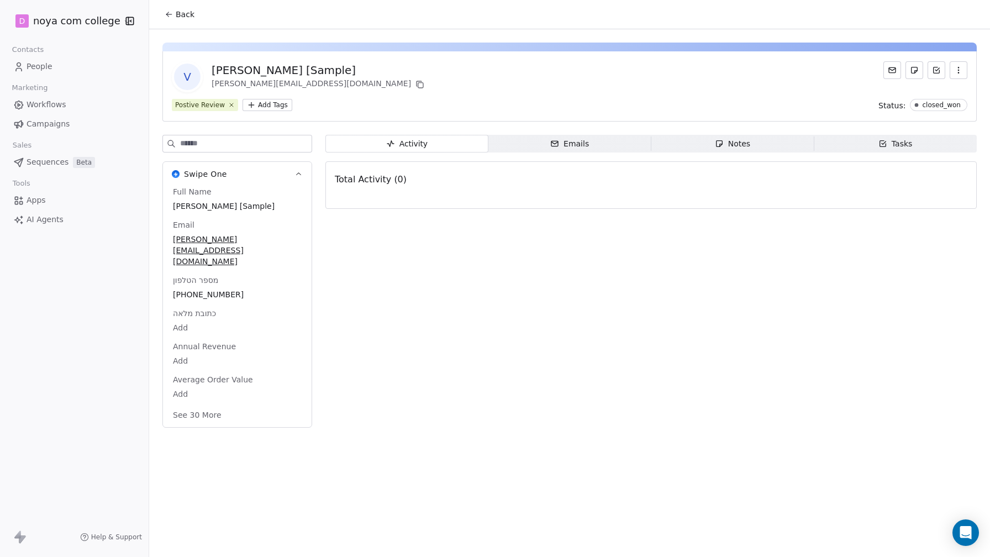
click at [953, 67] on button "button" at bounding box center [959, 70] width 18 height 18
click at [59, 65] on link "People" at bounding box center [74, 66] width 131 height 18
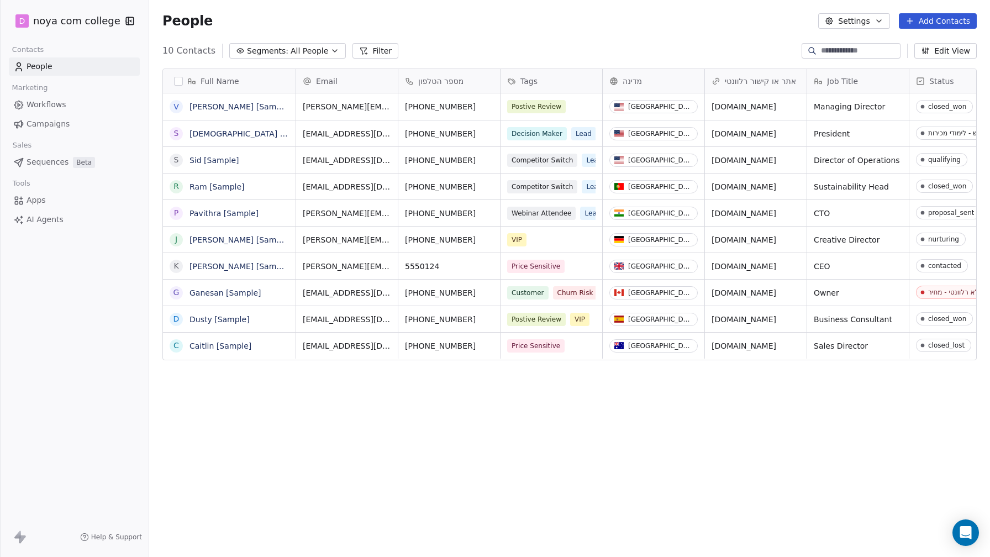
scroll to position [490, 841]
click at [366, 51] on button "Filter" at bounding box center [376, 50] width 46 height 15
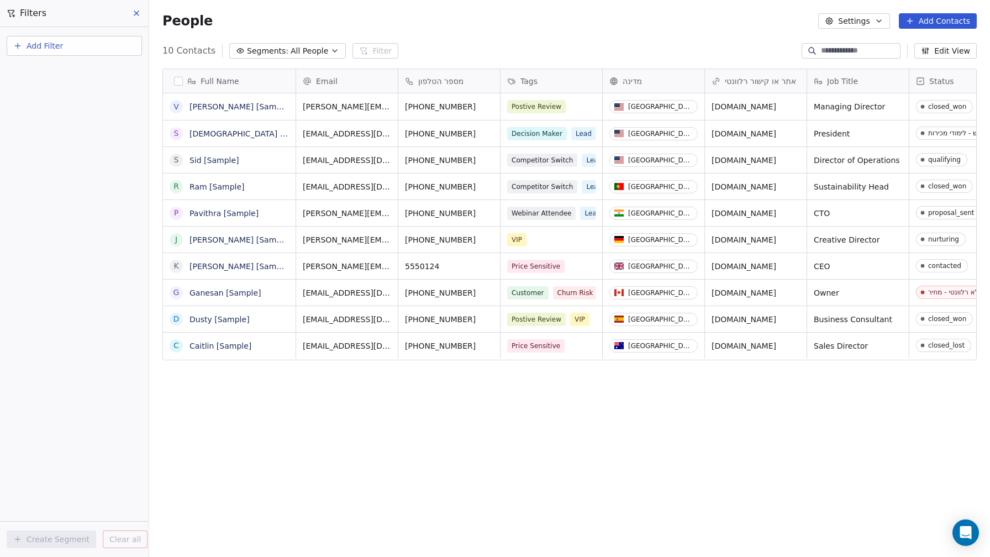
click at [119, 50] on button "Add Filter" at bounding box center [74, 46] width 135 height 20
click at [102, 88] on div "Contact activity" at bounding box center [74, 90] width 112 height 12
click at [108, 38] on html "D noya com college Contacts People Marketing Workflows Campaigns Sales Sequence…" at bounding box center [495, 278] width 990 height 557
click at [96, 39] on button "Add Filter" at bounding box center [74, 46] width 135 height 20
click at [102, 62] on div "Contact properties Contact activity" at bounding box center [74, 81] width 134 height 44
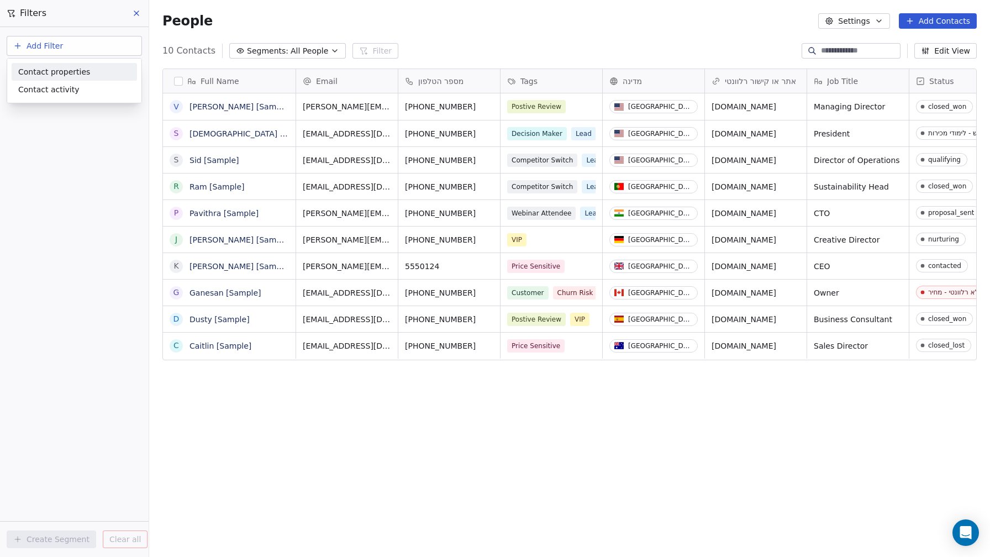
click at [102, 70] on div "Contact properties" at bounding box center [74, 72] width 112 height 12
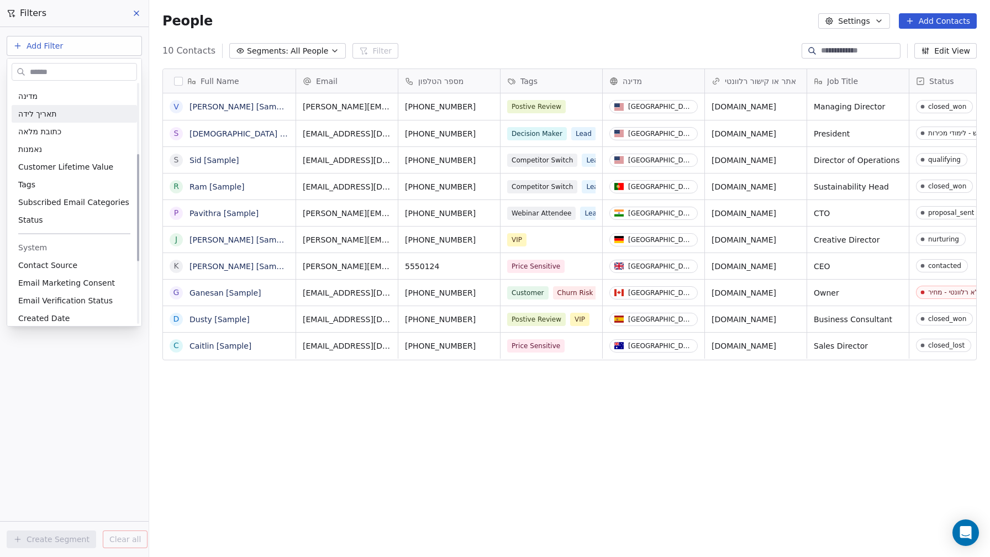
scroll to position [295, 0]
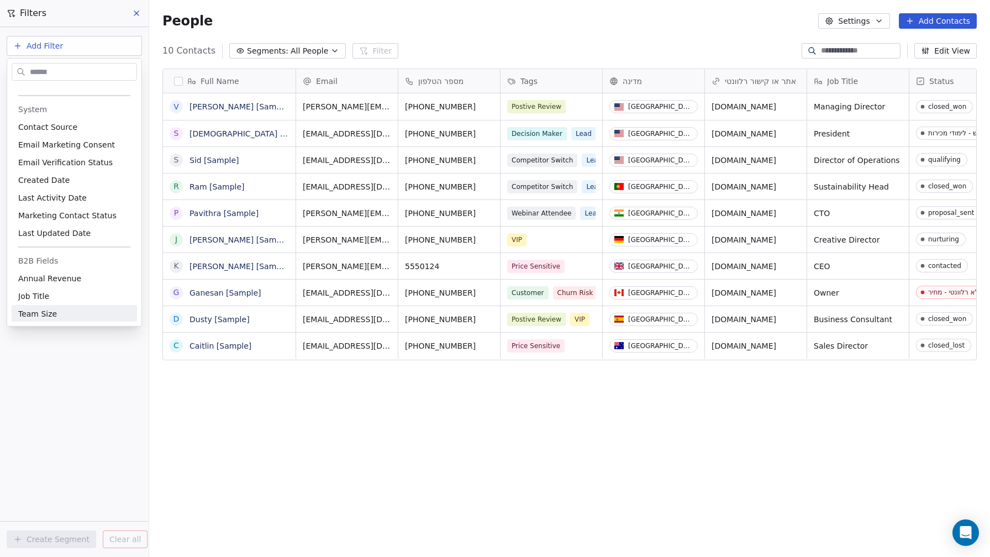
click at [94, 383] on html "D noya com college Contacts People Marketing Workflows Campaigns Sales Sequence…" at bounding box center [495, 278] width 990 height 557
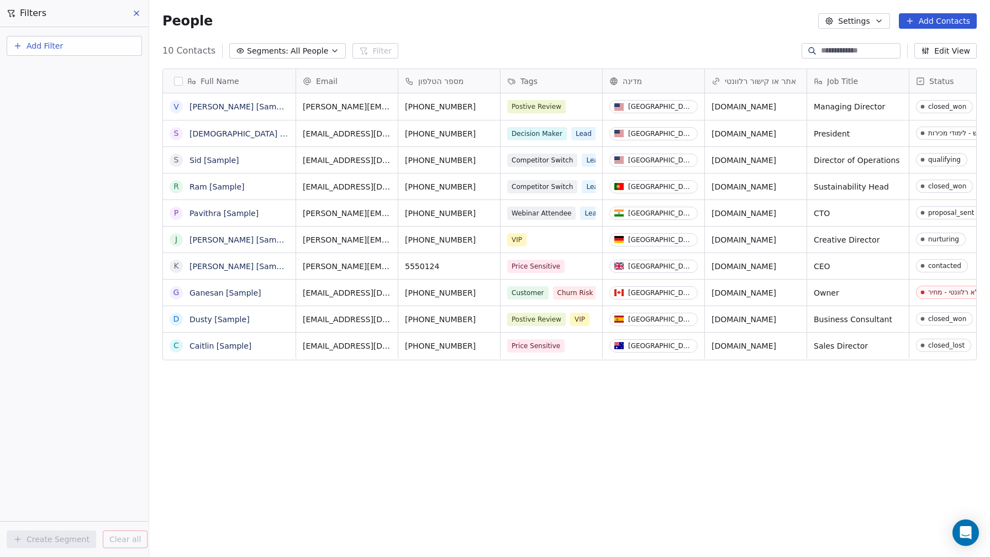
click at [255, 51] on span "Segments:" at bounding box center [267, 51] width 41 height 12
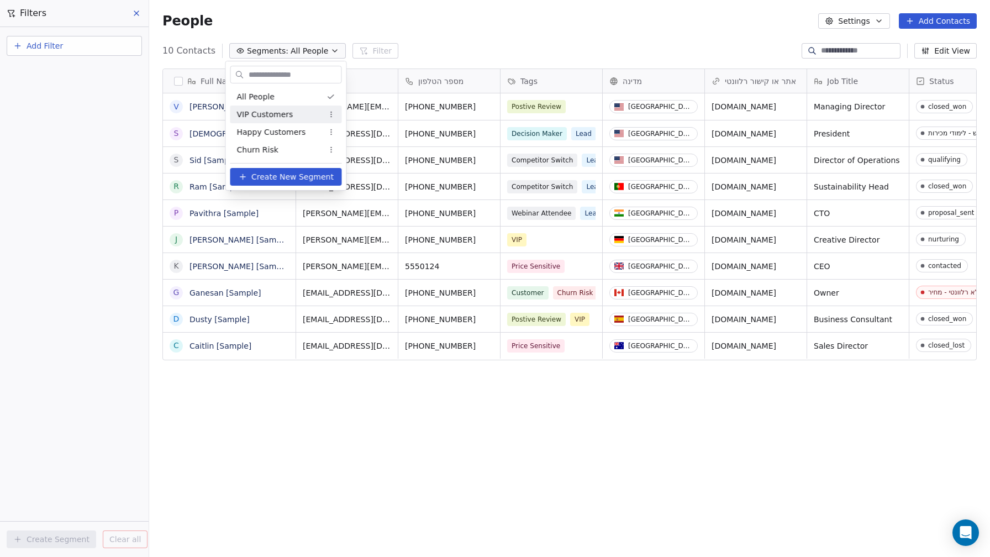
click at [335, 113] on html "D noya com college Contacts People Marketing Workflows Campaigns Sales Sequence…" at bounding box center [495, 278] width 990 height 557
click at [359, 138] on div "Edit" at bounding box center [367, 136] width 75 height 18
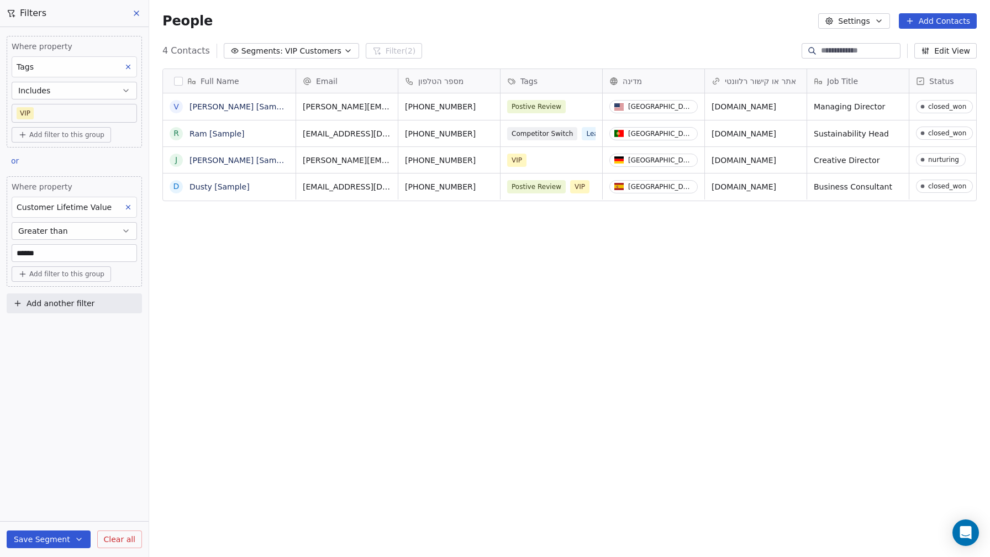
scroll to position [490, 841]
click at [931, 82] on span "Status" at bounding box center [942, 81] width 25 height 11
click at [931, 82] on html "D noya com college Contacts People Marketing Workflows Campaigns Sales Sequence…" at bounding box center [495, 278] width 990 height 557
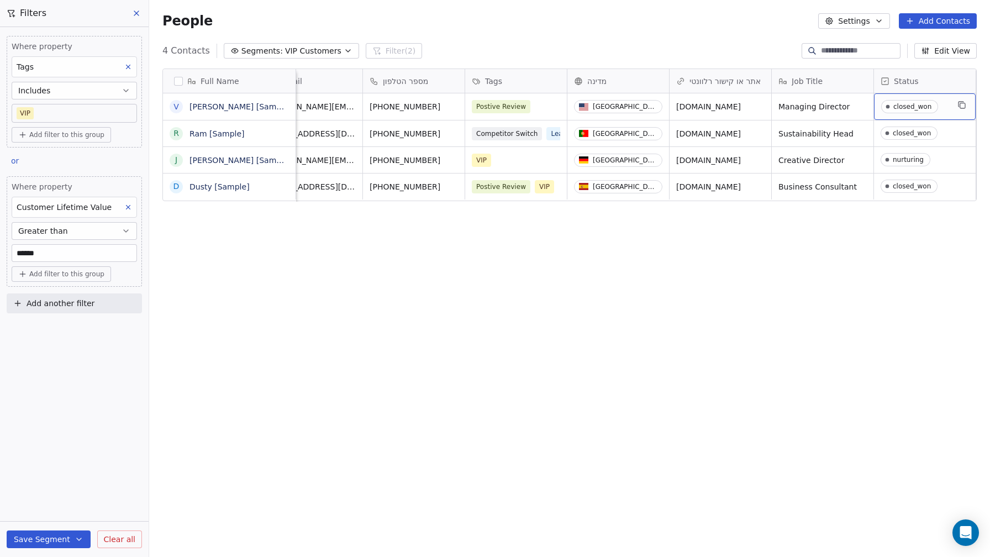
click at [915, 106] on div "closed_won" at bounding box center [913, 107] width 38 height 8
click at [888, 112] on span "closed_won" at bounding box center [909, 106] width 57 height 13
click at [892, 161] on icon "grid" at bounding box center [888, 159] width 9 height 9
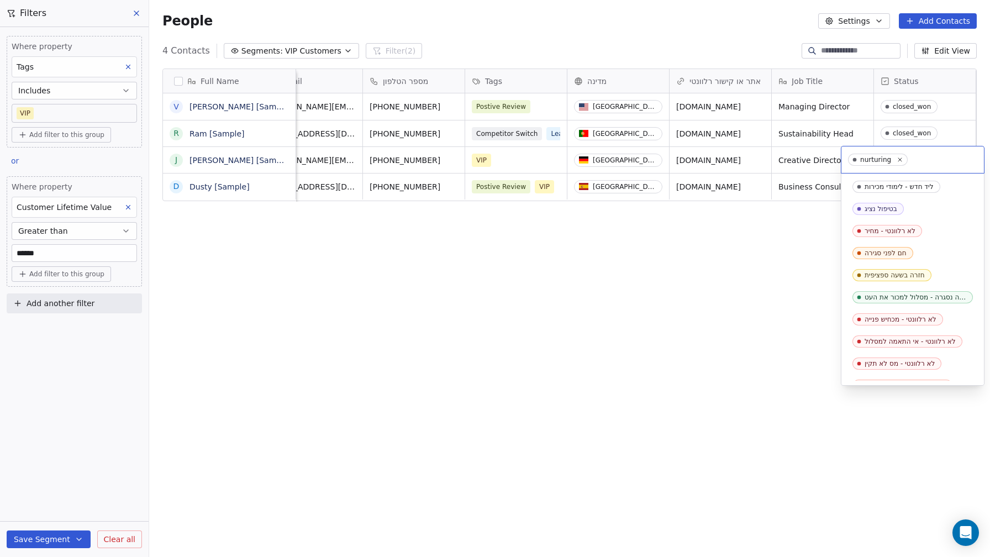
click at [892, 161] on span "nurturing" at bounding box center [878, 160] width 60 height 12
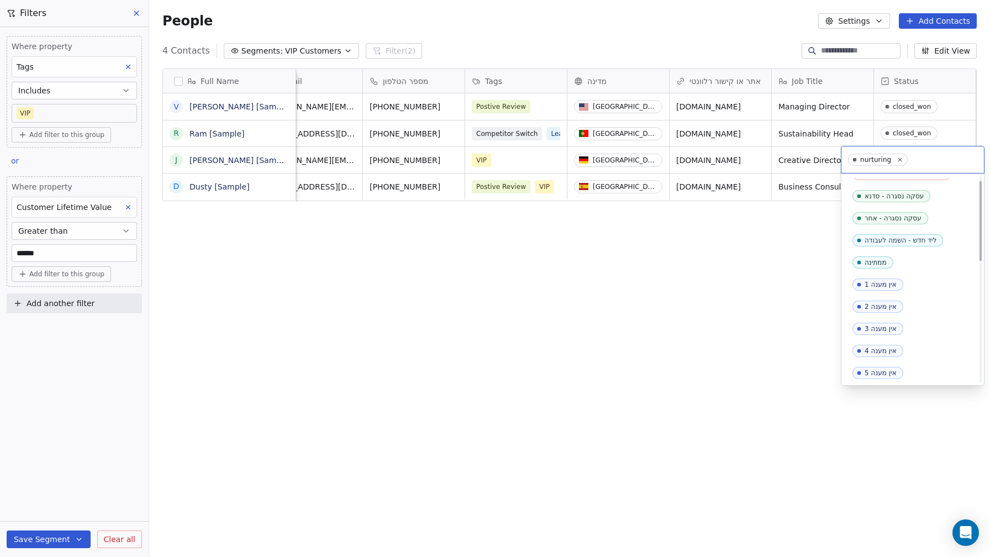
scroll to position [0, 0]
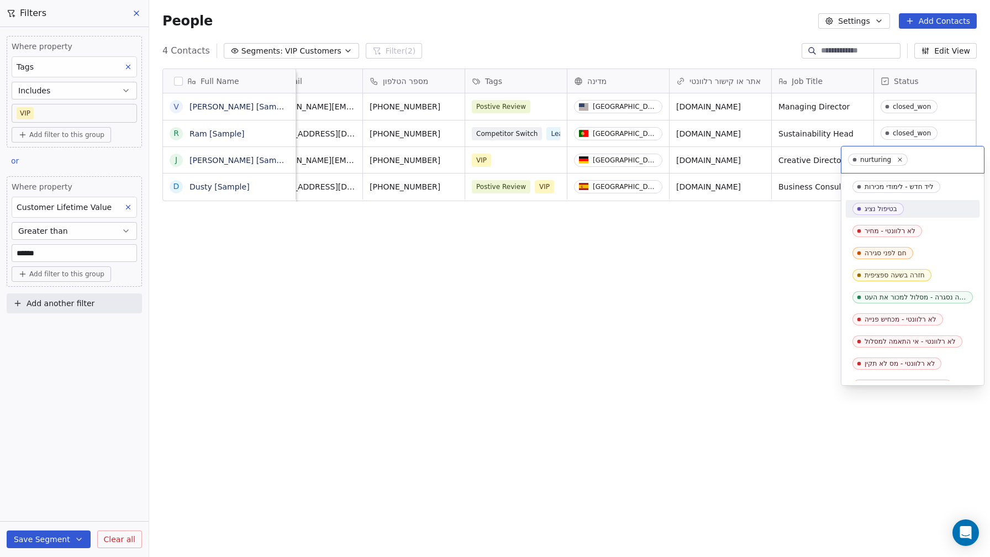
click at [887, 206] on div "בטיפול נציג" at bounding box center [881, 209] width 33 height 8
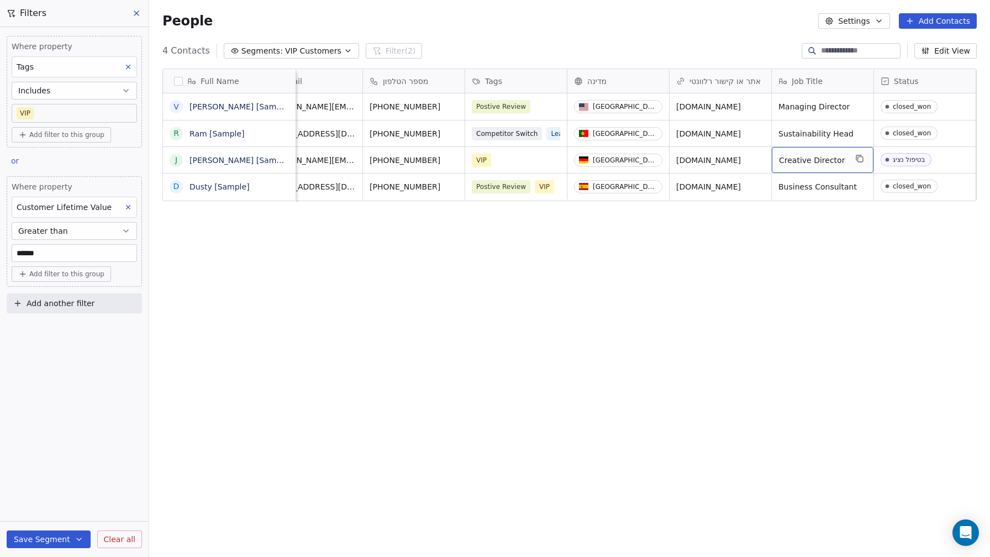
click at [810, 160] on span "Creative Director" at bounding box center [812, 160] width 67 height 11
click at [811, 80] on html "D noya com college Contacts People Marketing Workflows Campaigns Sales Sequence…" at bounding box center [495, 278] width 990 height 557
click at [811, 80] on span "Job Title" at bounding box center [807, 81] width 31 height 11
click at [811, 80] on html "D noya com college Contacts People Marketing Workflows Campaigns Sales Sequence…" at bounding box center [495, 278] width 990 height 557
click at [811, 80] on span "Job Title" at bounding box center [807, 81] width 31 height 11
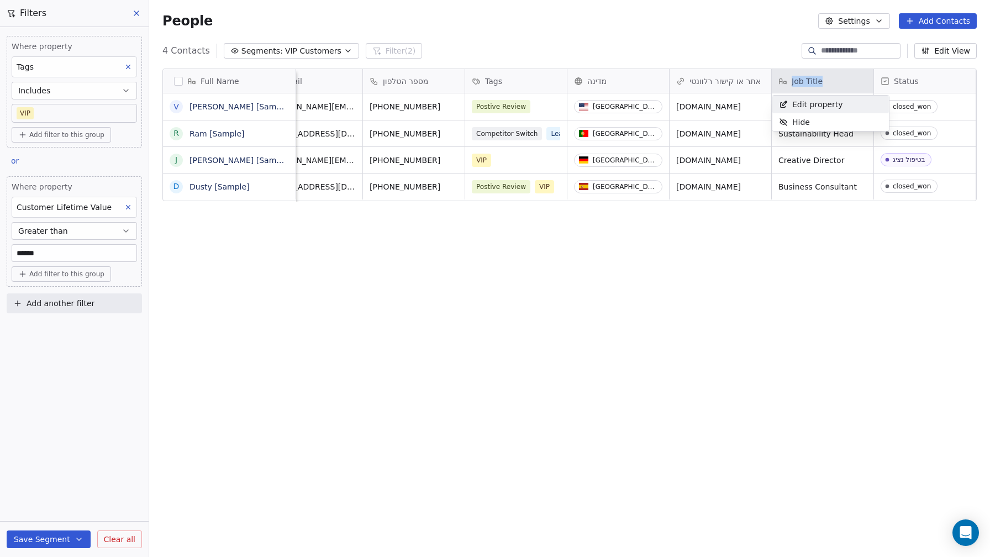
click at [819, 111] on div "Edit property" at bounding box center [811, 105] width 77 height 18
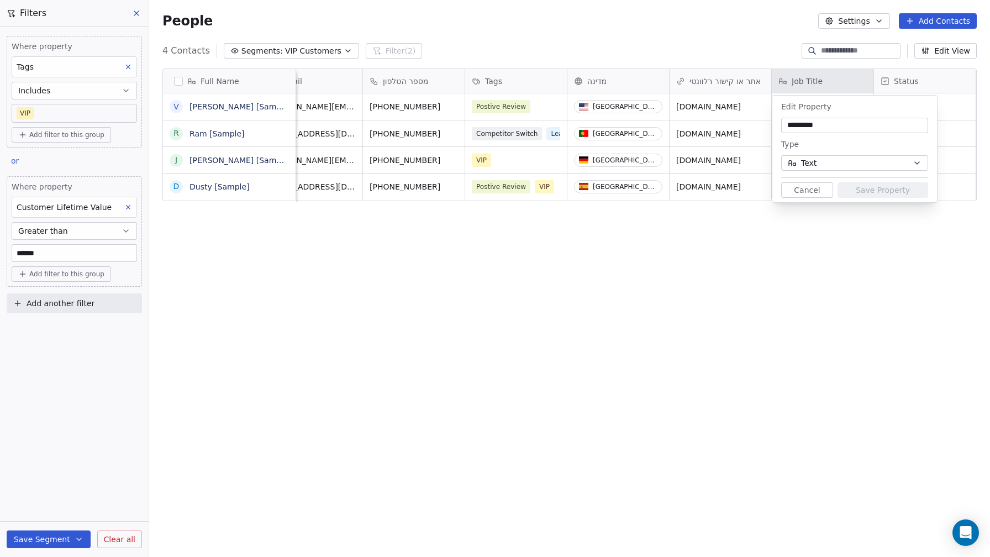
click at [820, 172] on div "Edit Property ********* Type Text Cancel Save Property" at bounding box center [855, 149] width 165 height 107
click at [824, 166] on button "Text" at bounding box center [854, 162] width 147 height 15
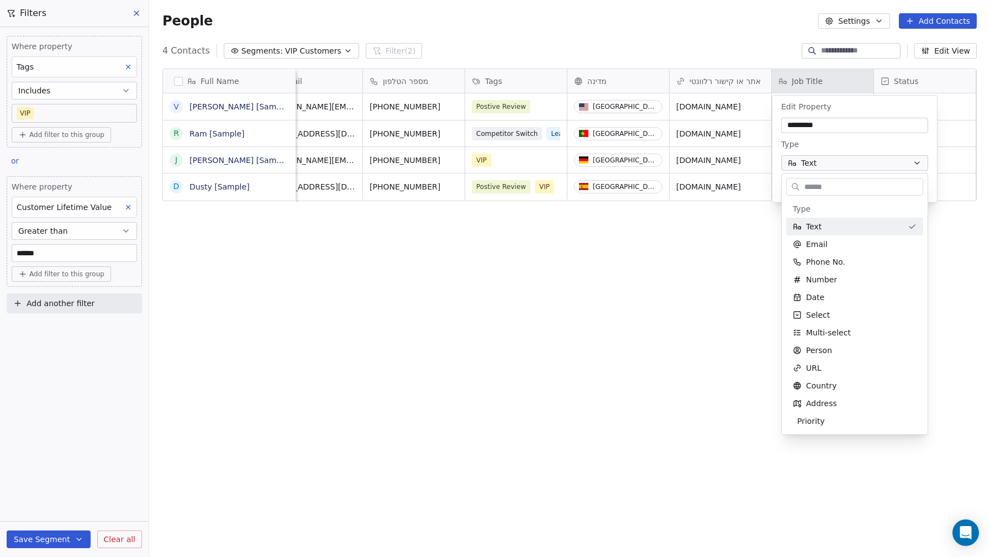
click at [701, 290] on html "D noya com college Contacts People Marketing Workflows Campaigns Sales Sequence…" at bounding box center [495, 278] width 990 height 557
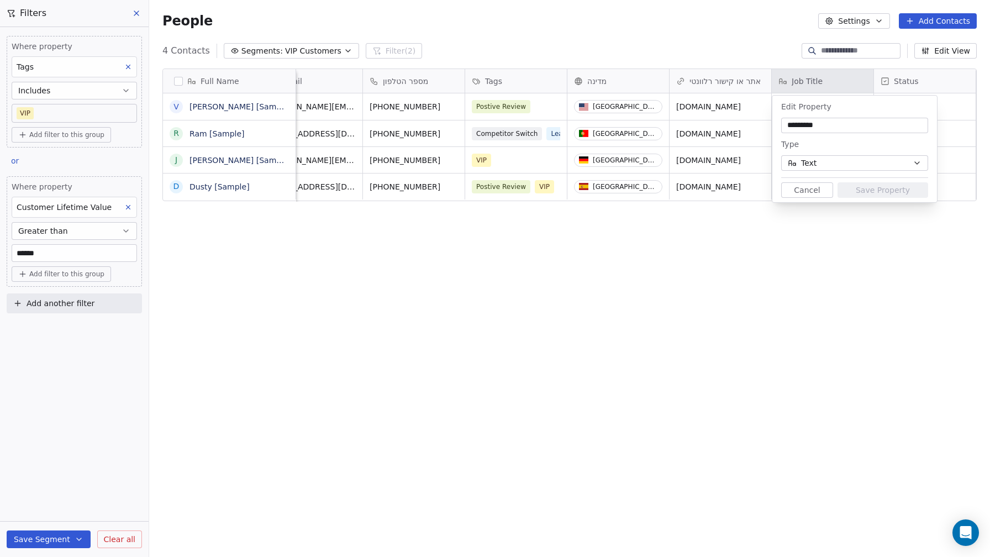
click at [580, 80] on html "D noya com college Contacts People Marketing Workflows Campaigns Sales Sequence…" at bounding box center [495, 278] width 990 height 557
click at [604, 82] on html "D noya com college Contacts People Marketing Workflows Campaigns Sales Sequence…" at bounding box center [495, 278] width 990 height 557
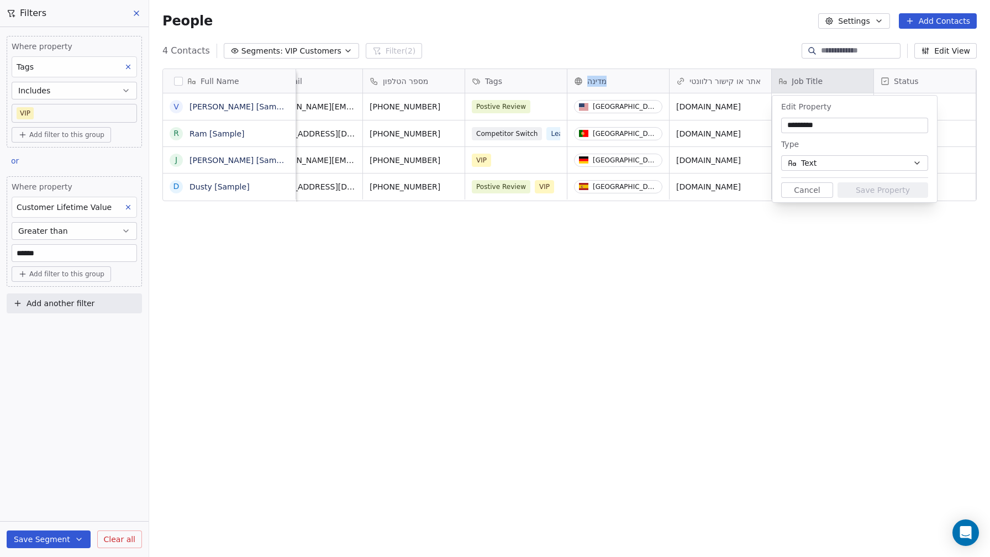
click at [639, 82] on html "D noya com college Contacts People Marketing Workflows Campaigns Sales Sequence…" at bounding box center [495, 278] width 990 height 557
click at [816, 189] on button "Cancel" at bounding box center [807, 189] width 52 height 15
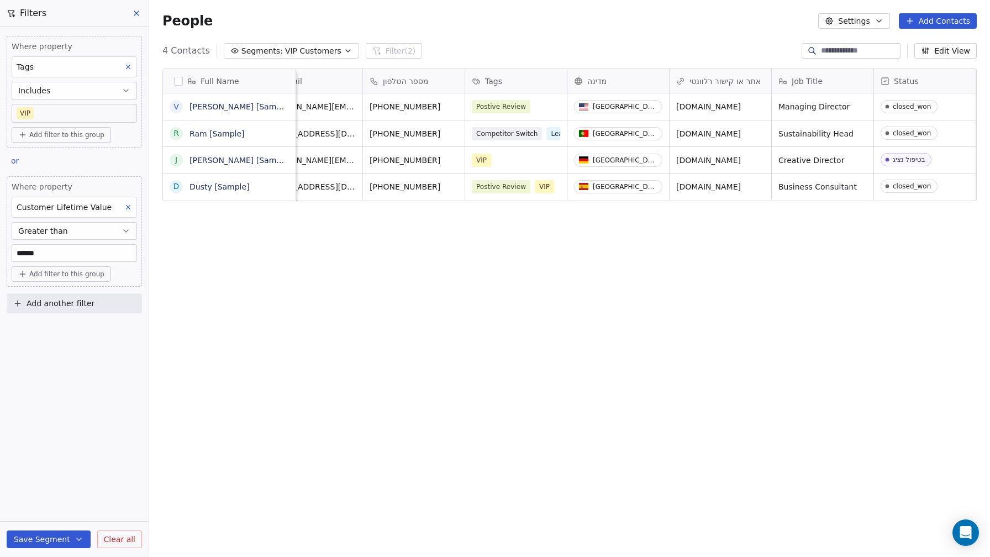
click at [610, 84] on div "מדינה" at bounding box center [617, 81] width 86 height 11
click at [612, 121] on div "Hide" at bounding box center [626, 122] width 117 height 18
click at [752, 78] on div "Job Title" at bounding box center [719, 81] width 86 height 11
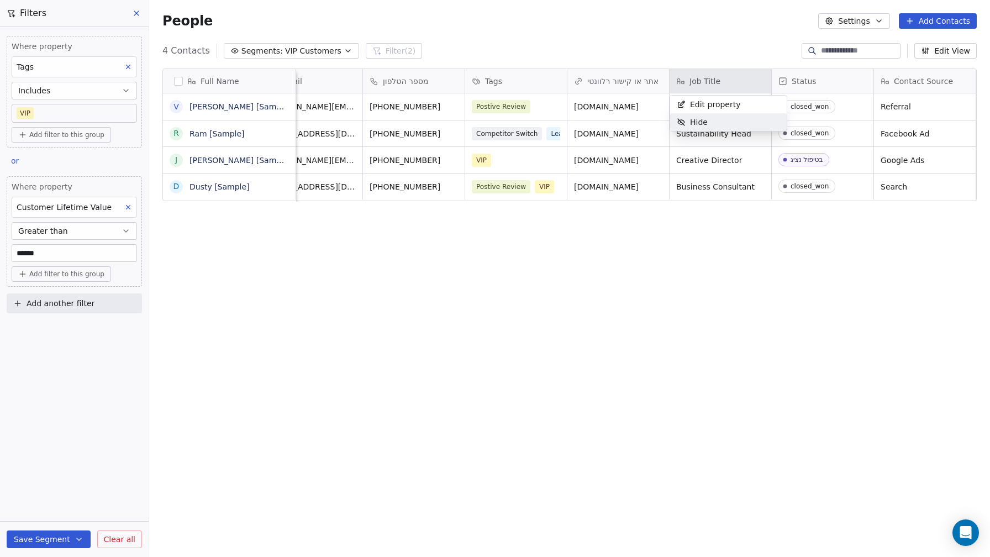
click at [759, 118] on div "Hide" at bounding box center [728, 122] width 117 height 18
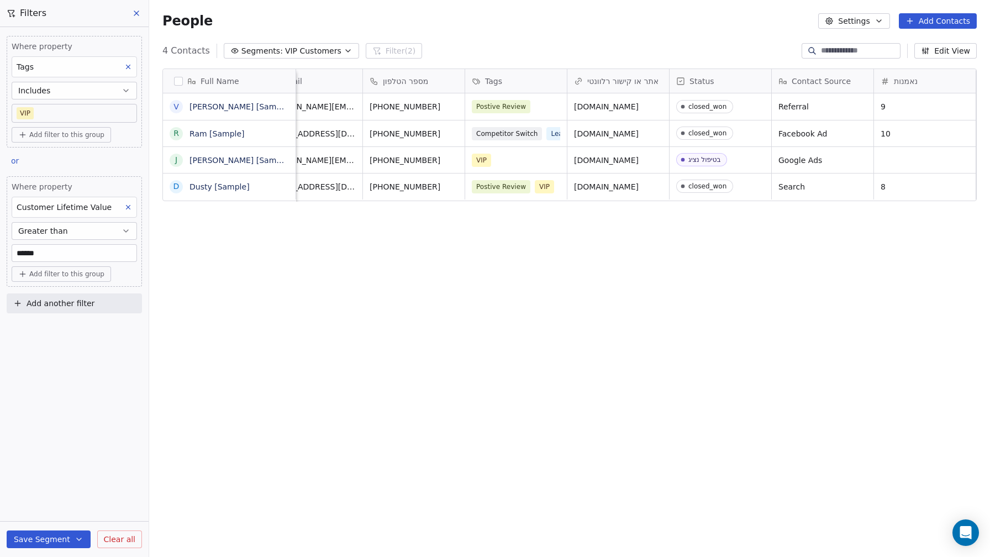
click at [711, 83] on span "Status" at bounding box center [702, 81] width 25 height 11
click at [725, 107] on span "Manage property" at bounding box center [723, 104] width 66 height 11
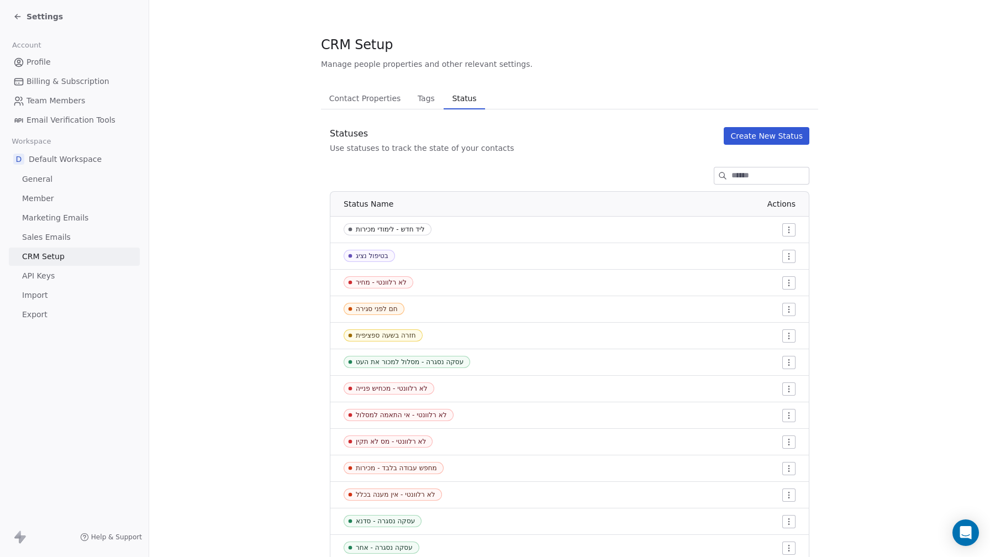
click at [349, 134] on div "Statuses" at bounding box center [422, 133] width 184 height 13
click at [349, 323] on td "חזרה בשעה ספציפית" at bounding box center [426, 336] width 193 height 27
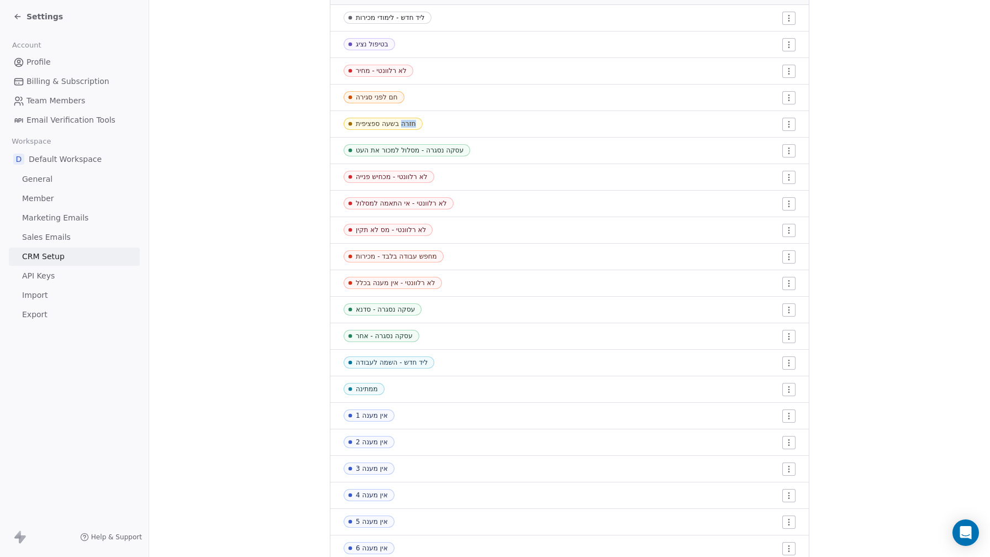
click at [349, 134] on td "חזרה בשעה ספציפית" at bounding box center [426, 124] width 193 height 27
click at [282, 169] on section "CRM Setup Manage people properties and other relevant settings. Contact Propert…" at bounding box center [569, 232] width 841 height 889
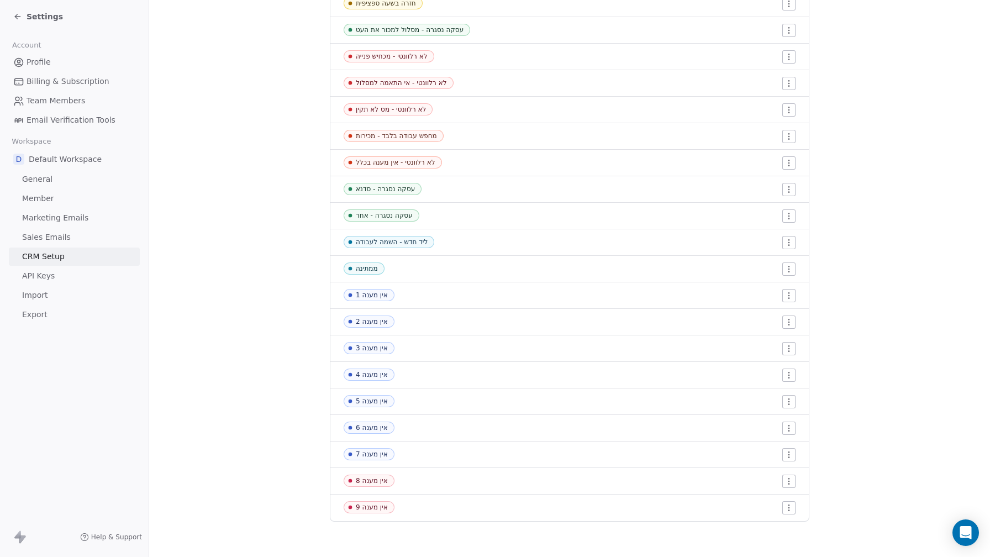
scroll to position [0, 0]
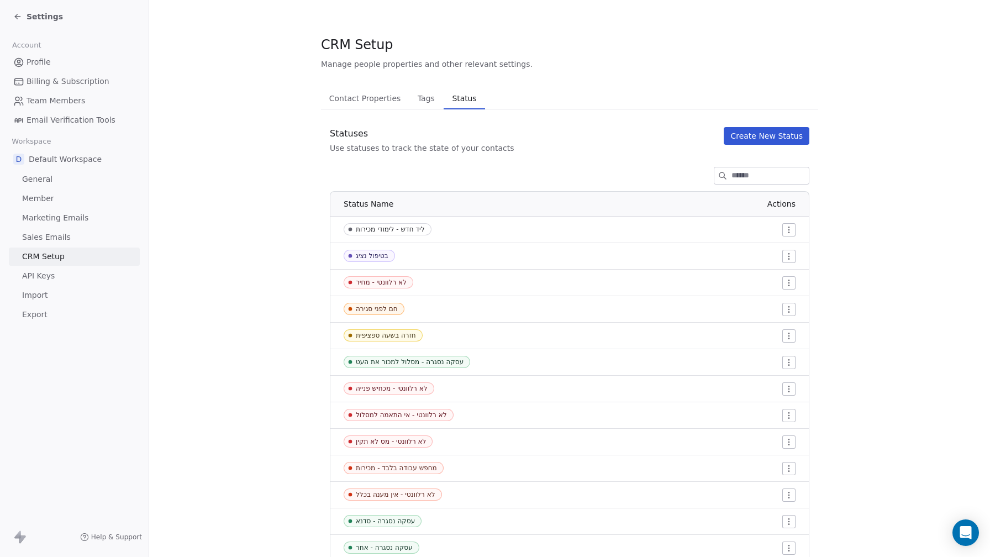
click at [414, 98] on span "Tags" at bounding box center [426, 98] width 26 height 15
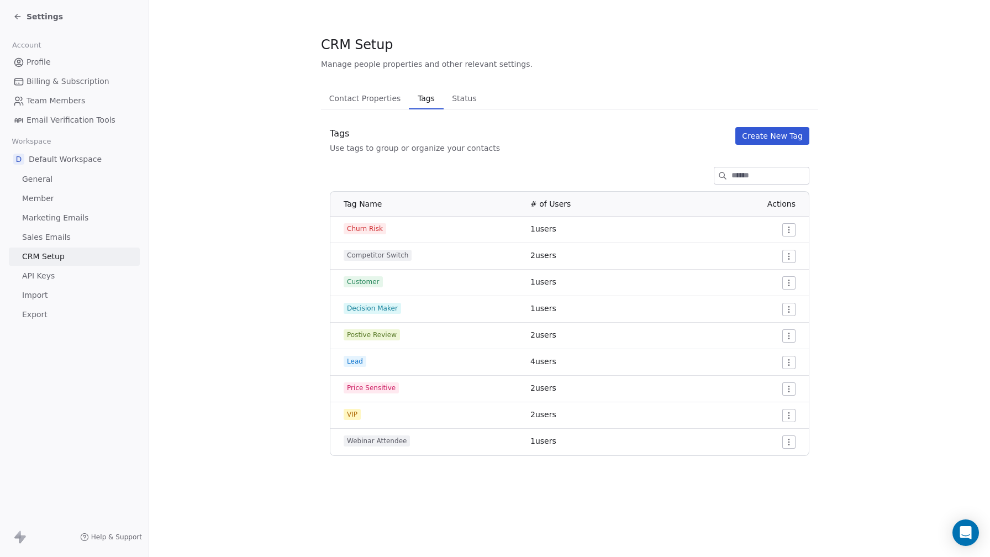
click at [790, 230] on html "Settings Account Profile Billing & Subscription Team Members Email Verification…" at bounding box center [495, 278] width 990 height 557
click at [211, 308] on html "Settings Account Profile Billing & Subscription Team Members Email Verification…" at bounding box center [495, 278] width 990 height 557
click at [59, 239] on span "Sales Emails" at bounding box center [46, 238] width 49 height 12
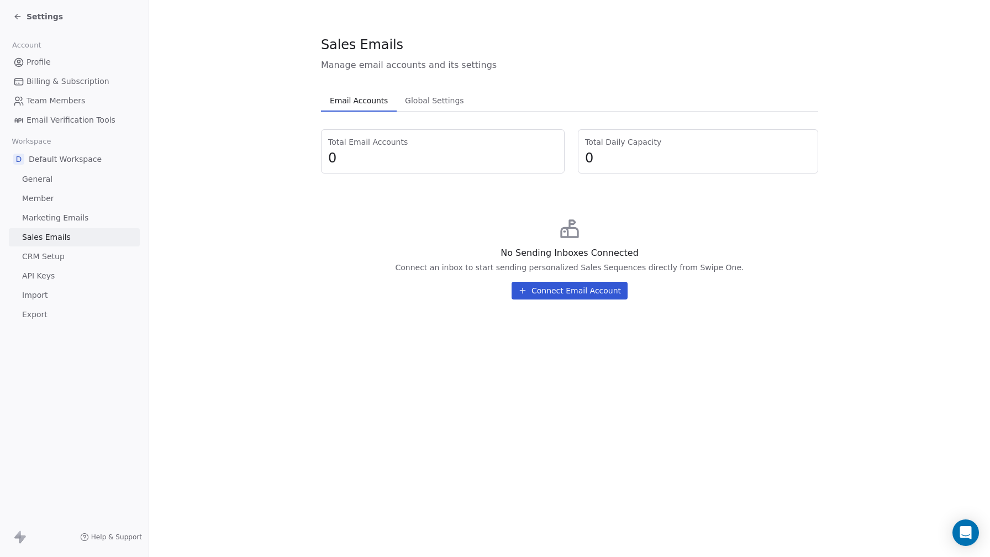
click at [61, 260] on span "CRM Setup" at bounding box center [43, 257] width 43 height 12
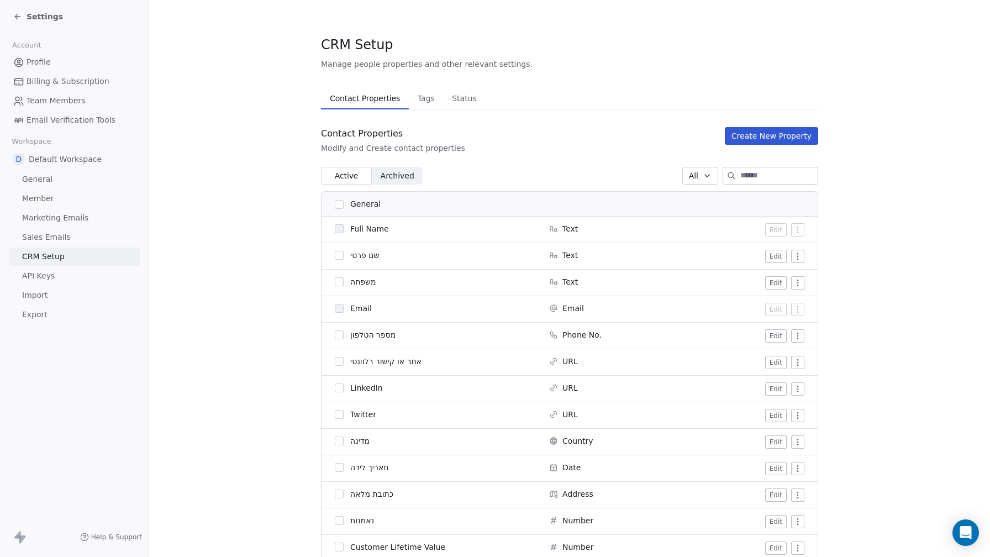
click at [72, 233] on link "Sales Emails" at bounding box center [74, 237] width 131 height 18
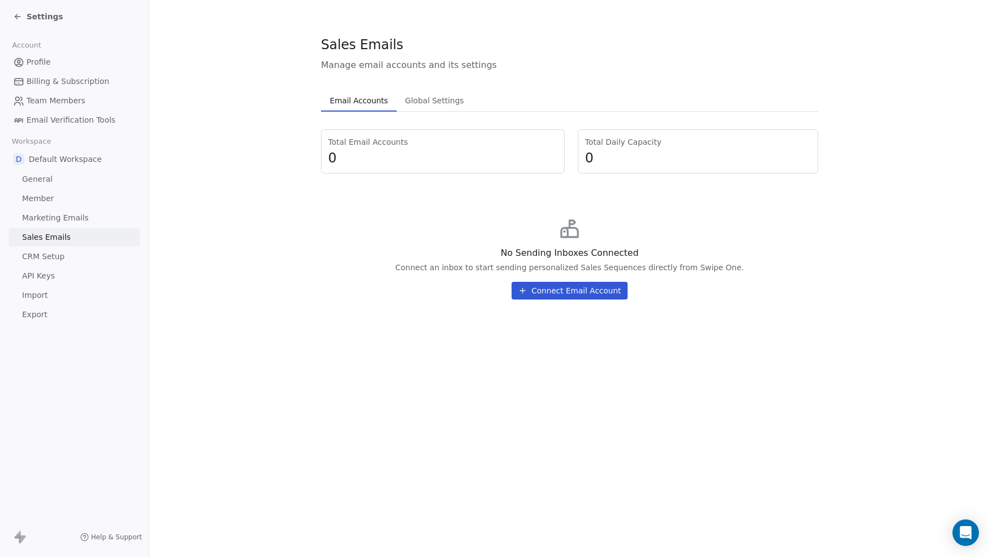
click at [577, 288] on button "Connect Email Account" at bounding box center [570, 291] width 116 height 18
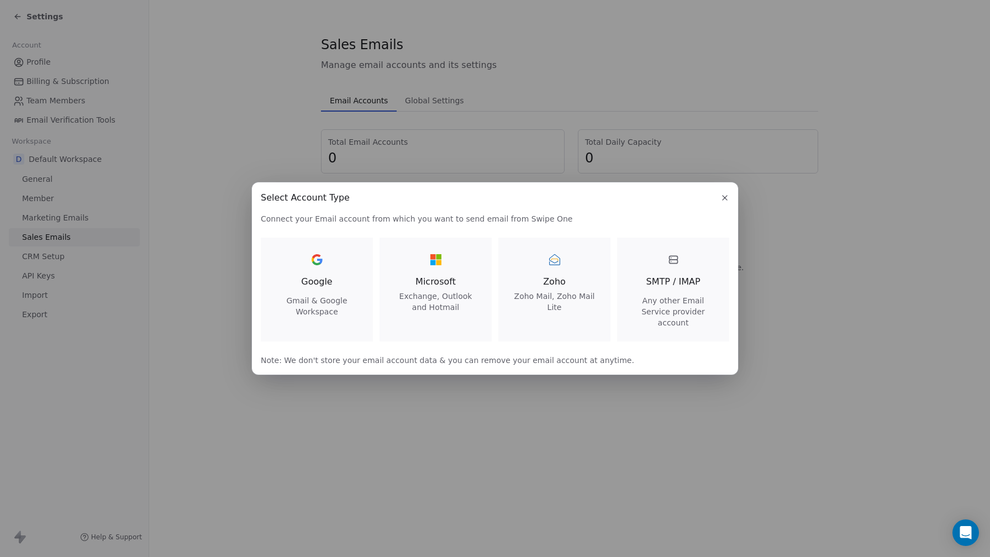
click at [301, 285] on div "Google Gmail & Google Workspace" at bounding box center [317, 284] width 86 height 66
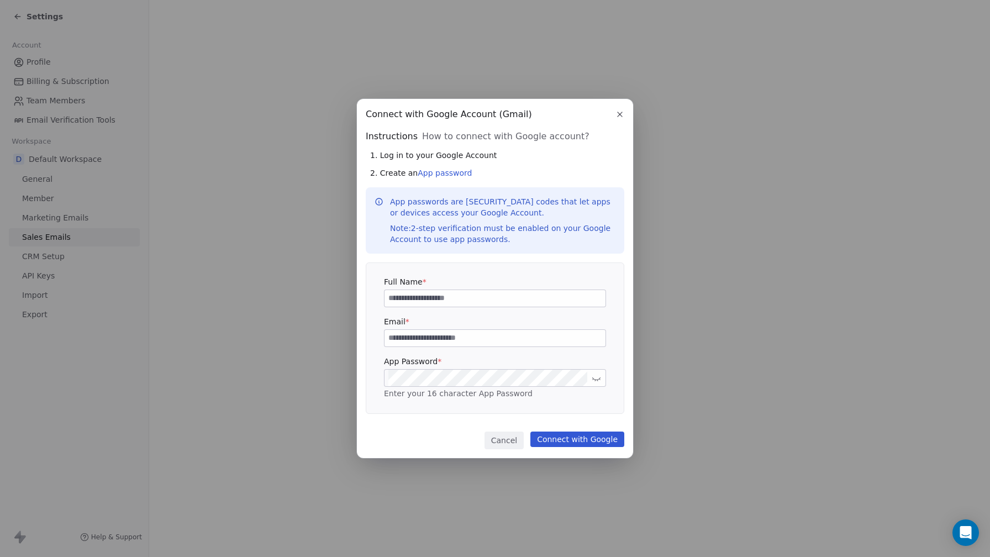
click at [622, 111] on icon "button" at bounding box center [620, 114] width 9 height 9
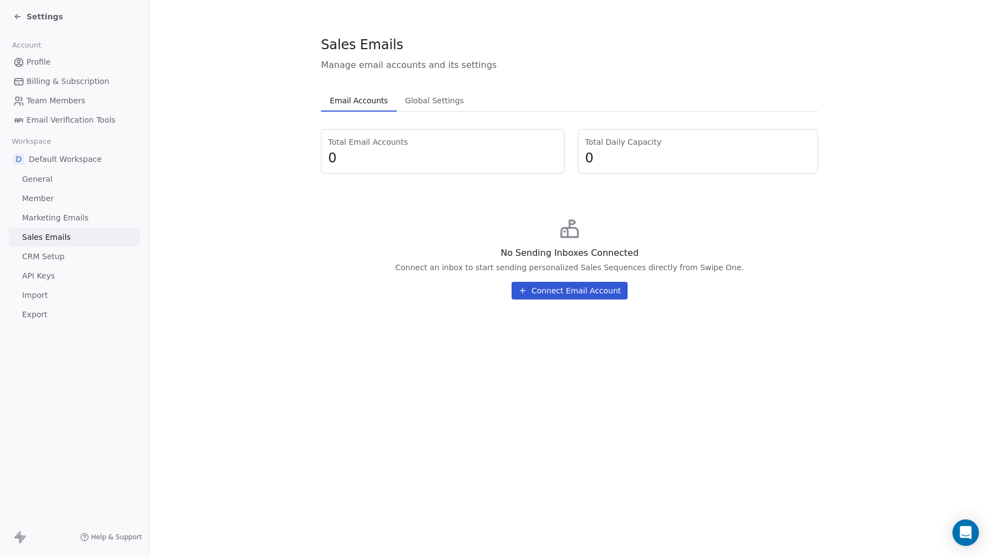
click at [57, 202] on link "Member" at bounding box center [74, 199] width 131 height 18
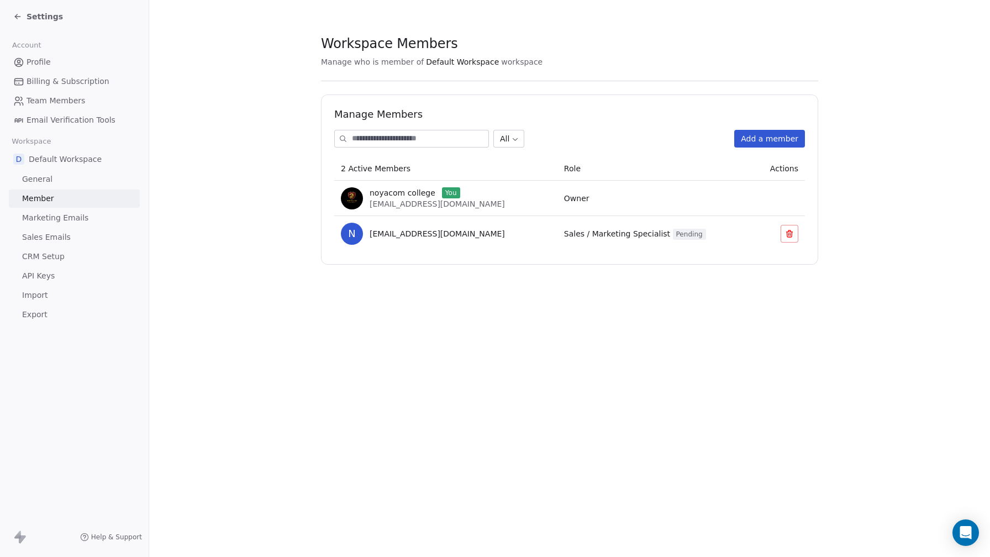
click at [64, 178] on link "General" at bounding box center [74, 179] width 131 height 18
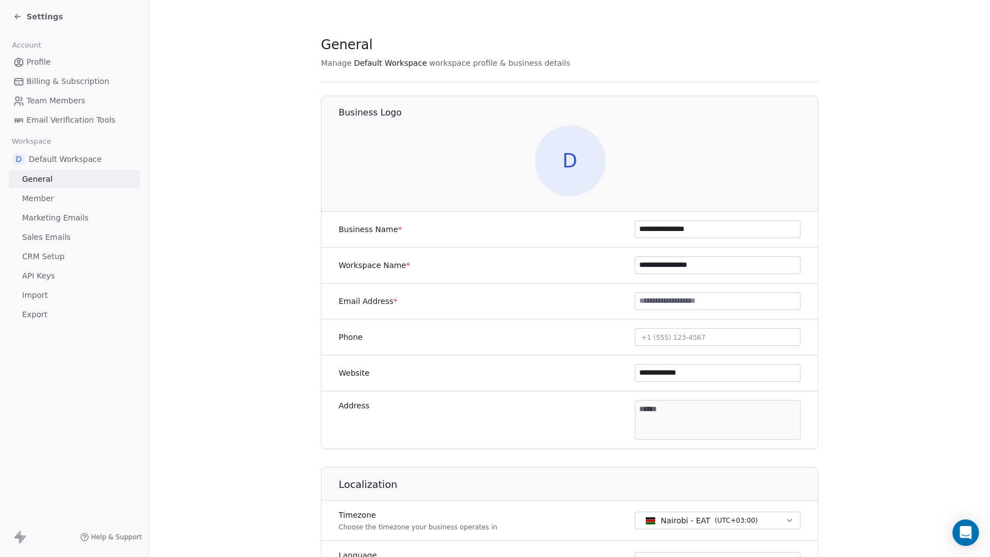
click at [70, 159] on span "Default Workspace" at bounding box center [65, 159] width 73 height 11
click at [15, 12] on div "Settings" at bounding box center [38, 16] width 50 height 11
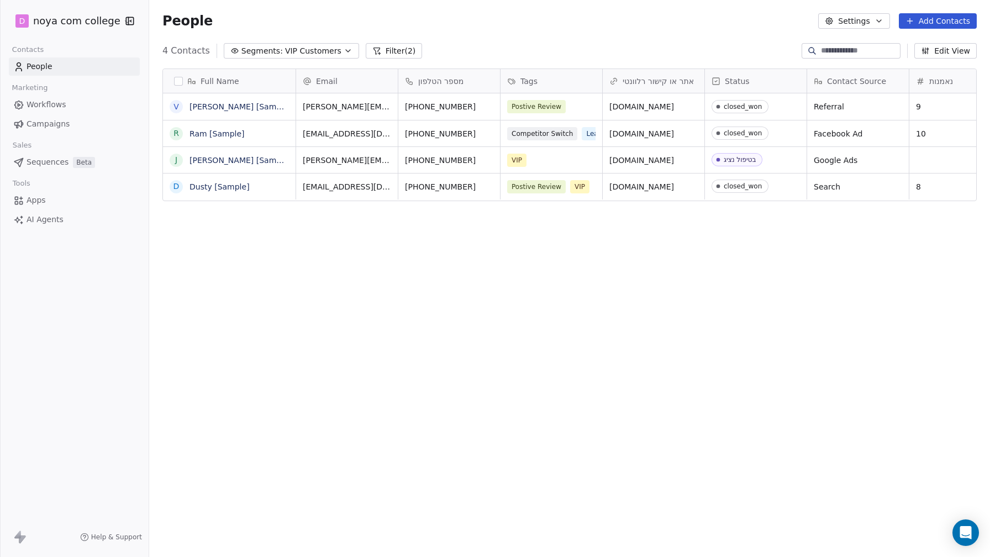
scroll to position [490, 841]
click at [302, 48] on span "VIP Customers" at bounding box center [313, 51] width 56 height 12
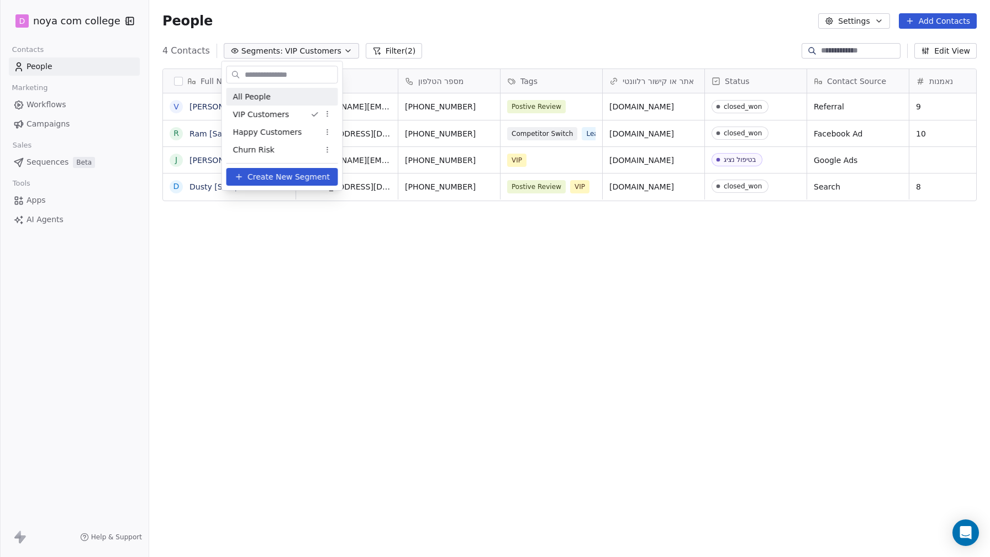
click at [314, 90] on div "All People" at bounding box center [283, 97] width 112 height 18
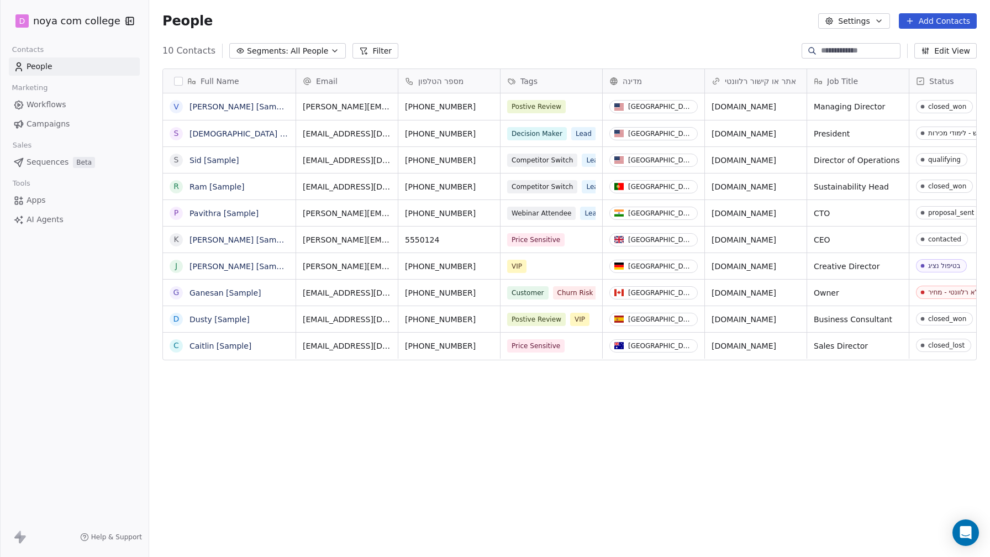
click at [178, 82] on button "button" at bounding box center [178, 81] width 9 height 9
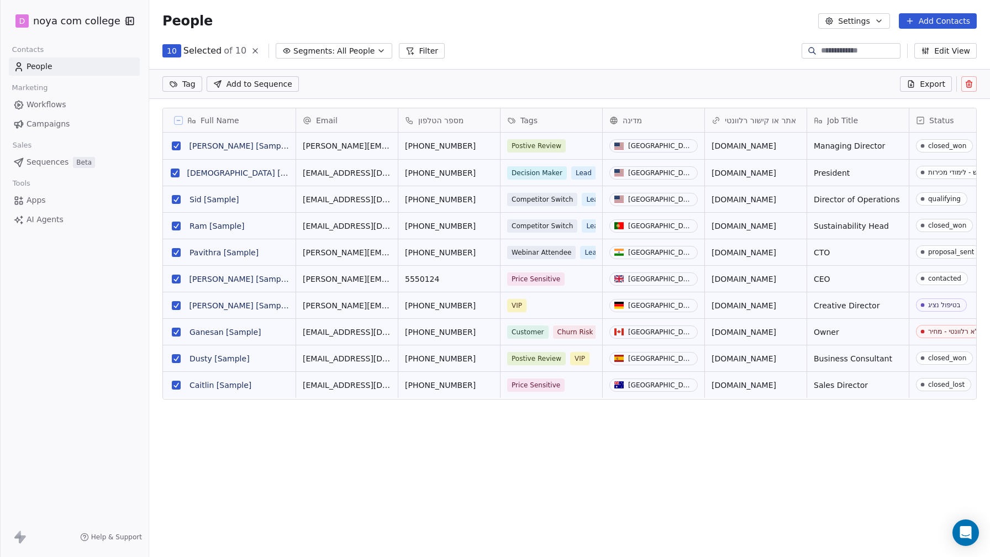
click at [968, 81] on icon at bounding box center [969, 82] width 2 height 2
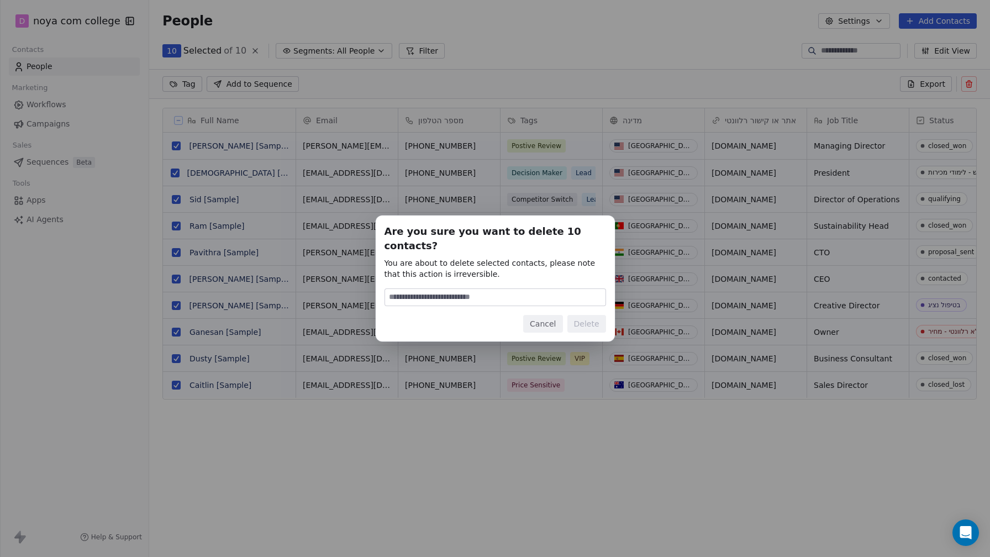
click at [557, 291] on input at bounding box center [495, 297] width 220 height 17
type input "*"
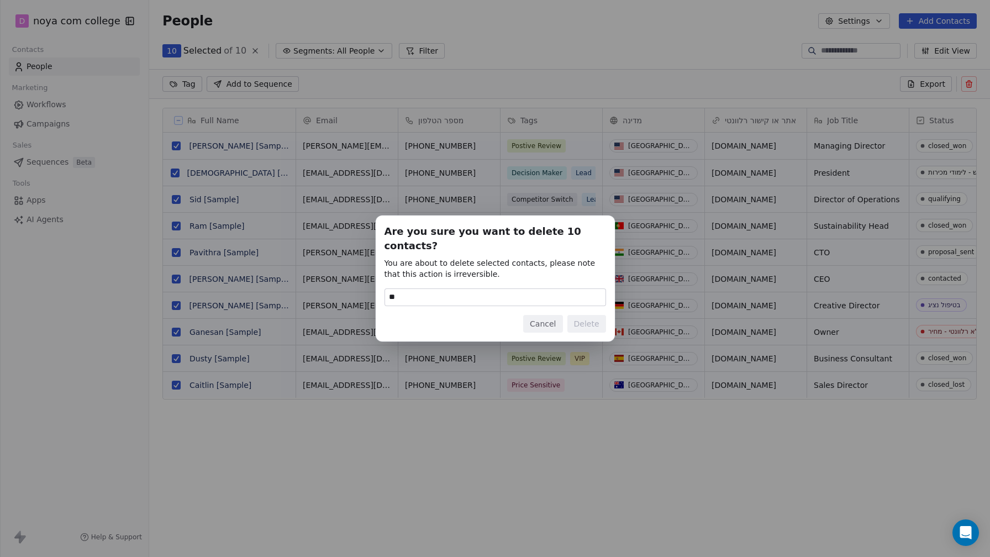
type input "*"
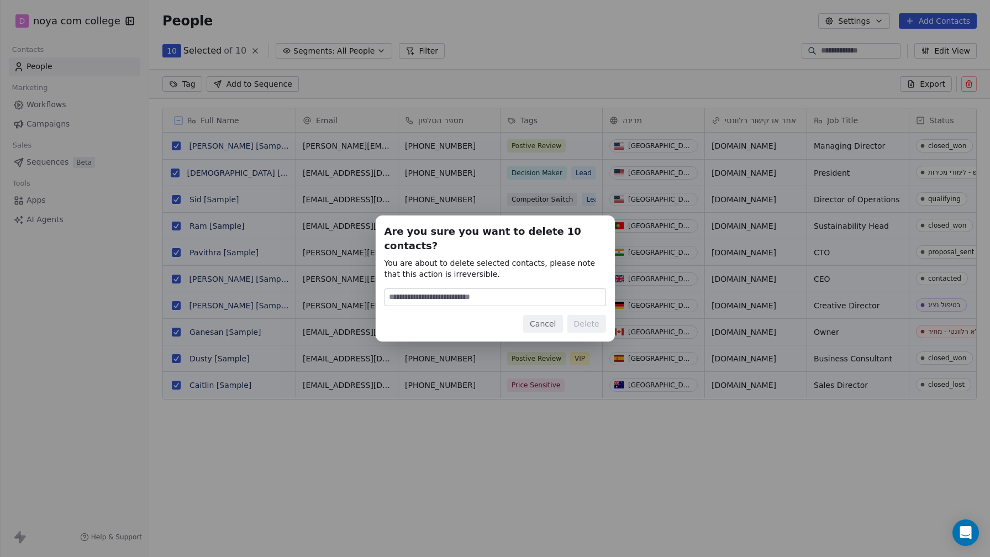
type input "*"
type input "******"
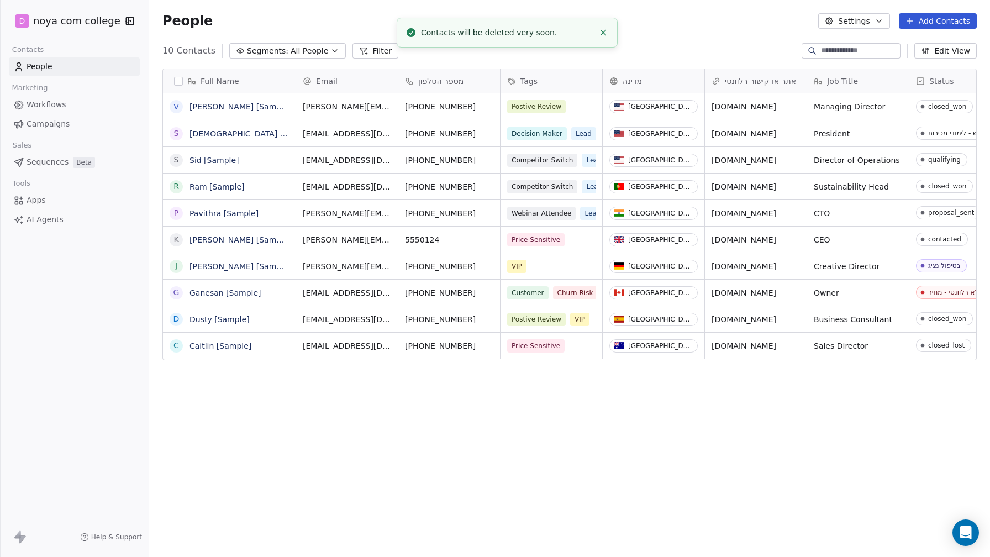
scroll to position [490, 841]
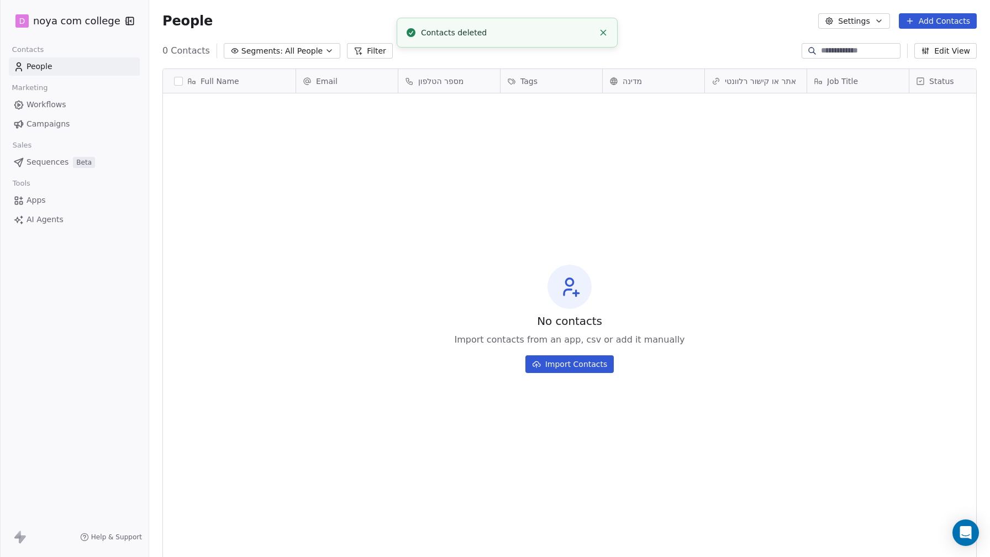
click at [329, 83] on span "Email" at bounding box center [327, 81] width 22 height 11
click at [345, 127] on div "Hide" at bounding box center [355, 122] width 117 height 18
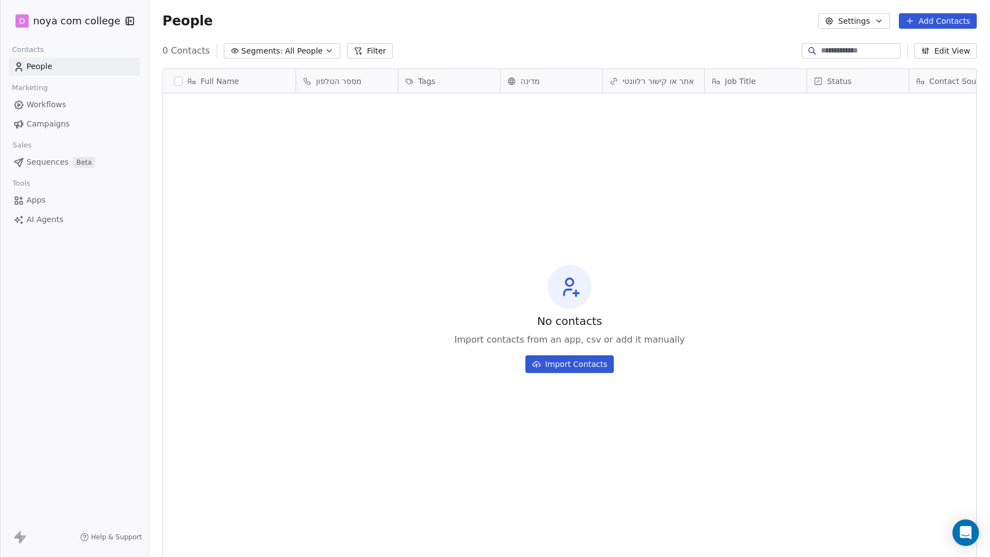
click at [435, 87] on div "Tags" at bounding box center [449, 81] width 102 height 24
click at [575, 81] on html "D noya com college Contacts People Marketing Workflows Campaigns Sales Sequence…" at bounding box center [495, 278] width 990 height 557
click at [575, 81] on div "מדינה" at bounding box center [550, 81] width 86 height 11
click at [573, 120] on div "Hide" at bounding box center [559, 122] width 117 height 18
click at [743, 101] on div "No contacts Import contacts from an app, csv or add it manually Import Contacts" at bounding box center [569, 319] width 813 height 447
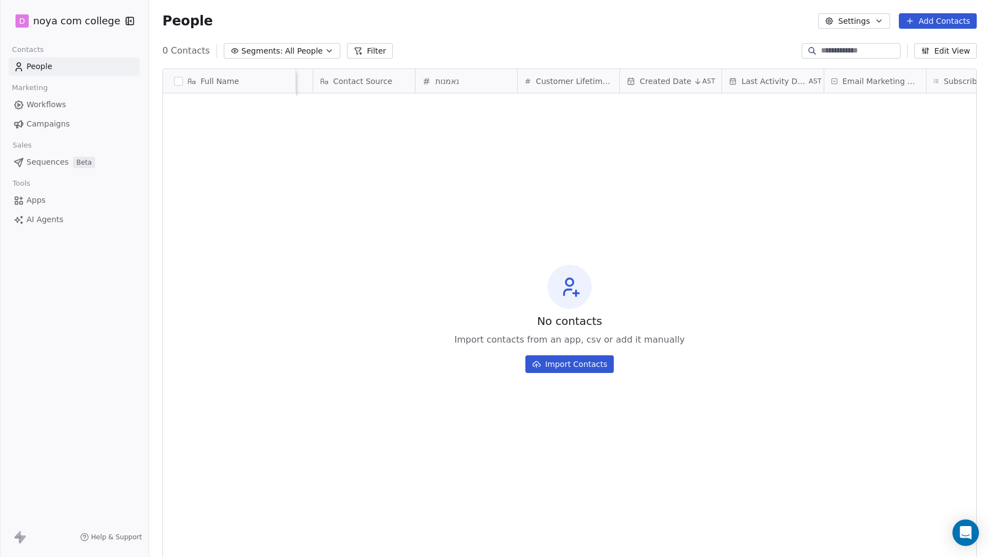
scroll to position [0, 492]
click at [479, 83] on div "נאמנות" at bounding box center [467, 81] width 86 height 11
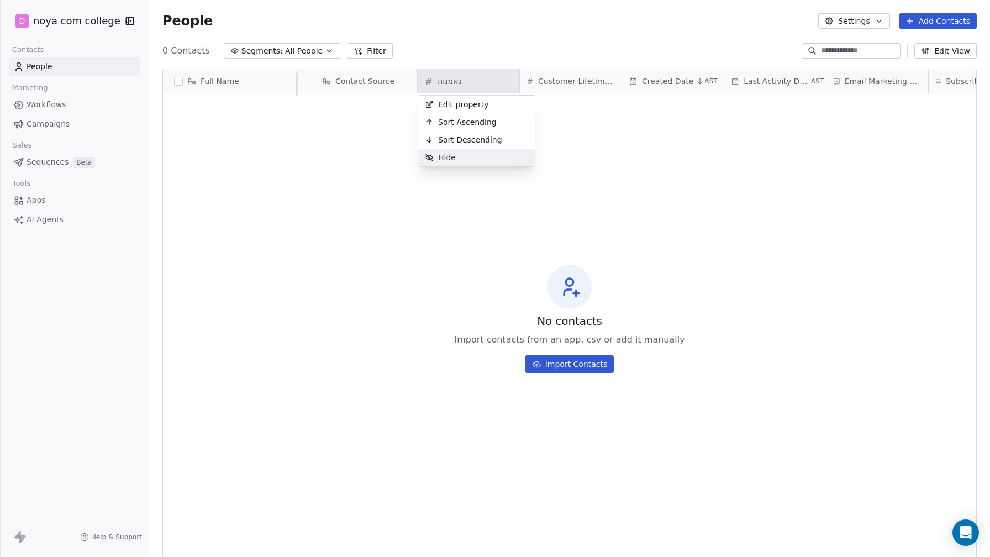
click at [491, 160] on div "Hide" at bounding box center [476, 158] width 117 height 18
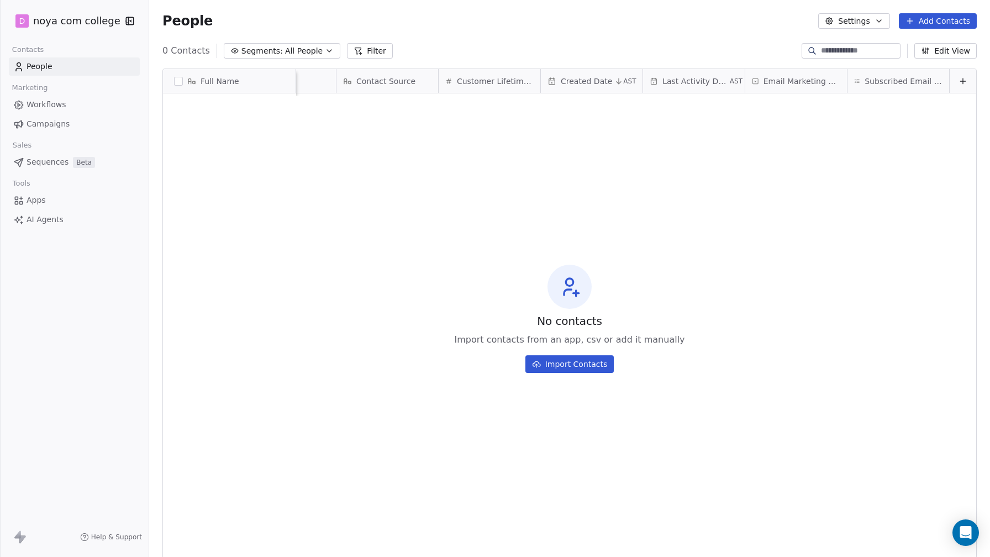
scroll to position [0, 471]
click at [418, 81] on div "Contact Source" at bounding box center [386, 81] width 86 height 11
click at [418, 99] on div "Hide" at bounding box center [395, 105] width 117 height 18
click at [499, 85] on span "Customer Lifetime Value" at bounding box center [495, 81] width 77 height 11
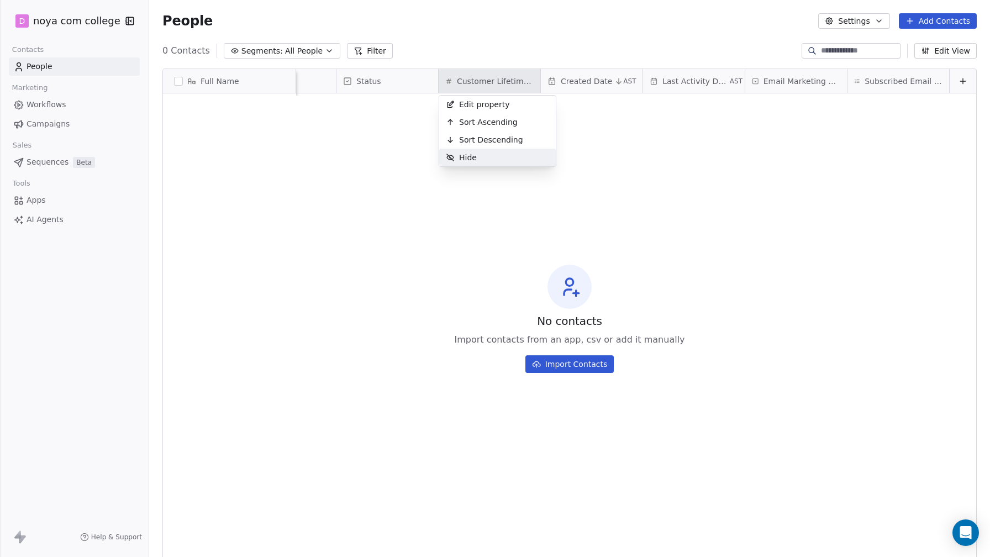
click at [518, 156] on div "Hide" at bounding box center [497, 158] width 117 height 18
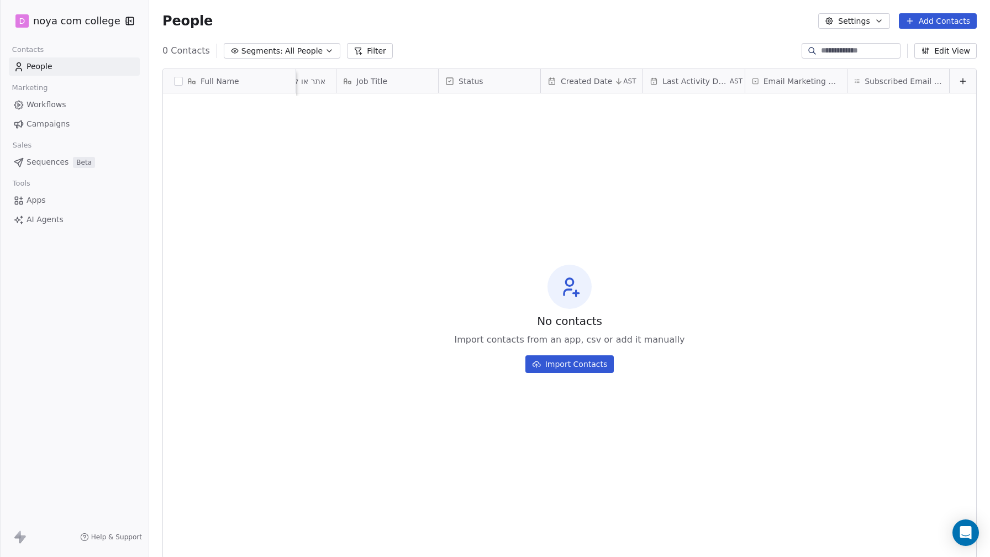
click at [584, 79] on span "Created Date" at bounding box center [586, 81] width 51 height 11
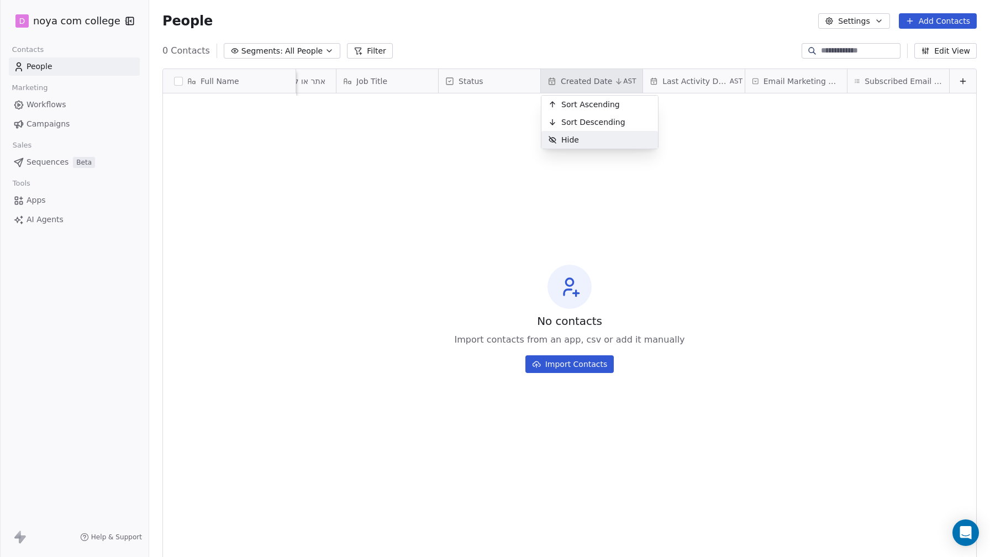
click at [596, 140] on div "Hide" at bounding box center [600, 140] width 117 height 18
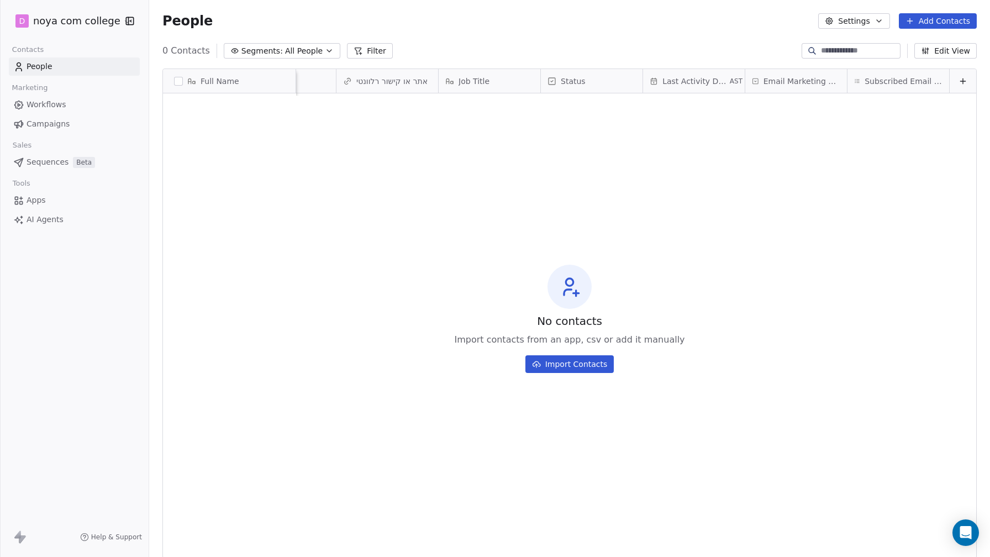
click at [685, 77] on span "Last Activity Date" at bounding box center [695, 81] width 65 height 11
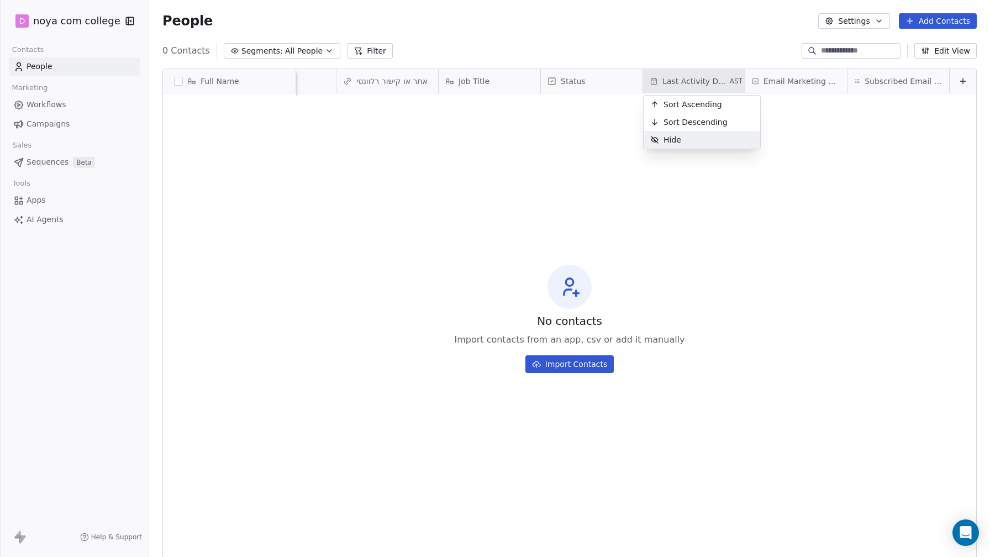
click at [697, 139] on div "Hide" at bounding box center [702, 140] width 117 height 18
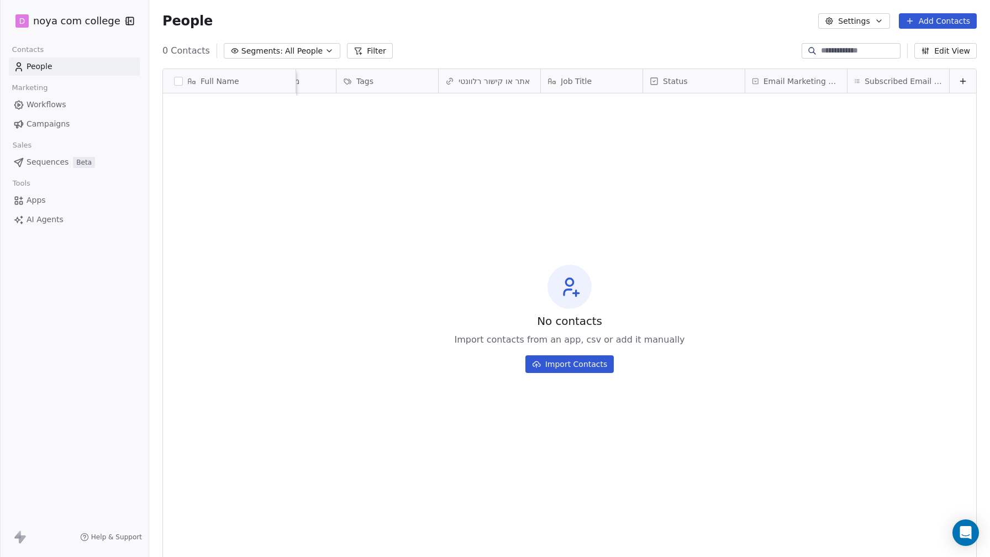
click at [784, 86] on span "Email Marketing Consent" at bounding box center [802, 81] width 77 height 11
click at [790, 101] on div "Hide" at bounding box center [804, 105] width 117 height 18
click at [862, 74] on div "Subscribed Email Categories" at bounding box center [857, 81] width 102 height 24
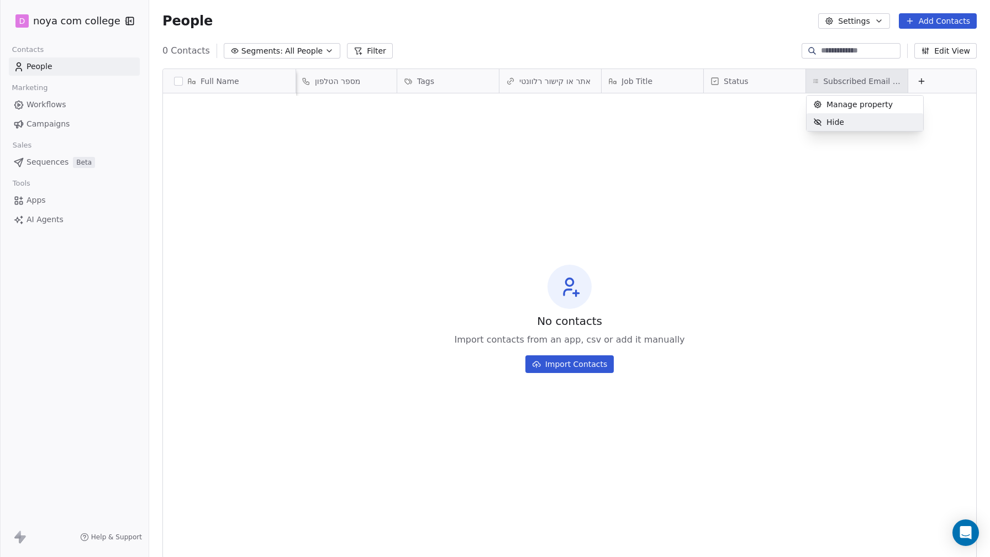
click at [870, 122] on div "Hide" at bounding box center [865, 122] width 117 height 18
click at [669, 83] on div "Job Title" at bounding box center [651, 81] width 86 height 11
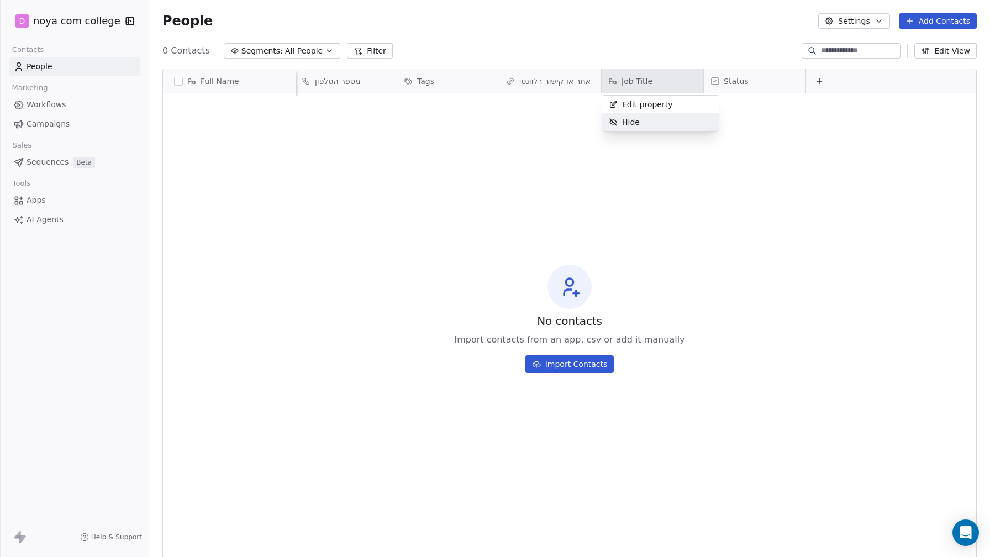
click at [687, 120] on div "Hide" at bounding box center [660, 122] width 117 height 18
click at [250, 84] on div "Full Name" at bounding box center [228, 81] width 117 height 11
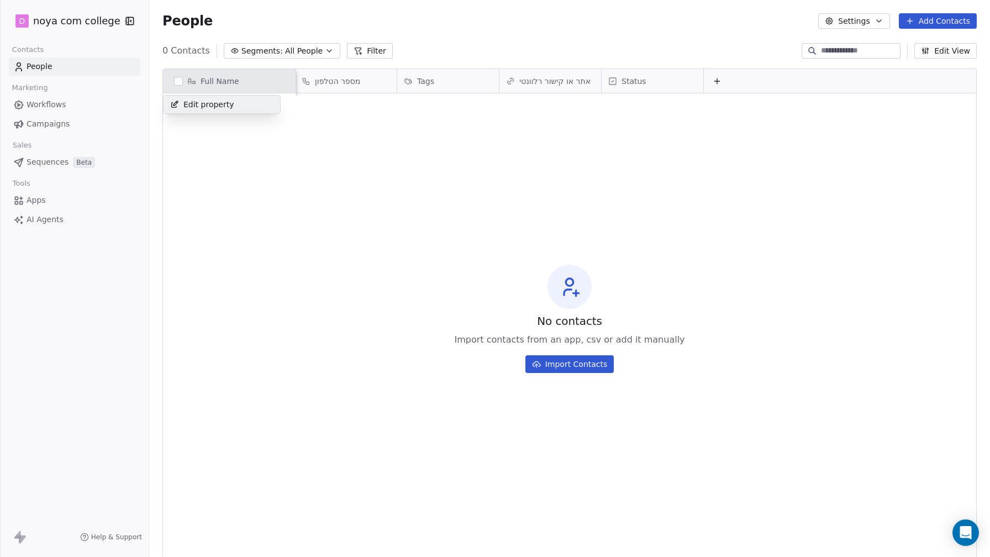
click at [718, 83] on html "D noya com college Contacts People Marketing Workflows Campaigns Sales Sequence…" at bounding box center [495, 278] width 990 height 557
click at [718, 83] on icon at bounding box center [717, 81] width 9 height 9
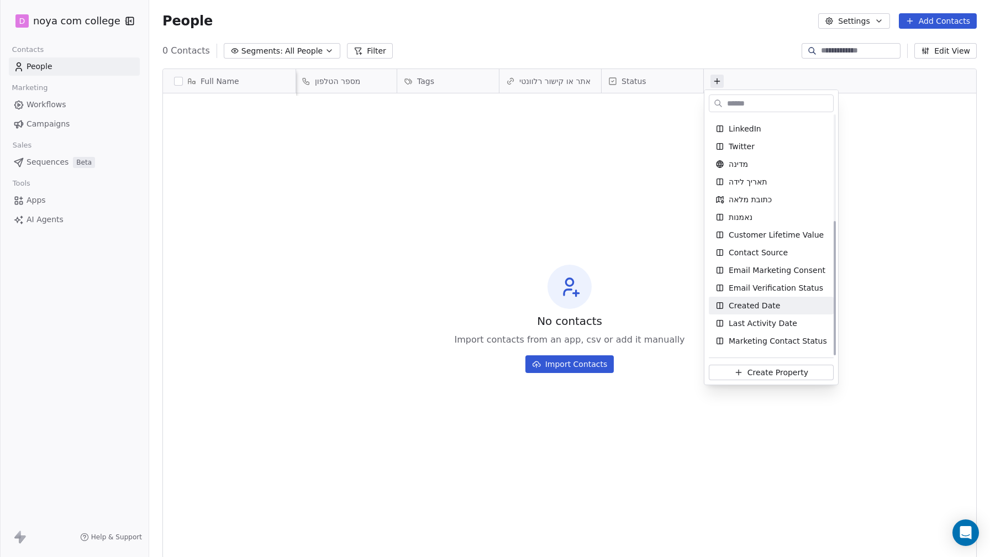
scroll to position [188, 0]
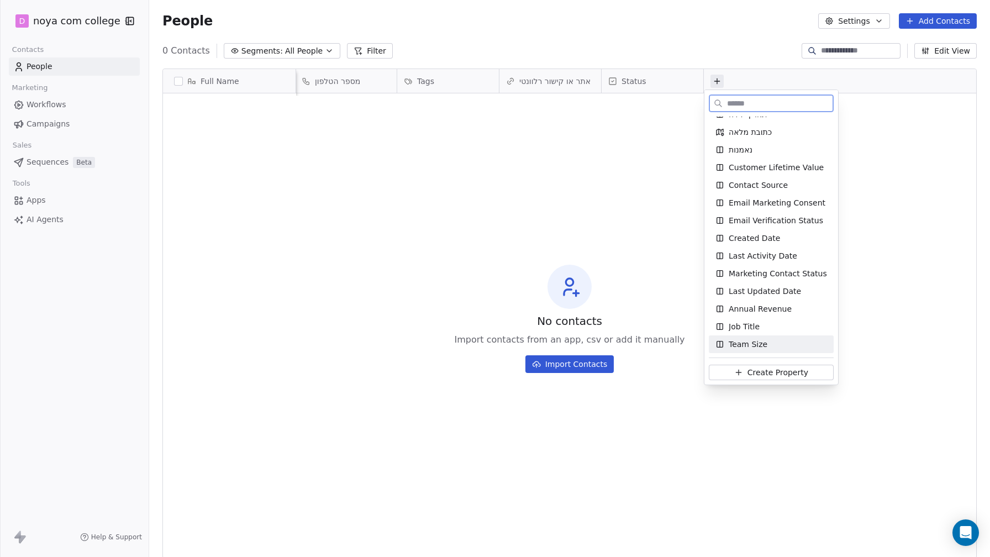
click at [778, 371] on span "Create Property" at bounding box center [778, 372] width 61 height 11
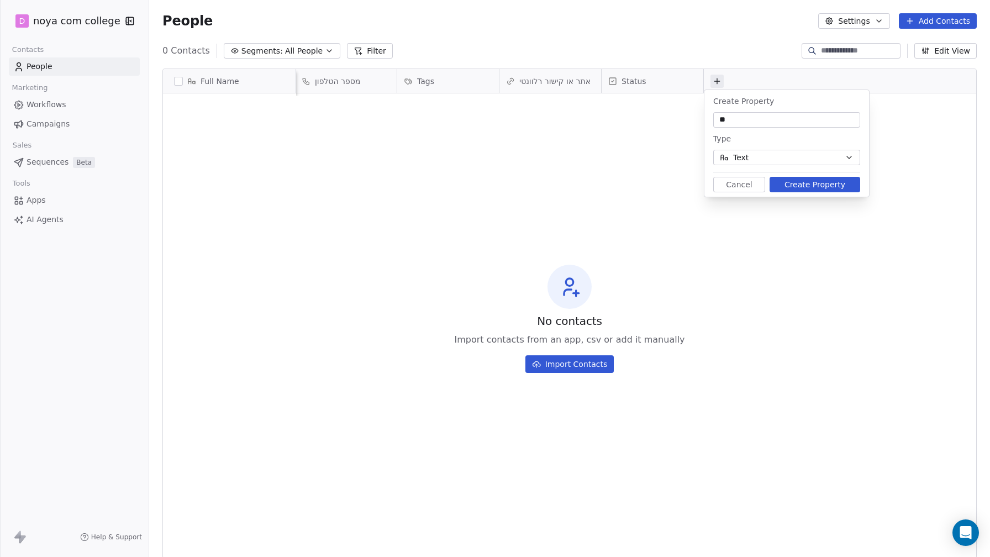
type input "*"
type input "****"
click at [753, 157] on button "Text" at bounding box center [786, 157] width 147 height 15
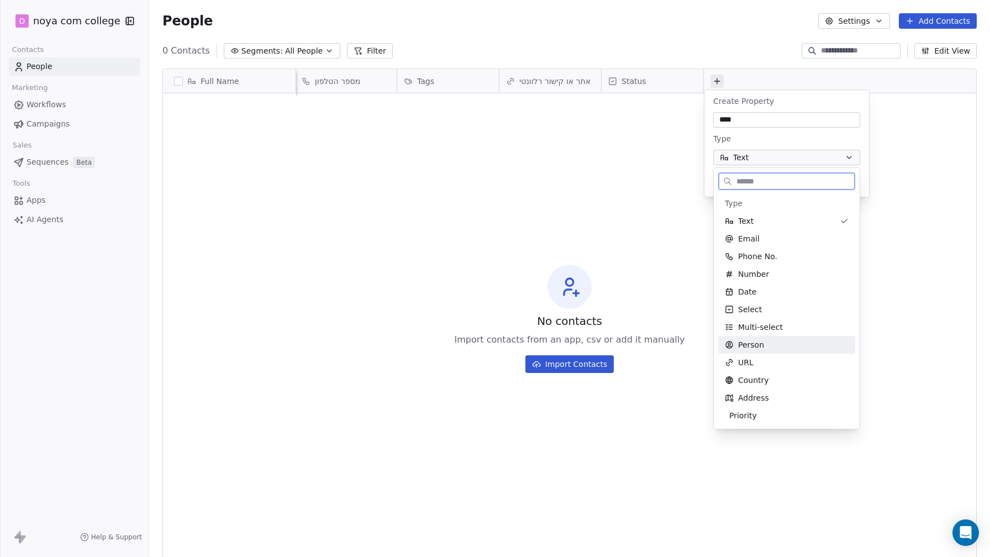
click at [799, 347] on div "Person" at bounding box center [787, 344] width 124 height 11
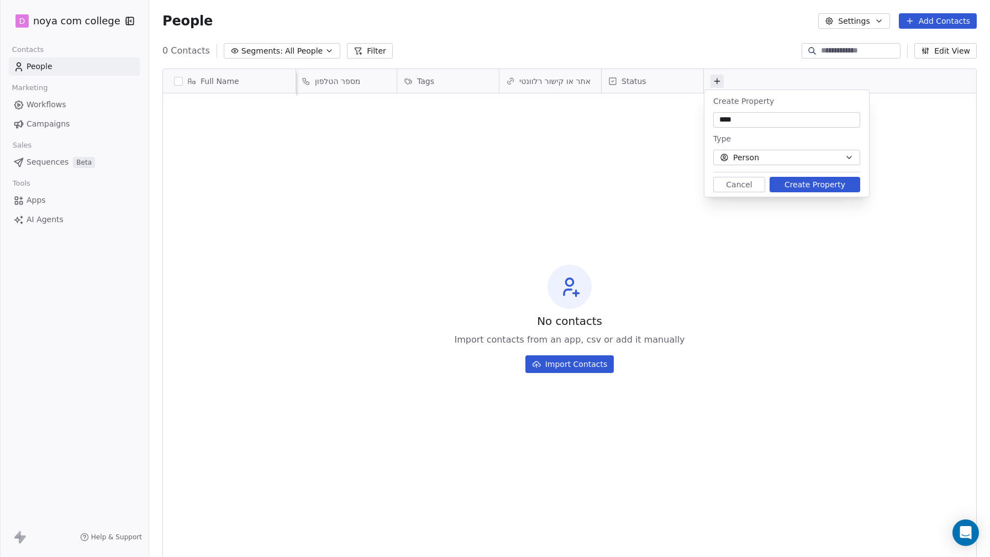
click at [811, 187] on button "Create Property" at bounding box center [815, 184] width 91 height 15
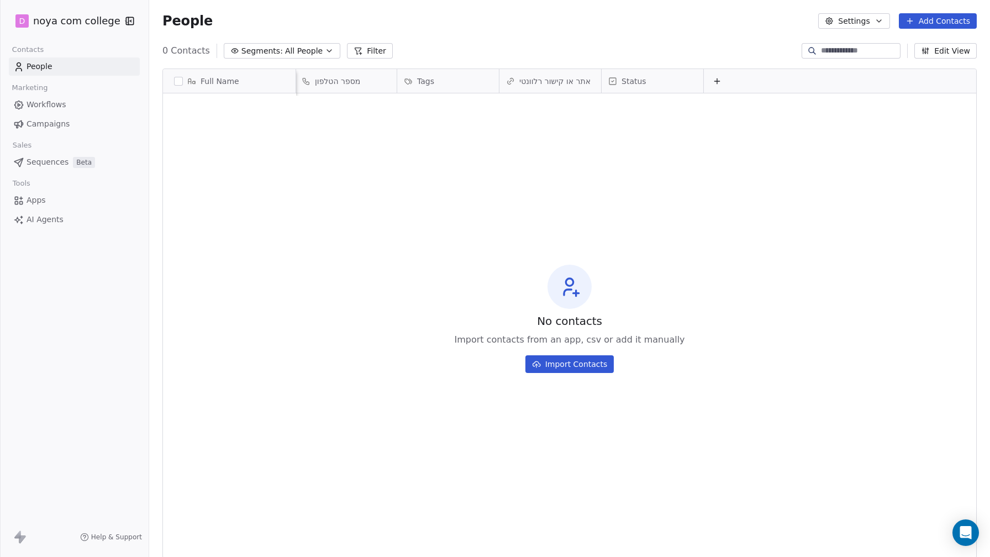
scroll to position [0, 1]
click at [946, 25] on button "Add Contacts" at bounding box center [938, 20] width 78 height 15
click at [831, 113] on html "D noya com college Contacts People Marketing Workflows Campaigns Sales Sequence…" at bounding box center [495, 278] width 990 height 557
click at [884, 19] on icon "button" at bounding box center [879, 21] width 9 height 9
click at [902, 45] on span "Contact Properties" at bounding box center [883, 45] width 72 height 12
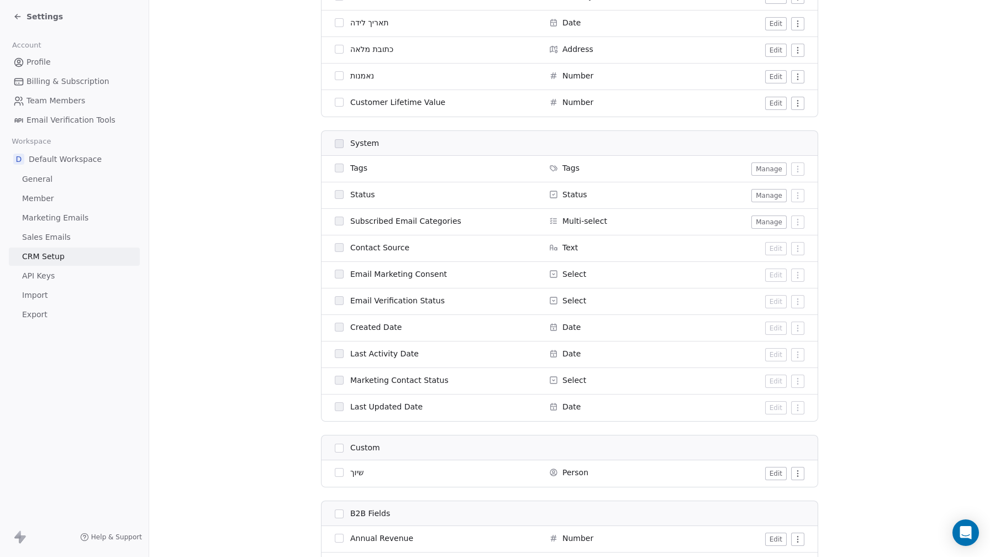
scroll to position [446, 0]
click at [777, 194] on button "Manage" at bounding box center [769, 194] width 35 height 13
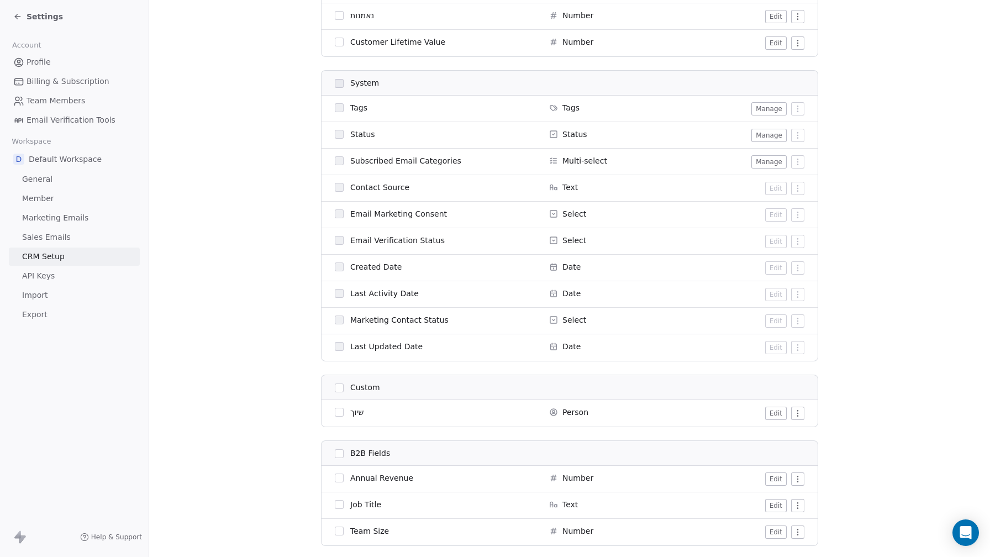
scroll to position [498, 0]
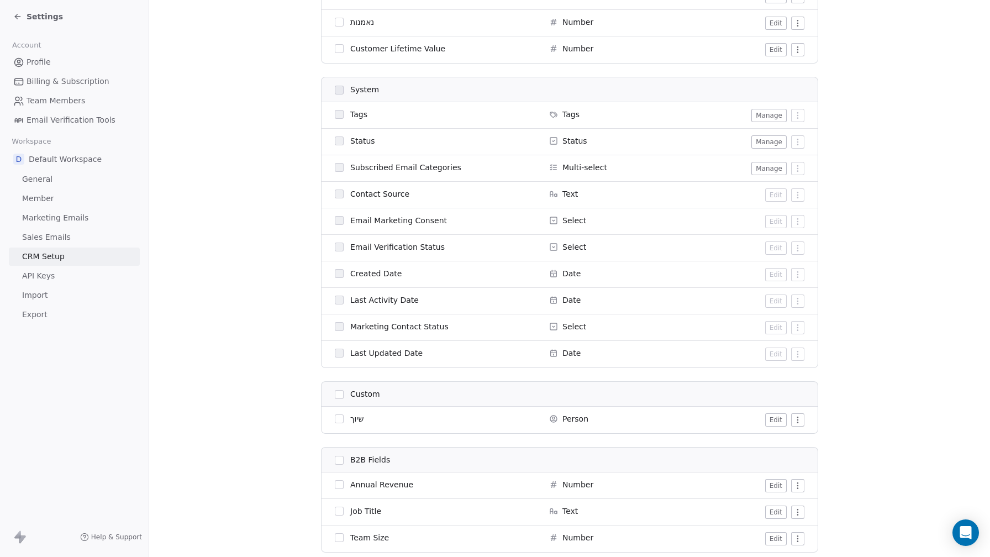
click at [555, 326] on icon at bounding box center [553, 326] width 9 height 9
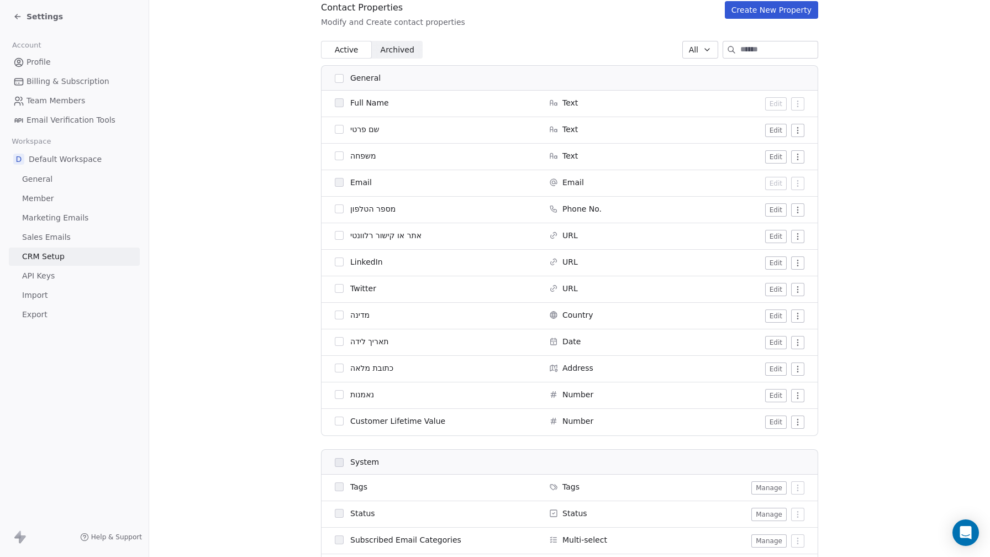
scroll to position [116, 0]
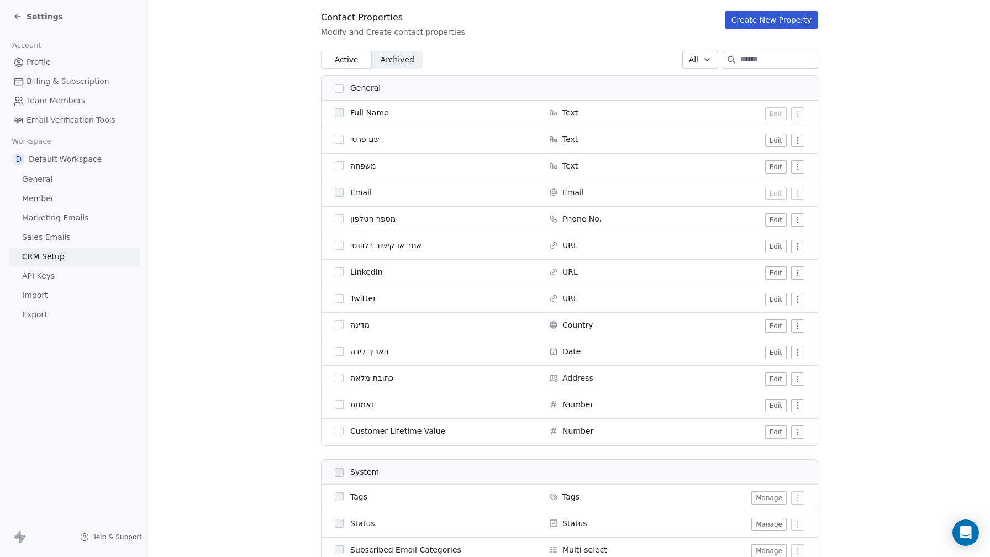
click at [396, 67] on span "Archived Archived" at bounding box center [397, 60] width 51 height 18
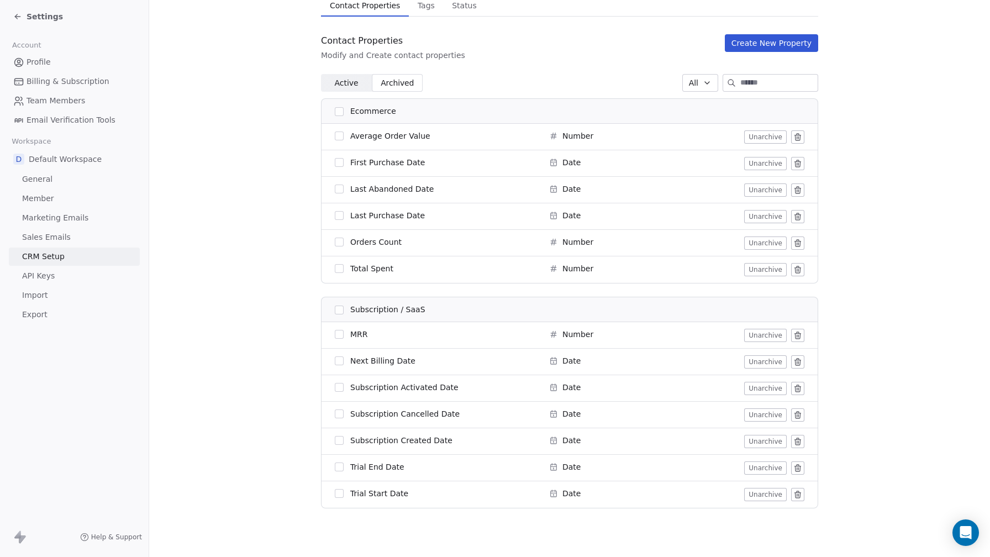
click at [359, 86] on span "Active Active" at bounding box center [346, 83] width 51 height 18
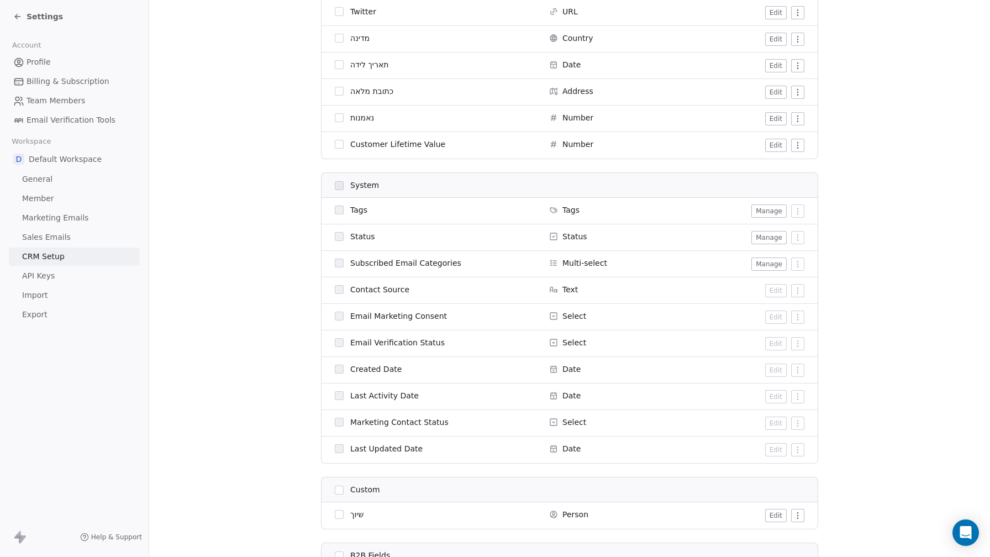
scroll to position [402, 0]
click at [414, 265] on span "Subscribed Email Categories" at bounding box center [405, 263] width 111 height 11
click at [276, 213] on section "CRM Setup Manage people properties and other relevant settings. Contact Propert…" at bounding box center [569, 148] width 841 height 1100
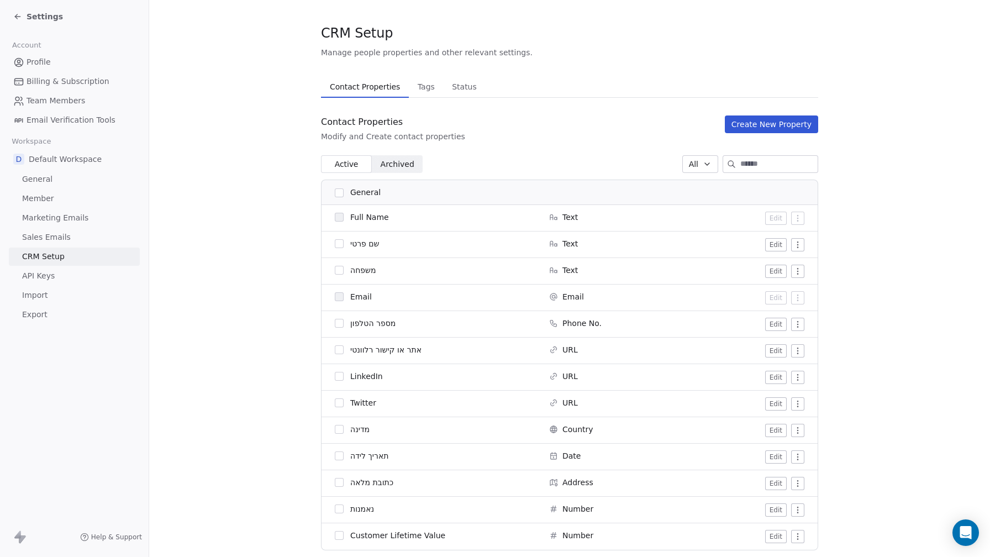
scroll to position [2, 0]
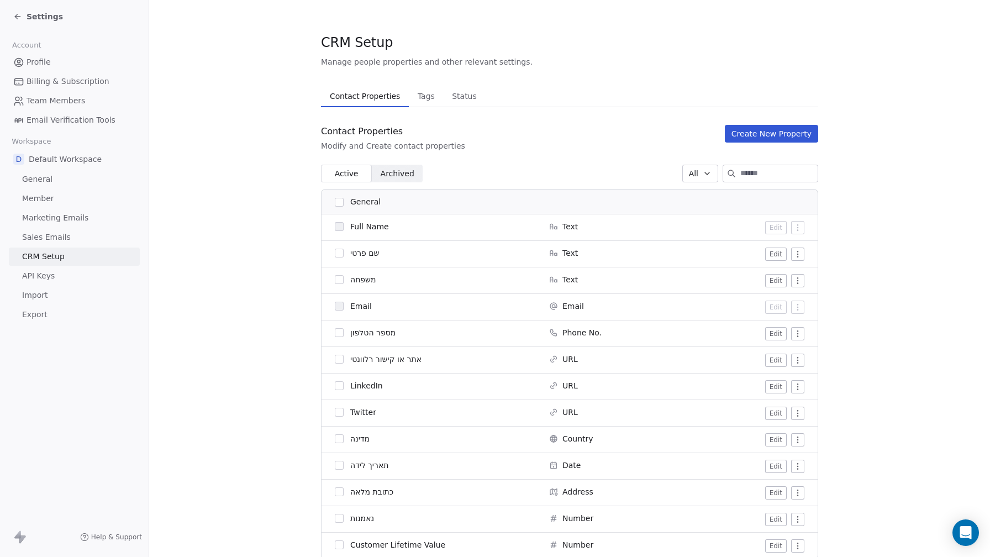
click at [792, 135] on button "Create New Property" at bounding box center [771, 134] width 93 height 18
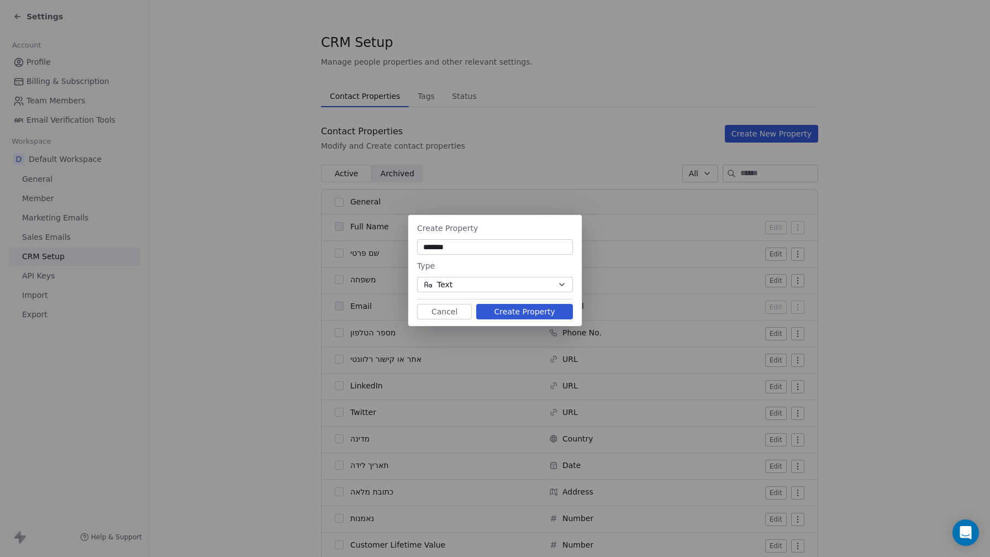
type input "******"
click at [551, 282] on button "Text" at bounding box center [495, 284] width 156 height 15
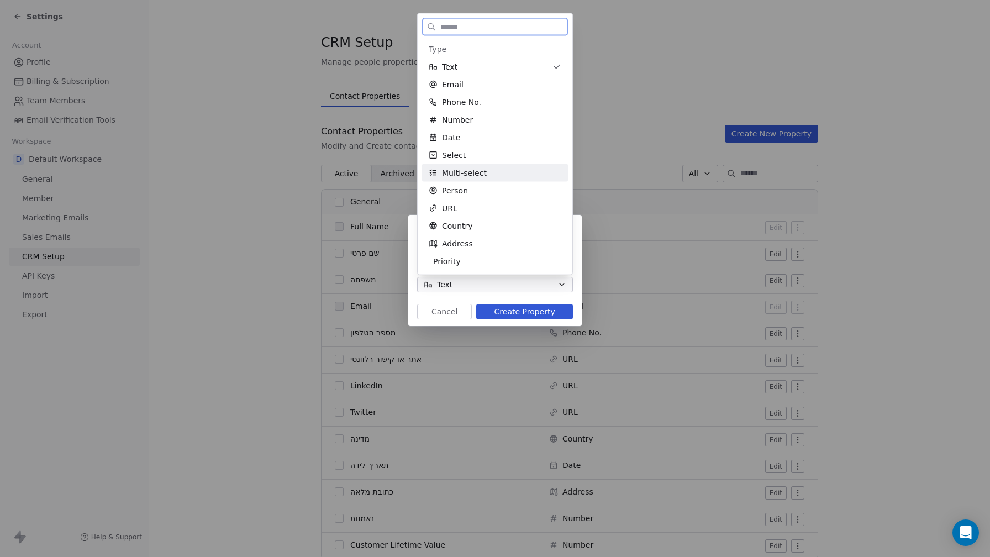
click at [518, 176] on div "Multi-select" at bounding box center [495, 172] width 133 height 11
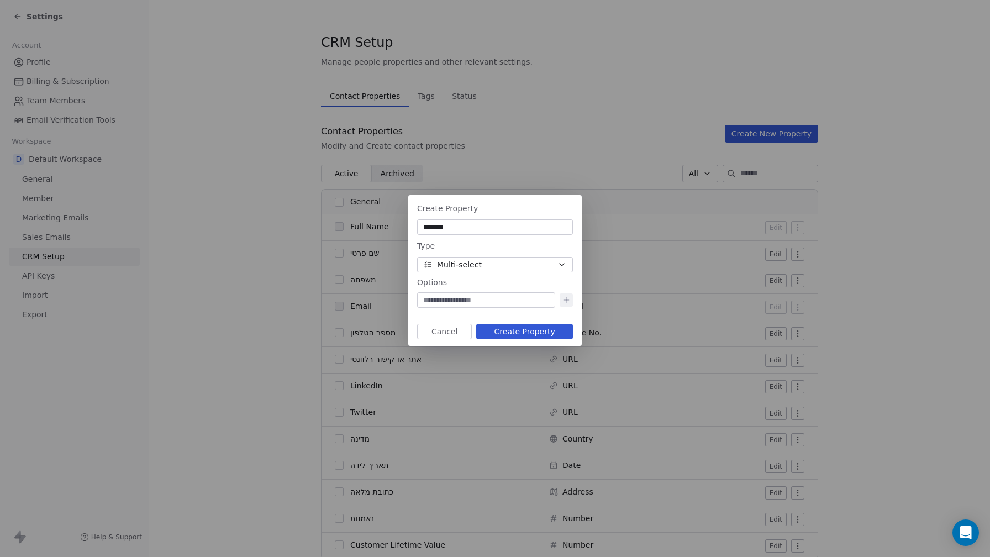
click at [518, 176] on div "Create Property ****** Type Multi-select Options To pick up a draggable item, p…" at bounding box center [495, 278] width 990 height 557
click at [505, 296] on input at bounding box center [486, 300] width 134 height 11
type input "*******"
click at [565, 302] on icon at bounding box center [566, 300] width 9 height 9
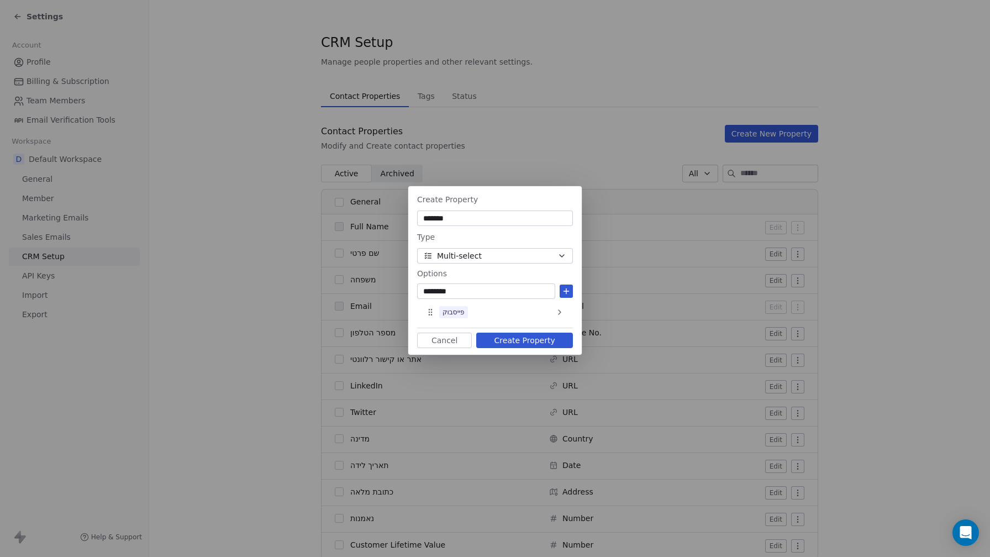
type input "********"
click at [547, 343] on button "Create Property" at bounding box center [524, 340] width 97 height 15
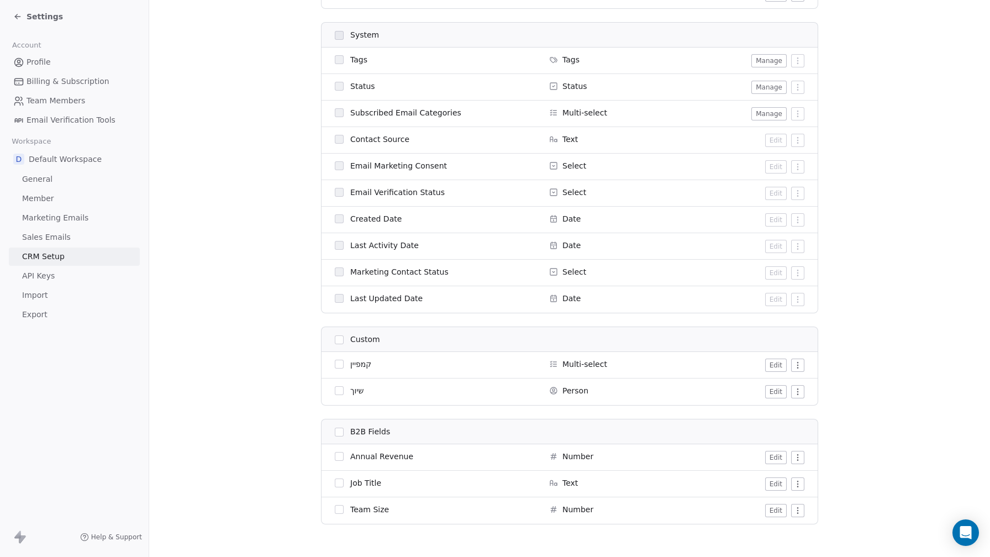
scroll to position [569, 0]
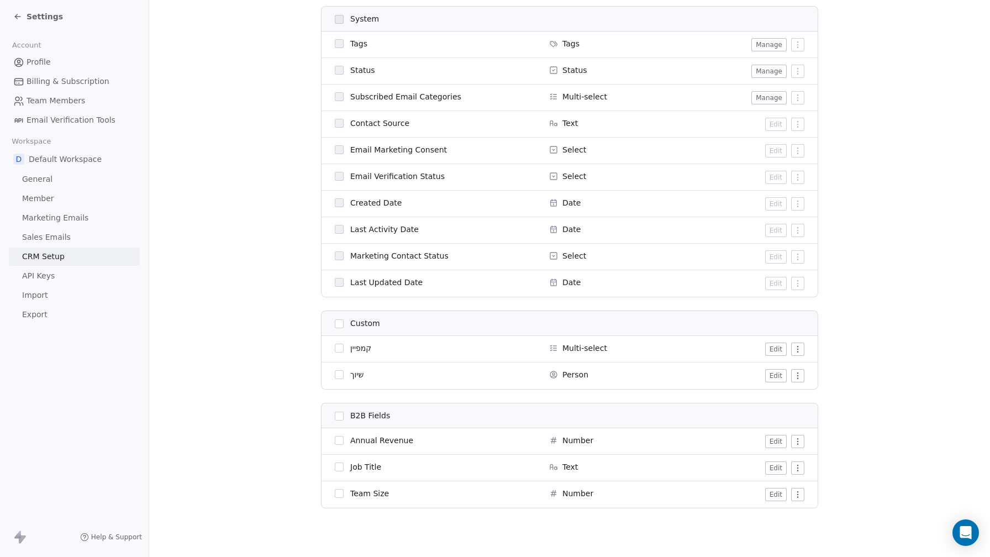
click at [780, 348] on button "Edit" at bounding box center [776, 349] width 22 height 13
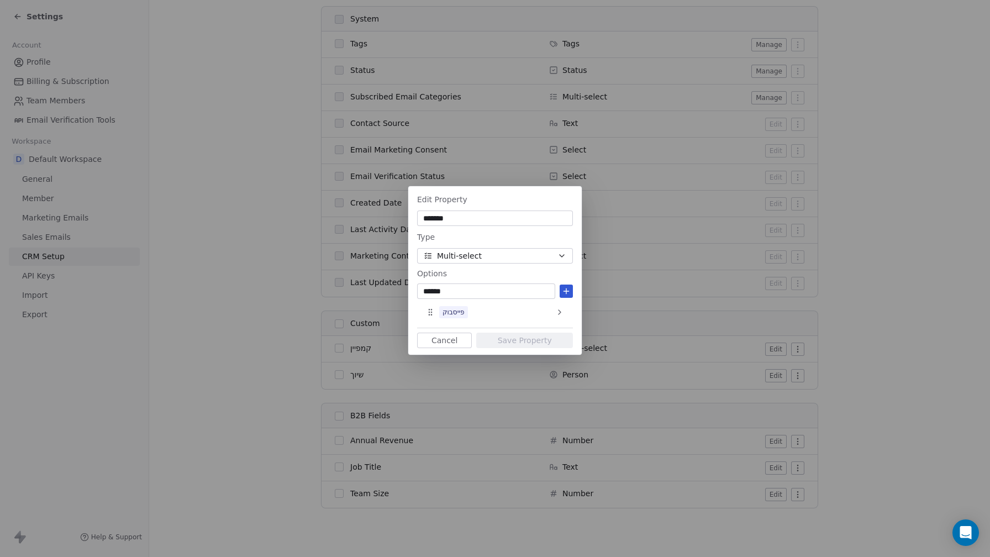
type input "******"
click at [566, 290] on icon at bounding box center [566, 291] width 0 height 5
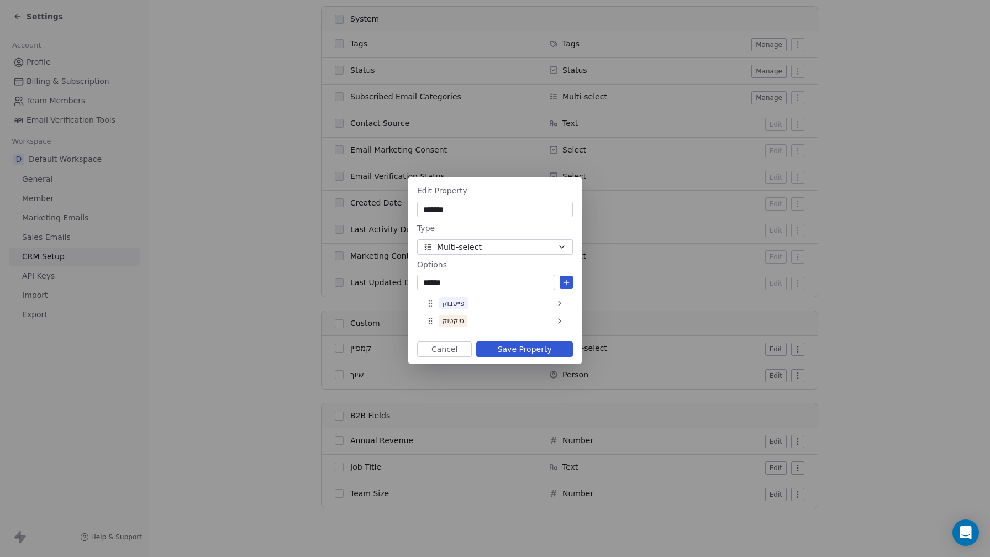
type input "******"
click at [561, 281] on button at bounding box center [566, 282] width 13 height 13
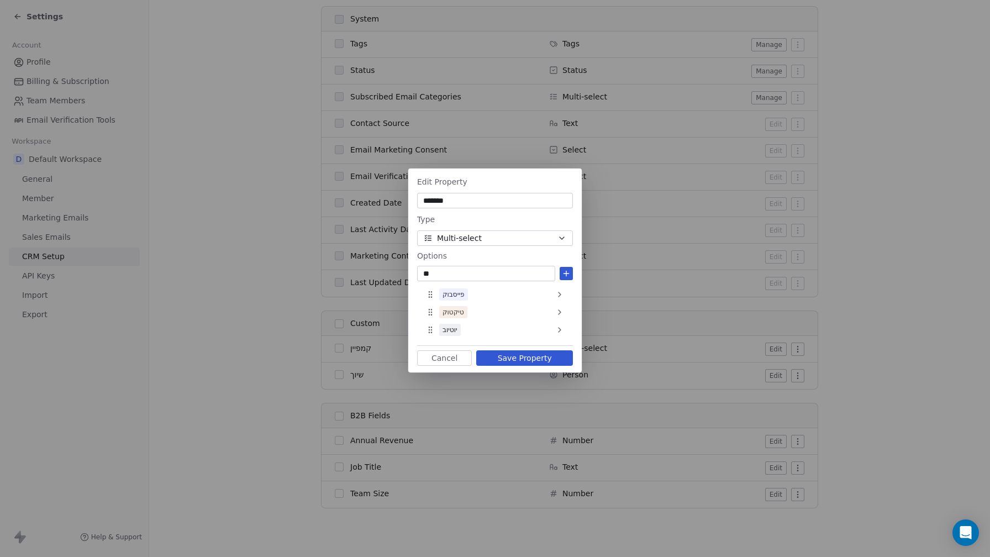
type input "*"
type input "****"
click at [566, 276] on icon at bounding box center [566, 273] width 0 height 5
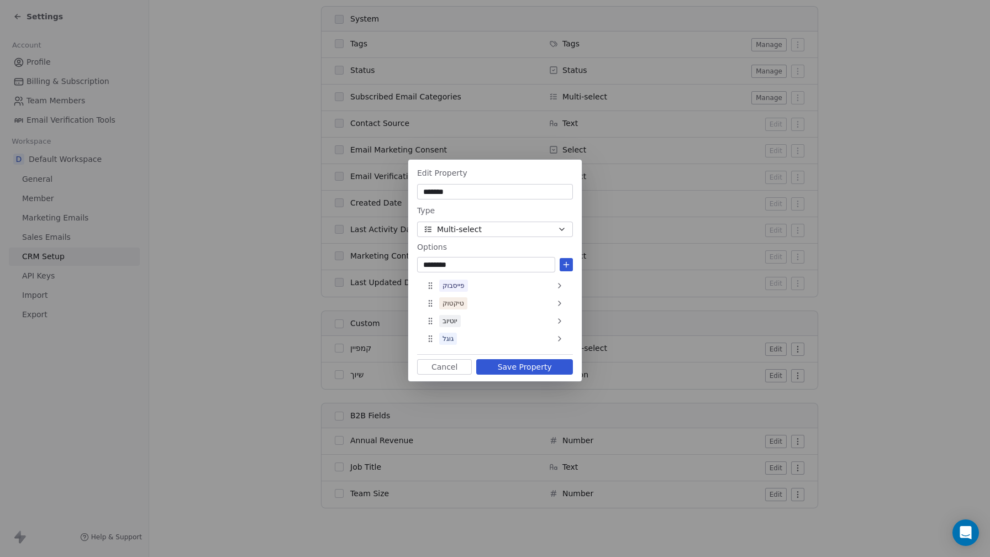
type input "********"
click at [567, 264] on icon at bounding box center [566, 264] width 9 height 9
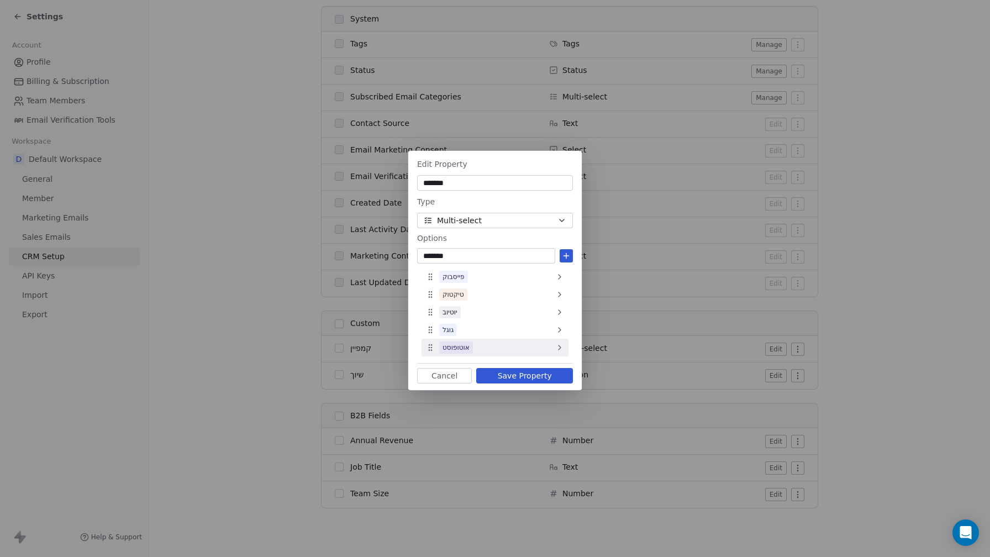
type input "********"
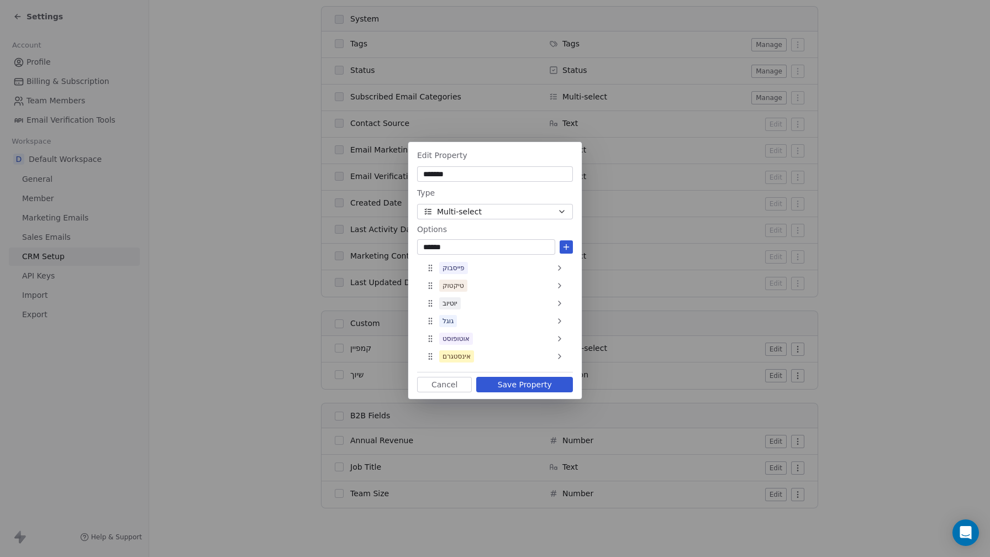
type input "*******"
type input "*"
type input "**********"
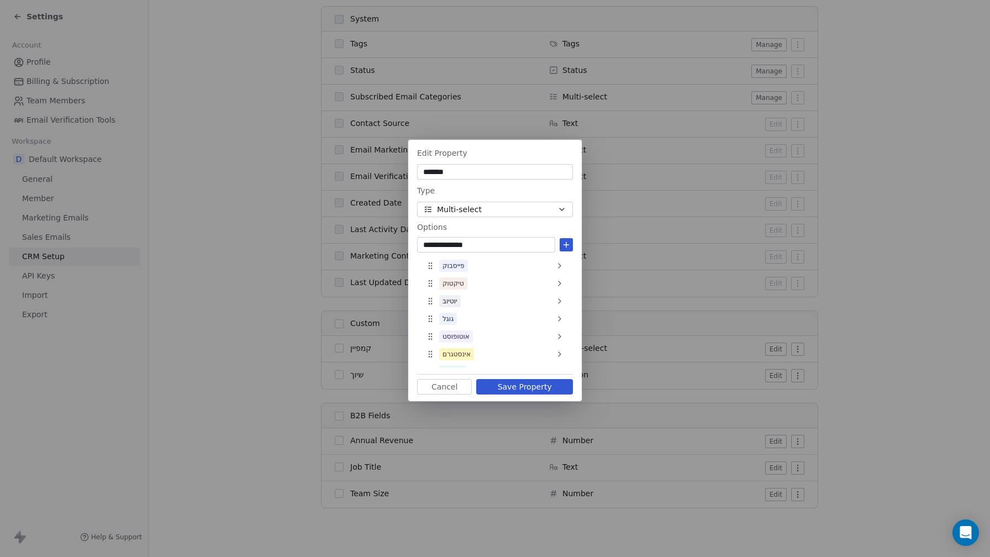
type input "**********"
click at [537, 386] on button "Save Property" at bounding box center [524, 386] width 97 height 15
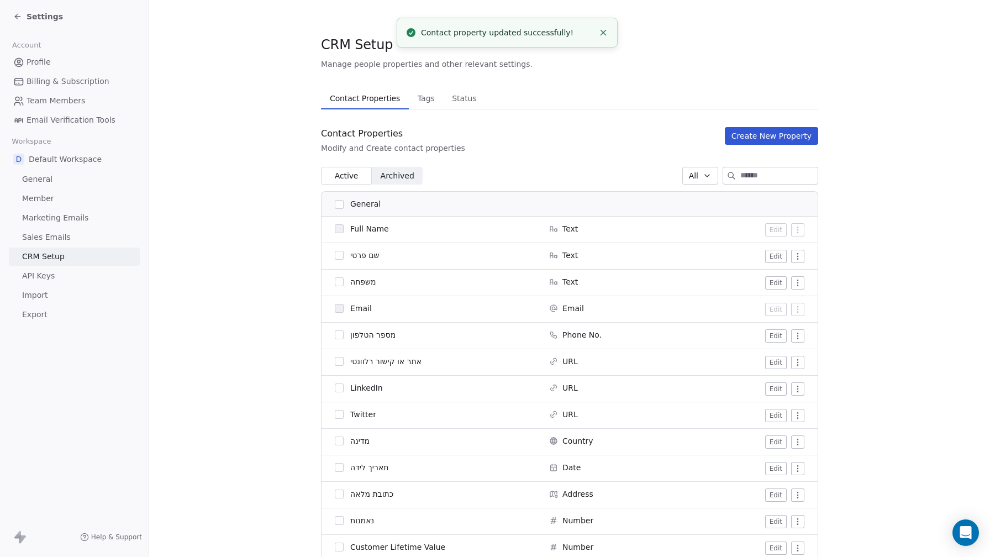
click at [48, 276] on span "API Keys" at bounding box center [38, 276] width 33 height 12
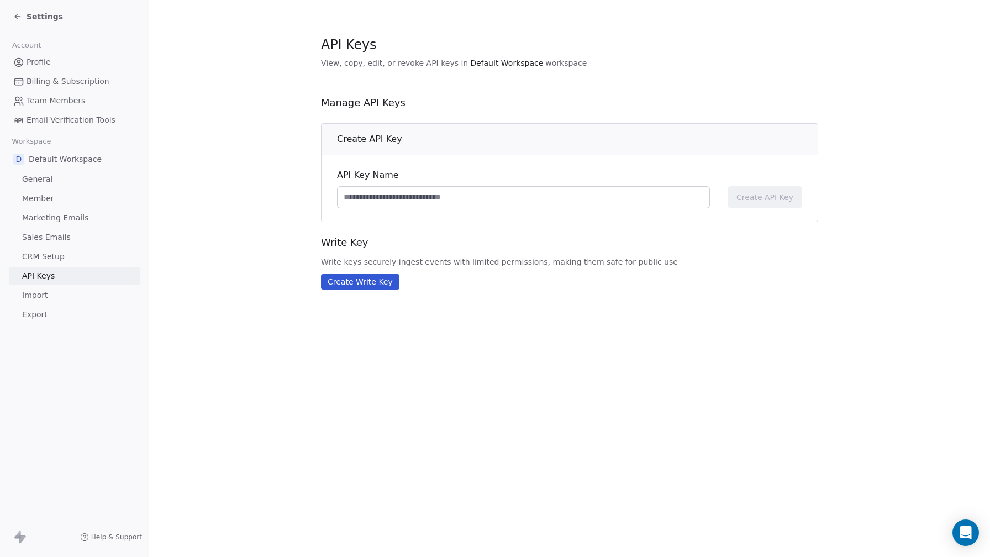
click at [19, 18] on icon at bounding box center [17, 16] width 9 height 9
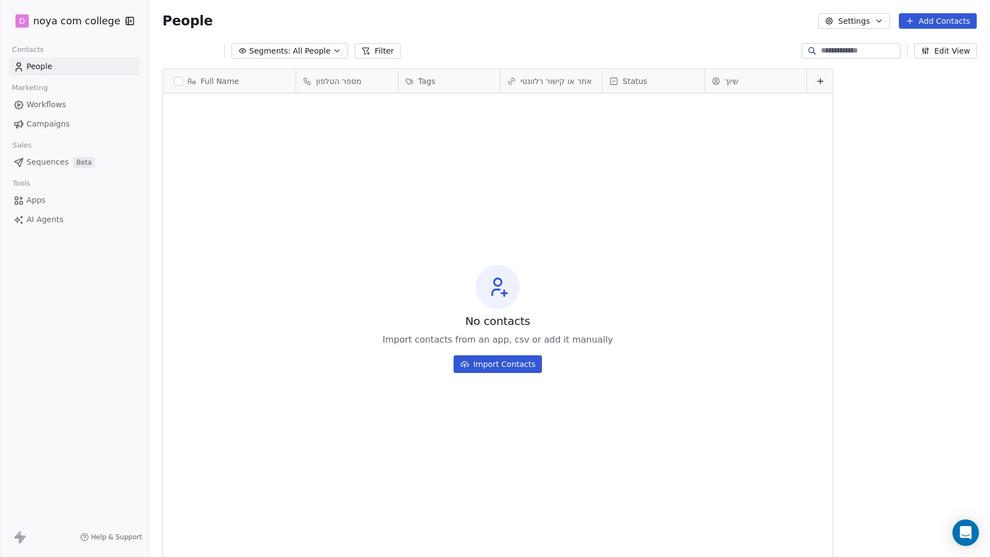
scroll to position [490, 841]
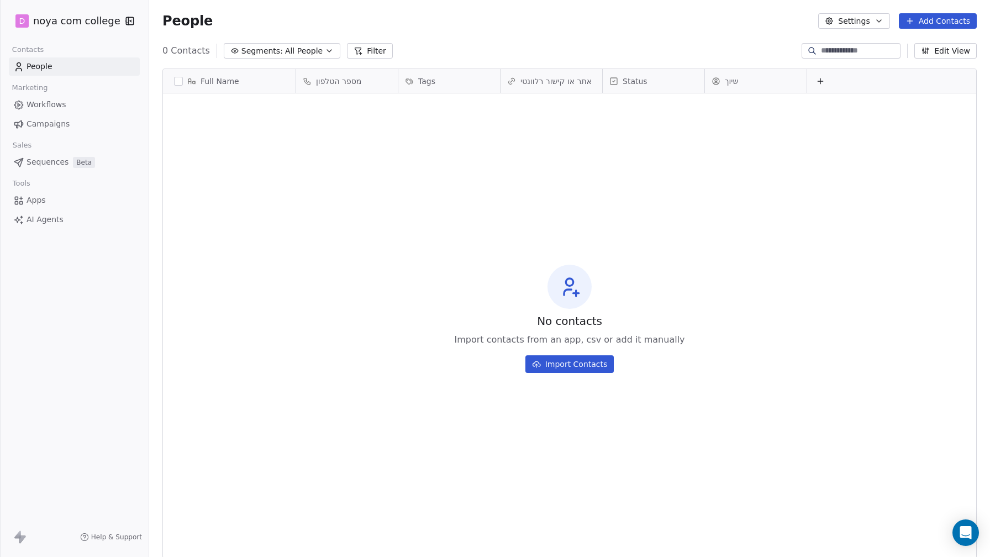
click at [824, 80] on icon at bounding box center [820, 81] width 9 height 9
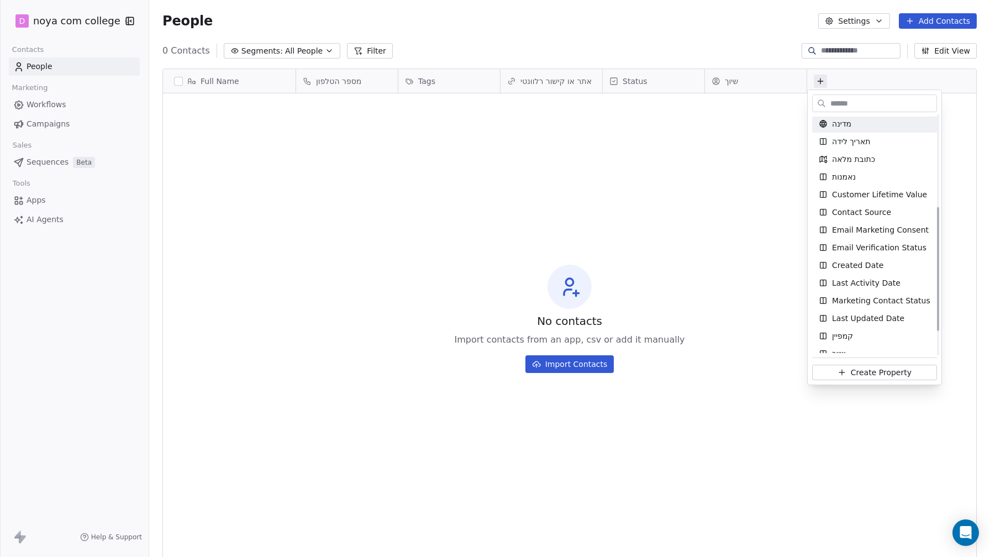
scroll to position [223, 0]
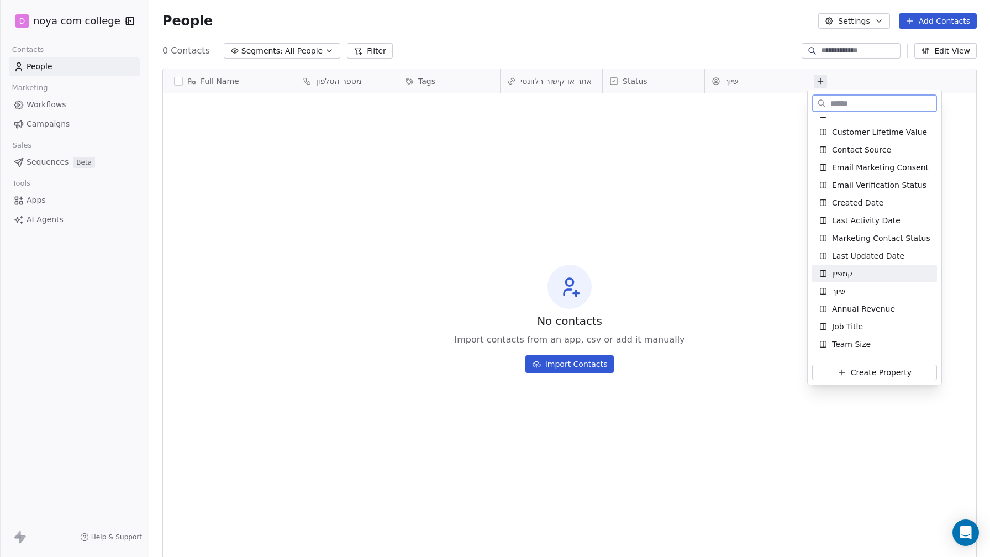
click at [864, 273] on div "קמפיין" at bounding box center [875, 273] width 112 height 11
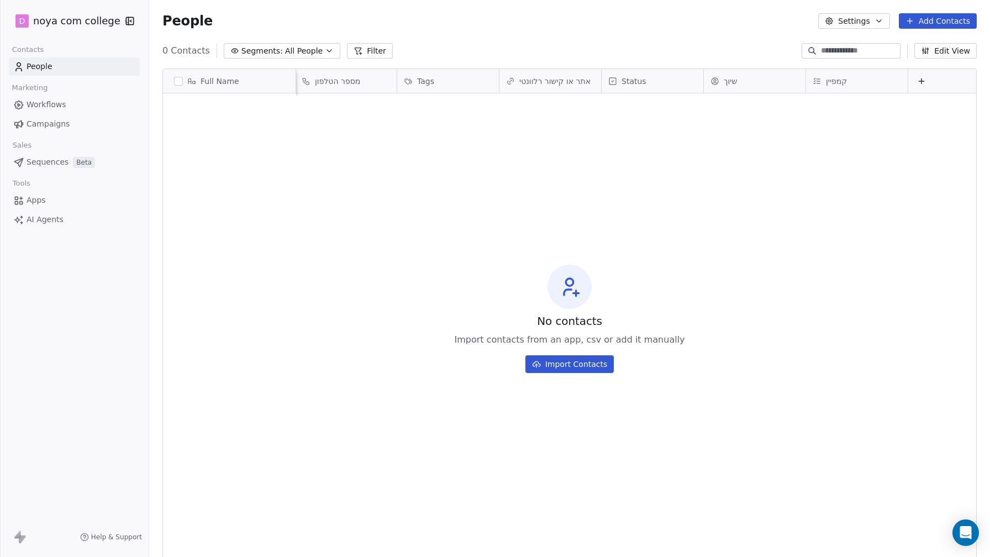
click at [834, 77] on span "קמפיין" at bounding box center [836, 81] width 21 height 11
click at [759, 238] on html "D noya com college Contacts People Marketing Workflows Campaigns Sales Sequence…" at bounding box center [495, 278] width 990 height 557
click at [76, 70] on link "People" at bounding box center [74, 66] width 131 height 18
